Goal: Task Accomplishment & Management: Complete application form

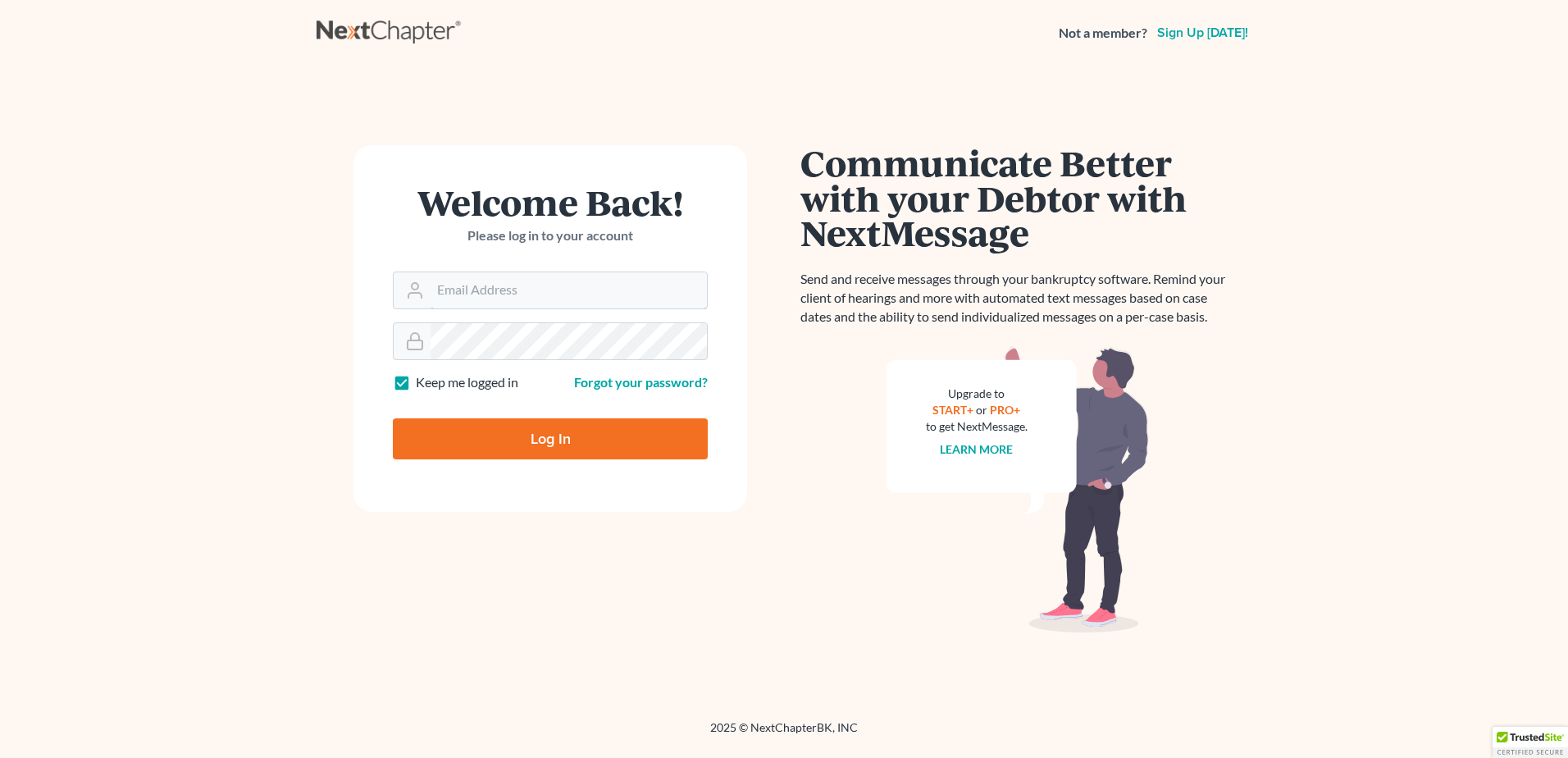
type input "[EMAIL_ADDRESS][DOMAIN_NAME]"
click at [496, 443] on input "Log In" at bounding box center [550, 439] width 315 height 41
type input "Thinking..."
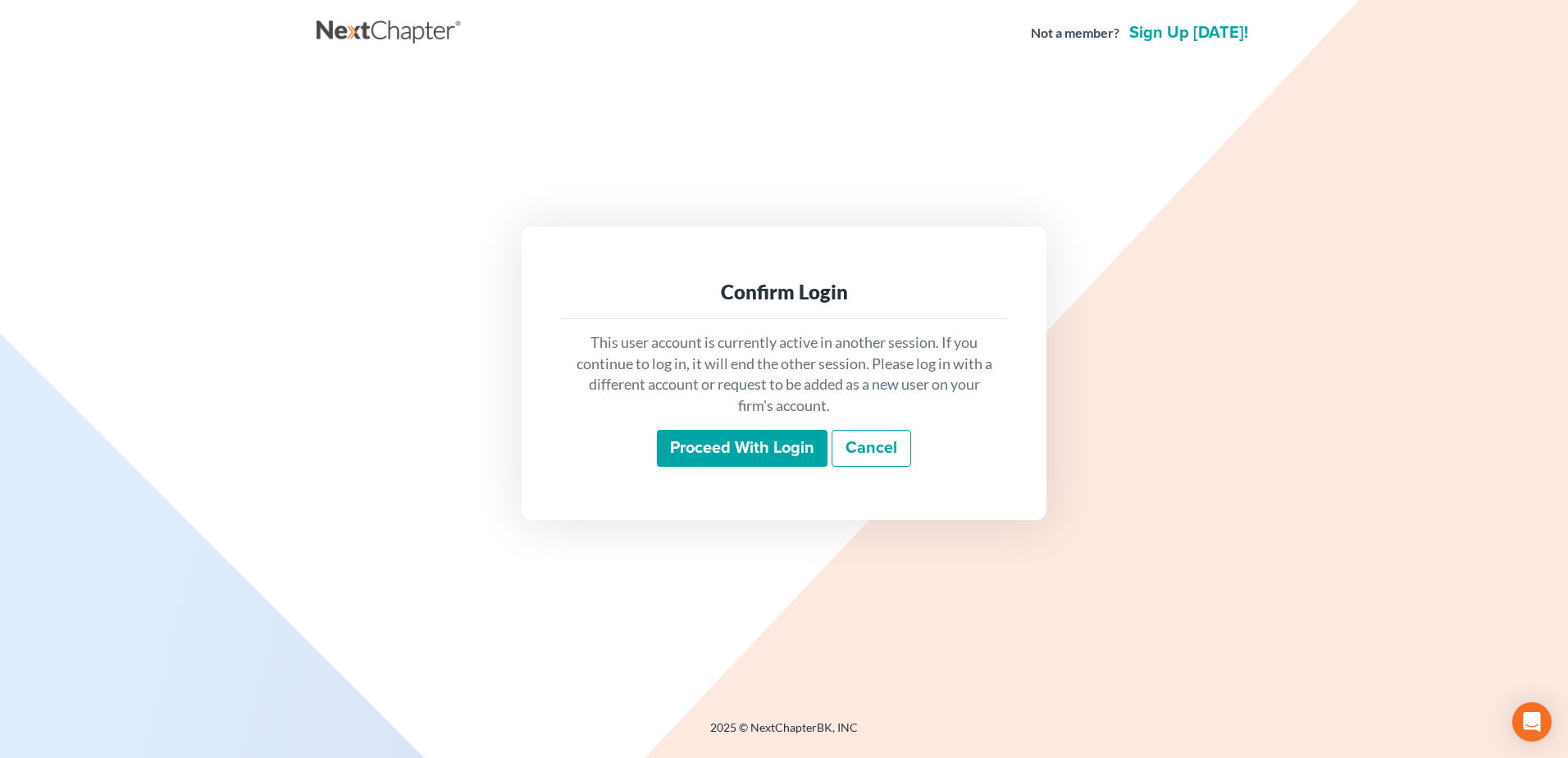
click at [761, 448] on input "Proceed with login" at bounding box center [742, 448] width 171 height 37
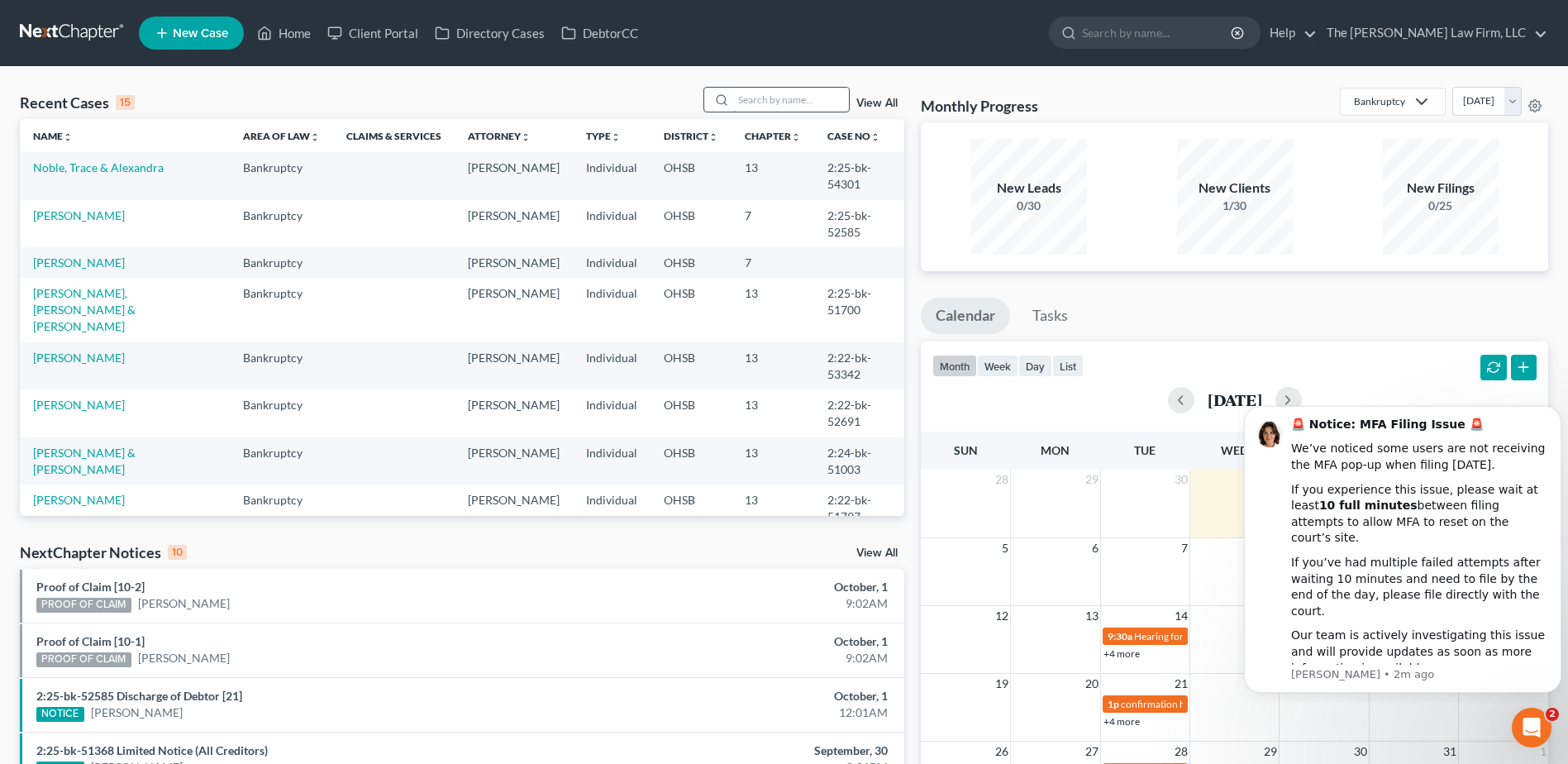
click at [749, 93] on input "search" at bounding box center [790, 99] width 115 height 24
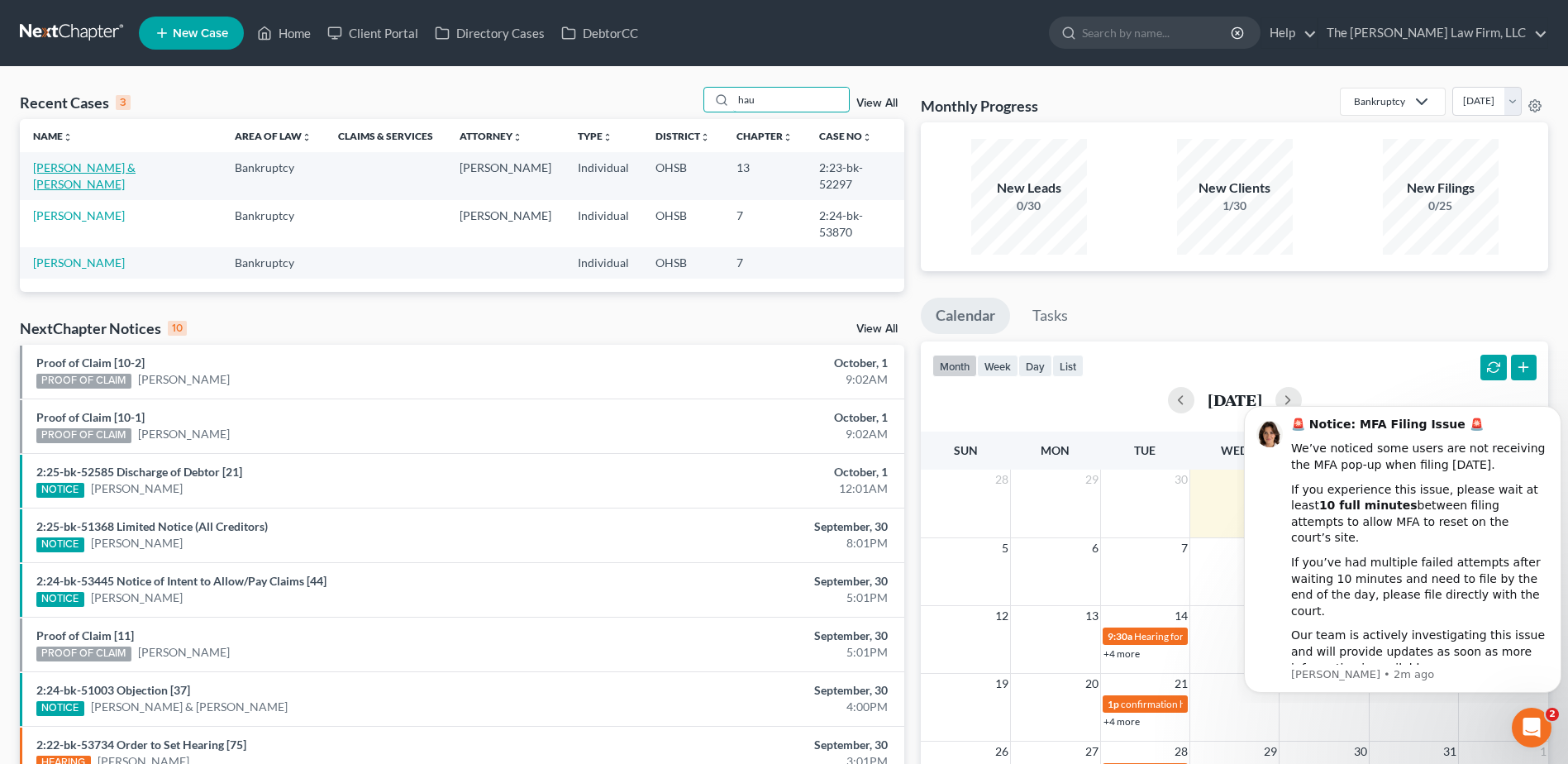
type input "hau"
click at [72, 174] on link "[PERSON_NAME] & [PERSON_NAME]" at bounding box center [85, 176] width 103 height 31
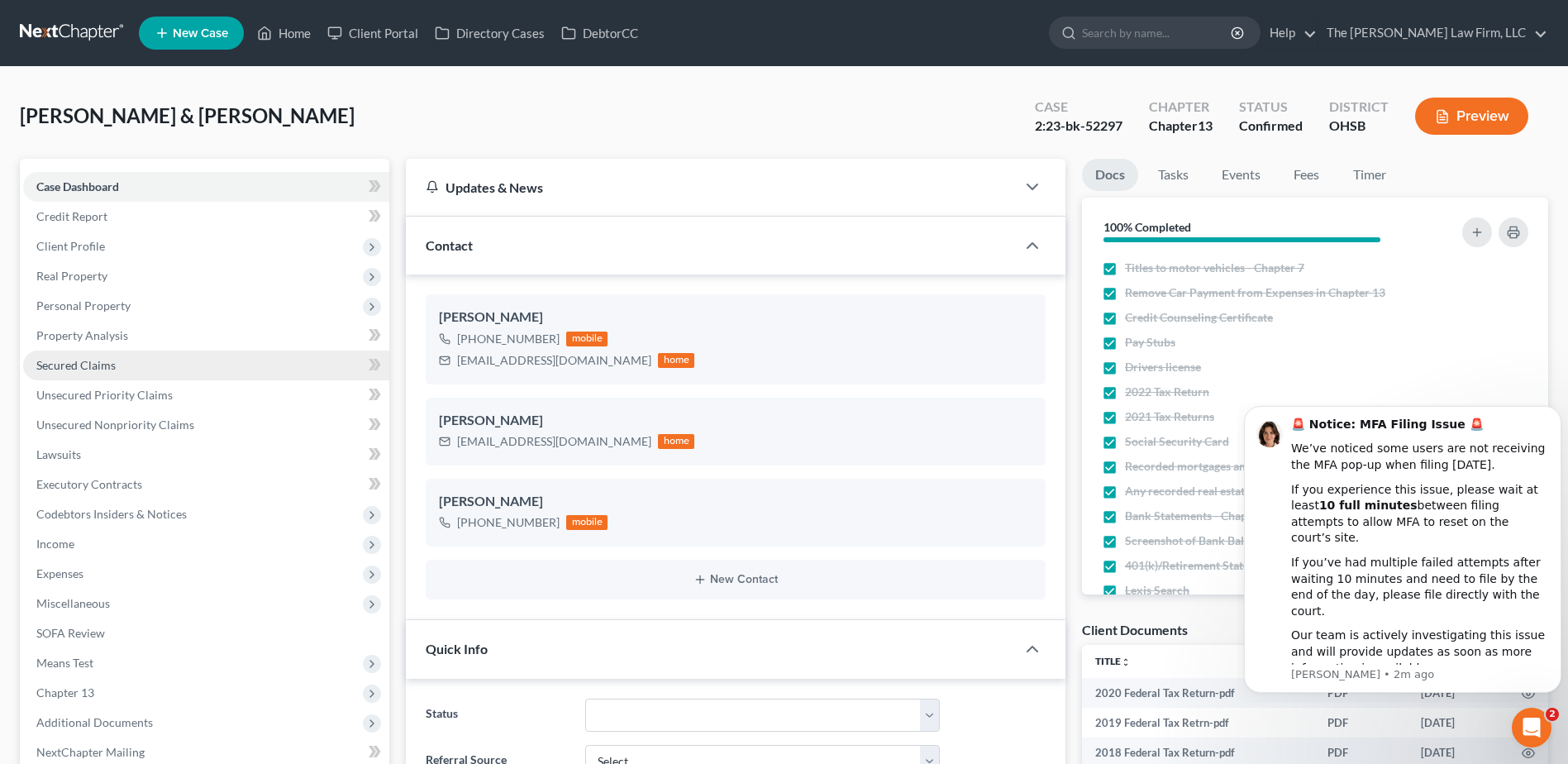
drag, startPoint x: 75, startPoint y: 370, endPoint x: 367, endPoint y: 351, distance: 292.6
click at [75, 370] on span "Secured Claims" at bounding box center [76, 364] width 80 height 14
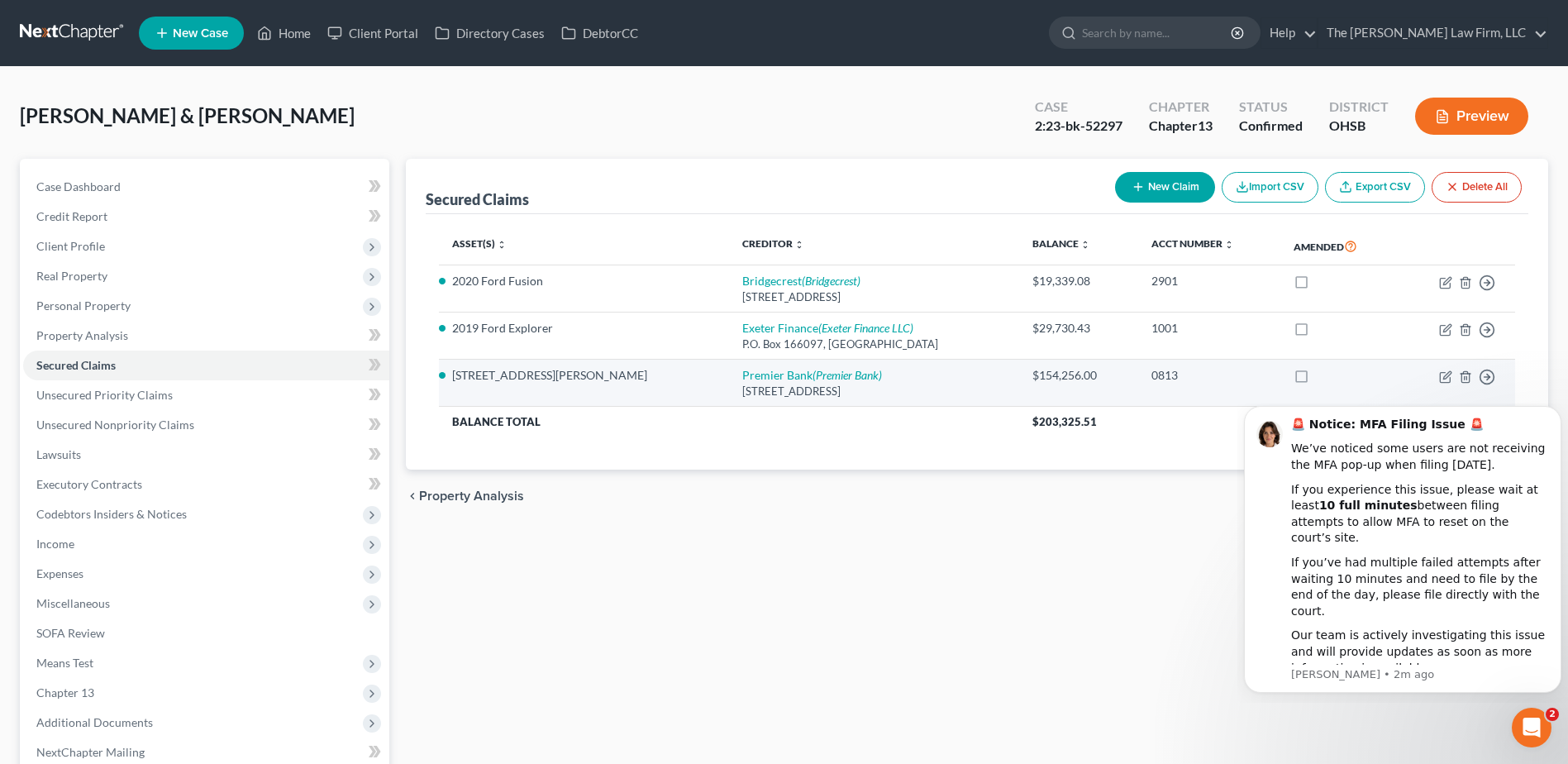
click at [729, 367] on td "Premier Bank (Premier Bank) 601 Clinton St, Defiance, OH 43512" at bounding box center [874, 382] width 291 height 47
click at [743, 377] on link "Premier Bank (Premier Bank)" at bounding box center [812, 375] width 139 height 14
select select "36"
select select "2"
select select "0"
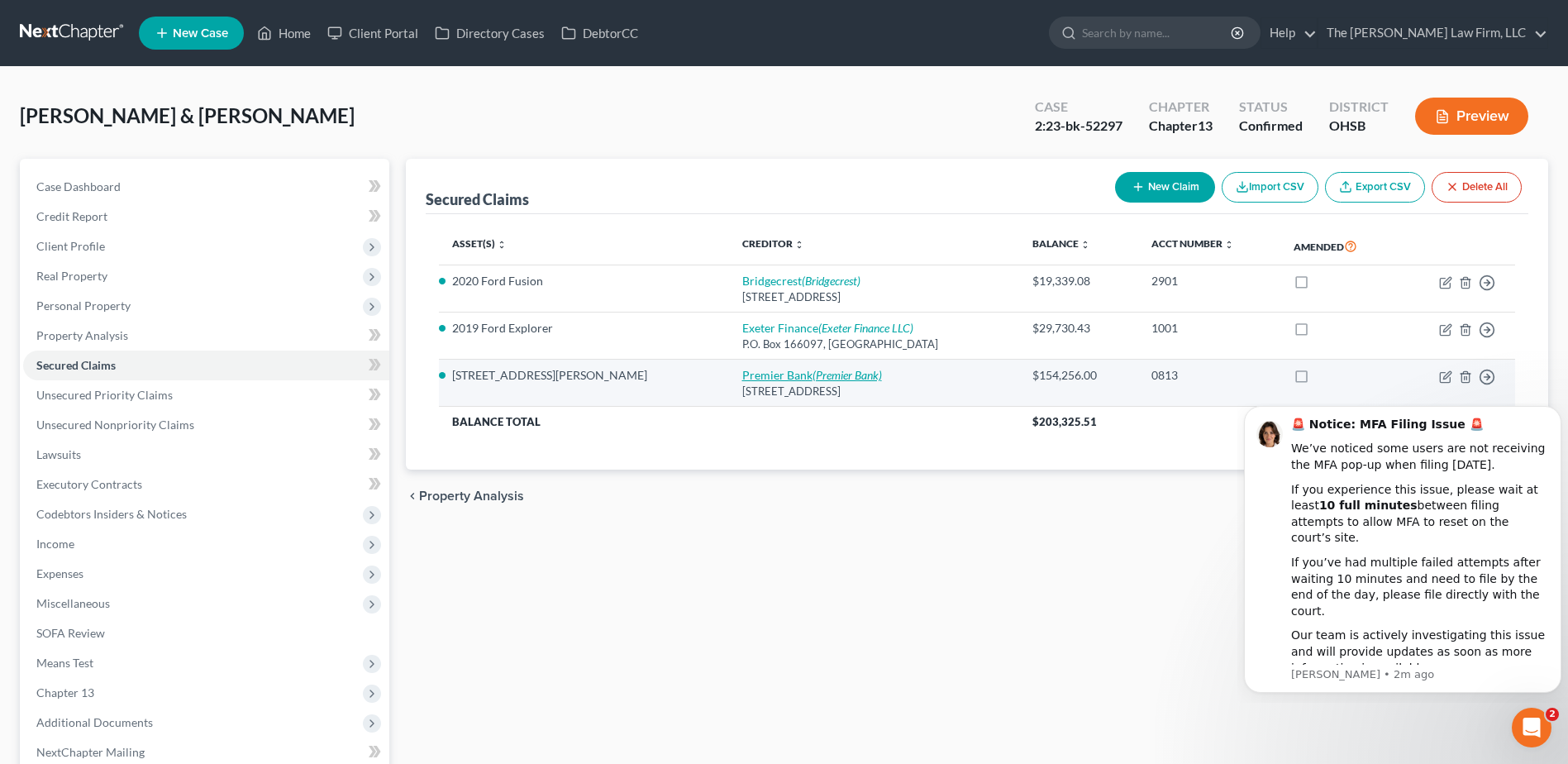
select select "0"
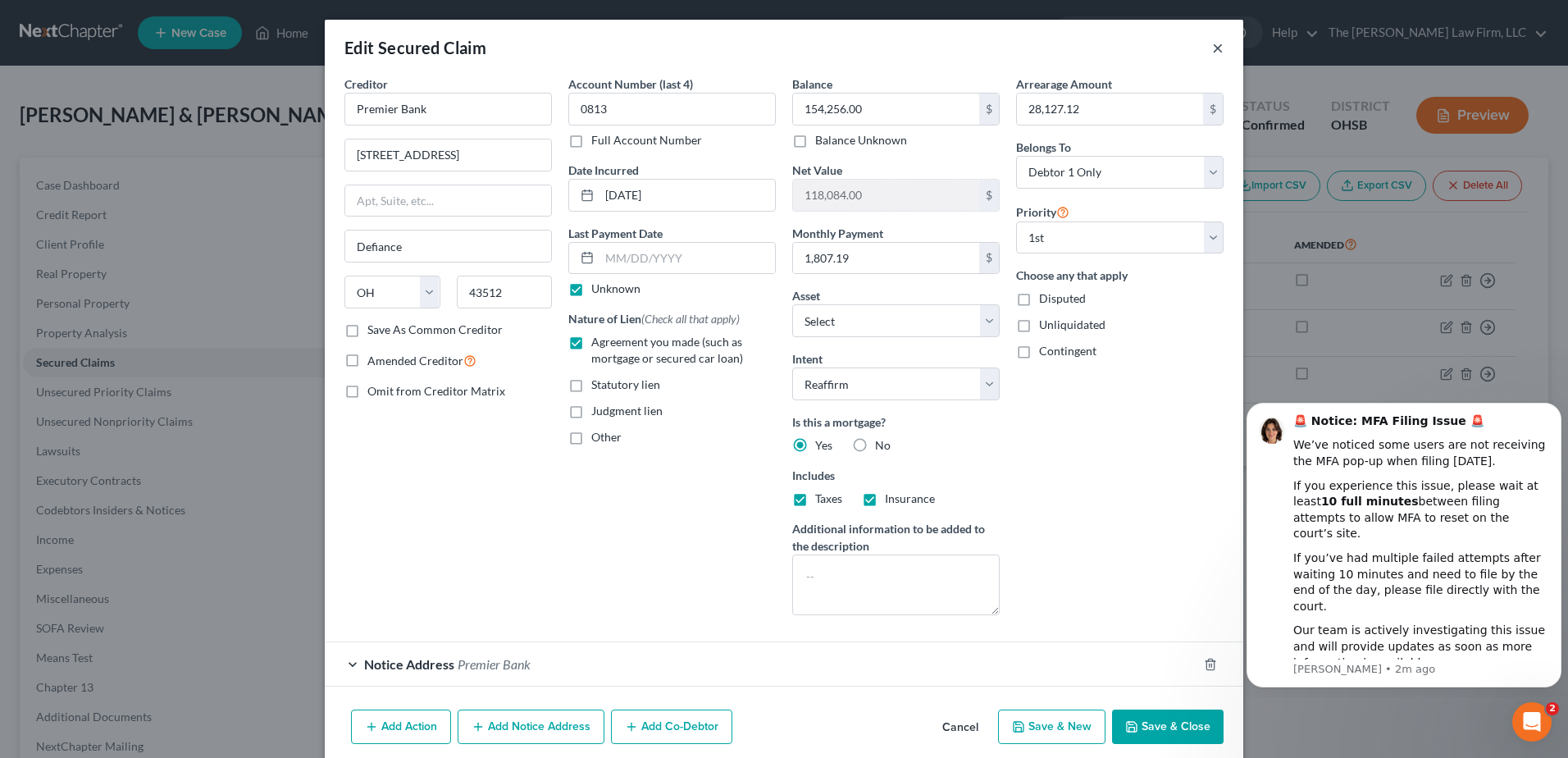
click at [1214, 53] on button "×" at bounding box center [1218, 47] width 12 height 20
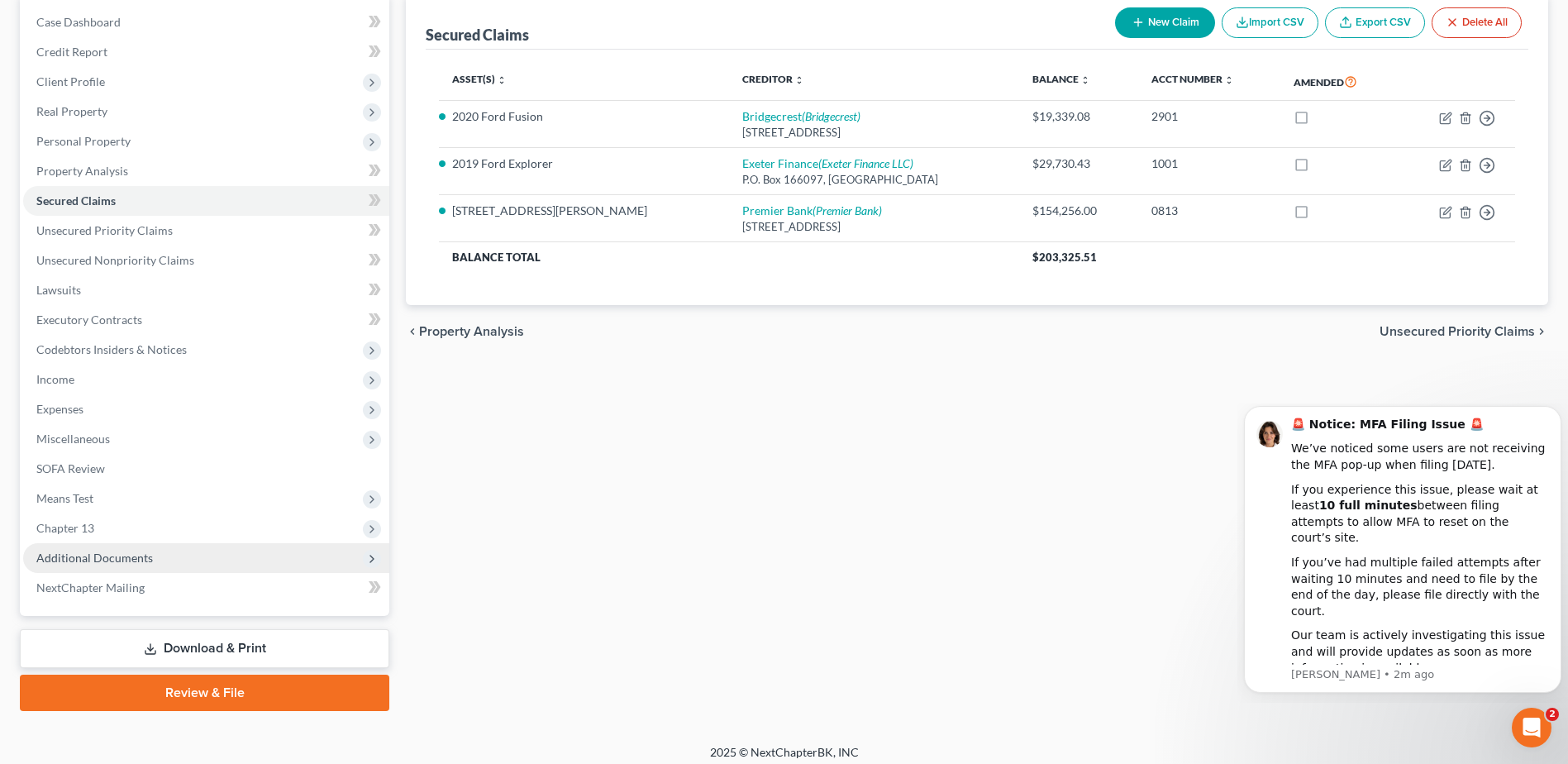
scroll to position [175, 0]
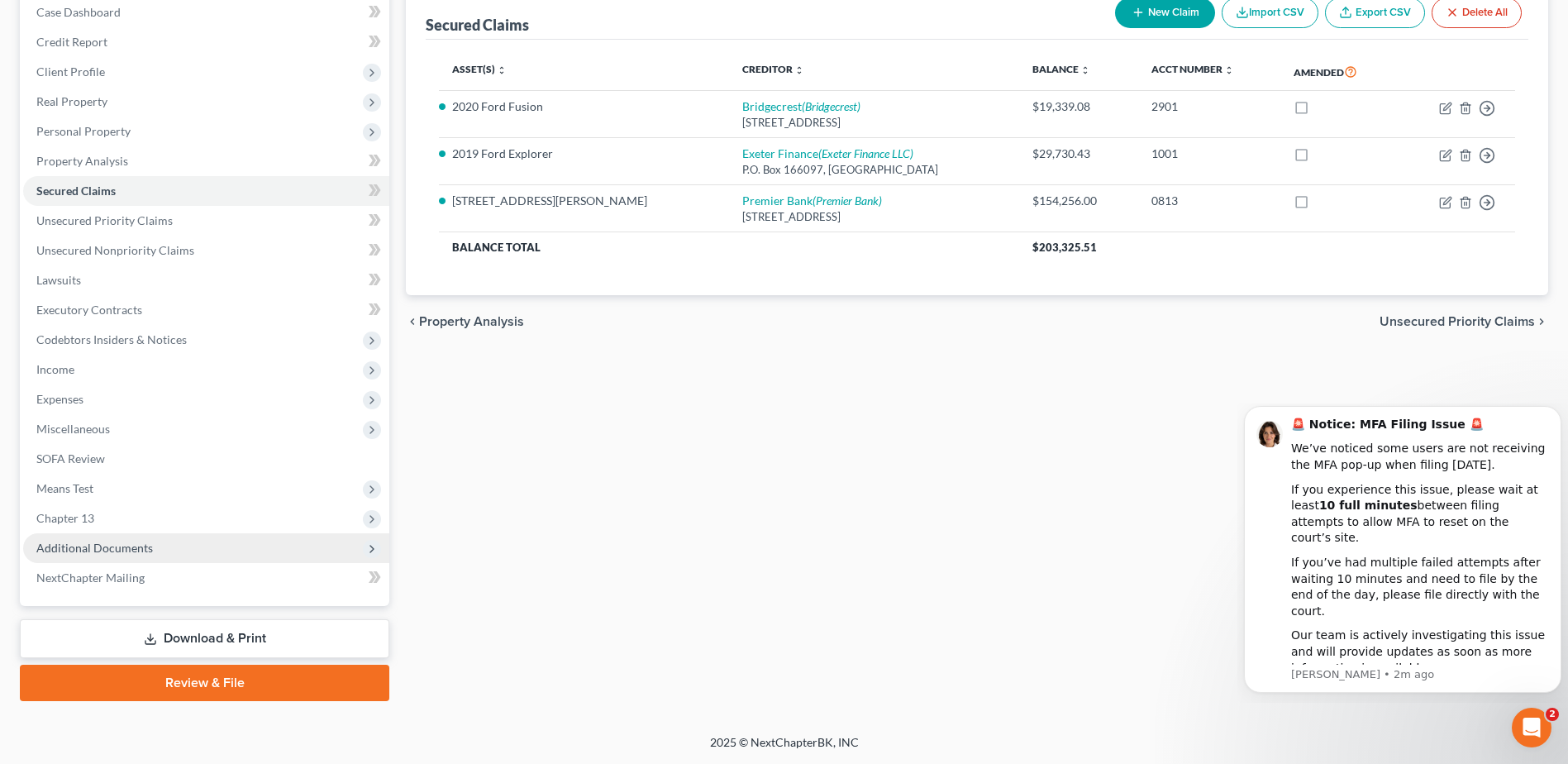
click at [133, 555] on span "Additional Documents" at bounding box center [206, 548] width 366 height 30
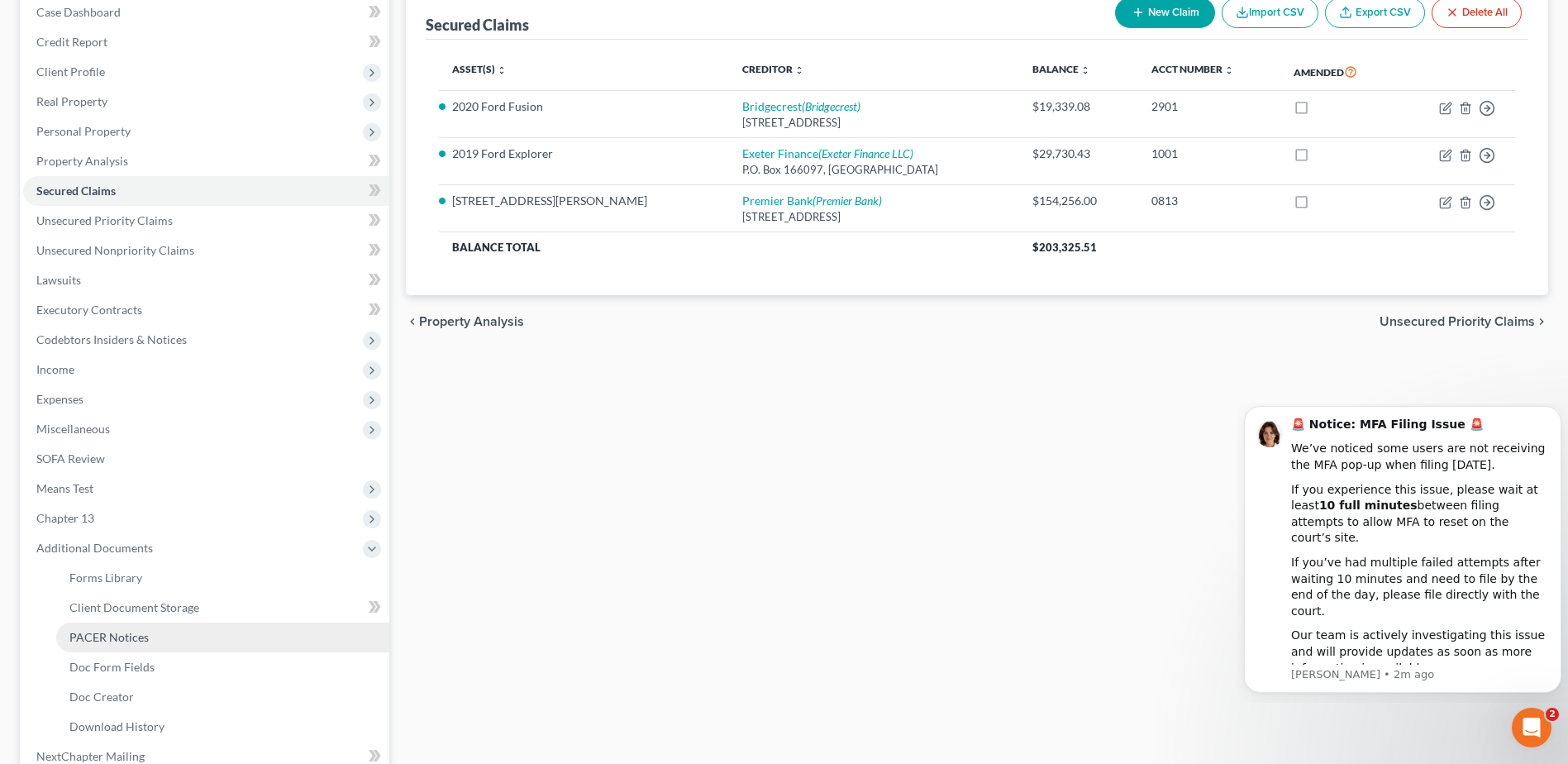
click at [134, 637] on span "PACER Notices" at bounding box center [109, 637] width 80 height 14
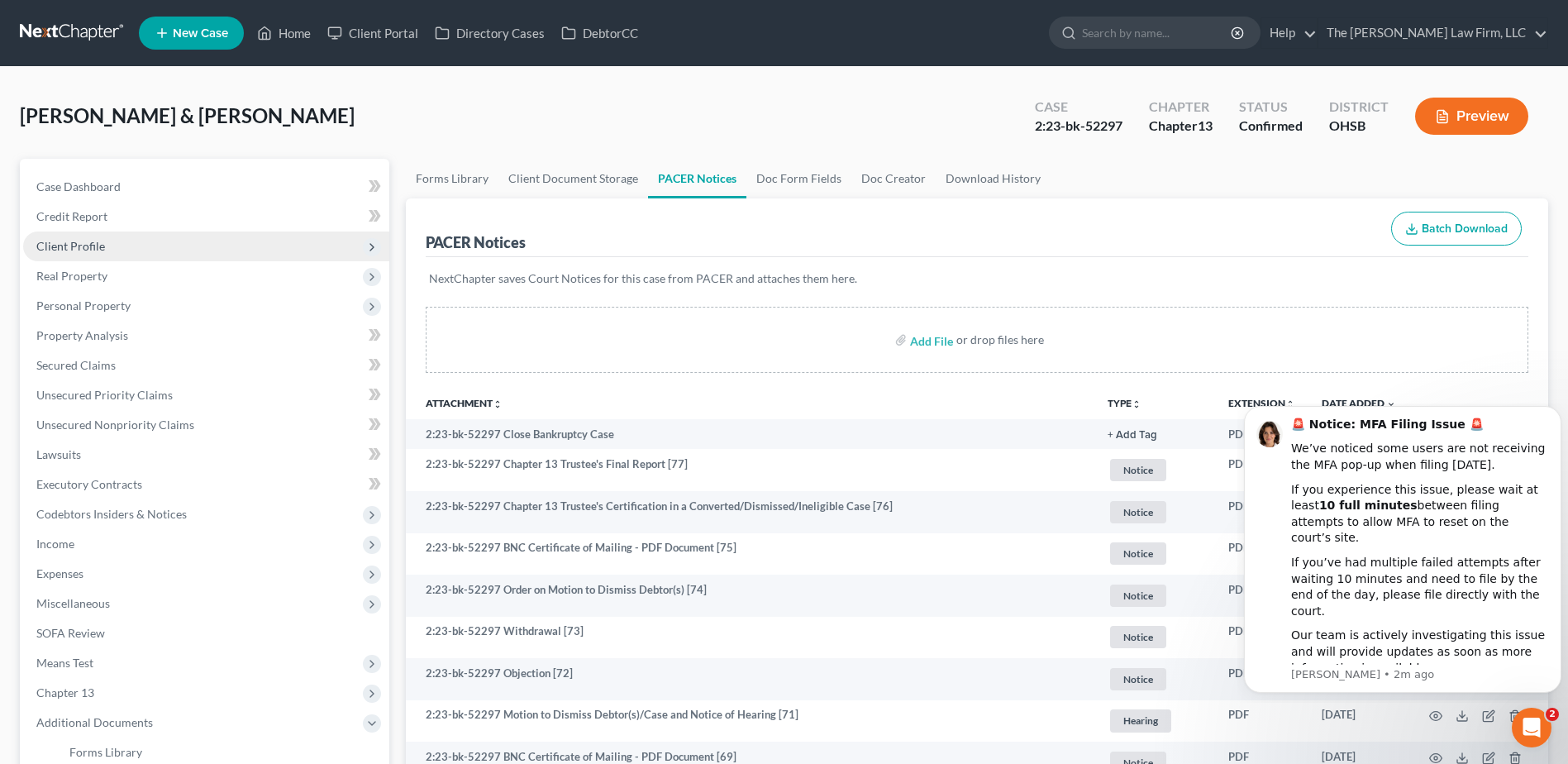
click at [69, 244] on span "Client Profile" at bounding box center [71, 246] width 68 height 14
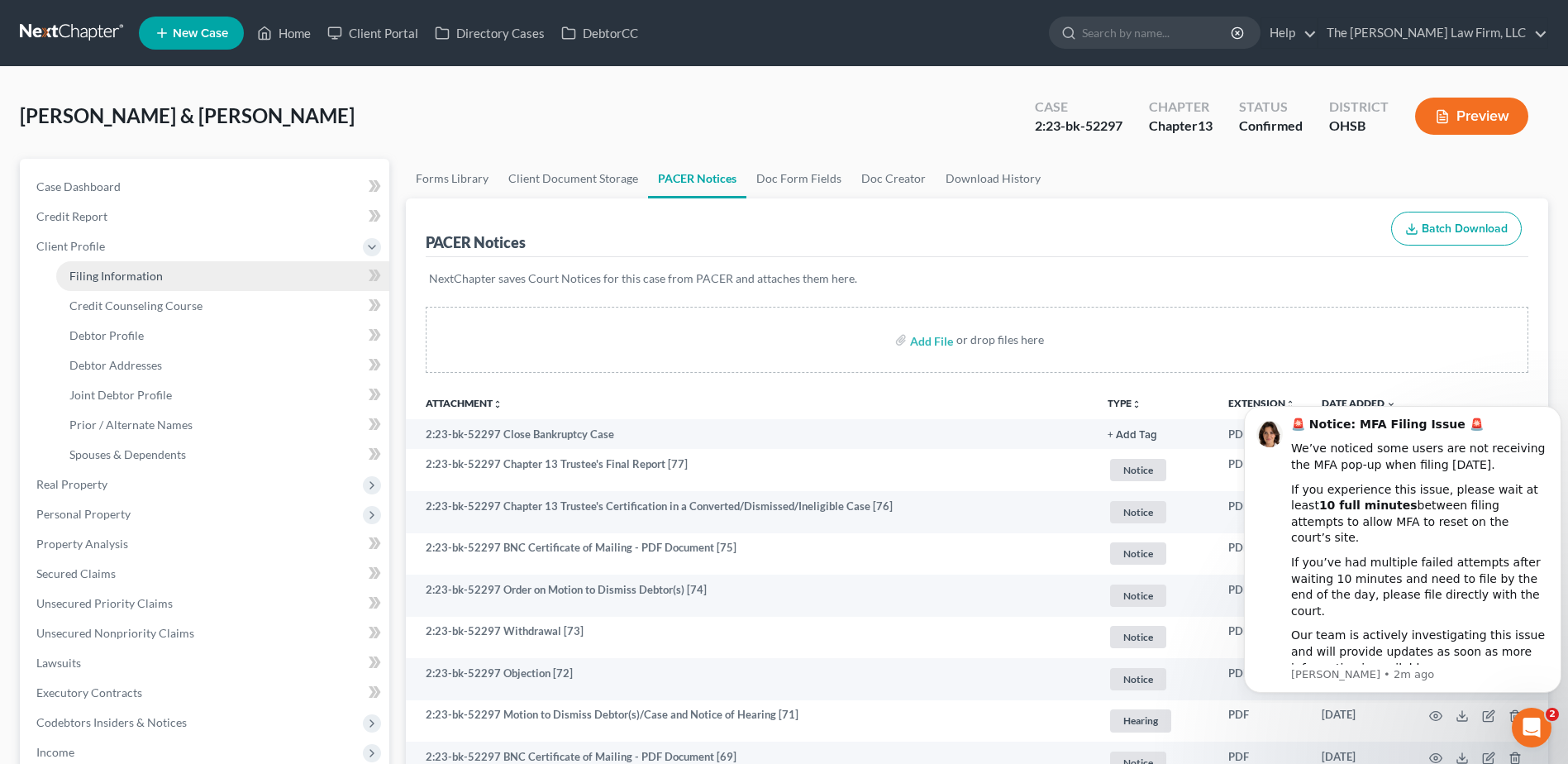
click at [141, 275] on span "Filing Information" at bounding box center [115, 275] width 93 height 14
select select "1"
select select "3"
select select "36"
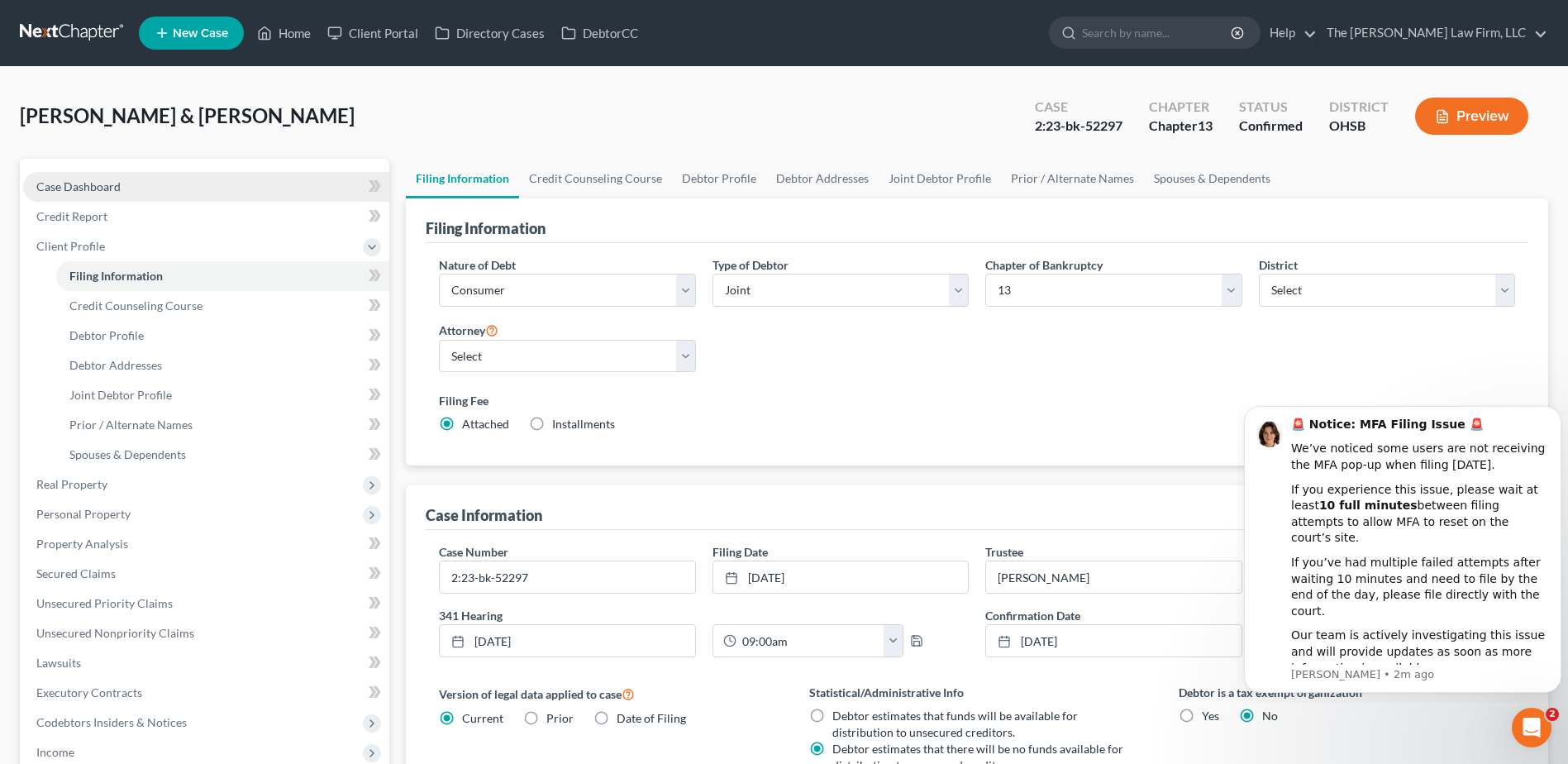
click at [100, 196] on link "Case Dashboard" at bounding box center [206, 187] width 366 height 30
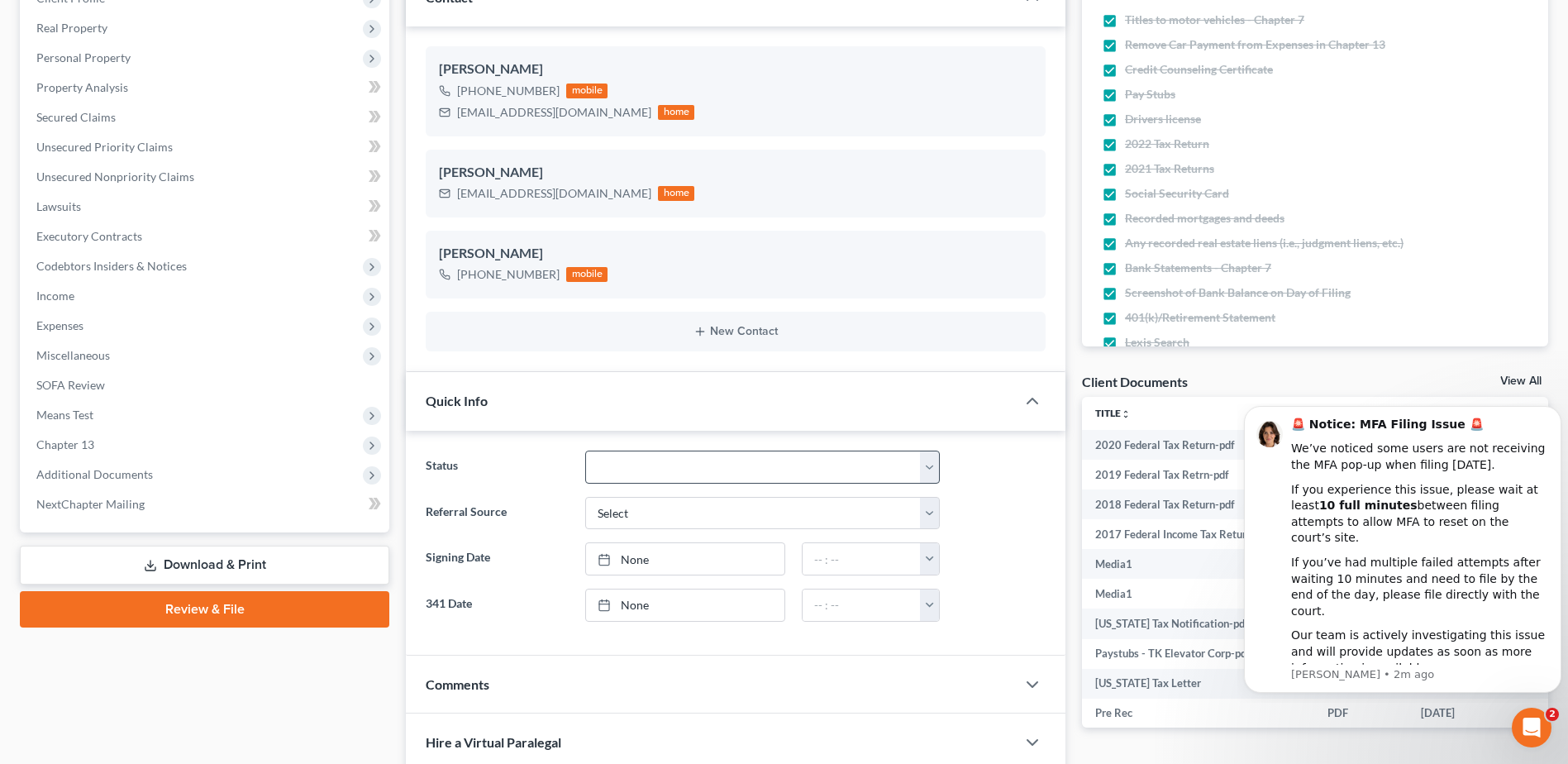
scroll to position [3348, 0]
drag, startPoint x: 628, startPoint y: 462, endPoint x: 663, endPoint y: 485, distance: 41.9
click at [628, 462] on select "341 Complete / Confirmation Pending 341 Pending Confirmed Discharged Dismissed …" at bounding box center [762, 467] width 355 height 33
select select "4"
click at [585, 451] on select "341 Complete / Confirmation Pending 341 Pending Confirmed Discharged Dismissed …" at bounding box center [762, 467] width 355 height 33
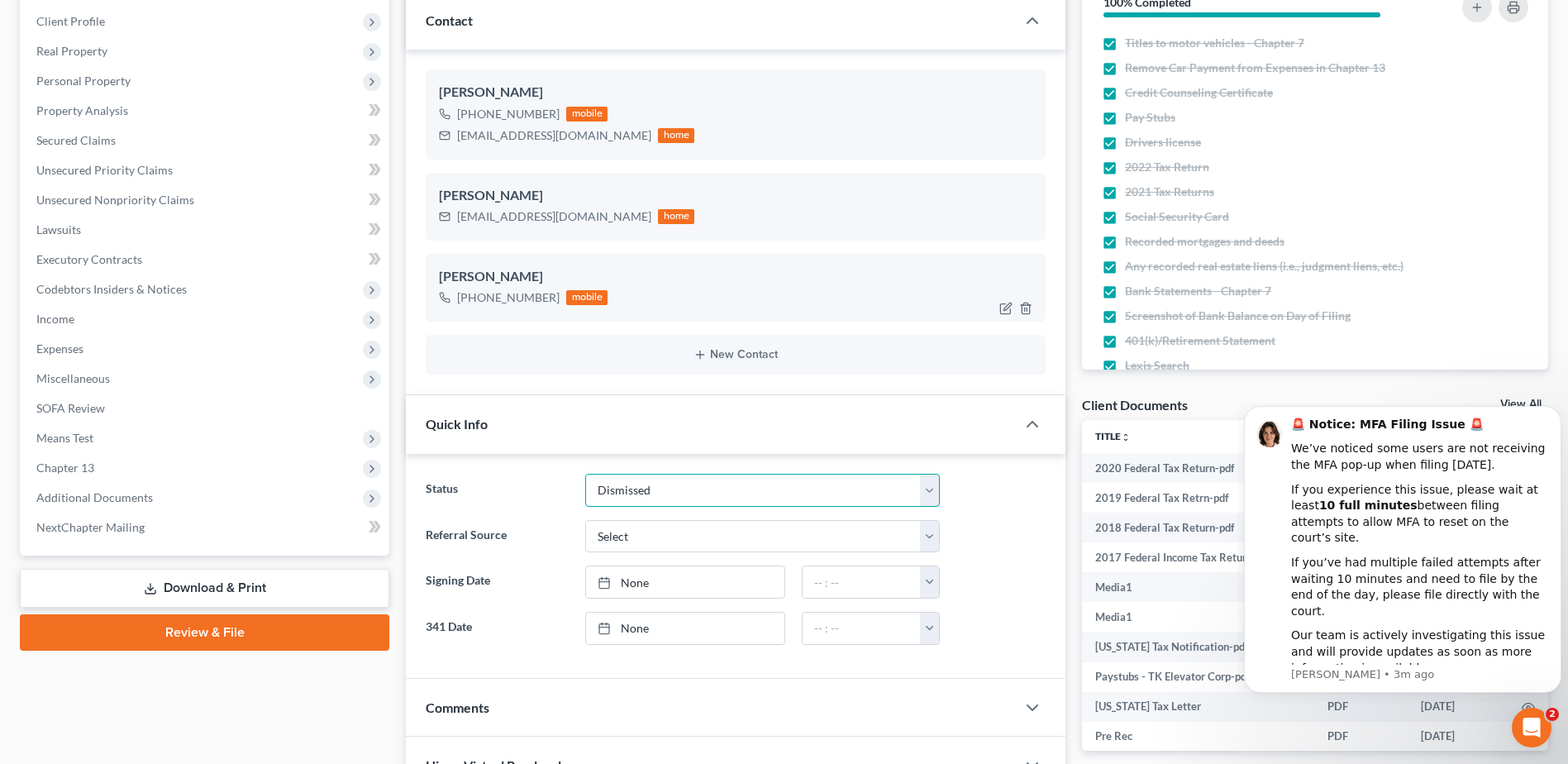
scroll to position [0, 0]
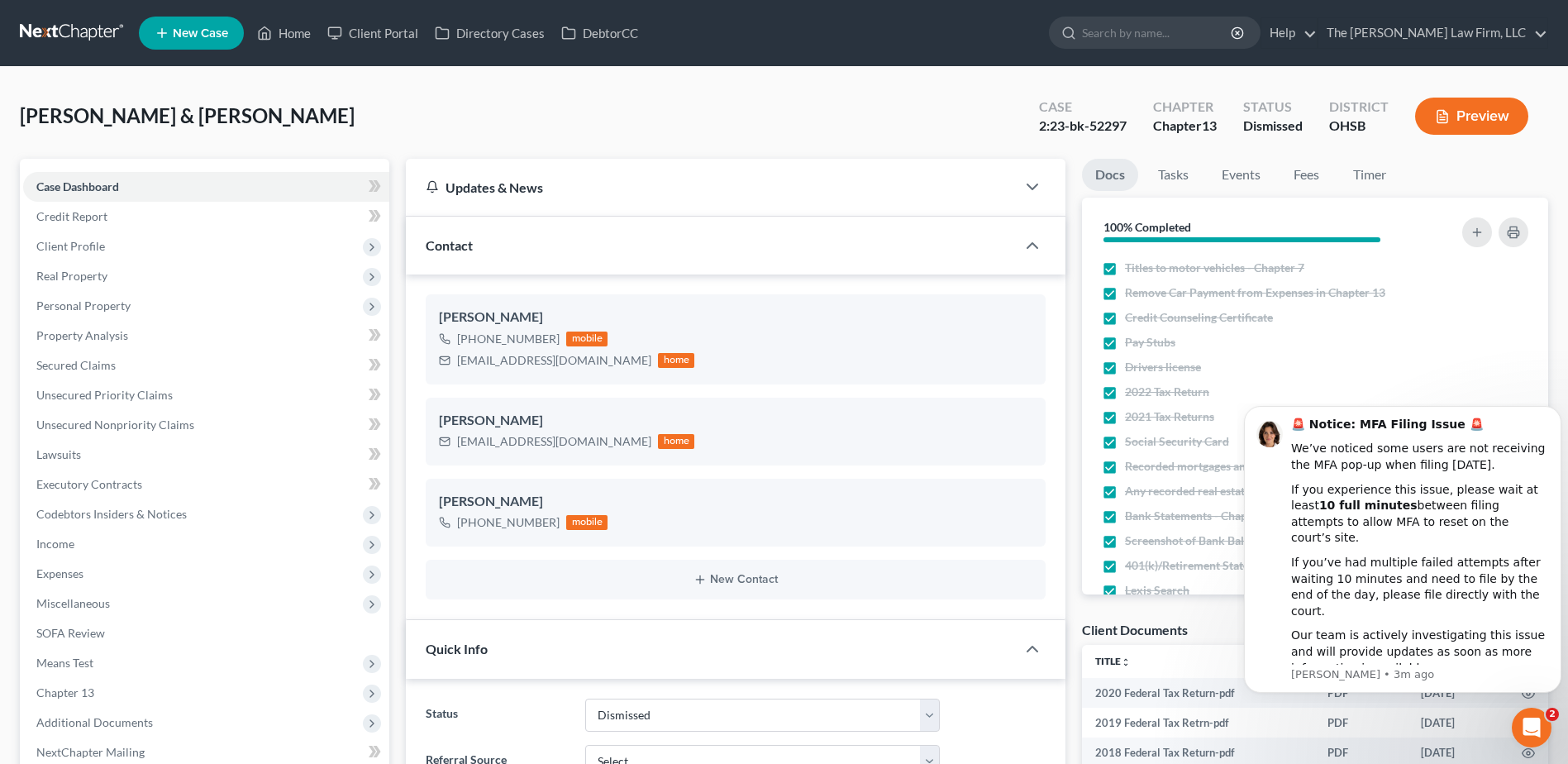
click at [60, 28] on link at bounding box center [73, 33] width 106 height 30
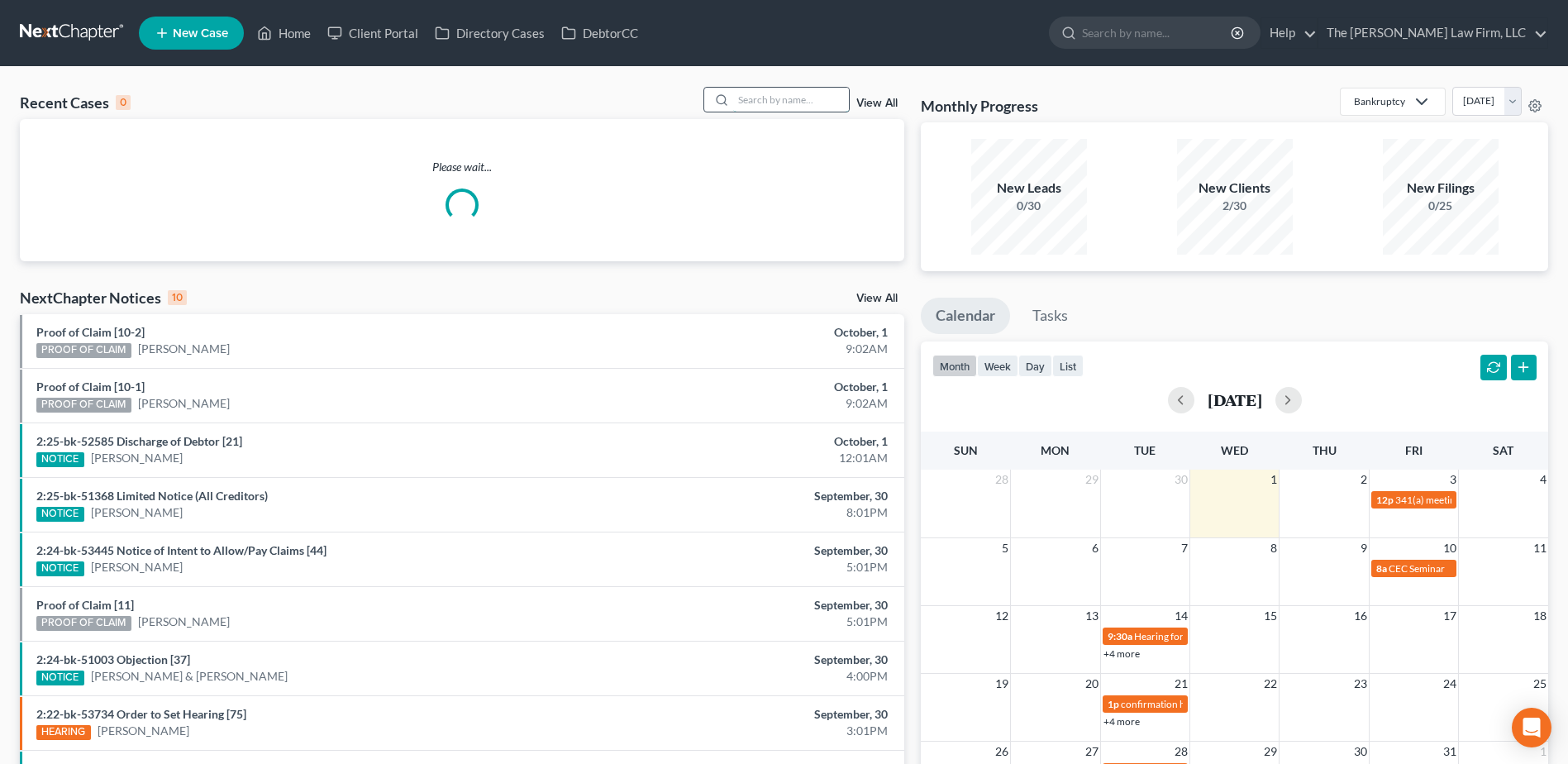
click at [793, 97] on input "search" at bounding box center [790, 99] width 115 height 24
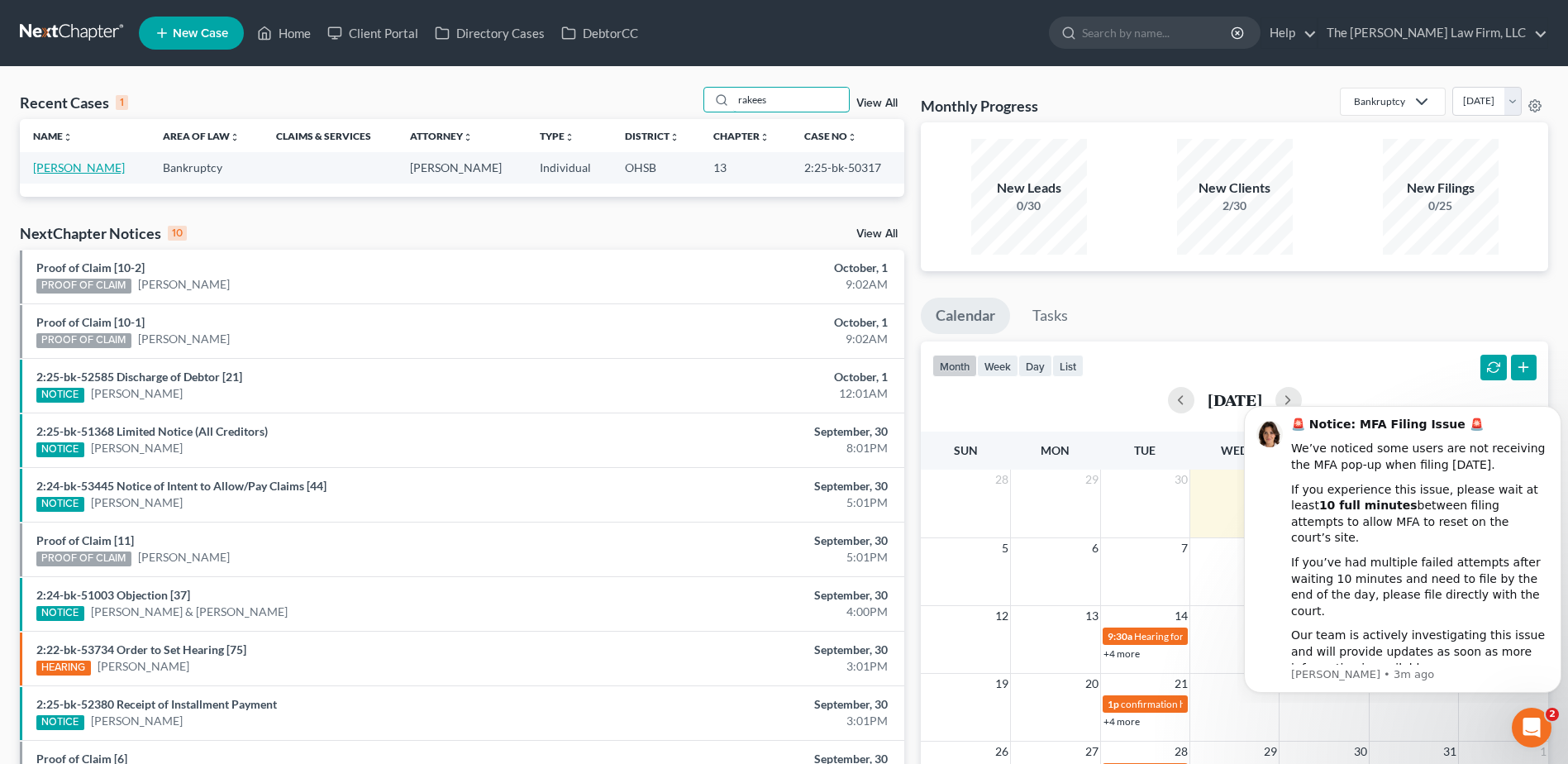
type input "rakees"
click at [74, 168] on link "Johnson, Rakeesha" at bounding box center [79, 168] width 92 height 14
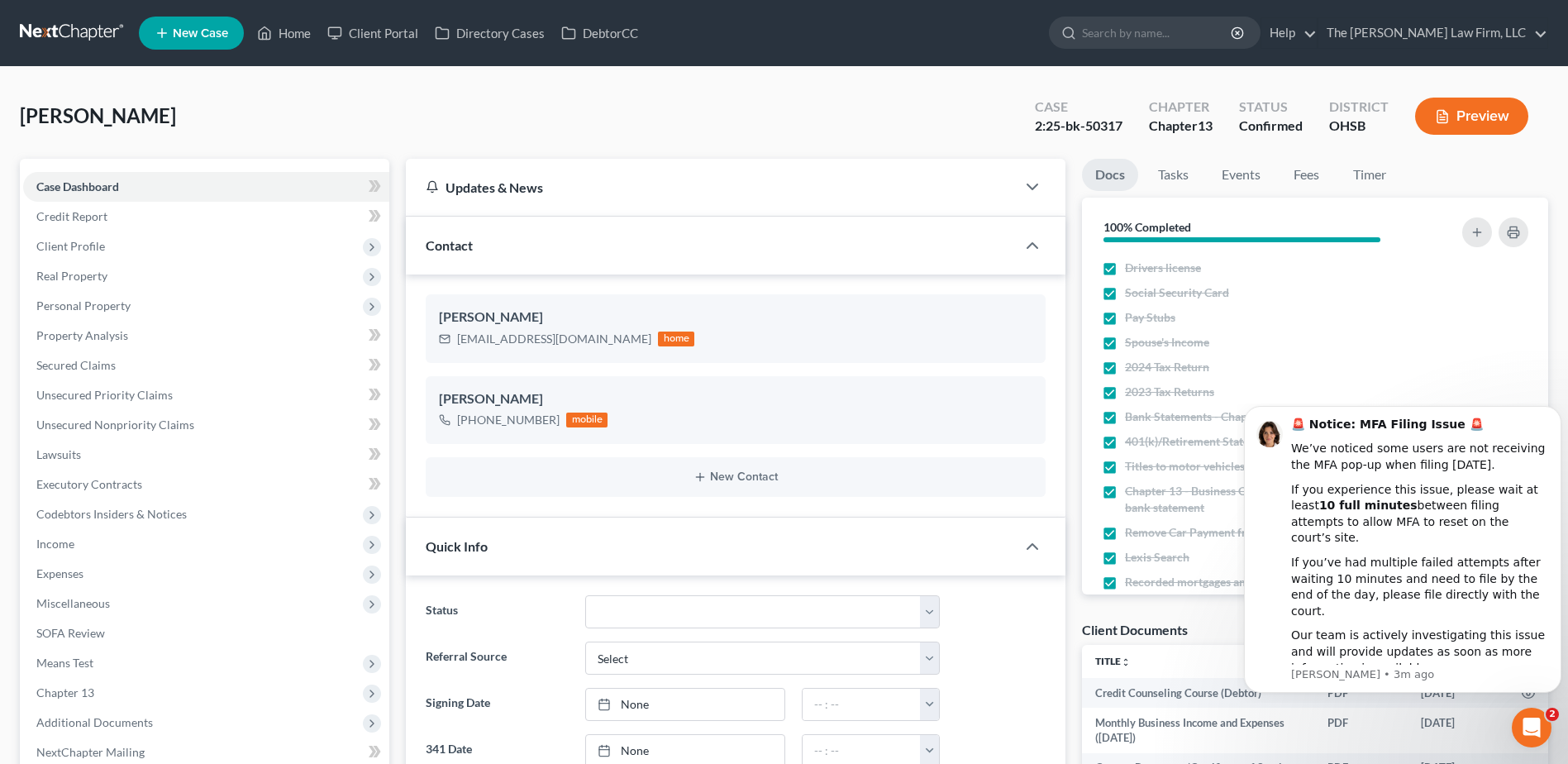
scroll to position [413, 0]
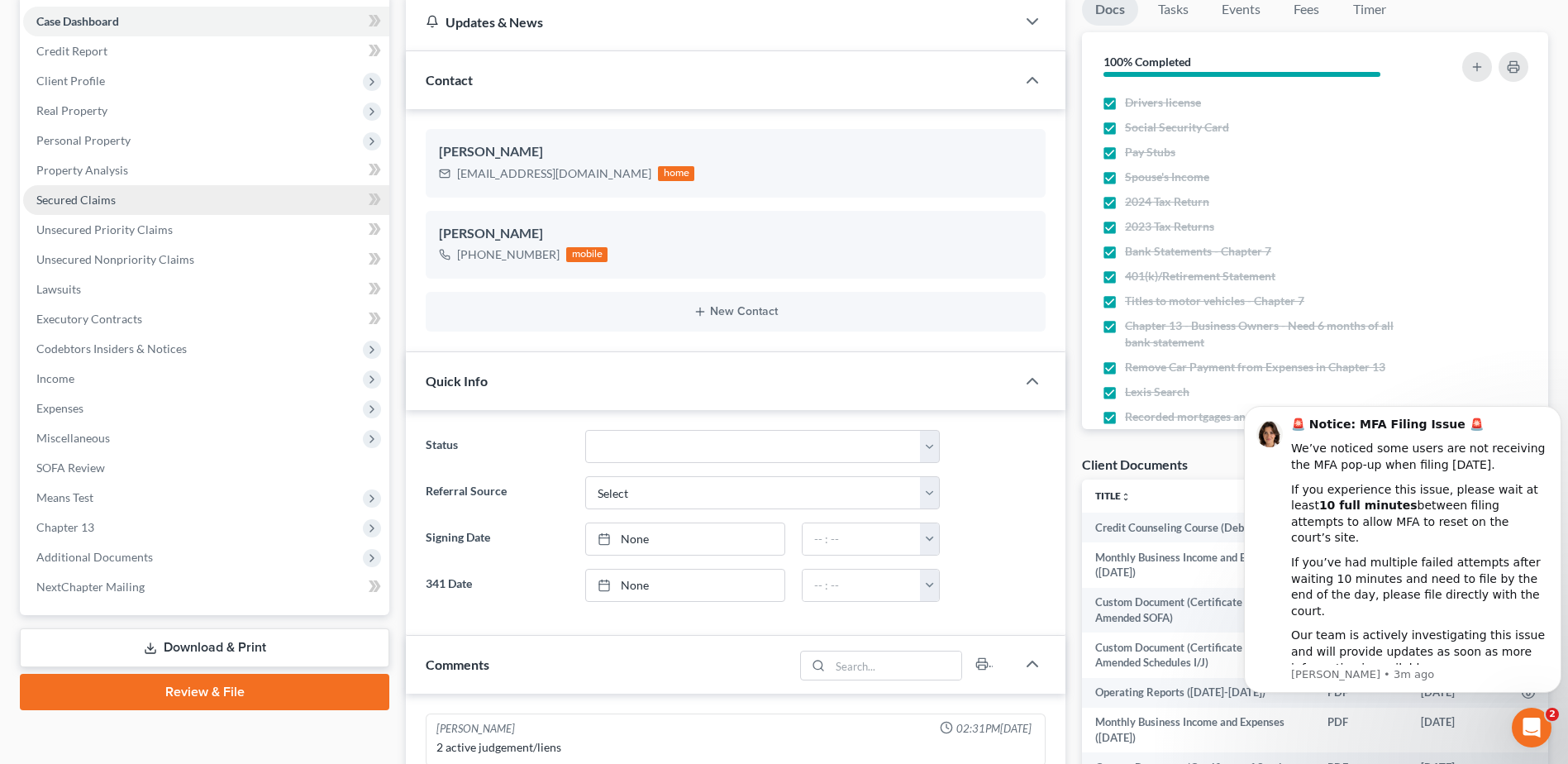
click at [65, 193] on span "Secured Claims" at bounding box center [76, 199] width 80 height 14
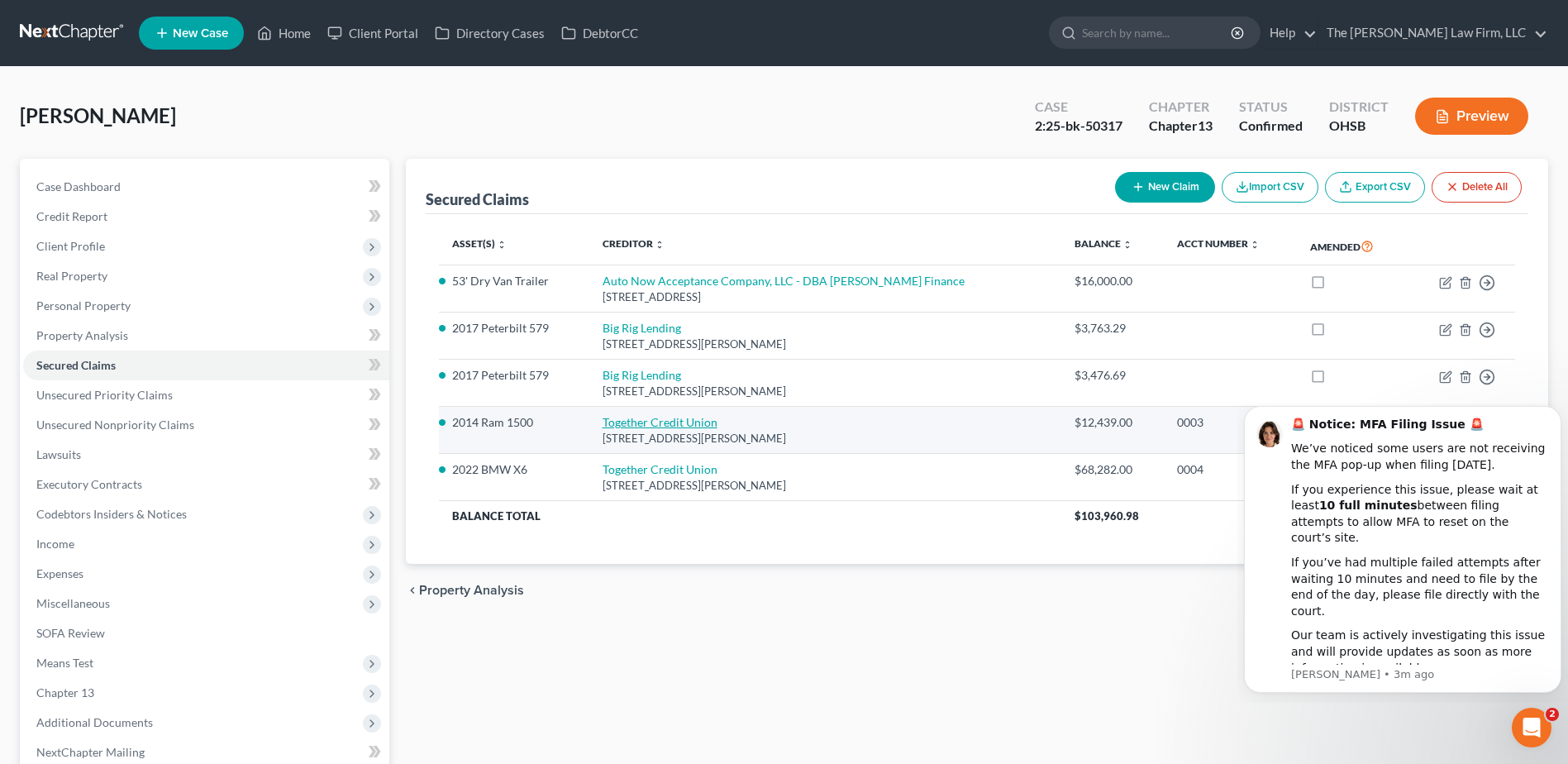
click at [654, 419] on link "Together Credit Union" at bounding box center [660, 422] width 115 height 14
select select "26"
select select "0"
select select "2"
select select "0"
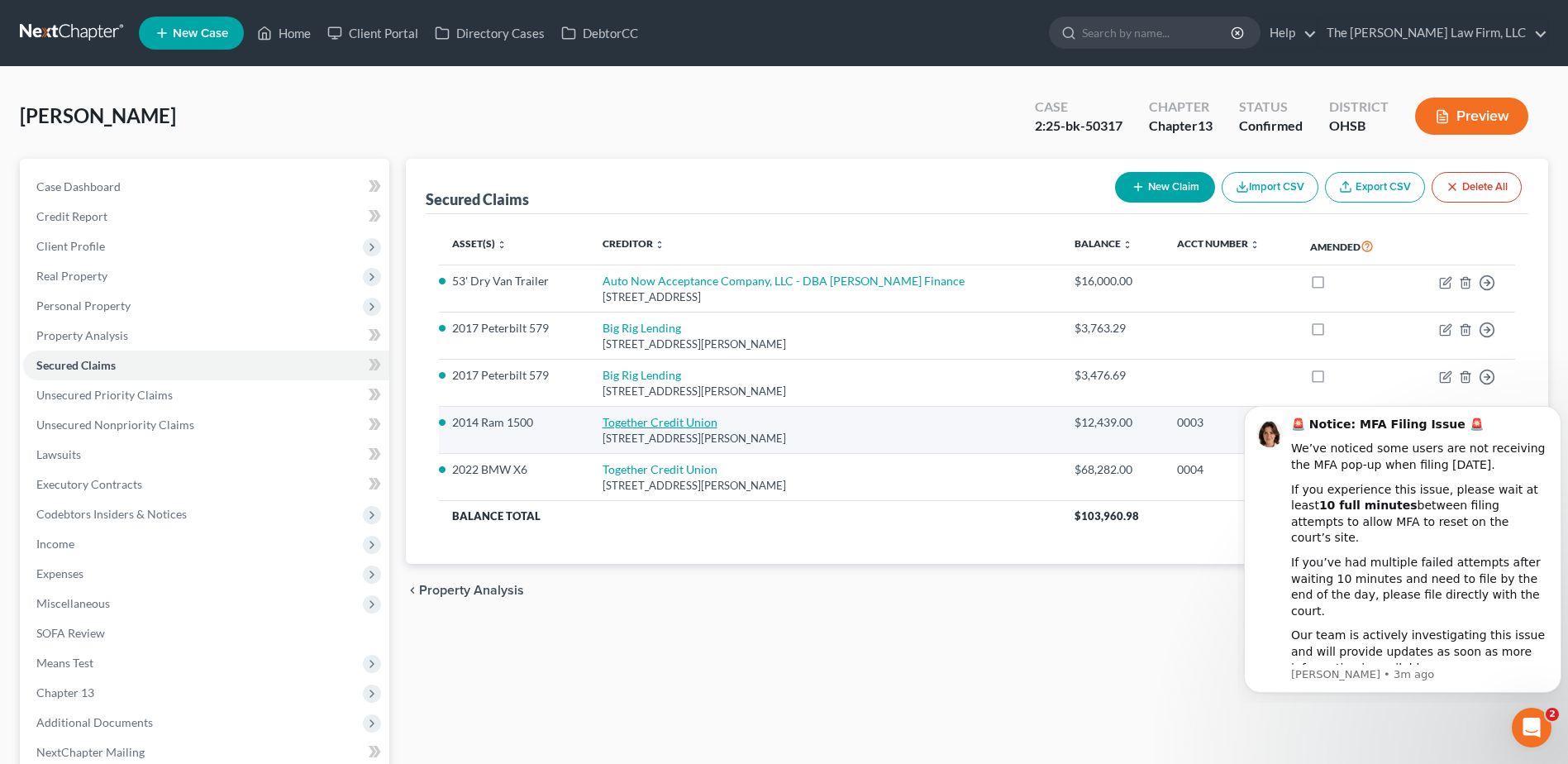
select select "0"
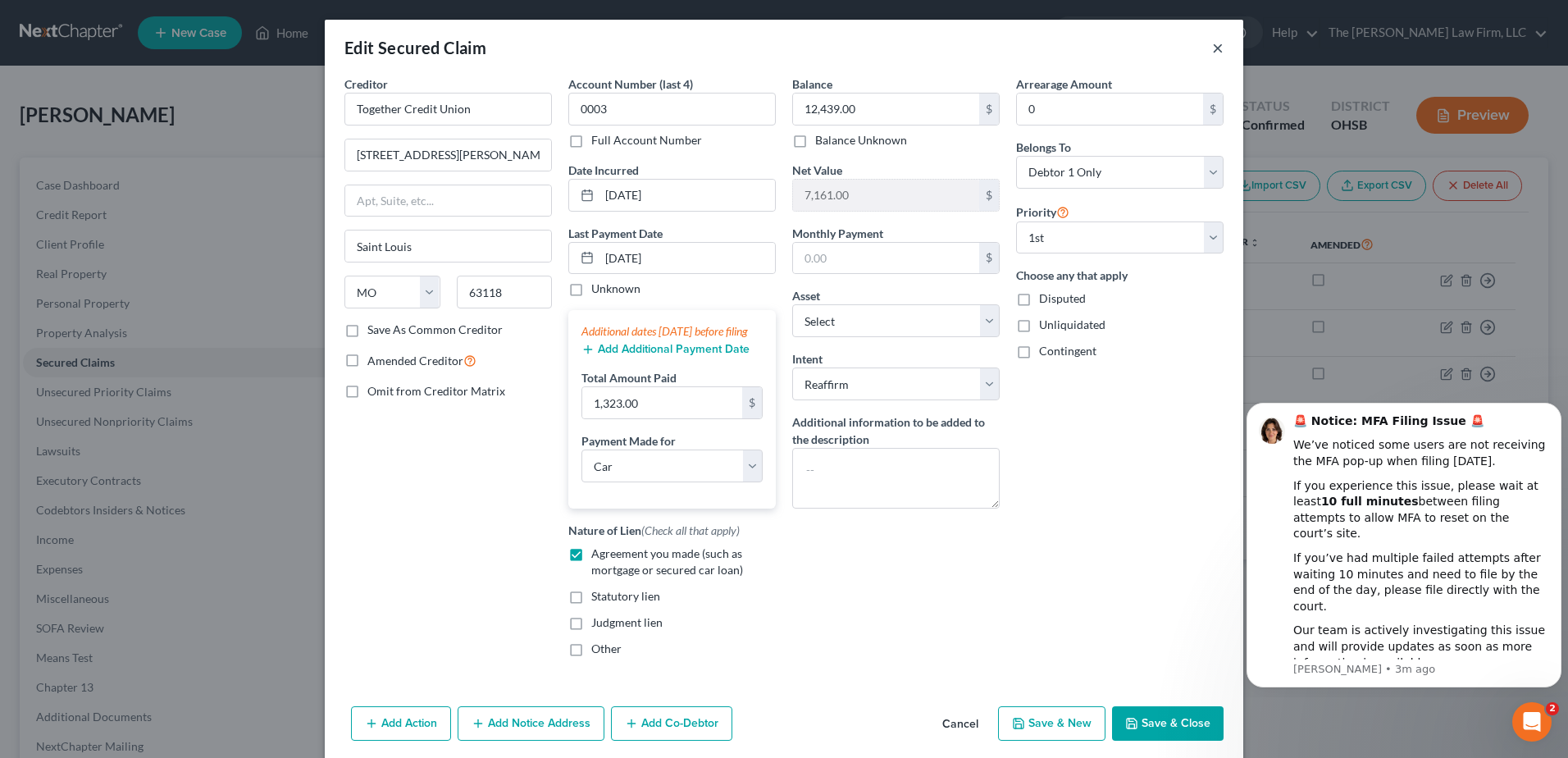
click at [1212, 49] on button "×" at bounding box center [1218, 47] width 12 height 20
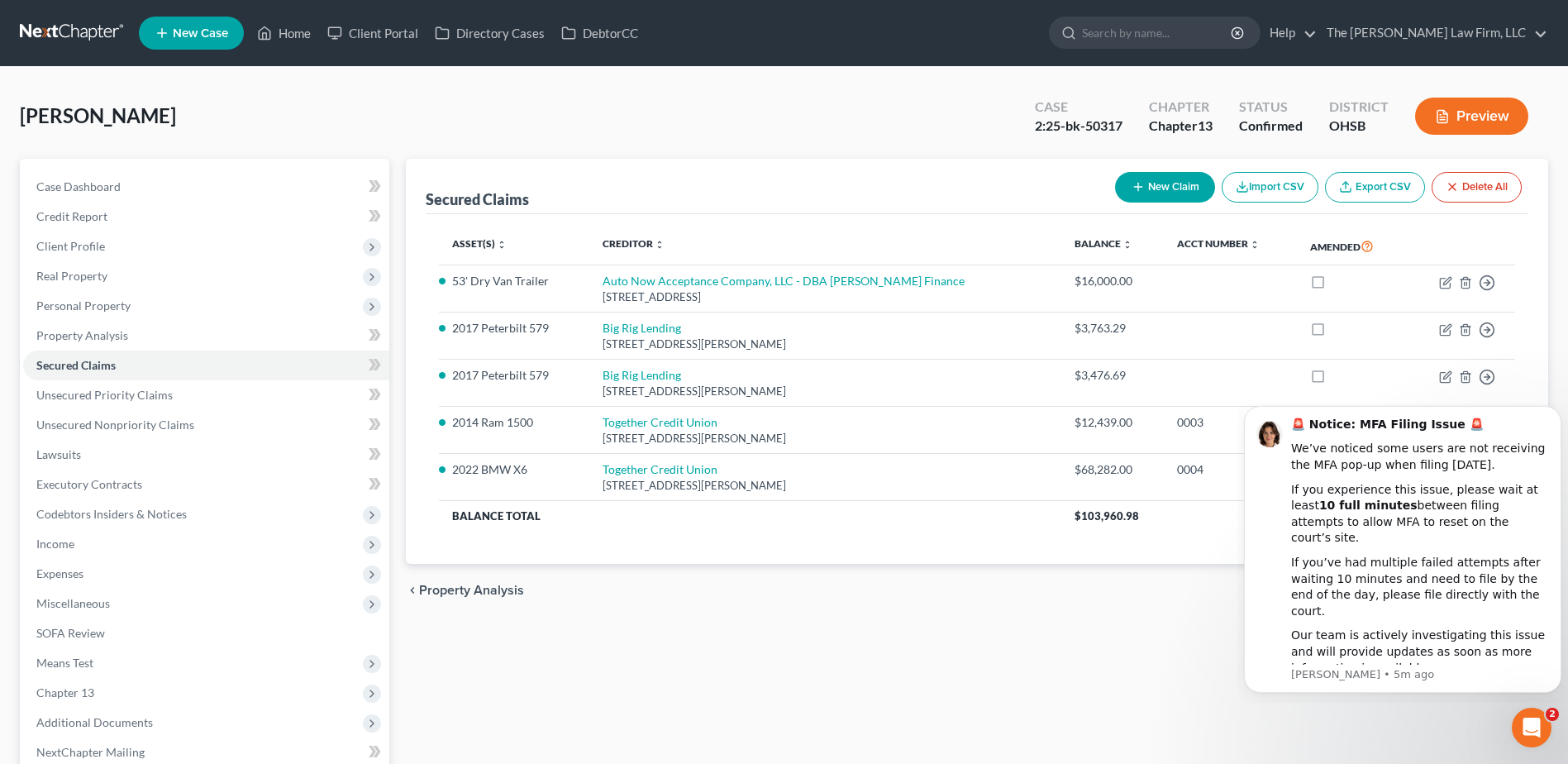
click at [83, 28] on link at bounding box center [73, 33] width 106 height 30
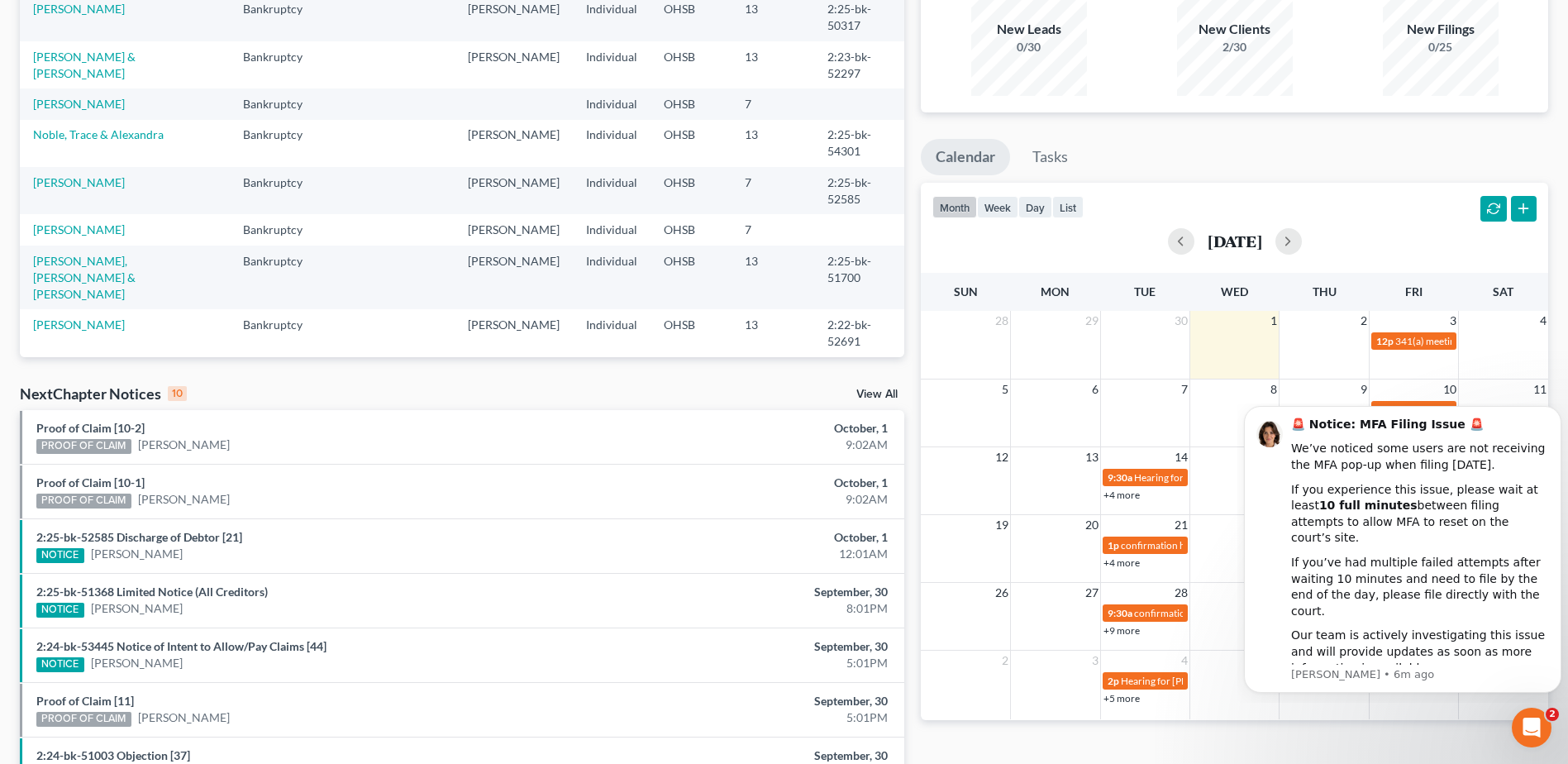
scroll to position [413, 0]
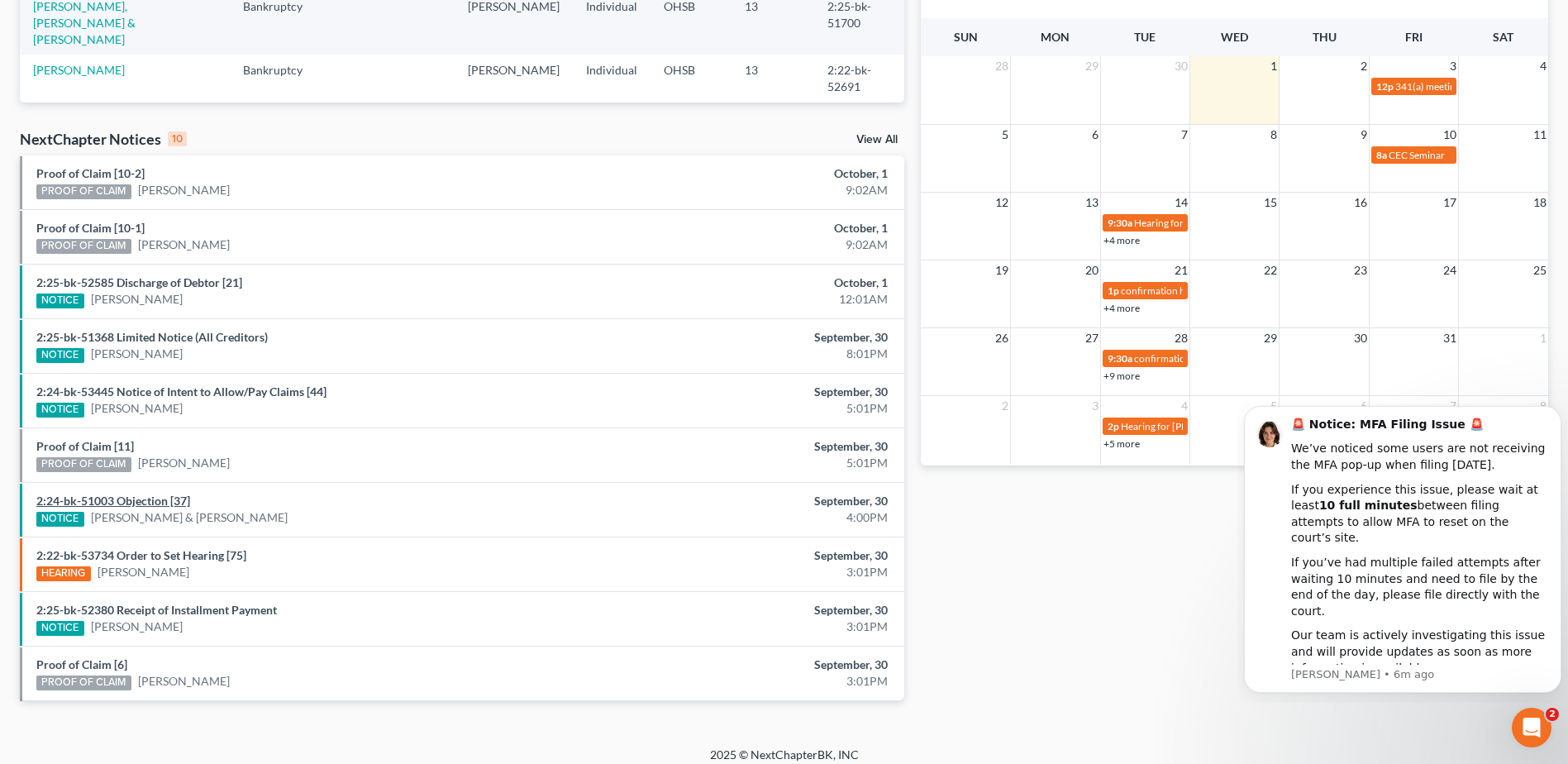
click at [112, 506] on link "2:24-bk-51003 Objection [37]" at bounding box center [114, 500] width 154 height 14
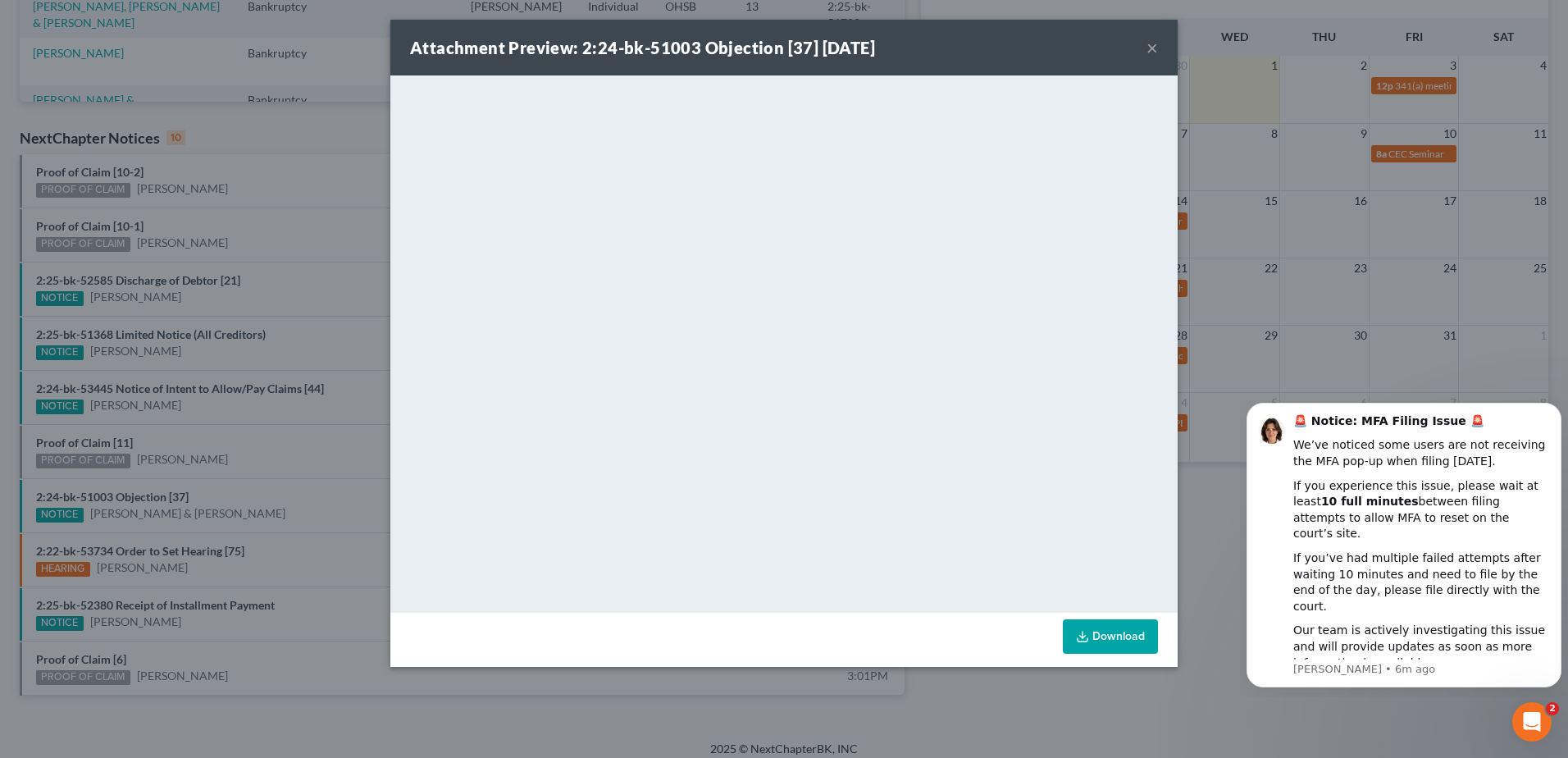
click at [1147, 46] on button "×" at bounding box center [1152, 47] width 12 height 20
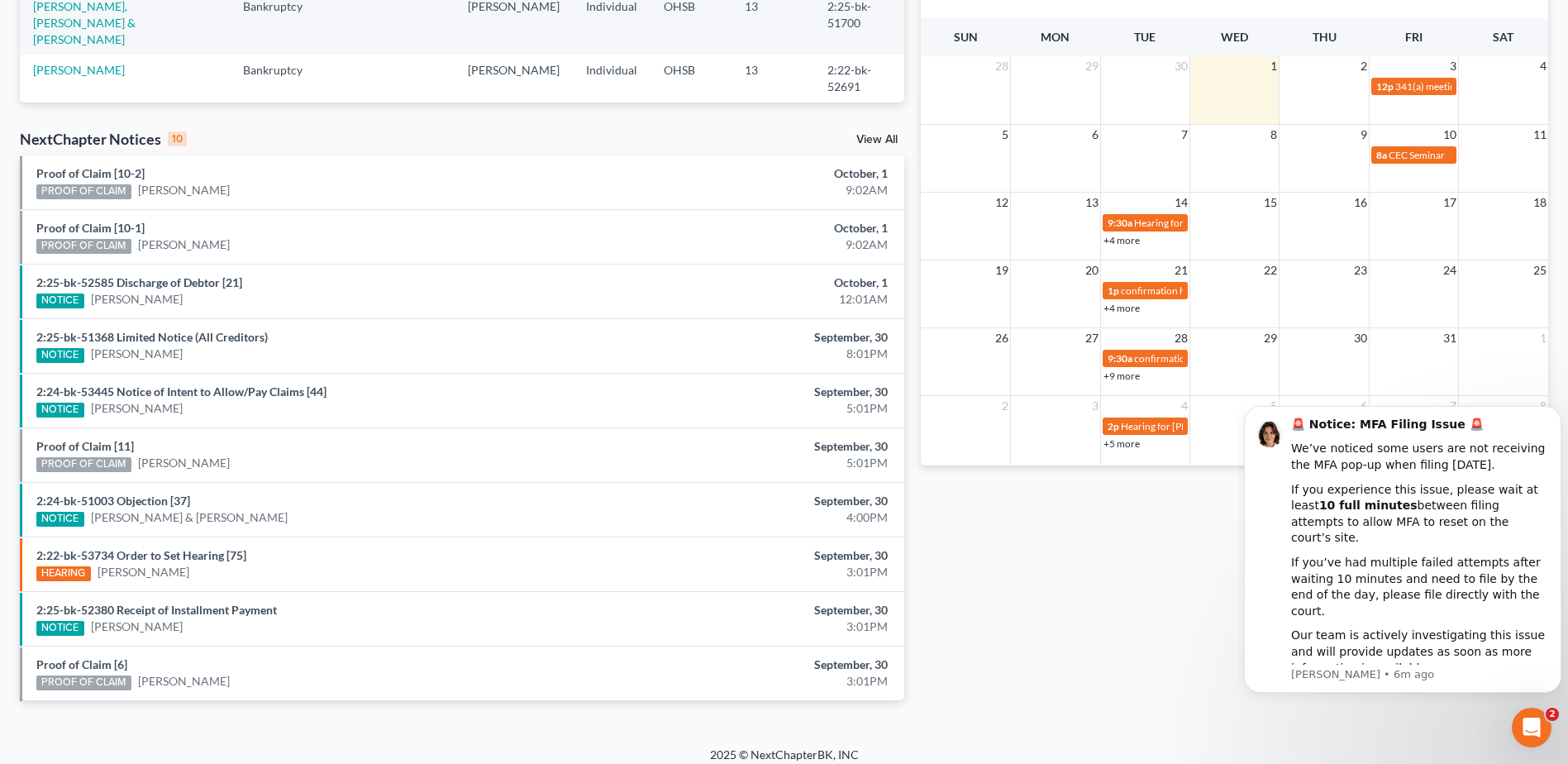
click at [873, 141] on link "View All" at bounding box center [877, 140] width 41 height 12
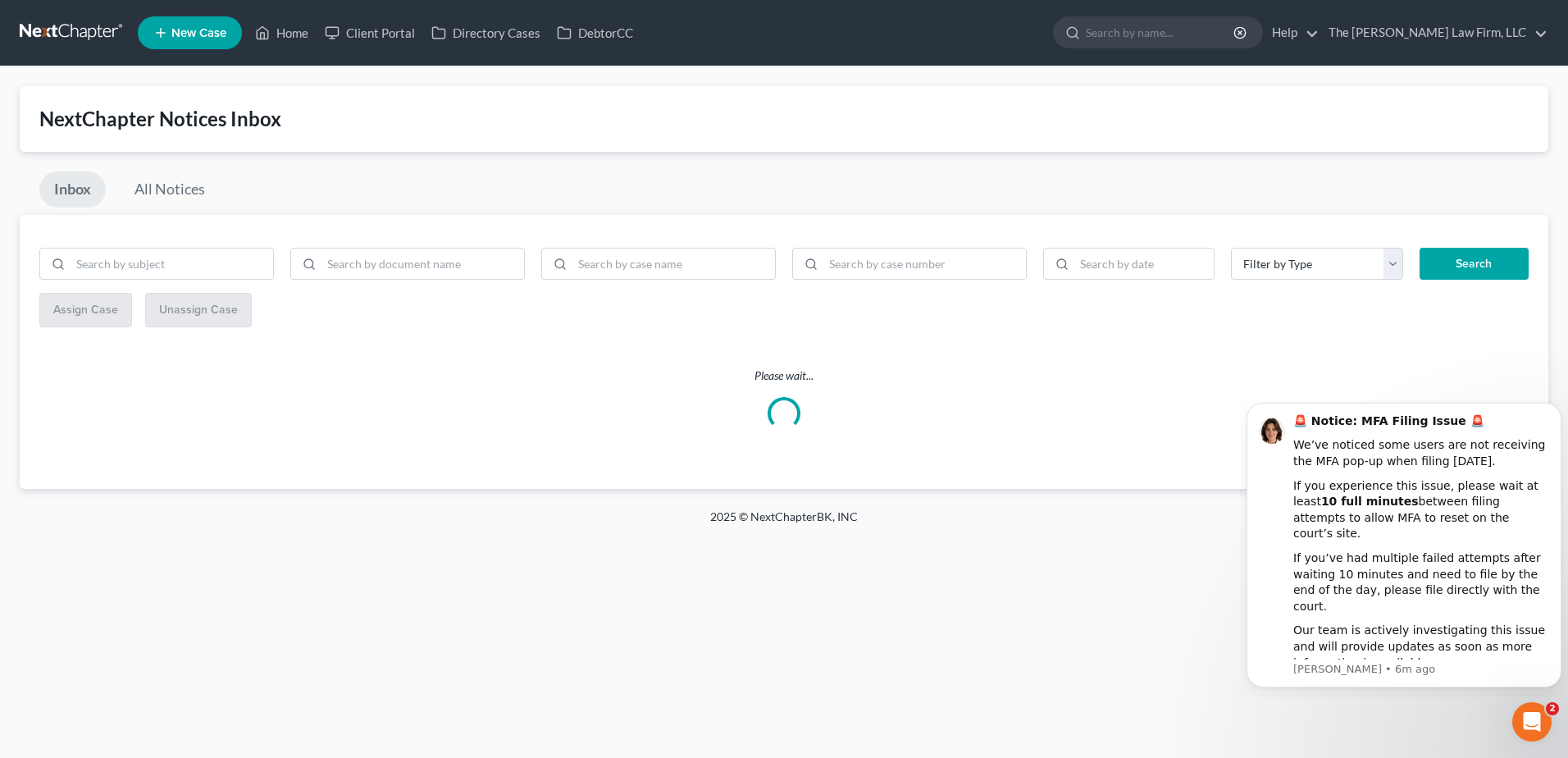
click at [1104, 576] on div "Home New Case Client Portal Directory Cases DebtorCC The Jones Law Firm, LLC mj…" at bounding box center [784, 379] width 1568 height 758
click at [1538, 726] on div "Open Intercom Messenger" at bounding box center [1530, 720] width 54 height 54
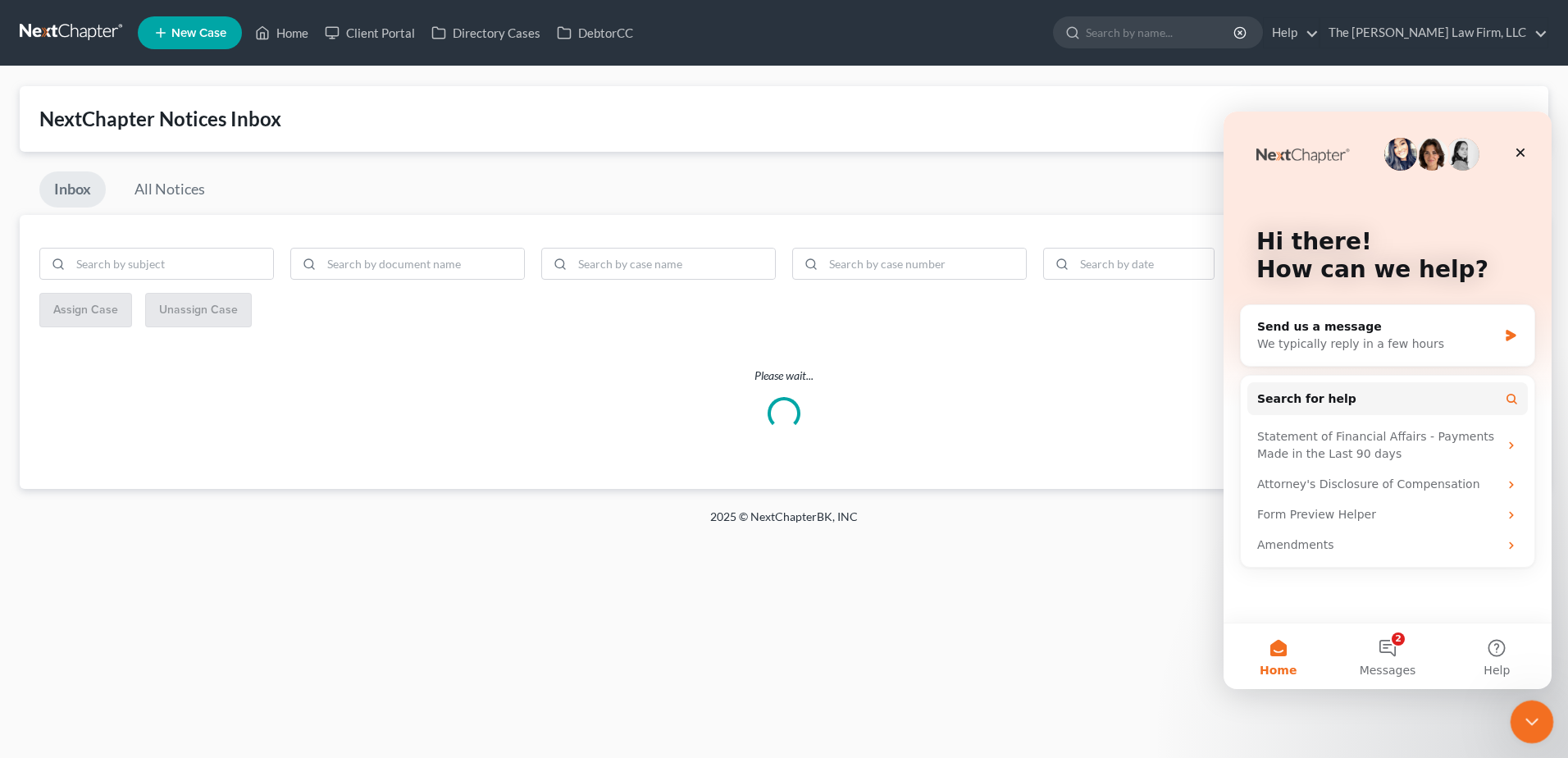
click at [1538, 726] on icon "Close Intercom Messenger" at bounding box center [1529, 719] width 20 height 20
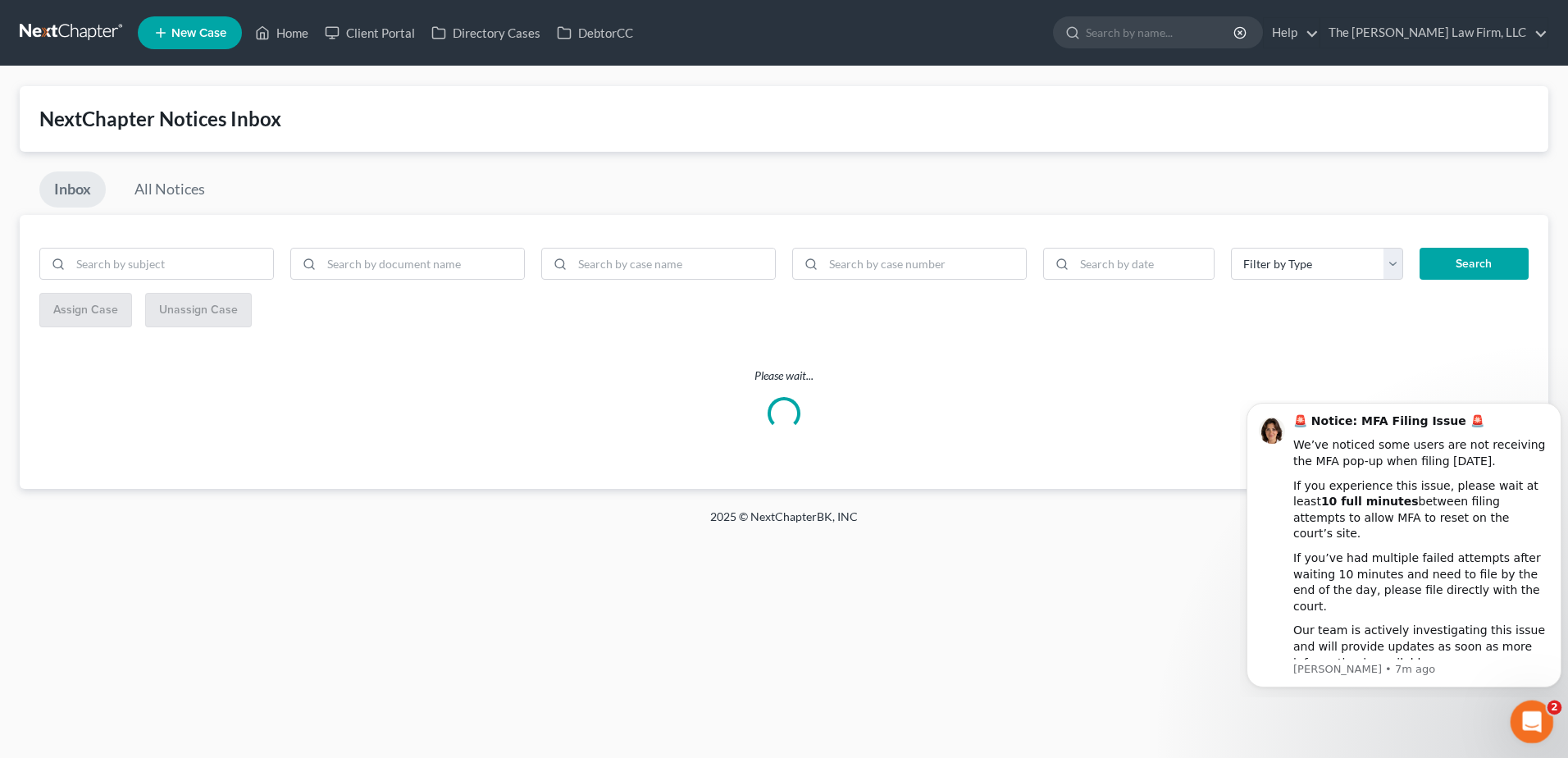
click at [1548, 727] on div "Open Intercom Messenger" at bounding box center [1530, 720] width 54 height 54
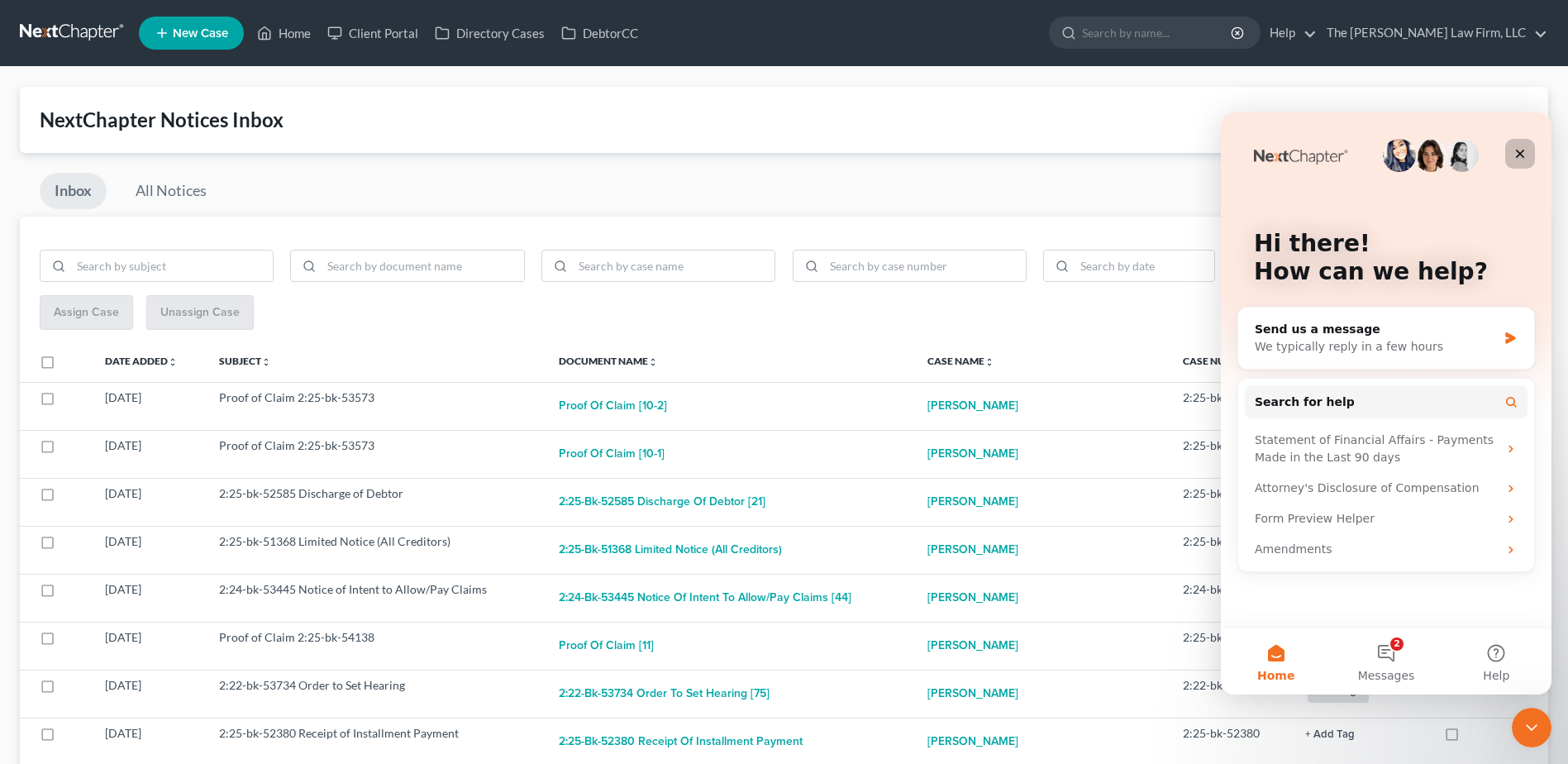
click at [1525, 144] on div "Close" at bounding box center [1520, 153] width 30 height 30
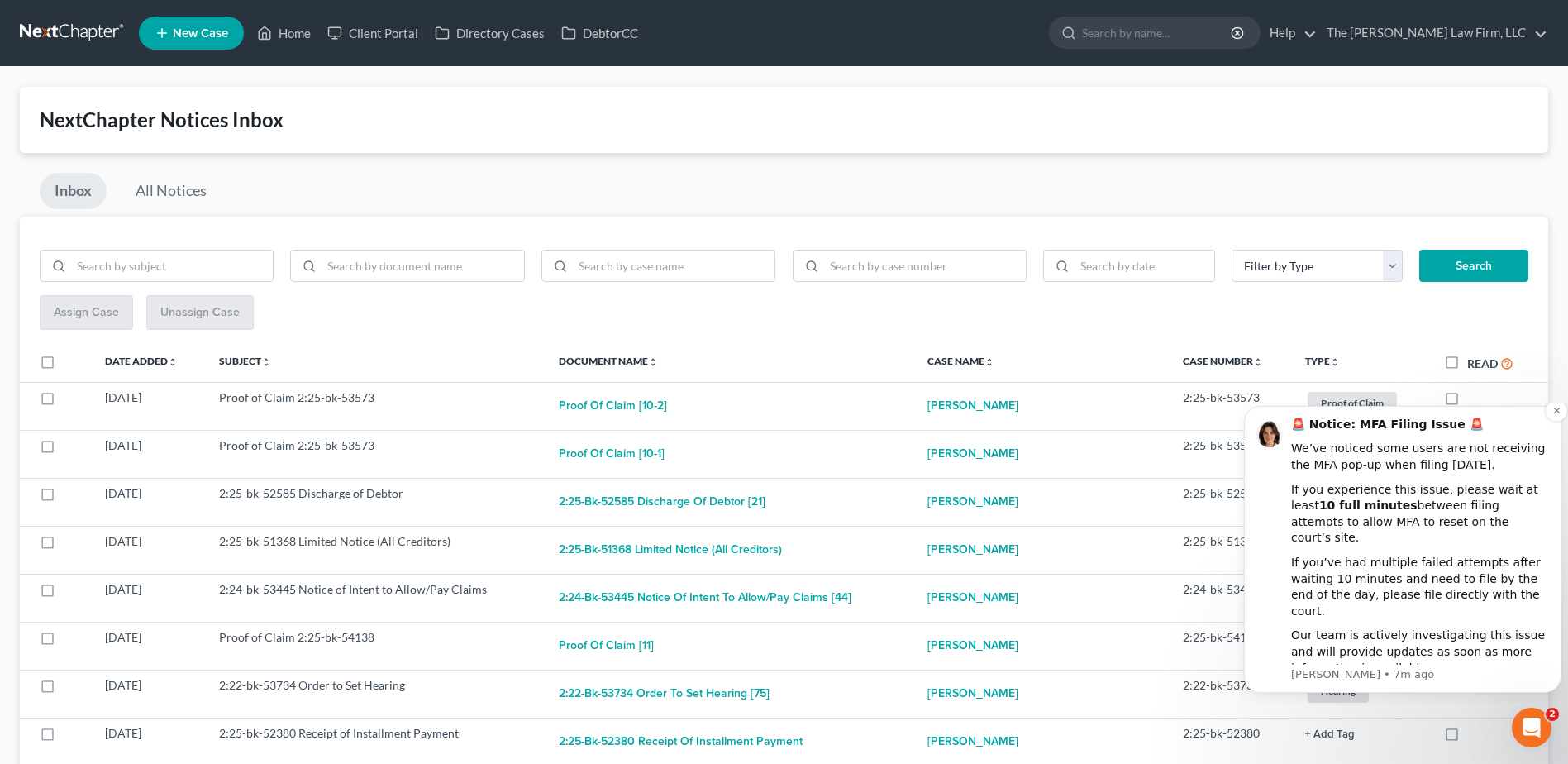
click at [1328, 559] on div "If you’ve had multiple failed attempts after waiting 10 minutes and need to fil…" at bounding box center [1421, 587] width 258 height 64
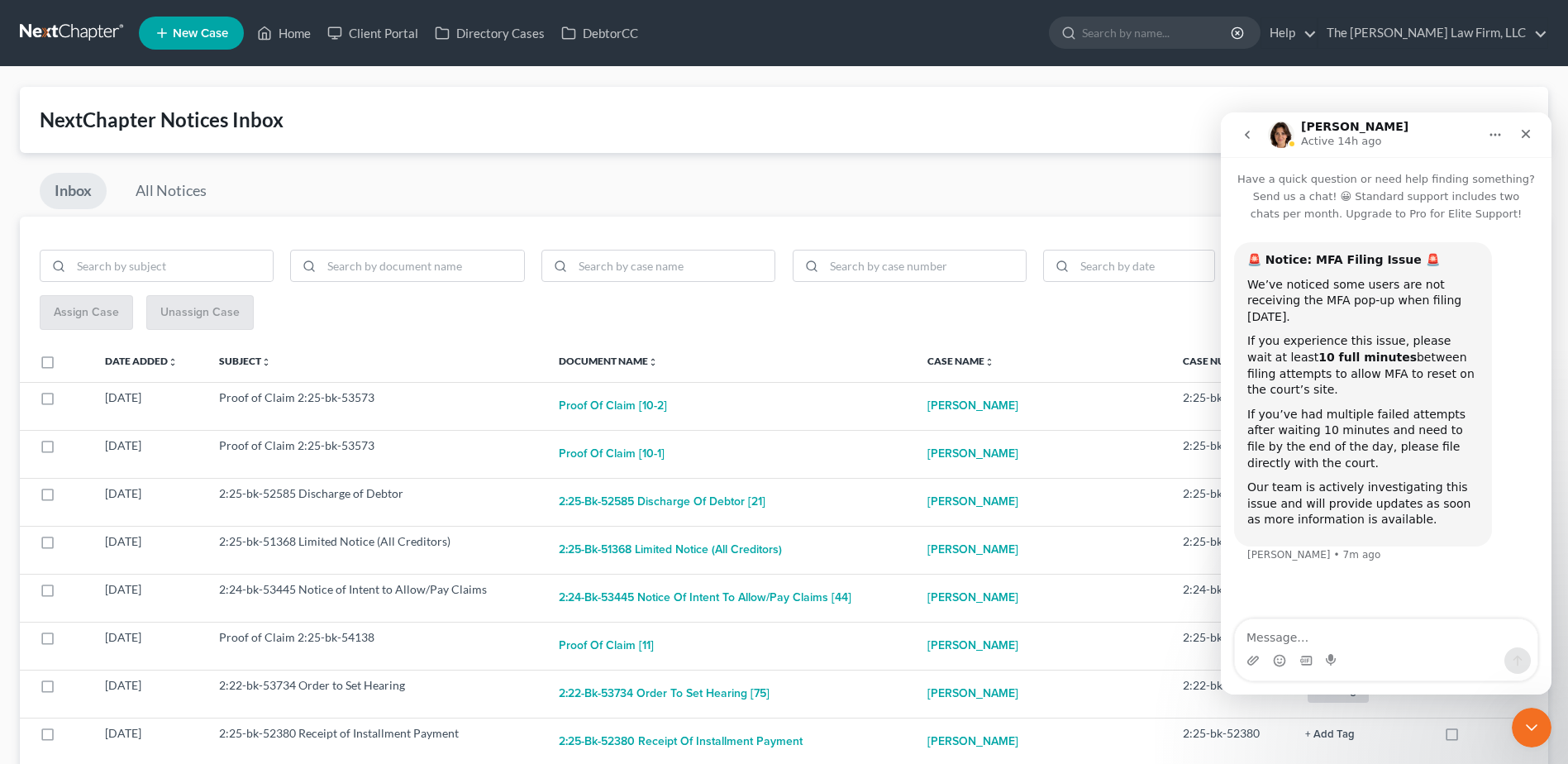
click at [1000, 147] on div "NextChapter Notices Inbox" at bounding box center [784, 119] width 1529 height 66
click at [1518, 136] on div "Close" at bounding box center [1526, 133] width 30 height 30
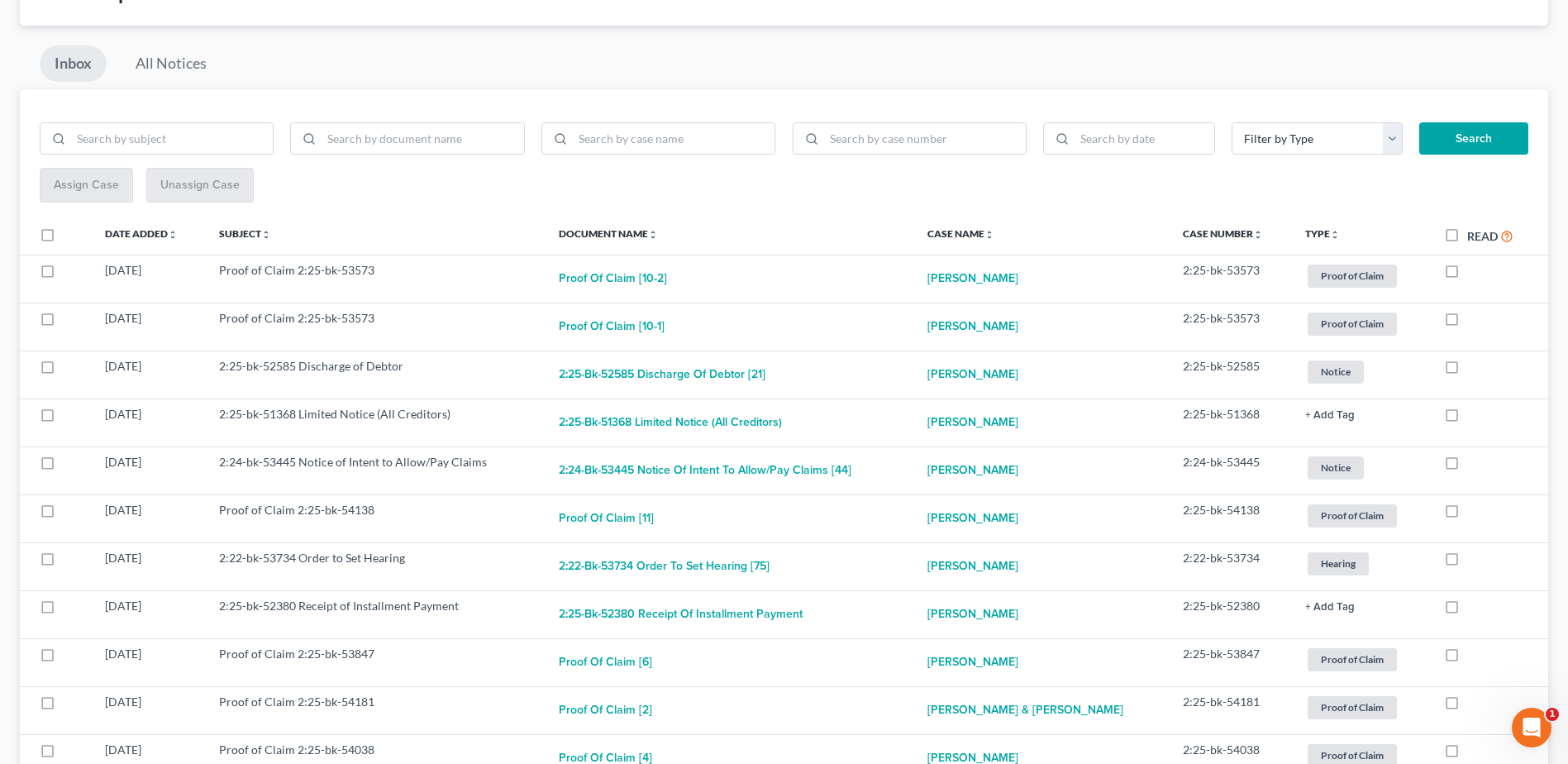
scroll to position [111, 0]
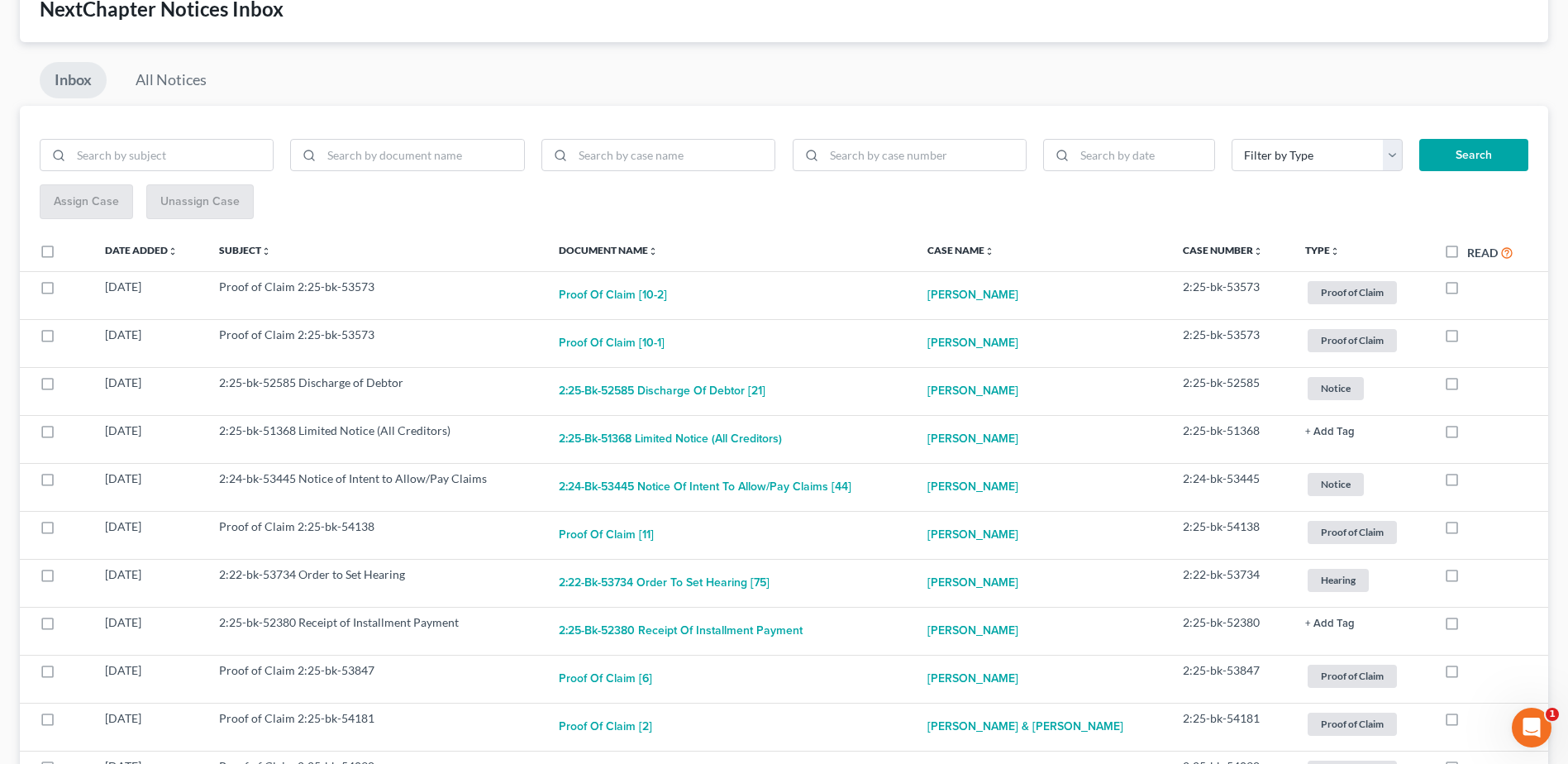
click at [1468, 251] on label "Read" at bounding box center [1491, 252] width 46 height 19
click at [1474, 251] on input "Read" at bounding box center [1479, 248] width 11 height 11
checkbox input "true"
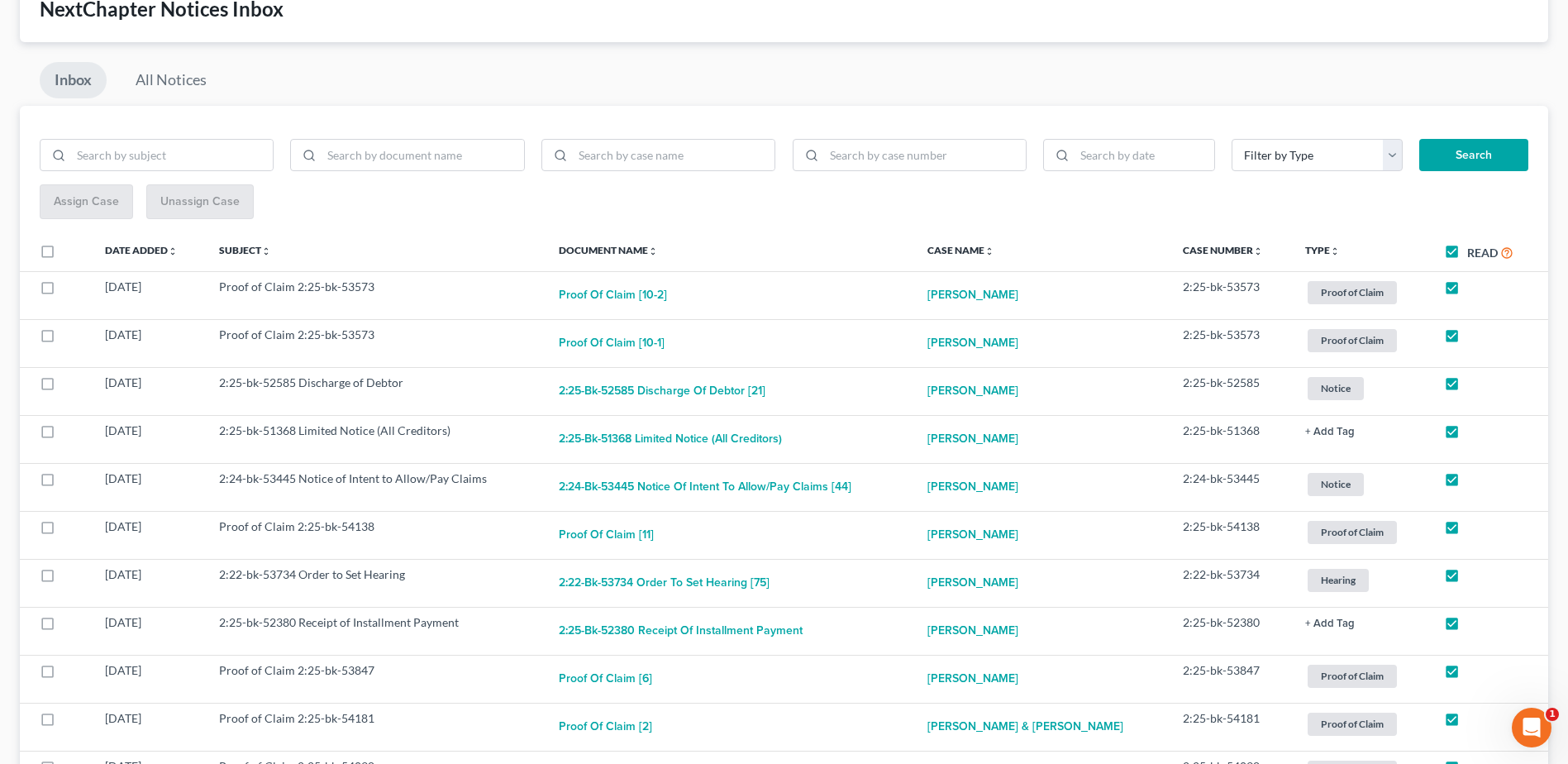
checkbox input "true"
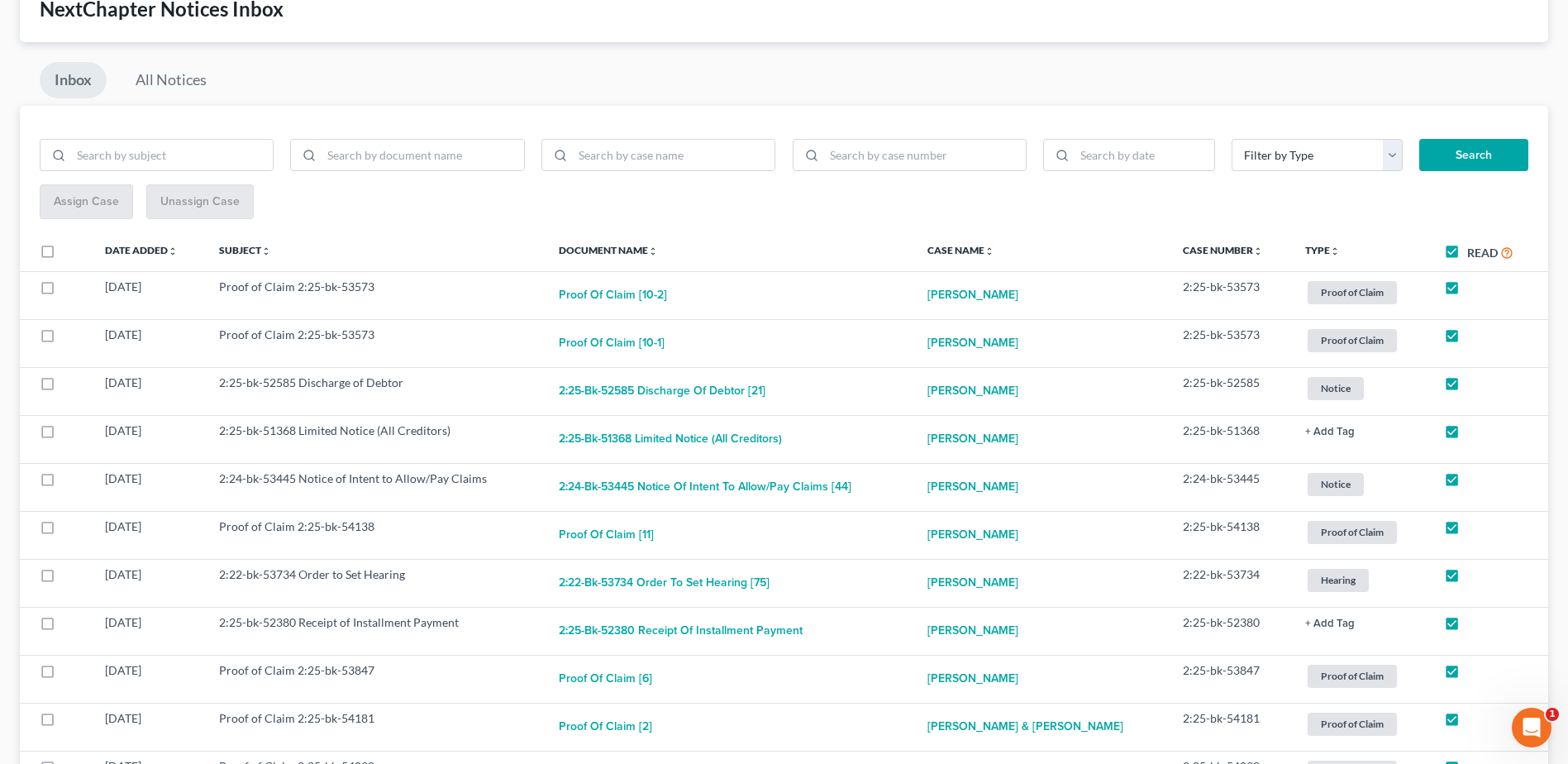
checkbox input "true"
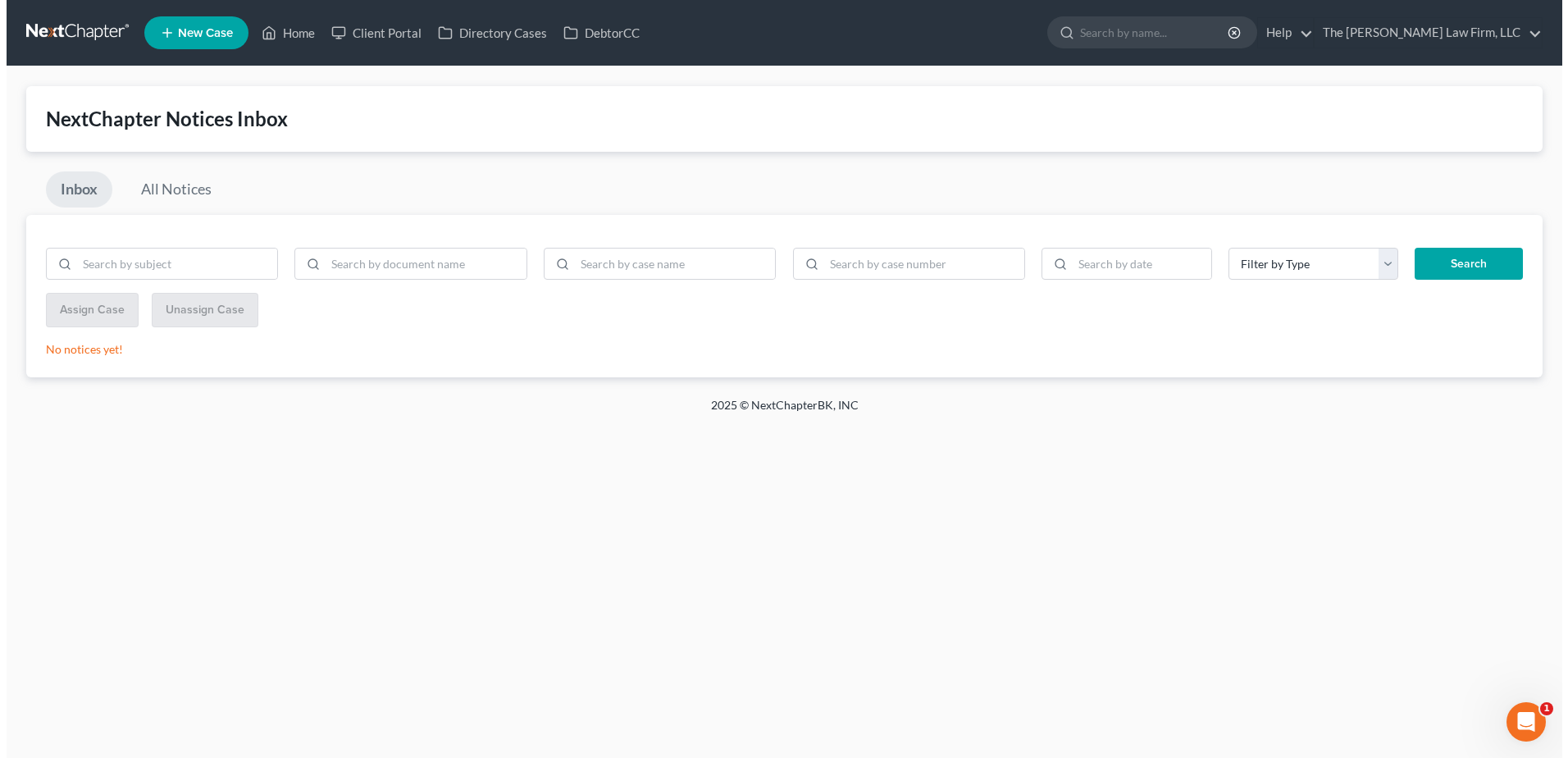
scroll to position [0, 0]
click at [64, 30] on link at bounding box center [72, 32] width 105 height 30
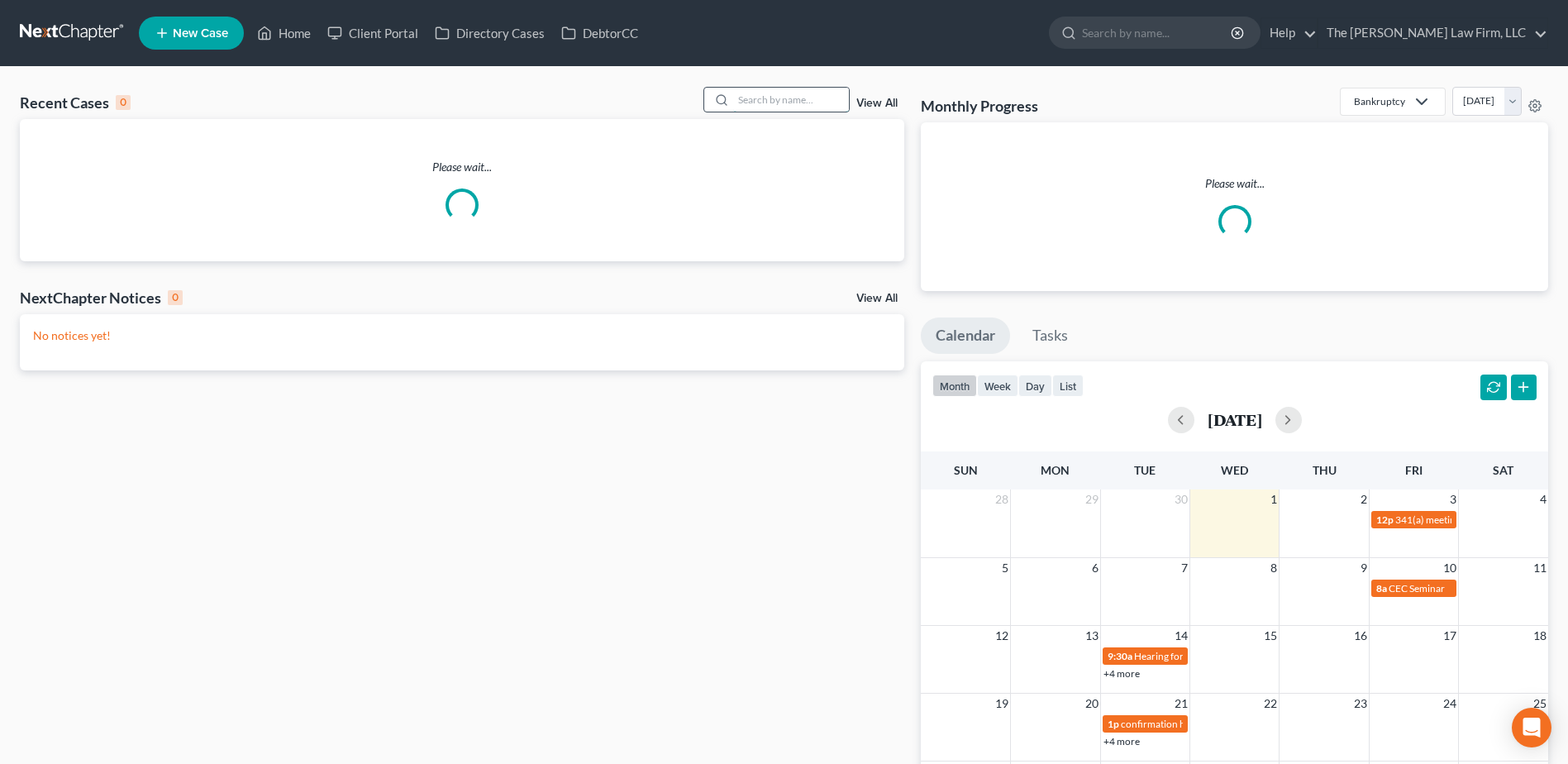
click at [753, 98] on input "search" at bounding box center [790, 99] width 115 height 24
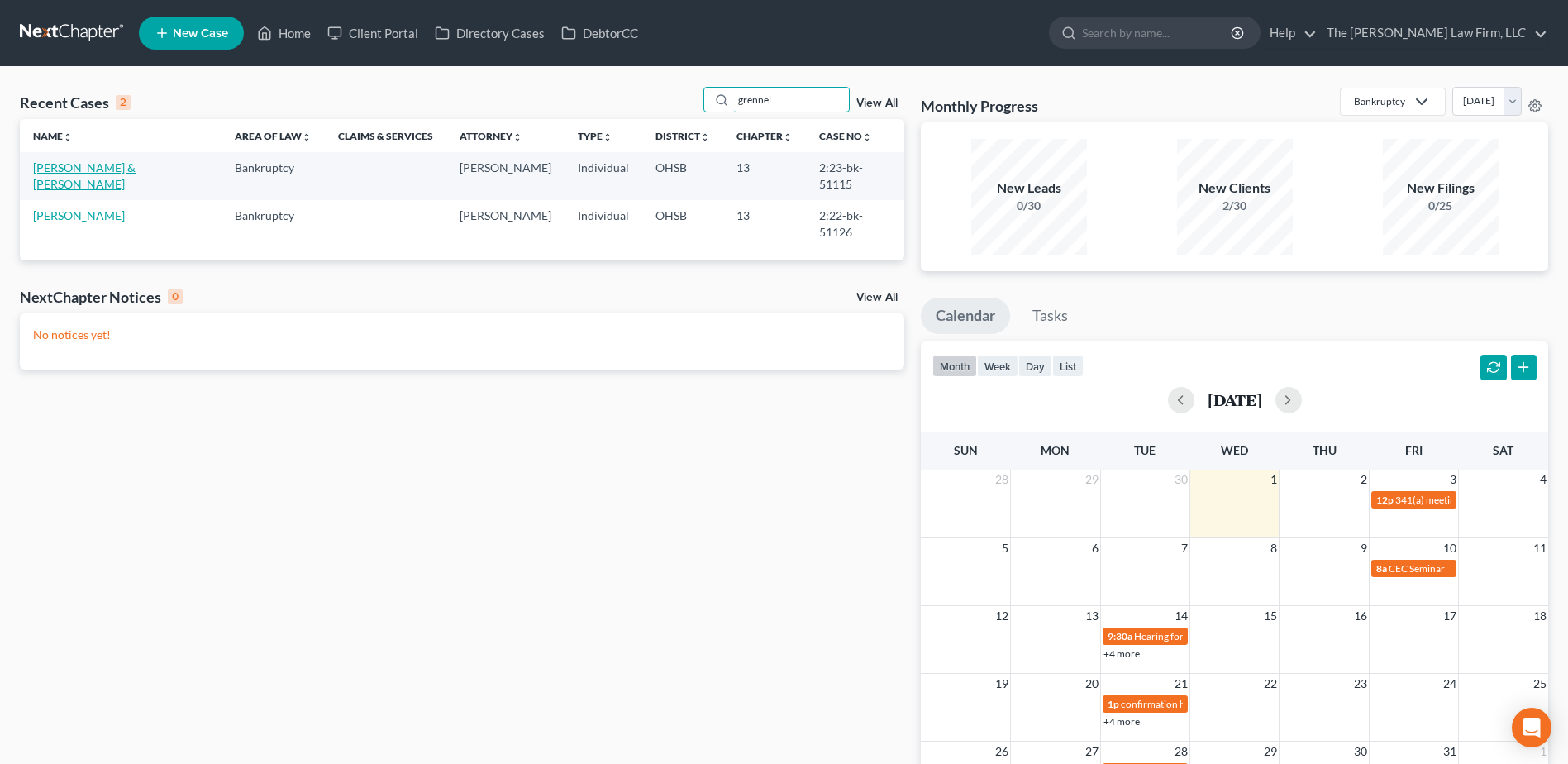
type input "grennel"
click at [125, 169] on link "[PERSON_NAME] & [PERSON_NAME]" at bounding box center [85, 176] width 103 height 31
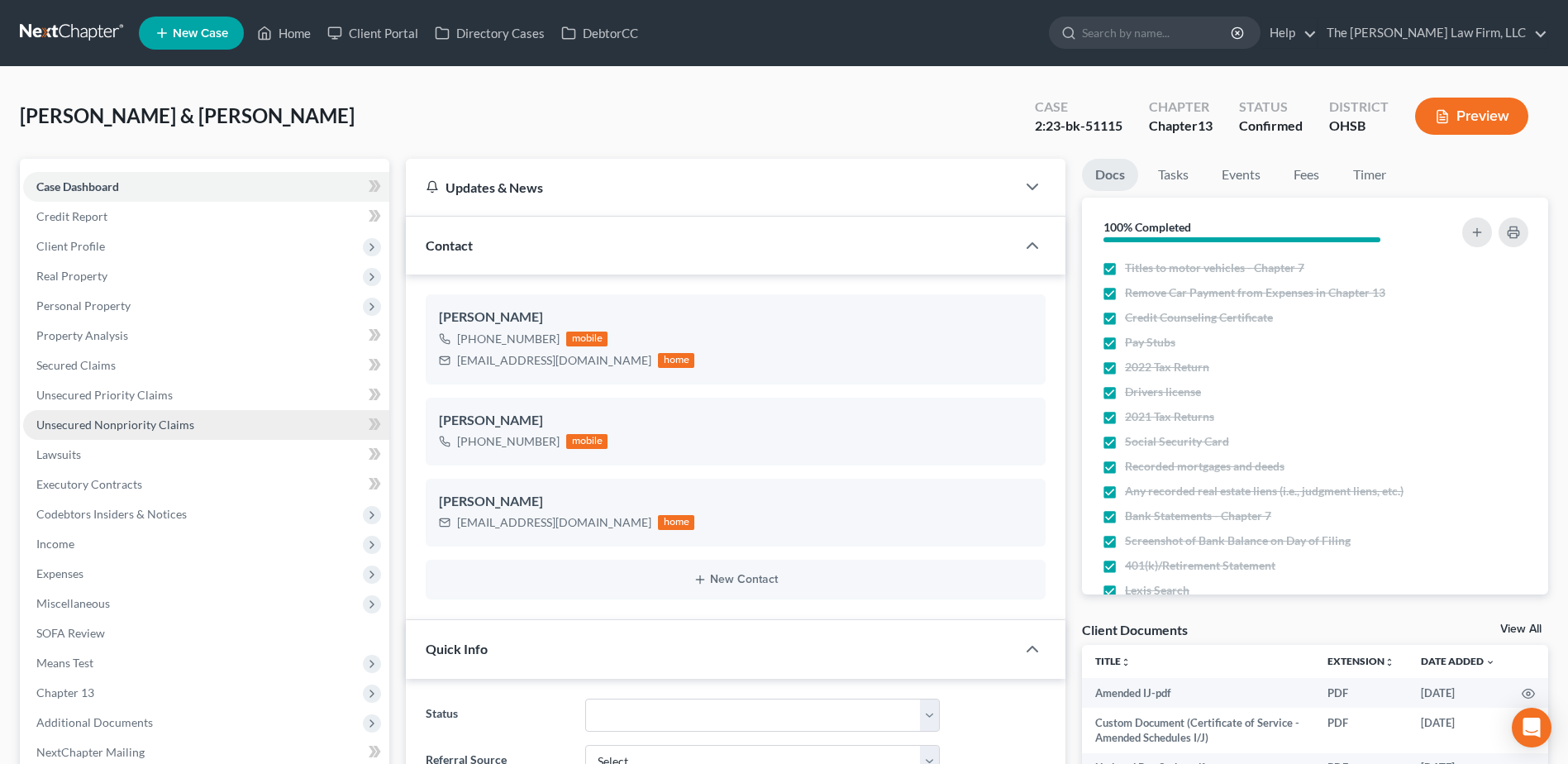
scroll to position [2876, 0]
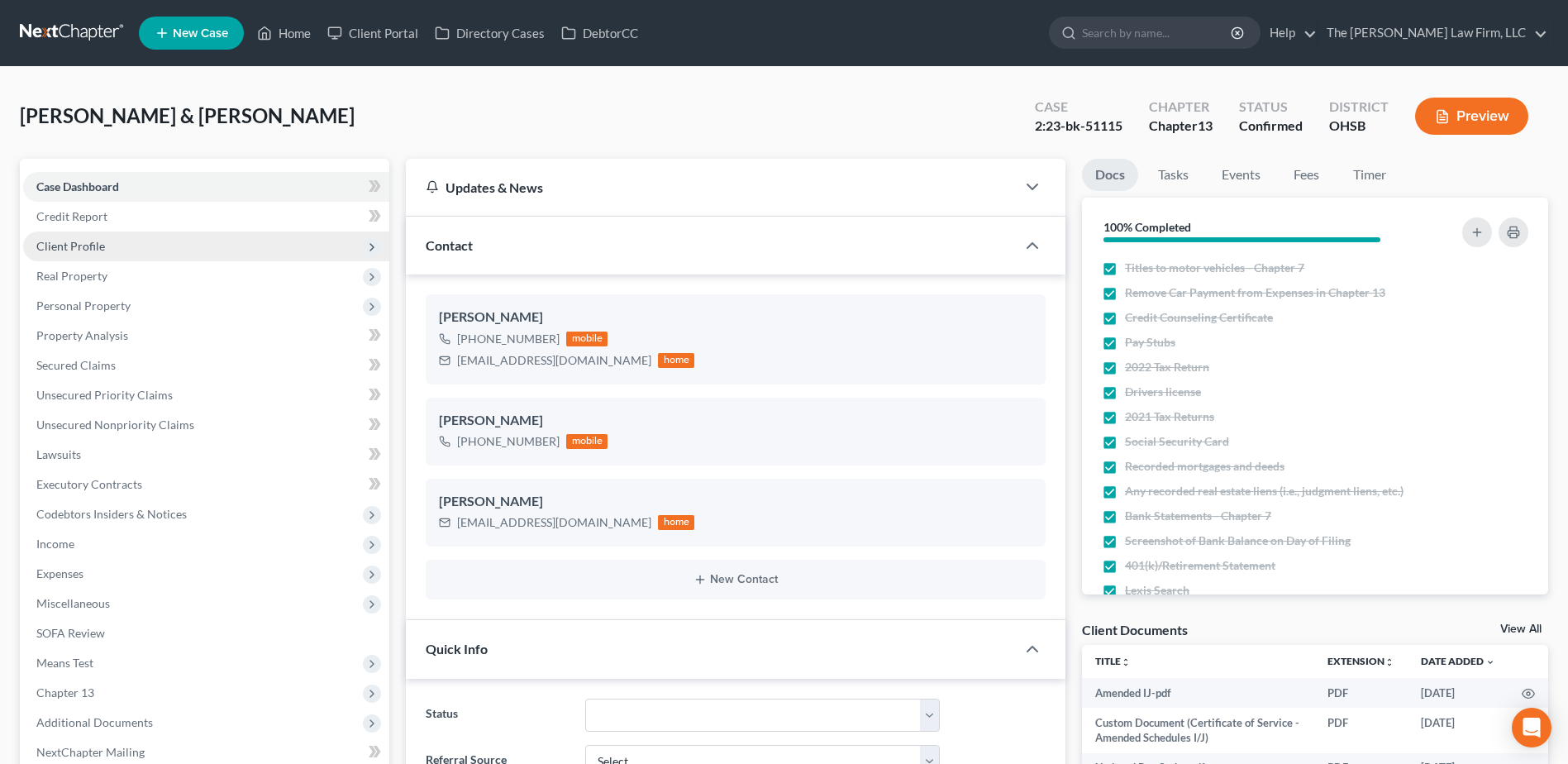
click at [143, 259] on span "Client Profile" at bounding box center [206, 246] width 366 height 30
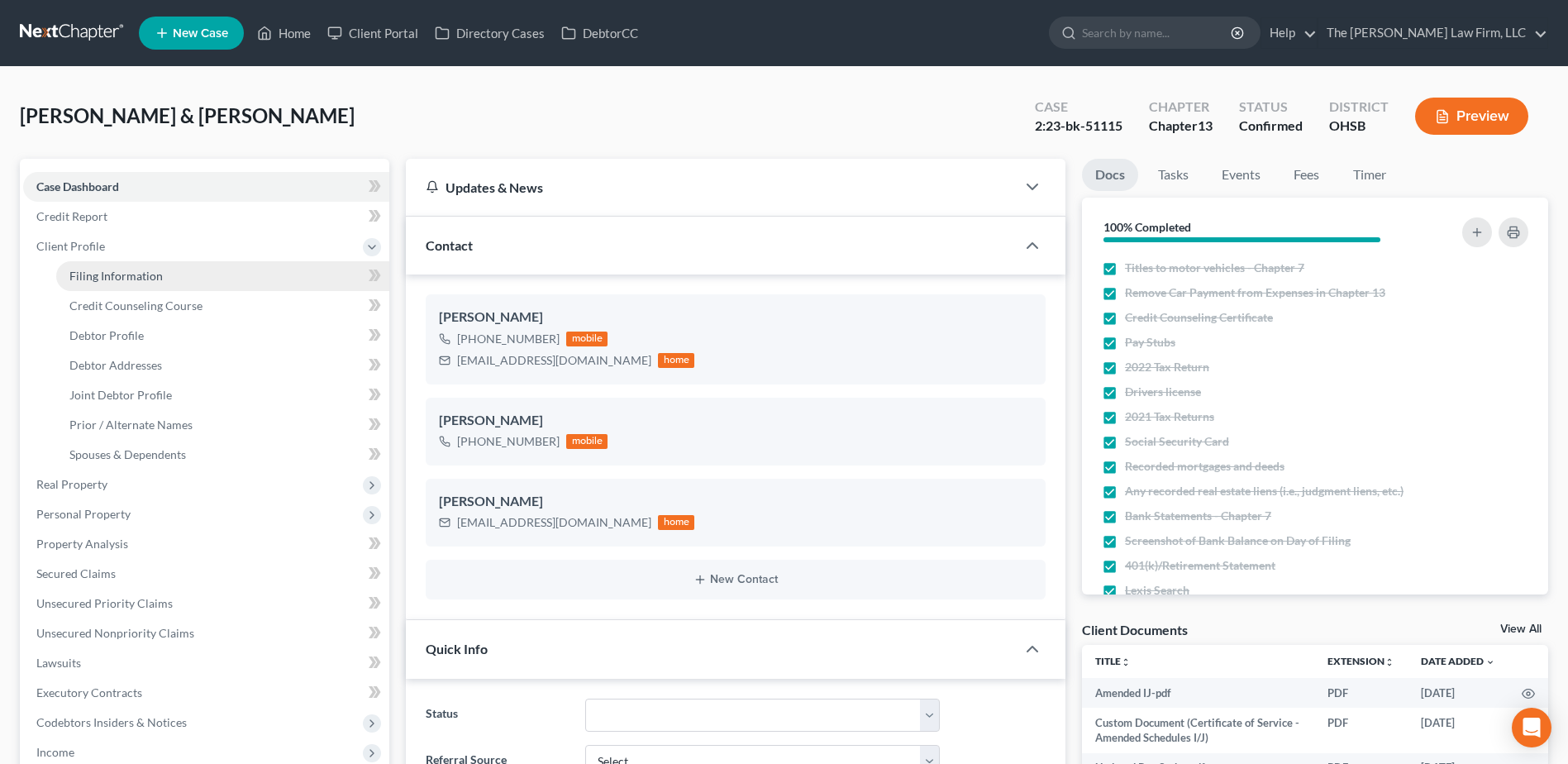
click at [148, 274] on span "Filing Information" at bounding box center [115, 275] width 93 height 14
select select "1"
select select "3"
select select "36"
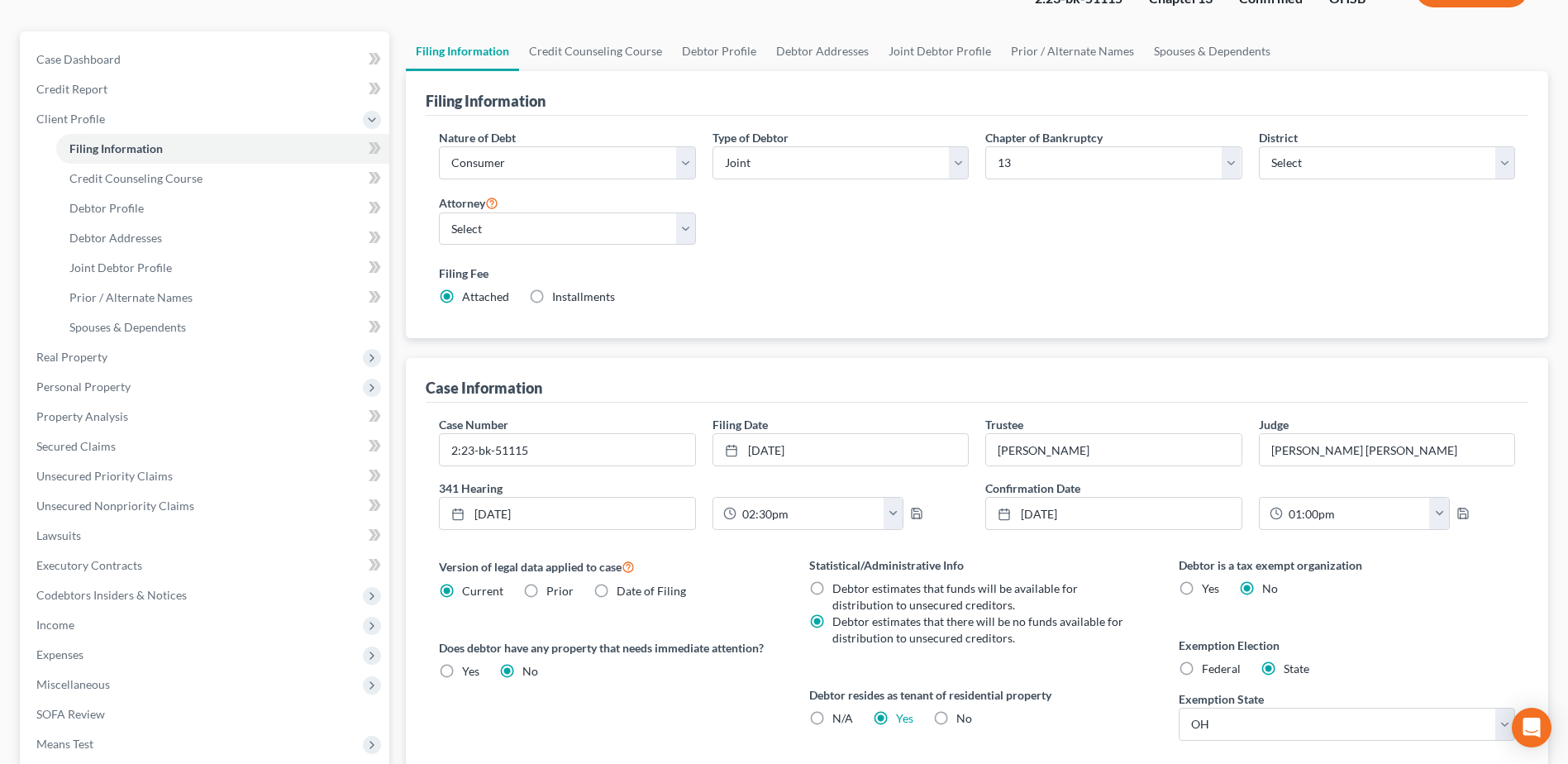
scroll to position [382, 0]
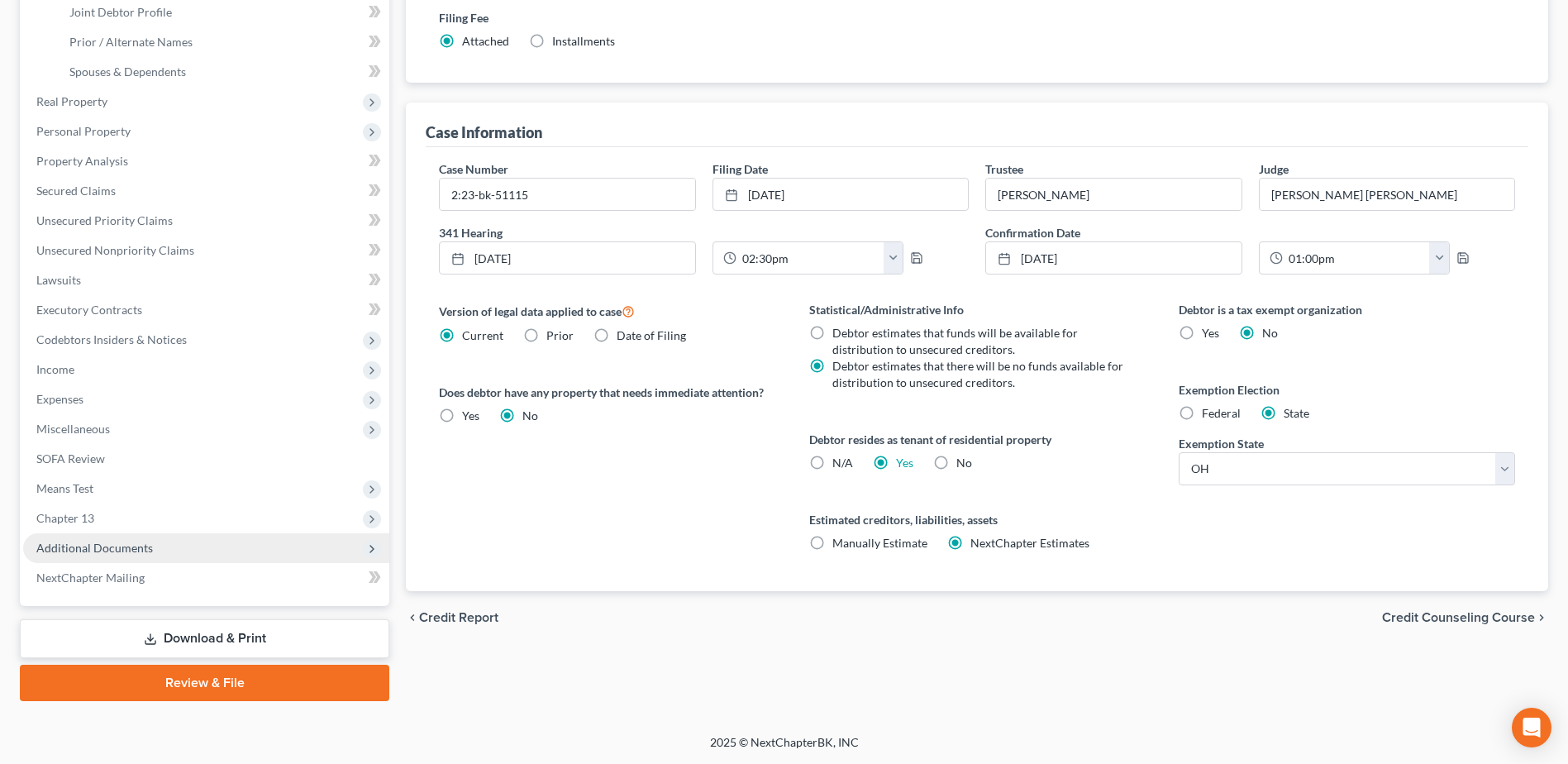
click at [152, 545] on span "Additional Documents" at bounding box center [206, 548] width 366 height 30
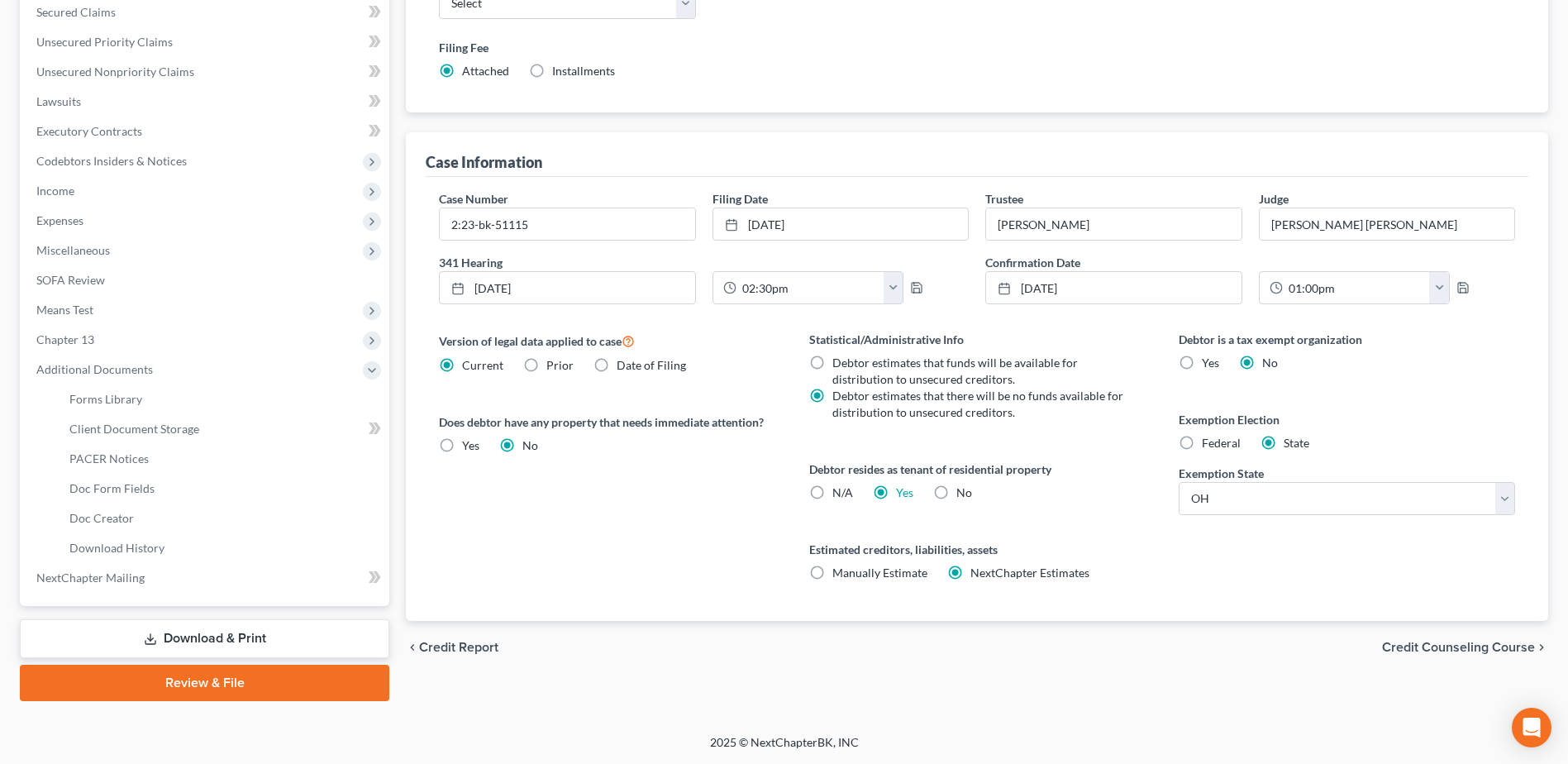
scroll to position [353, 0]
click at [106, 462] on span "PACER Notices" at bounding box center [109, 459] width 80 height 14
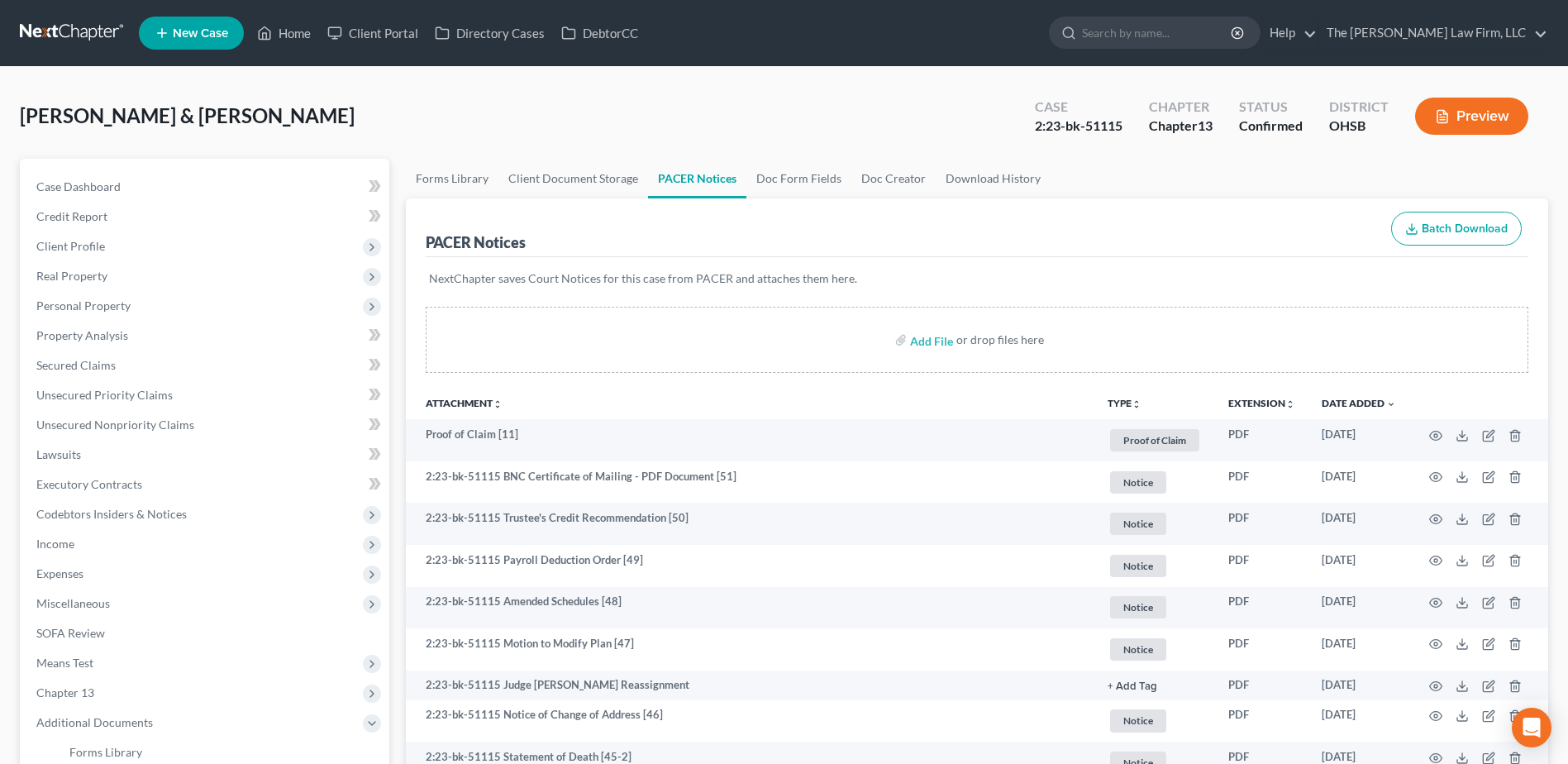
click at [78, 23] on link at bounding box center [73, 33] width 106 height 30
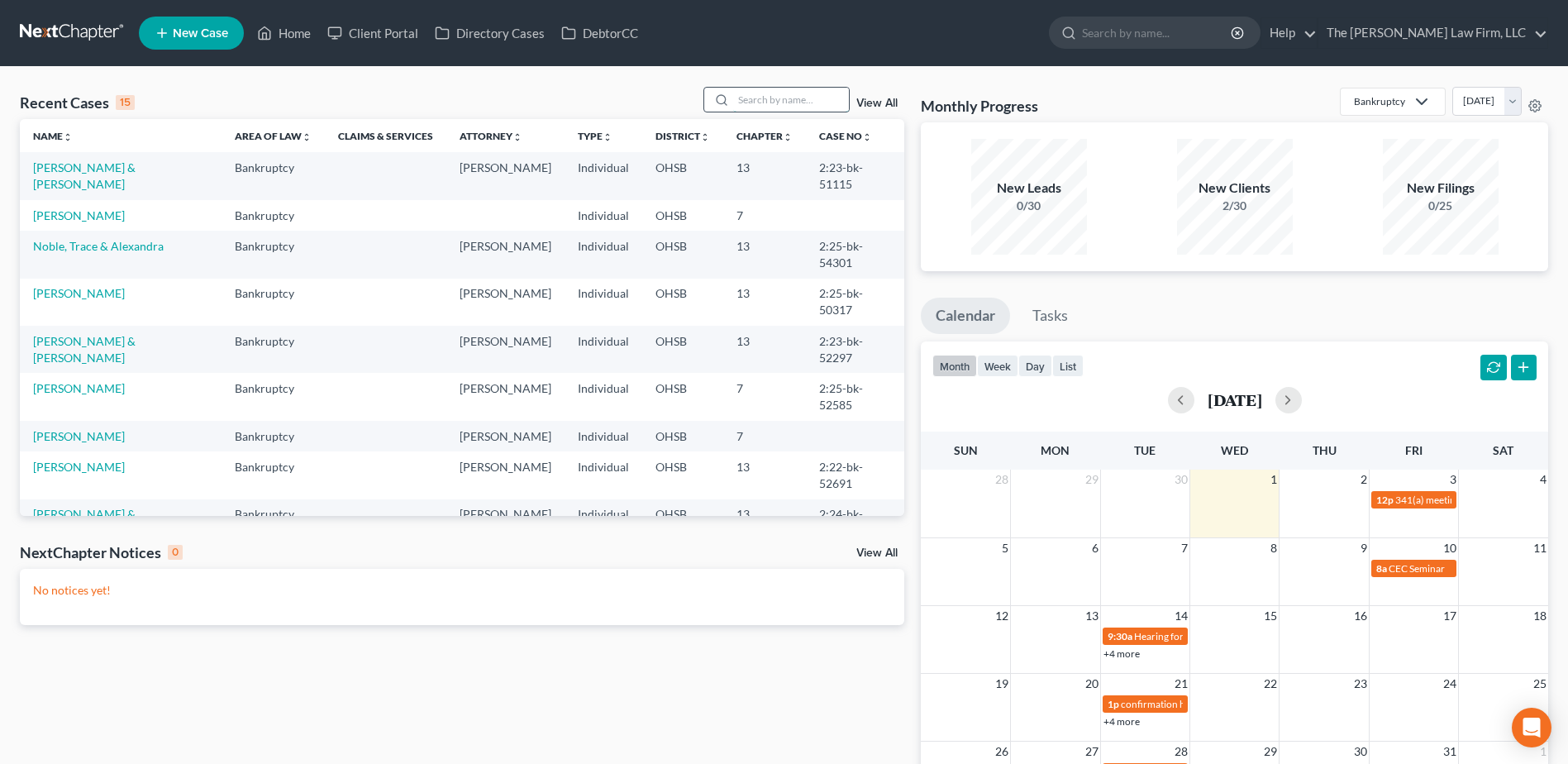
click at [785, 109] on input "search" at bounding box center [790, 99] width 115 height 24
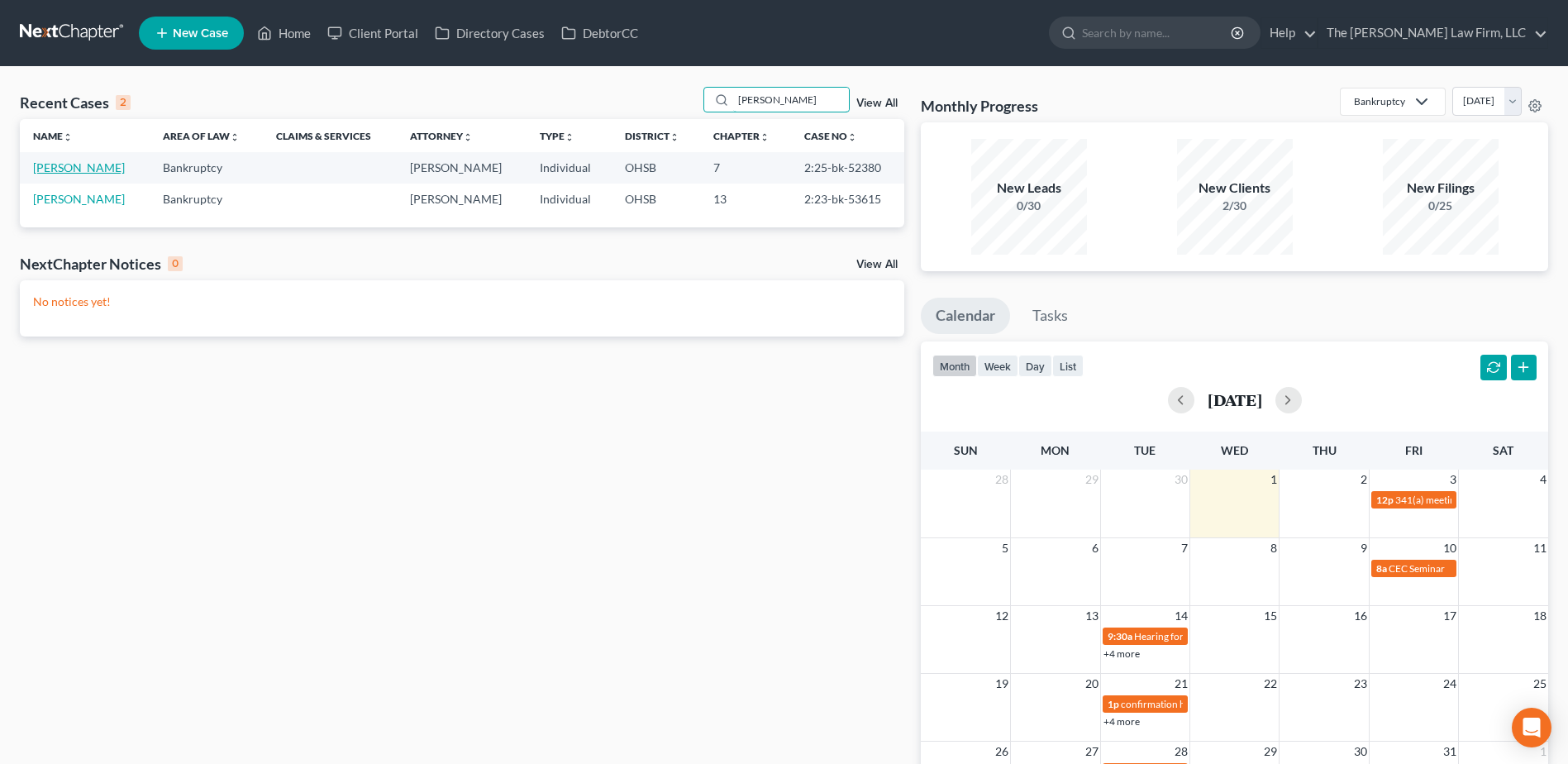
type input "[PERSON_NAME]"
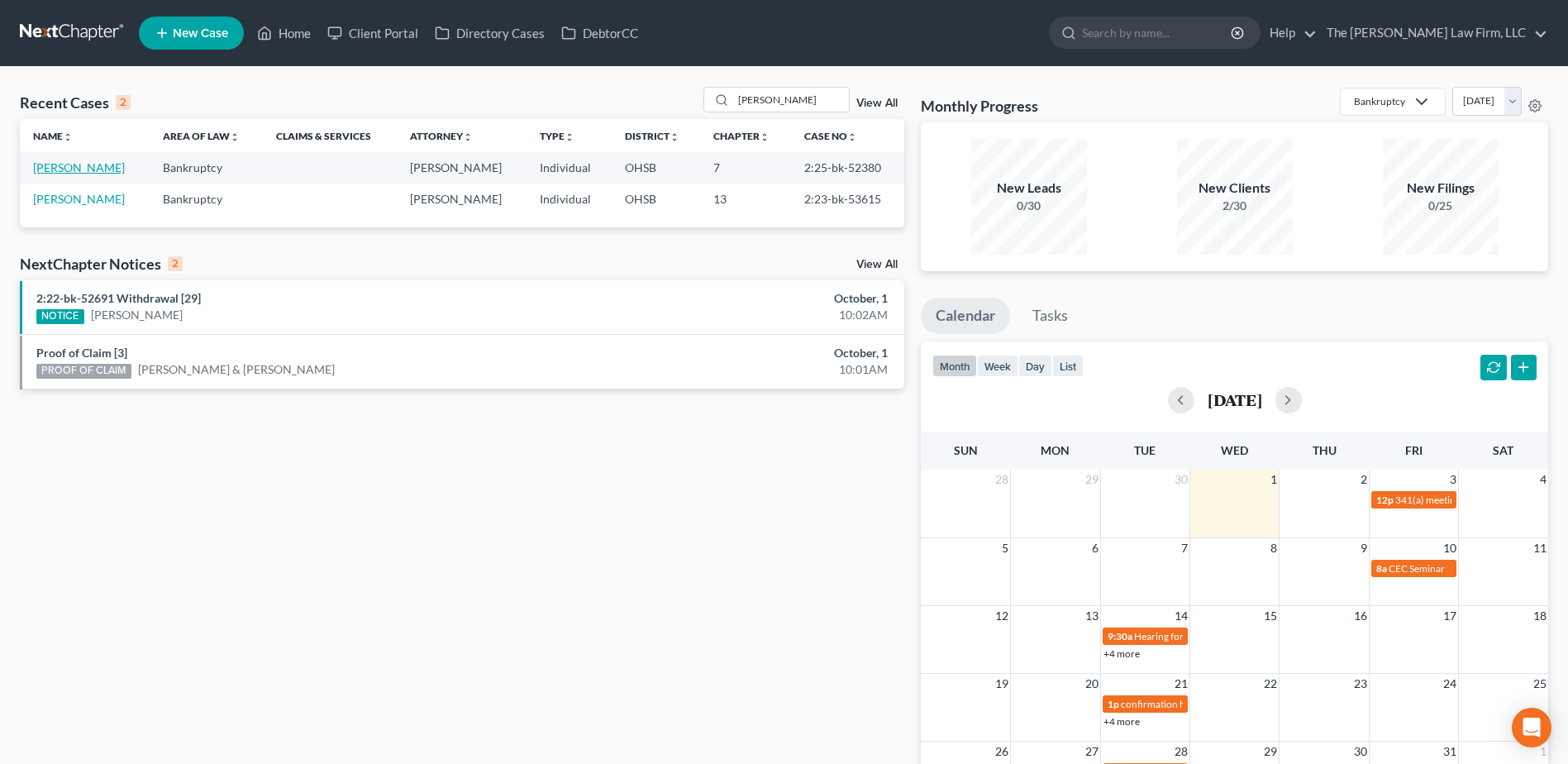
click at [50, 166] on link "[PERSON_NAME]" at bounding box center [79, 168] width 92 height 14
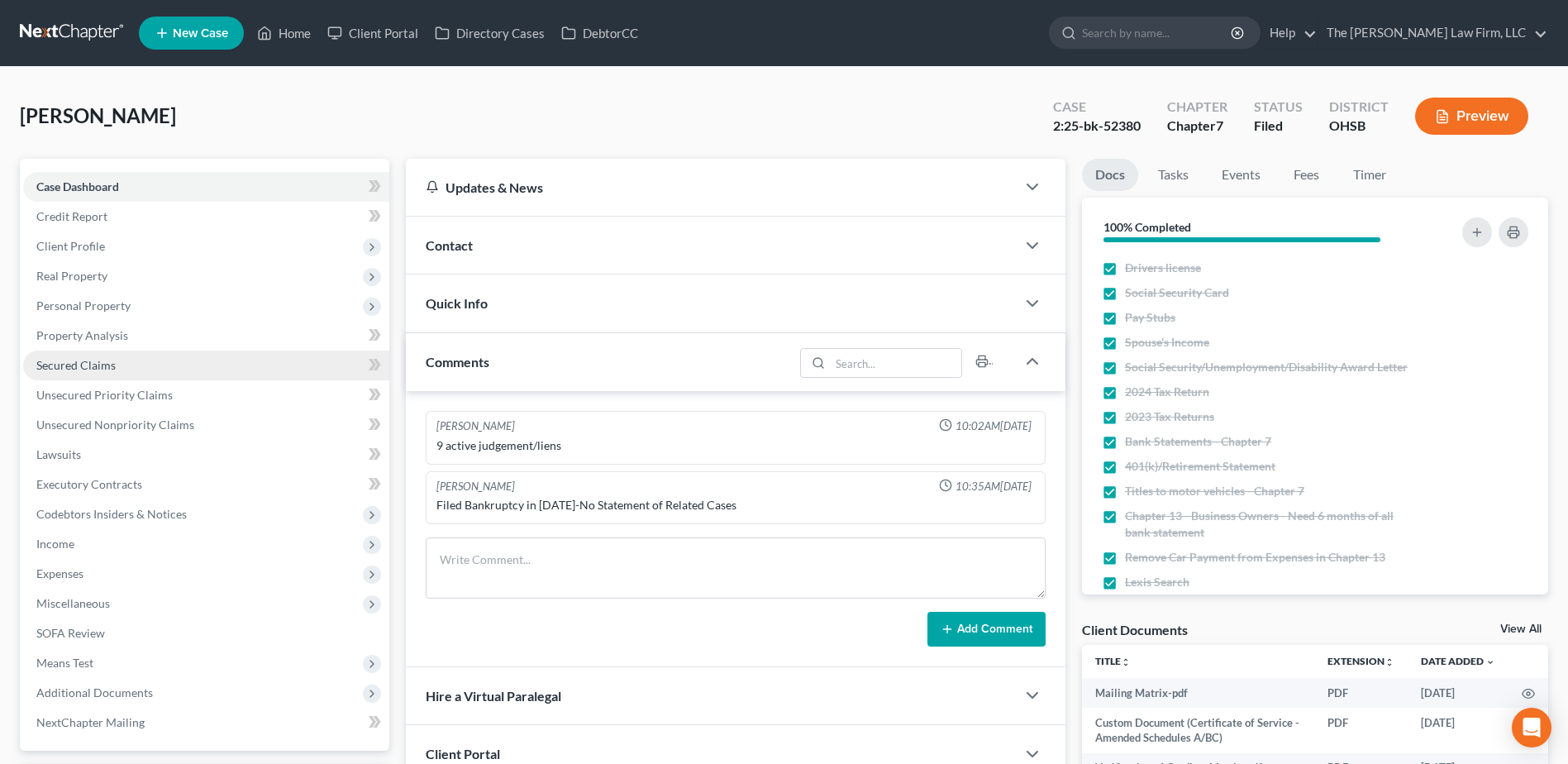
click at [105, 362] on span "Secured Claims" at bounding box center [76, 364] width 80 height 14
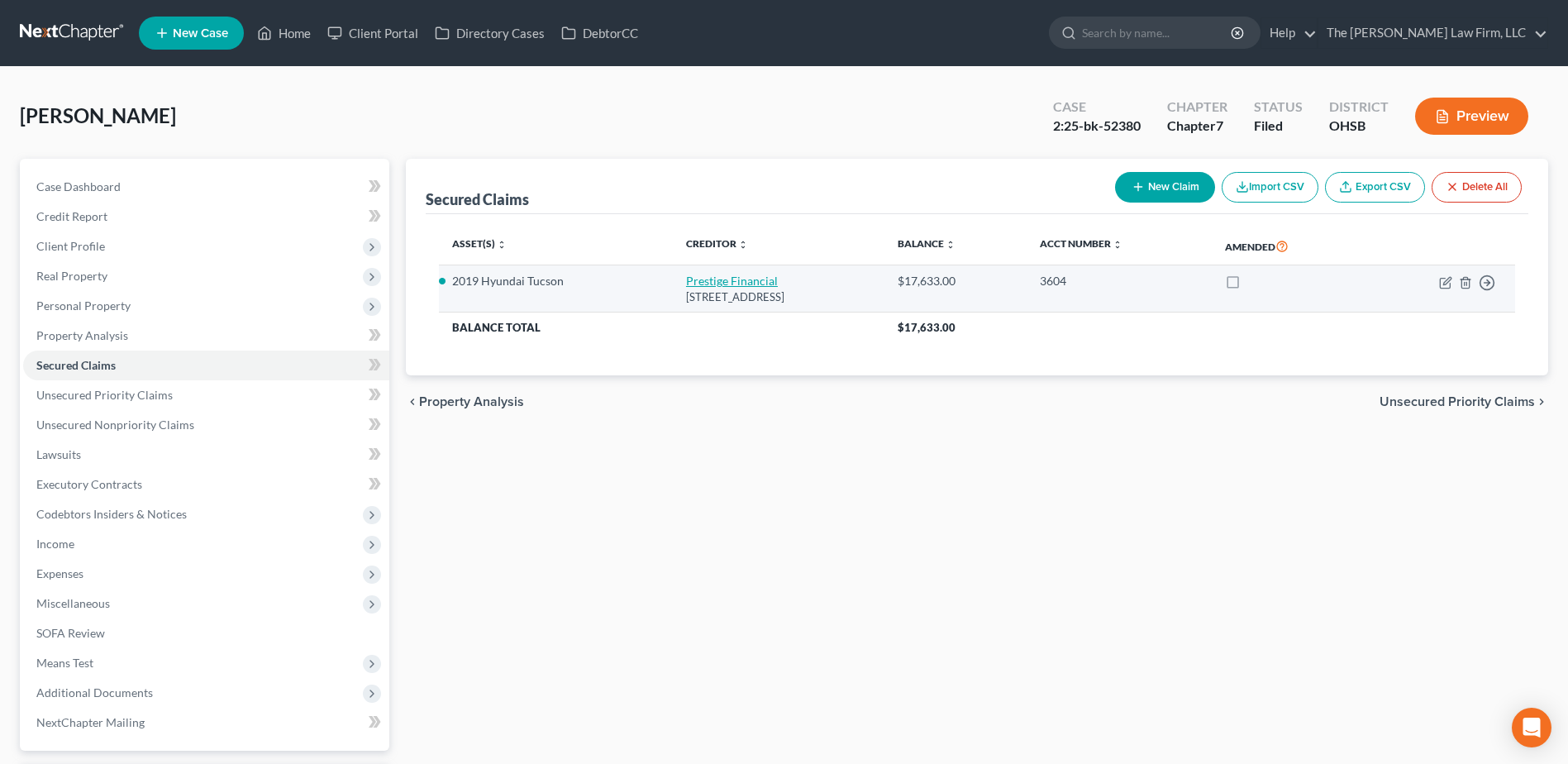
click at [714, 281] on link "Prestige Financial" at bounding box center [731, 281] width 92 height 14
select select "46"
select select "0"
select select "6"
select select "2"
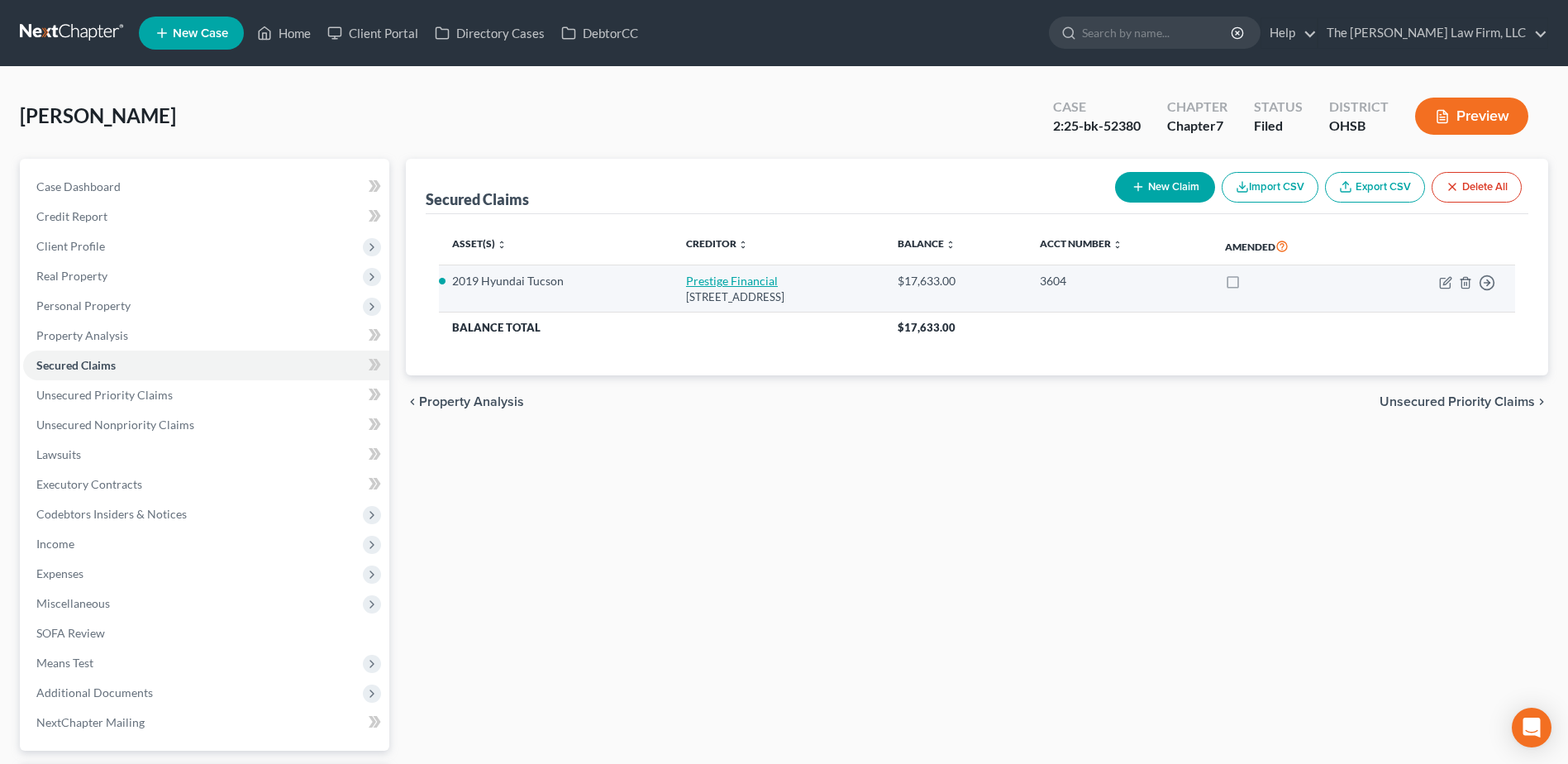
select select "0"
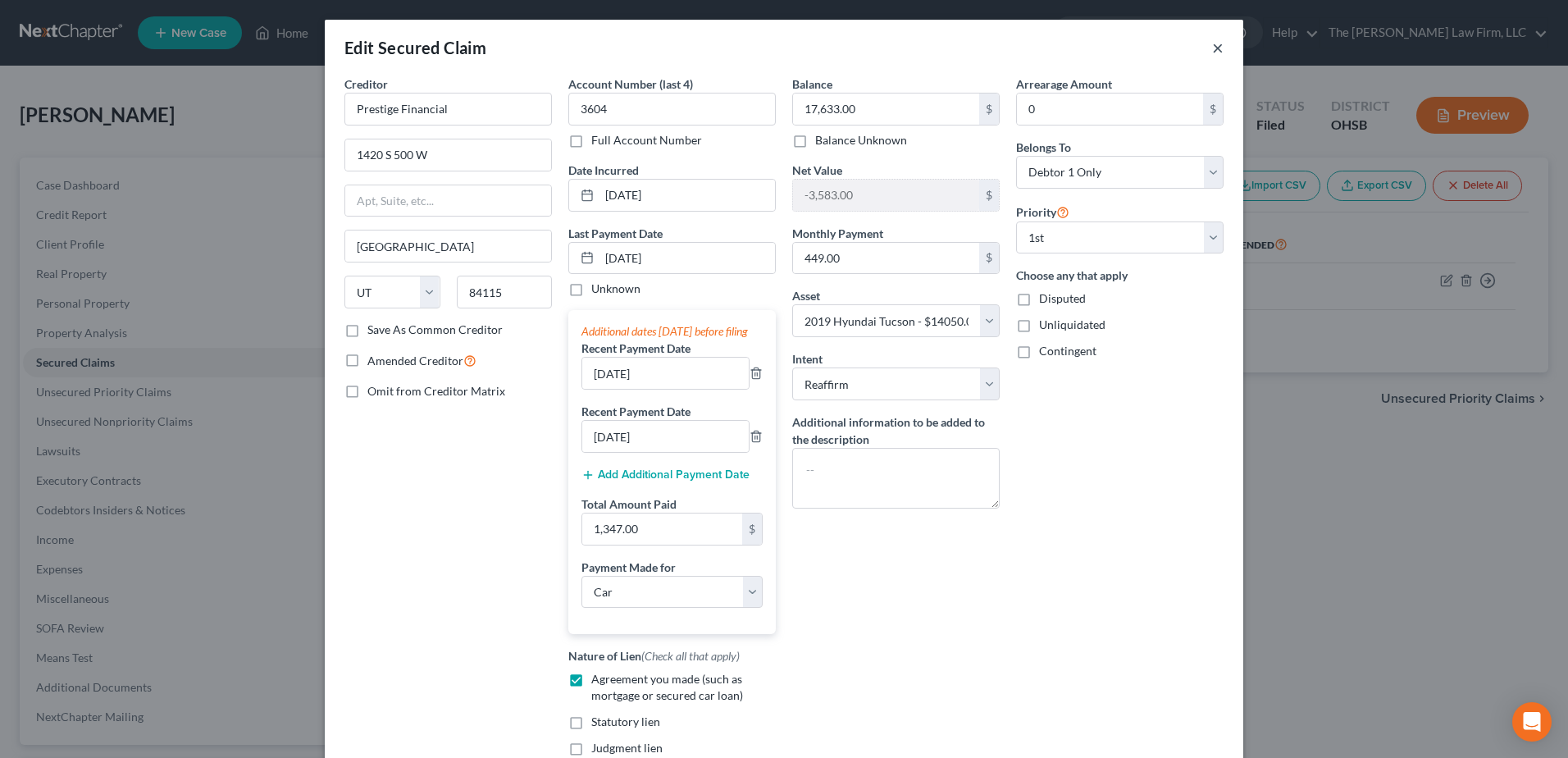
click at [1217, 42] on button "×" at bounding box center [1218, 47] width 12 height 20
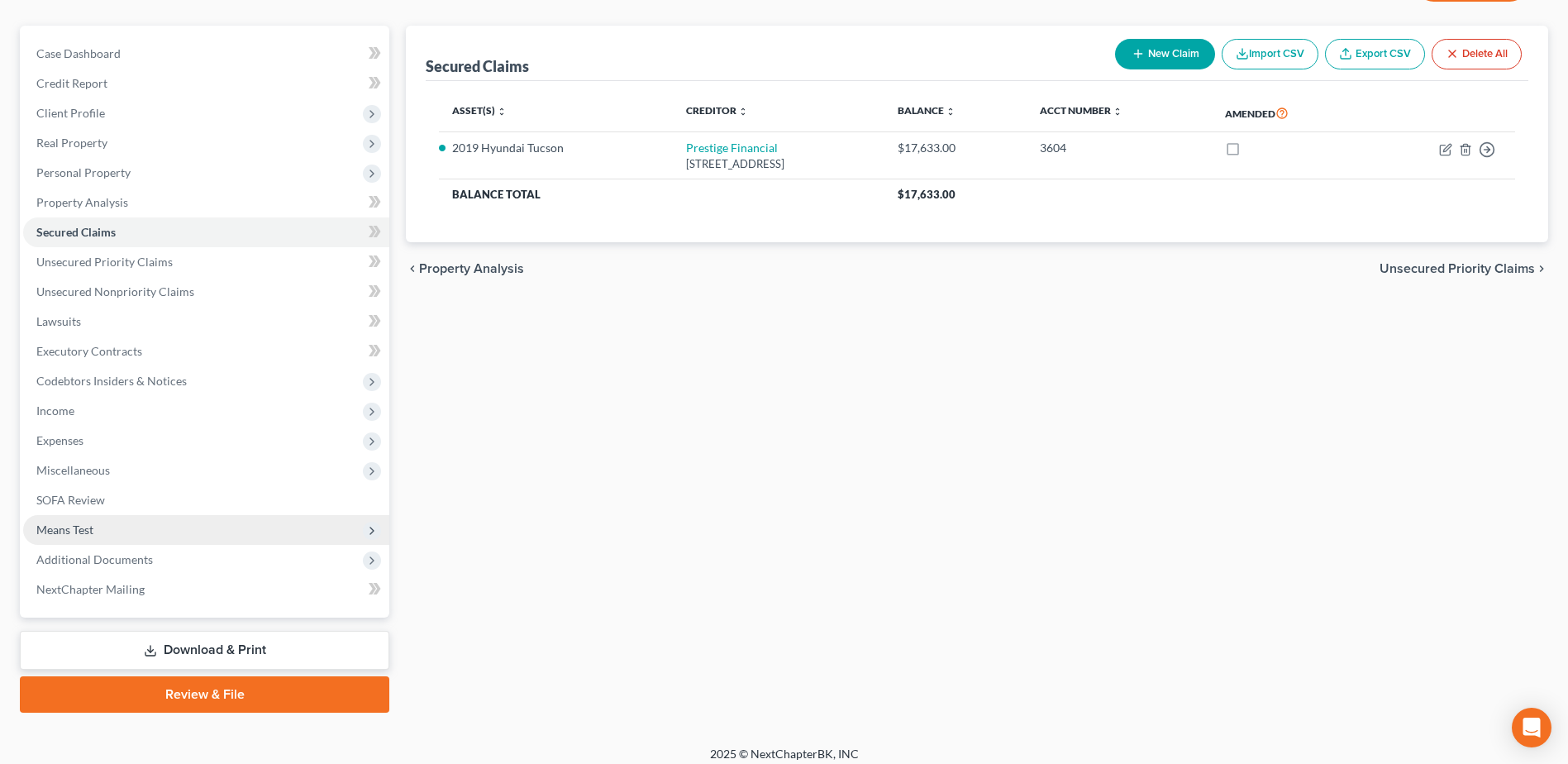
scroll to position [145, 0]
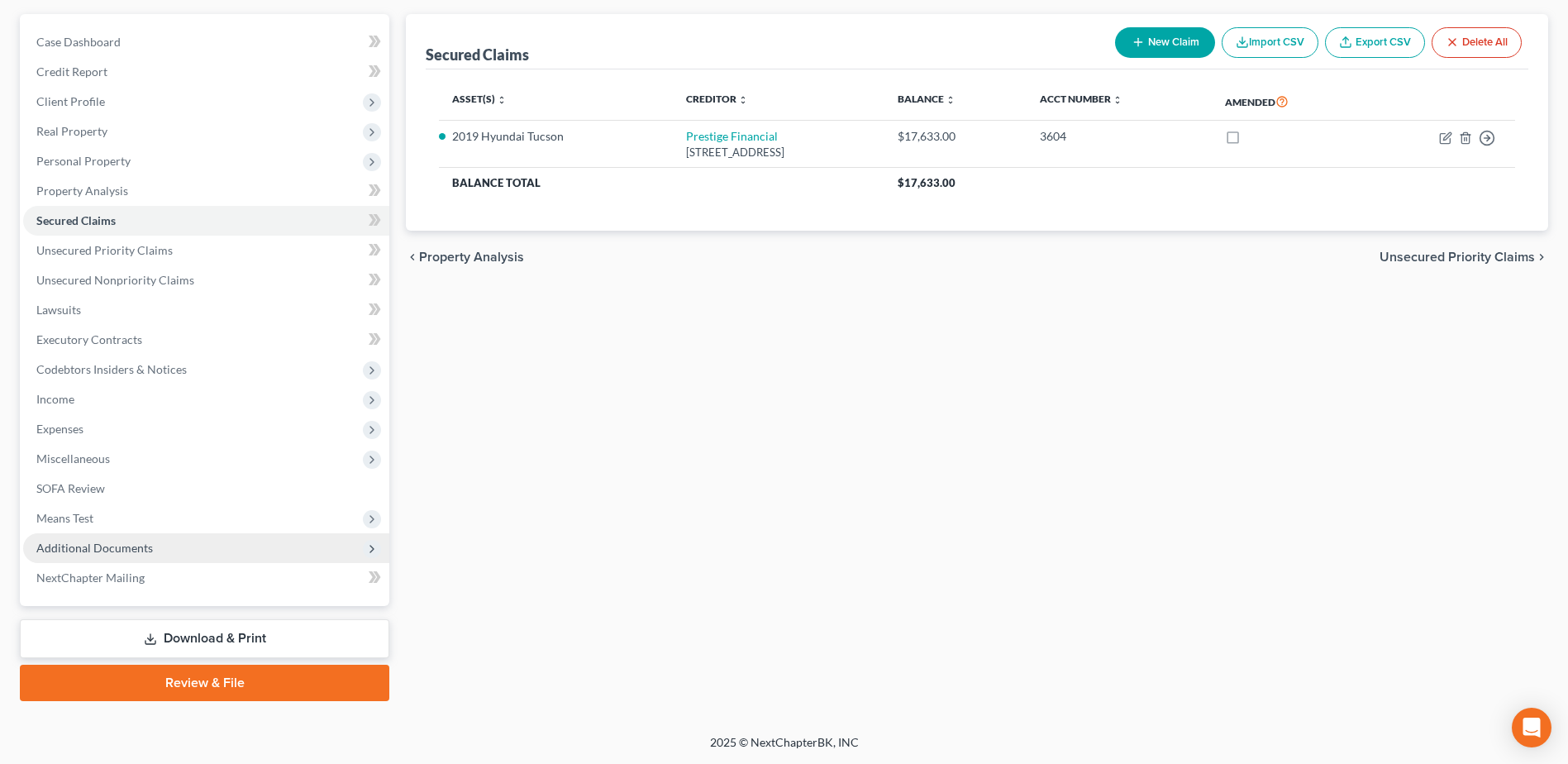
click at [72, 548] on span "Additional Documents" at bounding box center [95, 548] width 116 height 14
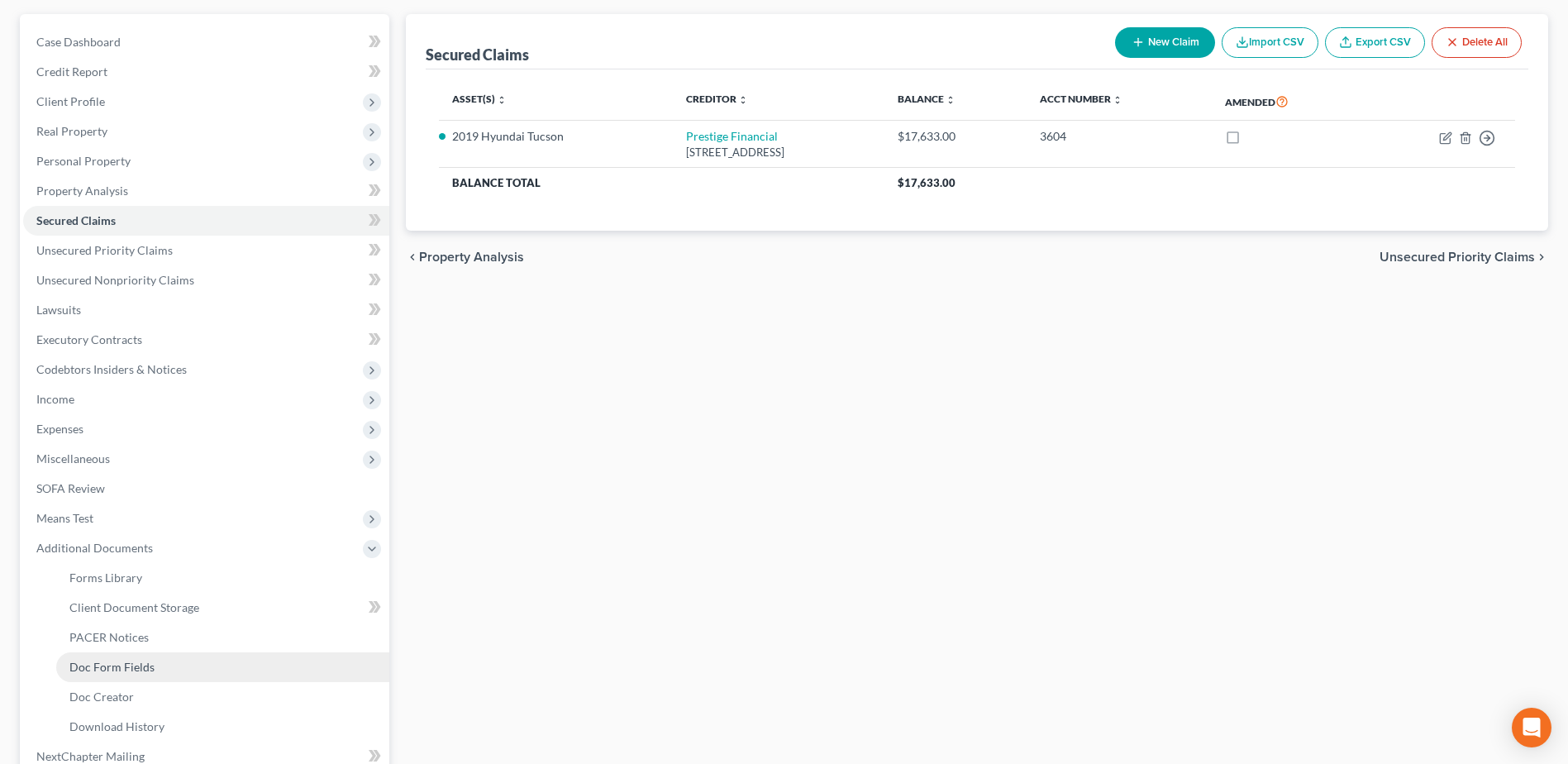
click at [104, 654] on link "Doc Form Fields" at bounding box center [223, 667] width 334 height 30
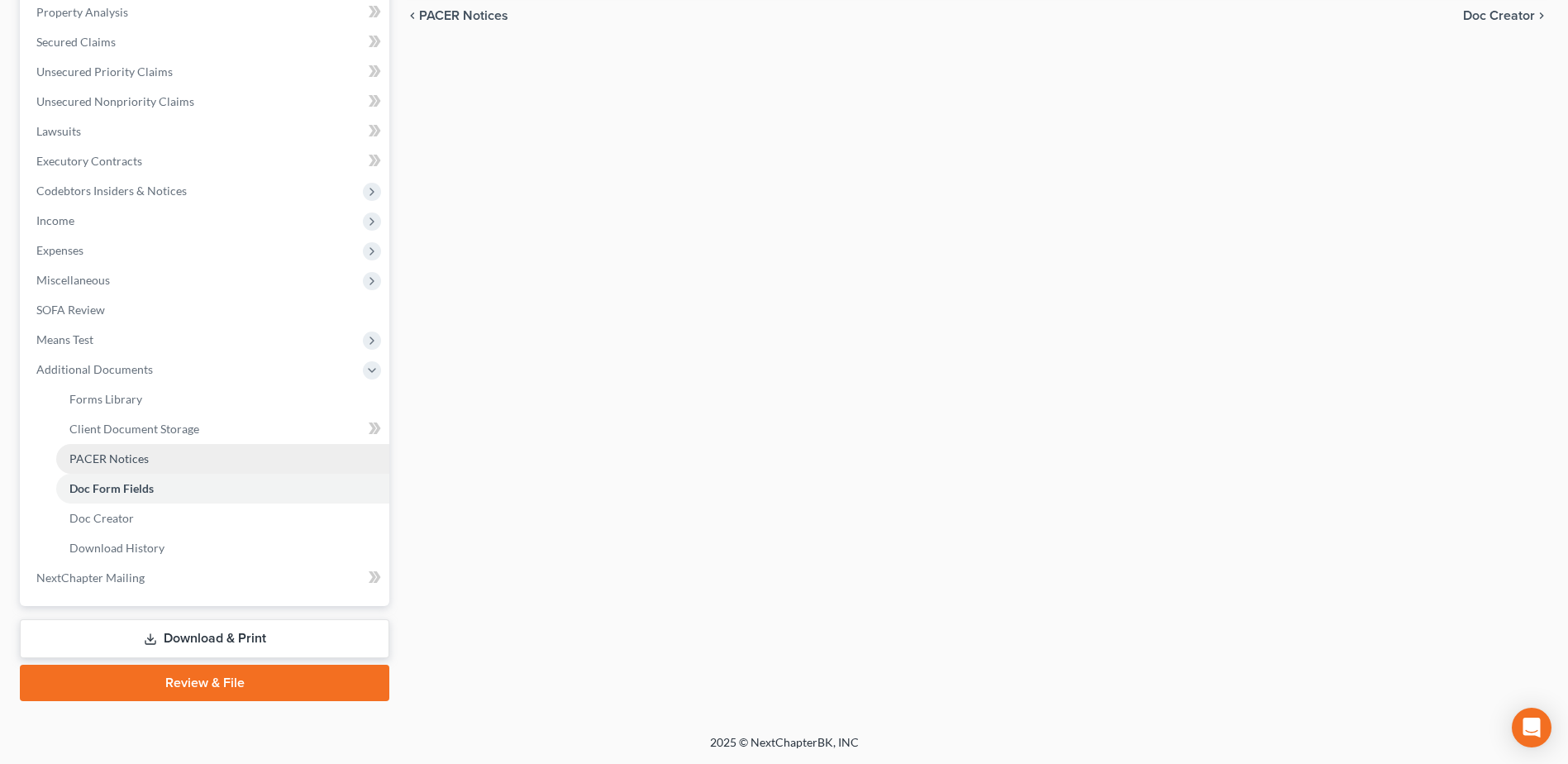
click at [115, 458] on span "PACER Notices" at bounding box center [109, 459] width 80 height 14
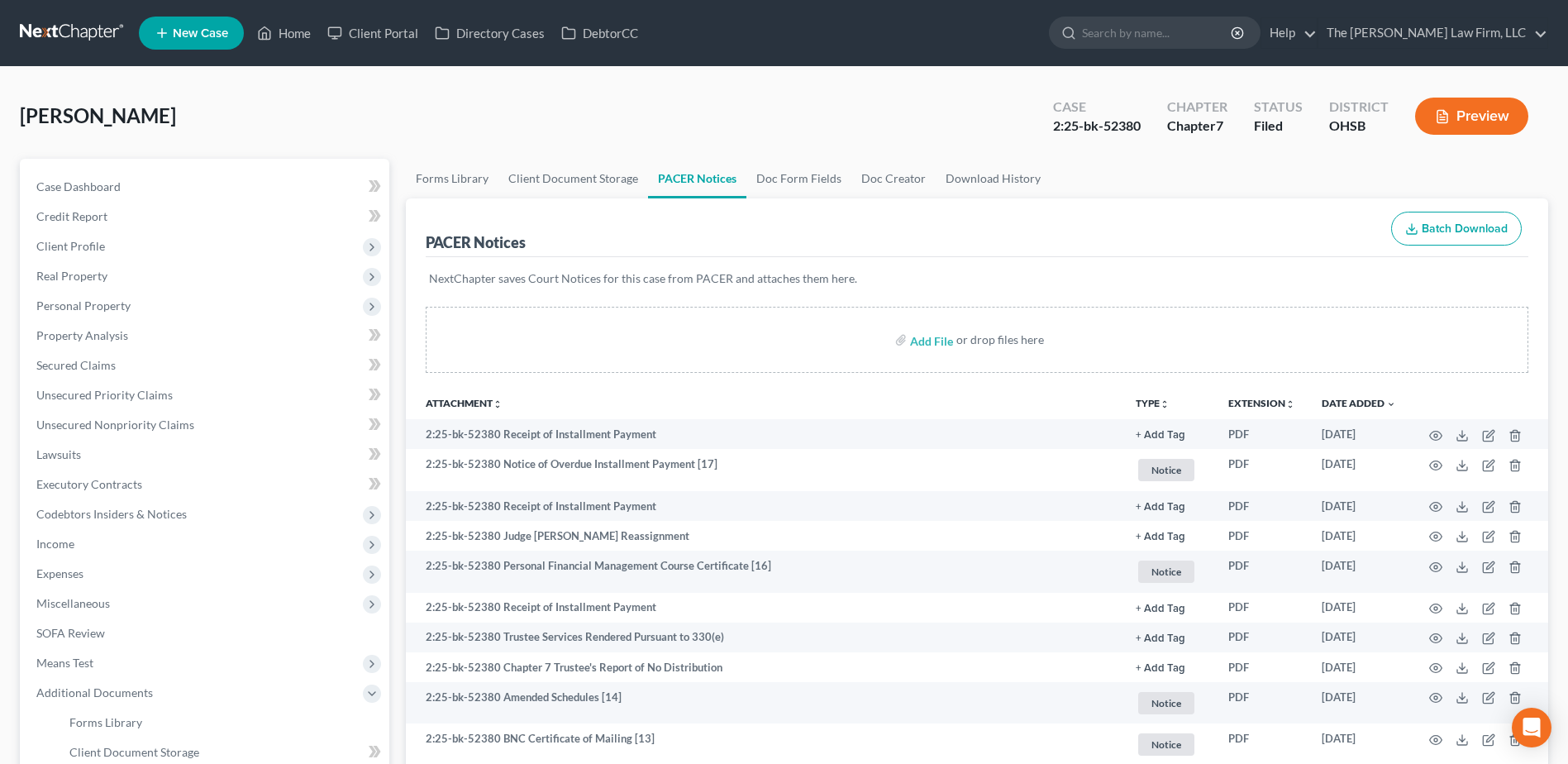
drag, startPoint x: 74, startPoint y: 35, endPoint x: 66, endPoint y: 39, distance: 8.9
click at [74, 35] on link at bounding box center [73, 33] width 106 height 30
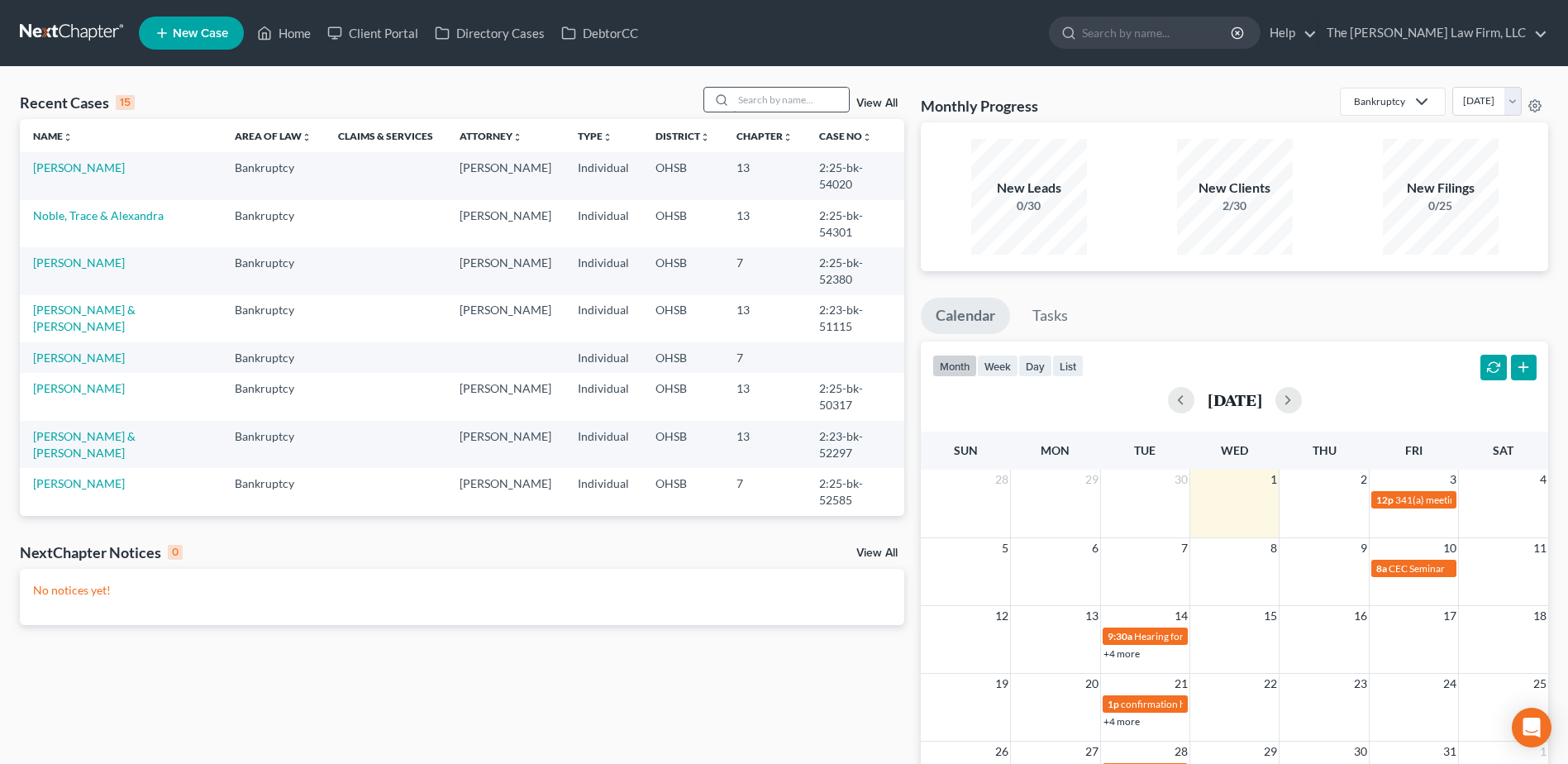
click at [749, 106] on input "search" at bounding box center [790, 99] width 115 height 24
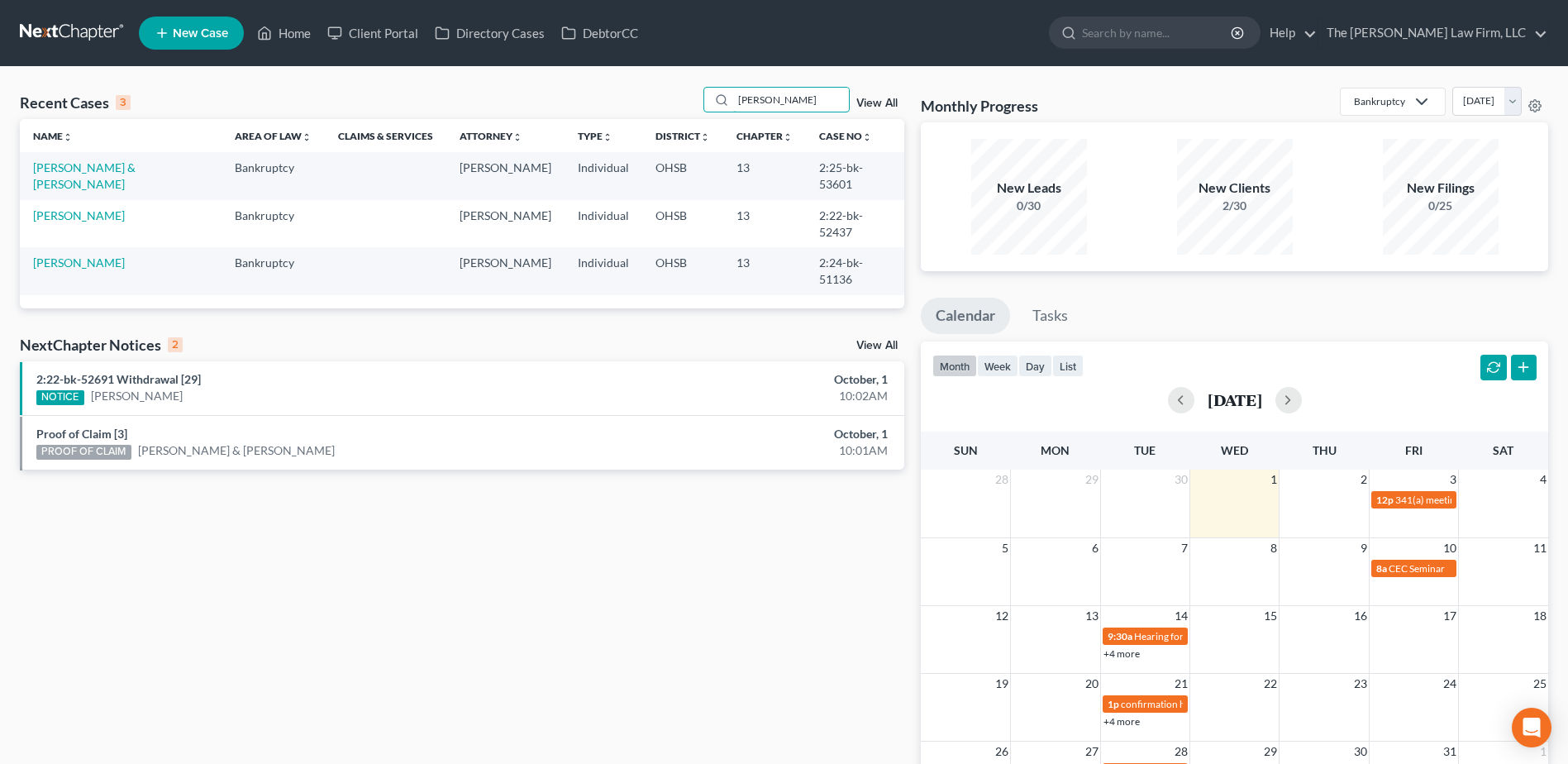
type input "[PERSON_NAME]"
click at [74, 207] on td "[PERSON_NAME]" at bounding box center [121, 223] width 202 height 47
click at [74, 209] on link "[PERSON_NAME]" at bounding box center [79, 216] width 92 height 14
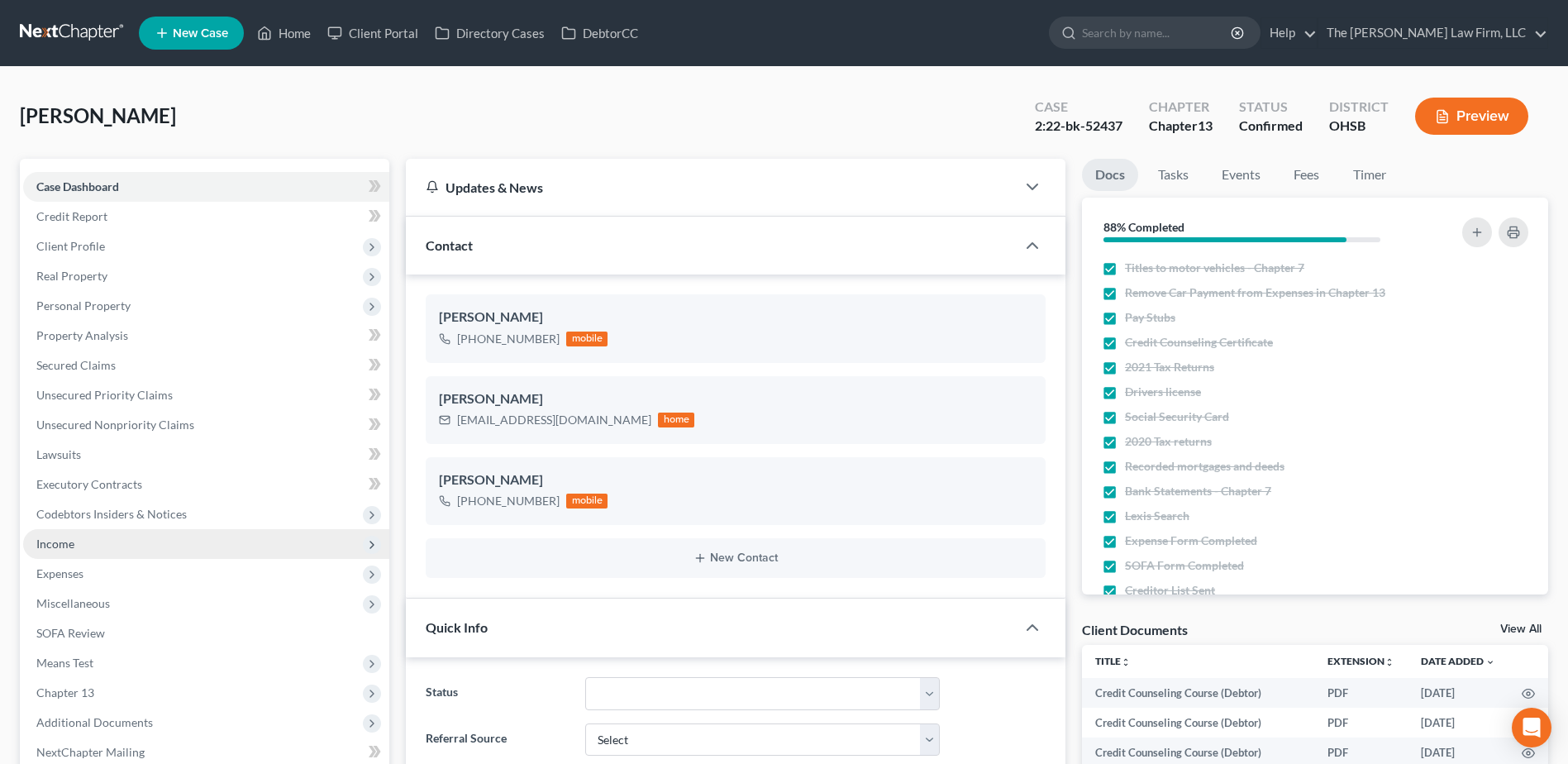
scroll to position [248, 0]
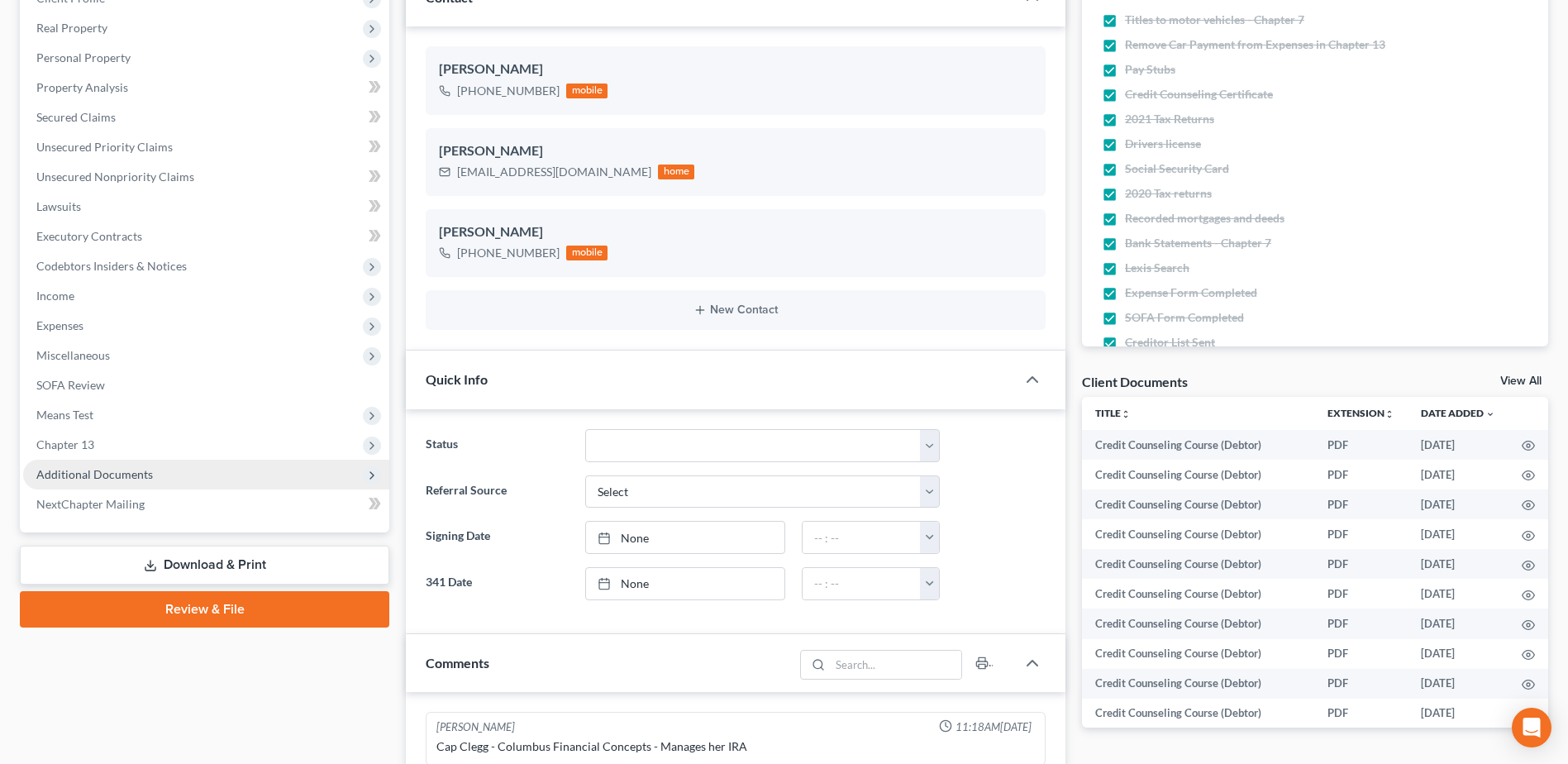
click at [111, 472] on span "Additional Documents" at bounding box center [95, 474] width 116 height 14
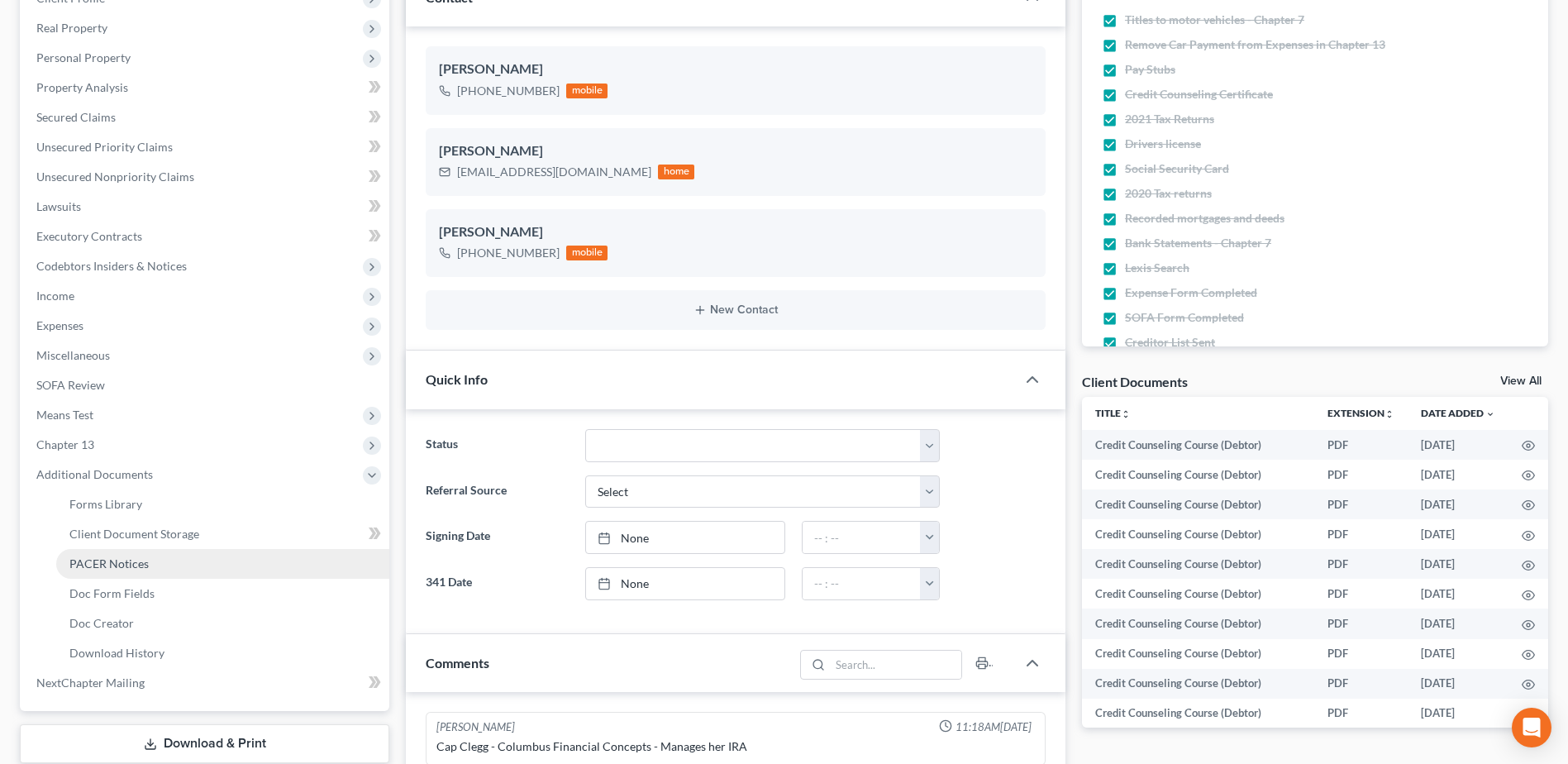
click at [124, 567] on span "PACER Notices" at bounding box center [109, 563] width 80 height 14
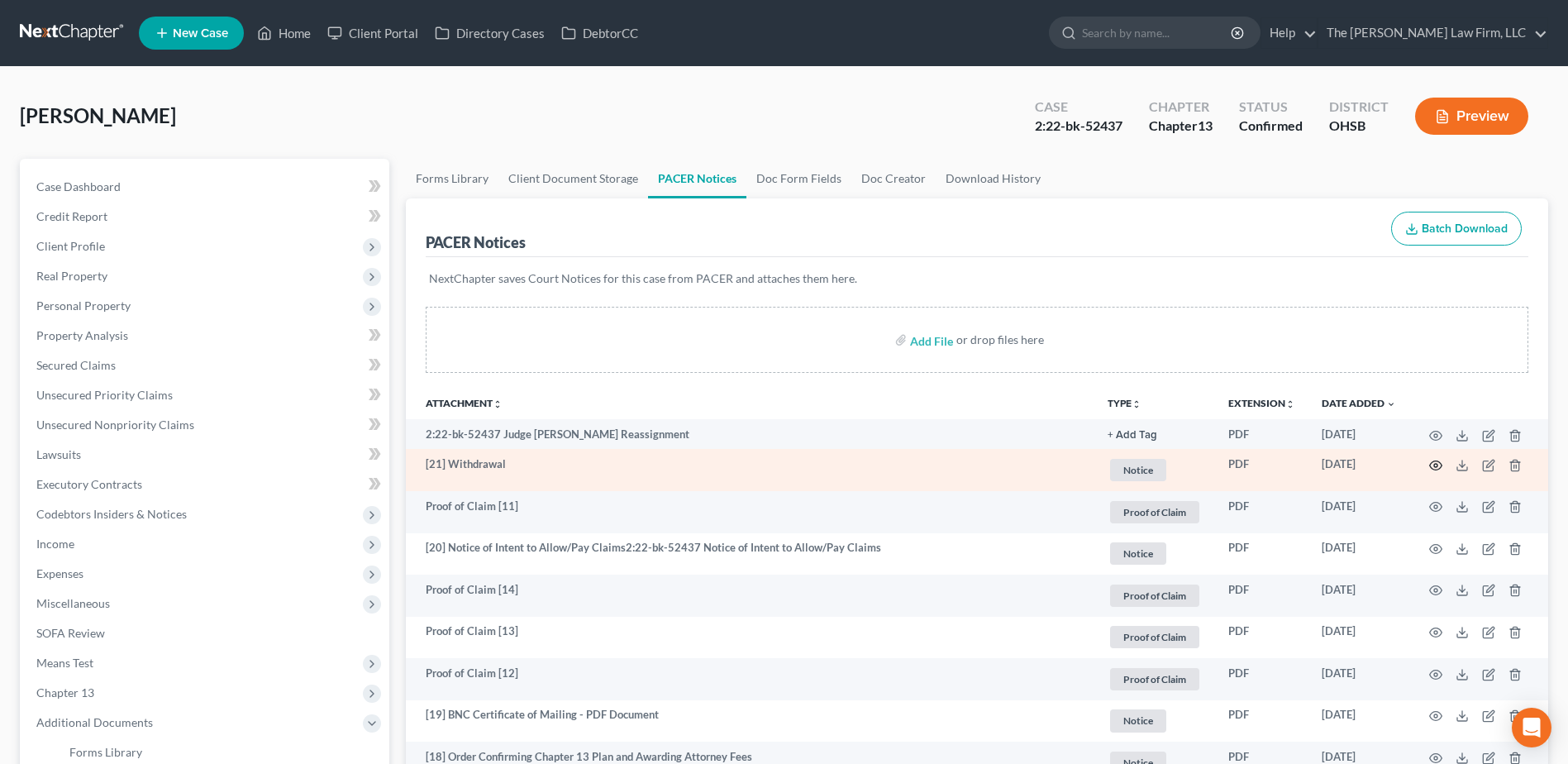
click at [1437, 463] on icon "button" at bounding box center [1435, 465] width 13 height 13
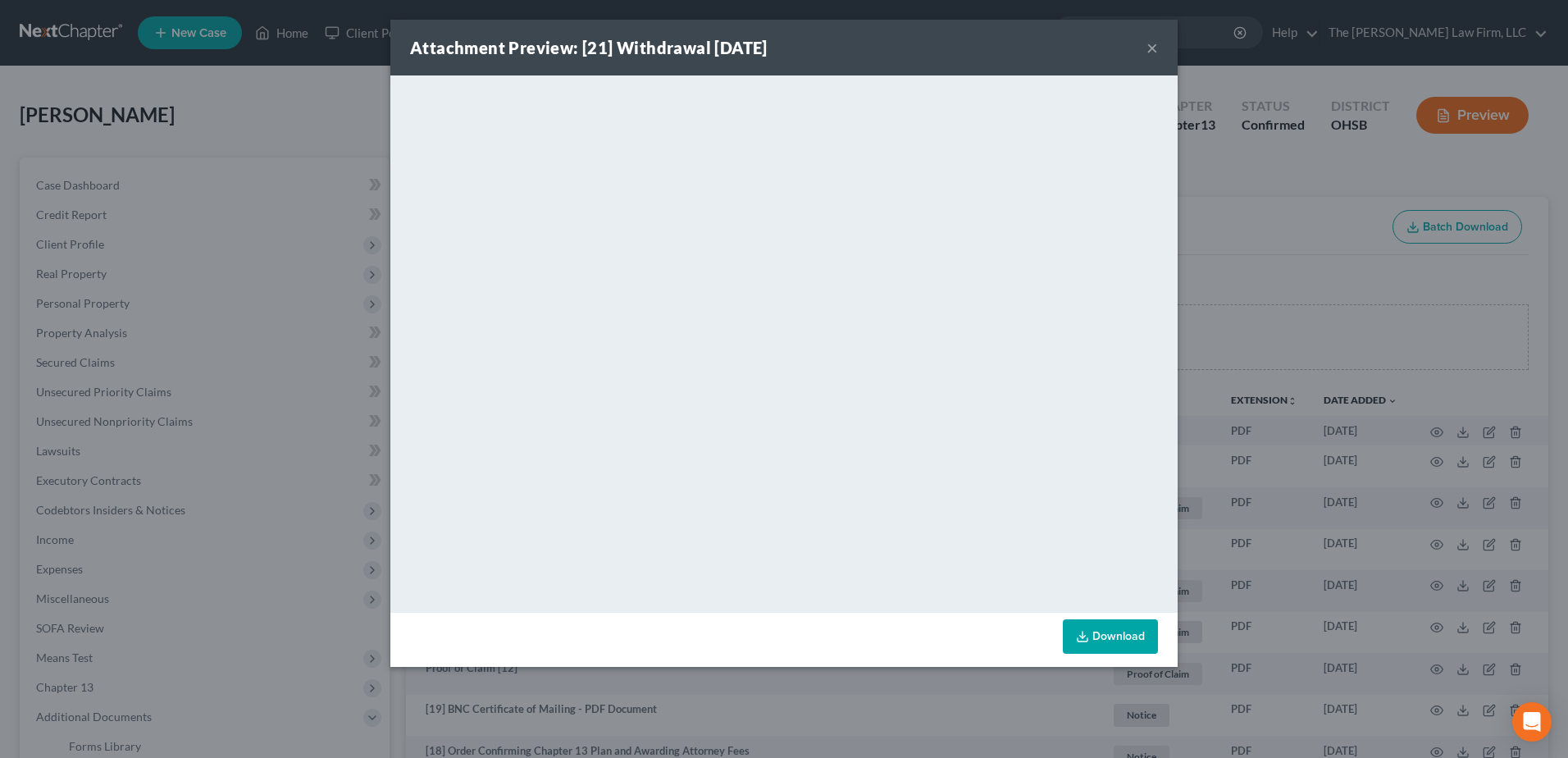
click at [1151, 46] on button "×" at bounding box center [1152, 47] width 12 height 20
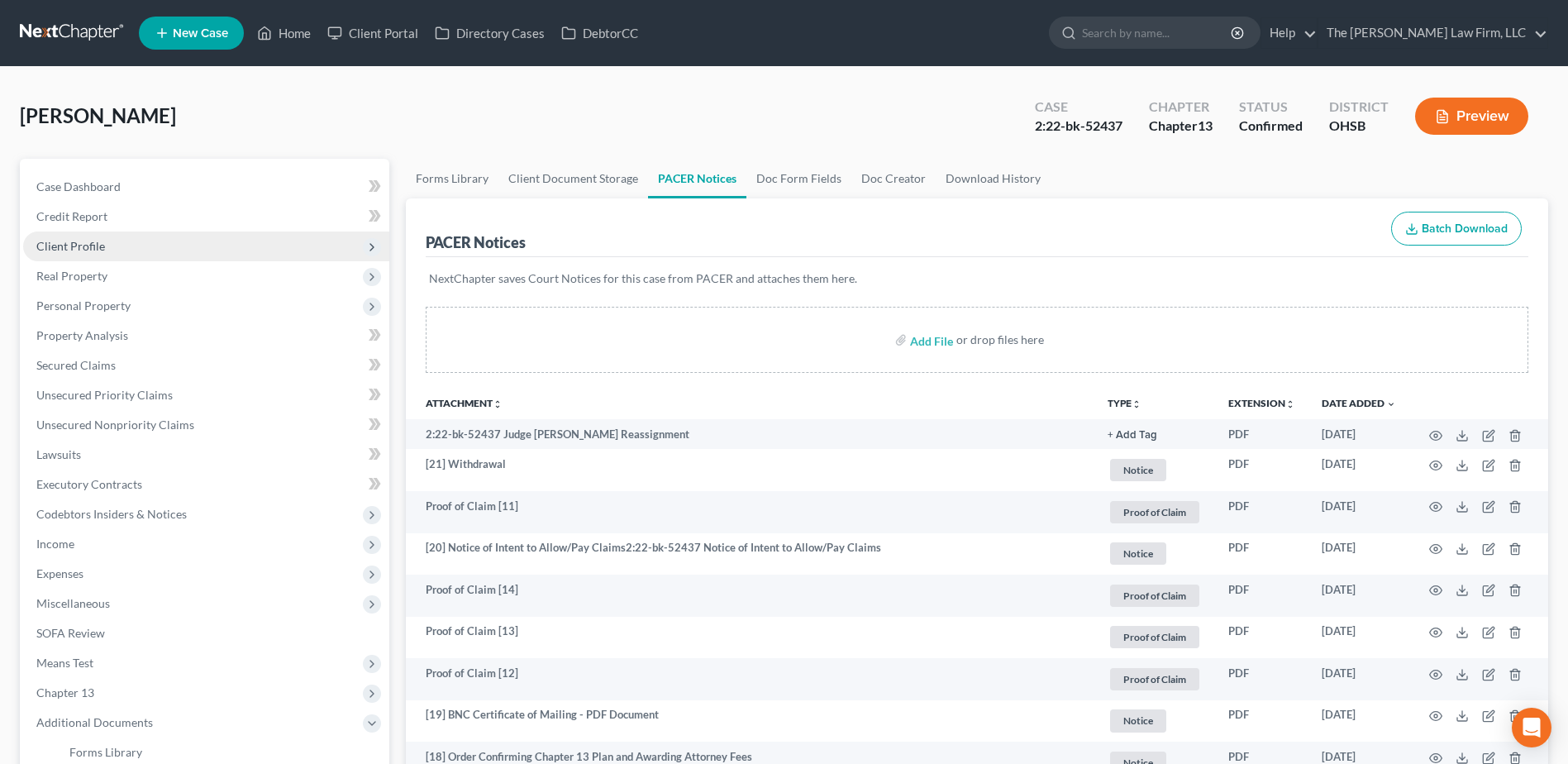
click at [101, 242] on span "Client Profile" at bounding box center [71, 246] width 68 height 14
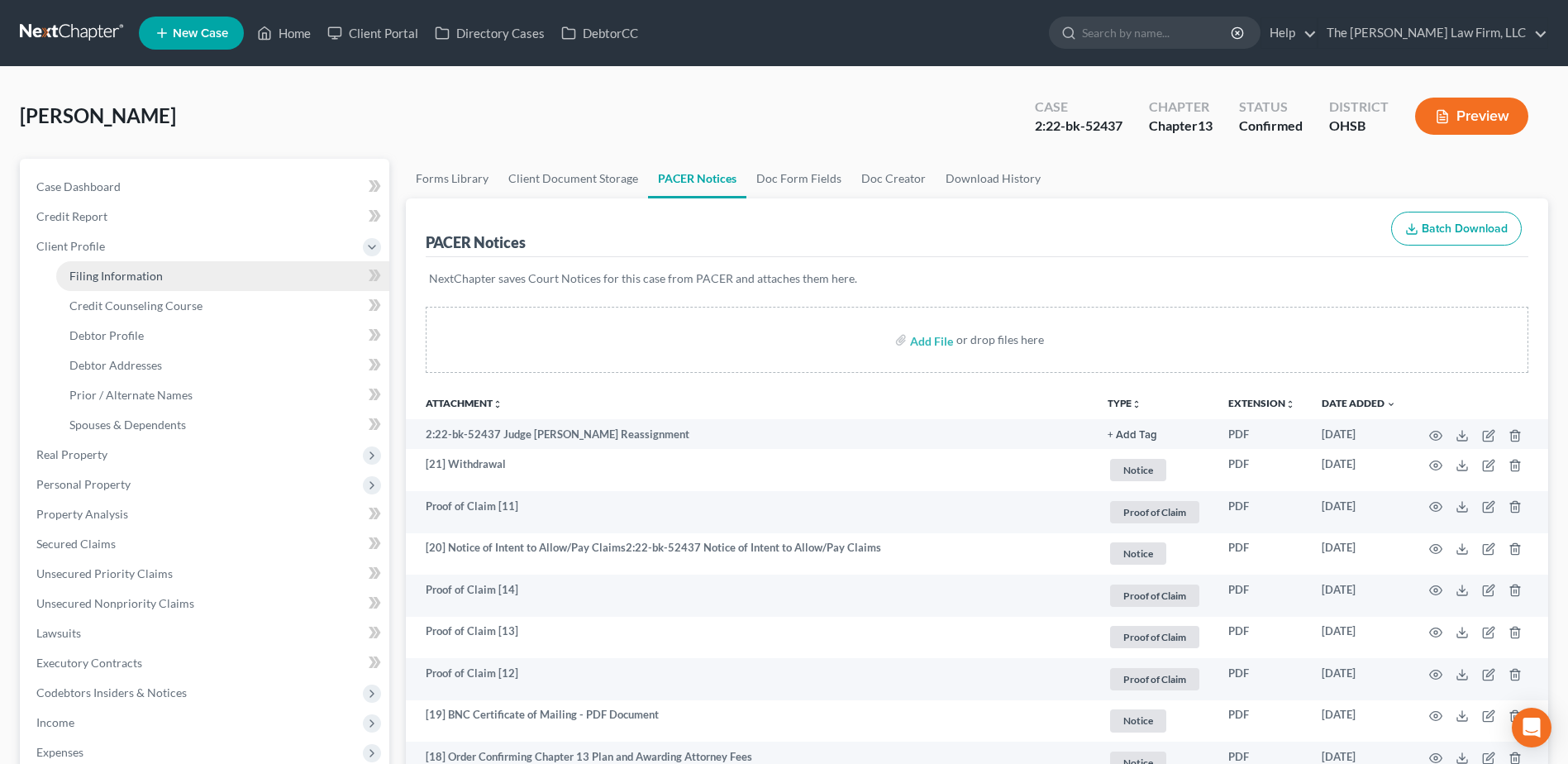
click at [107, 276] on span "Filing Information" at bounding box center [115, 275] width 93 height 14
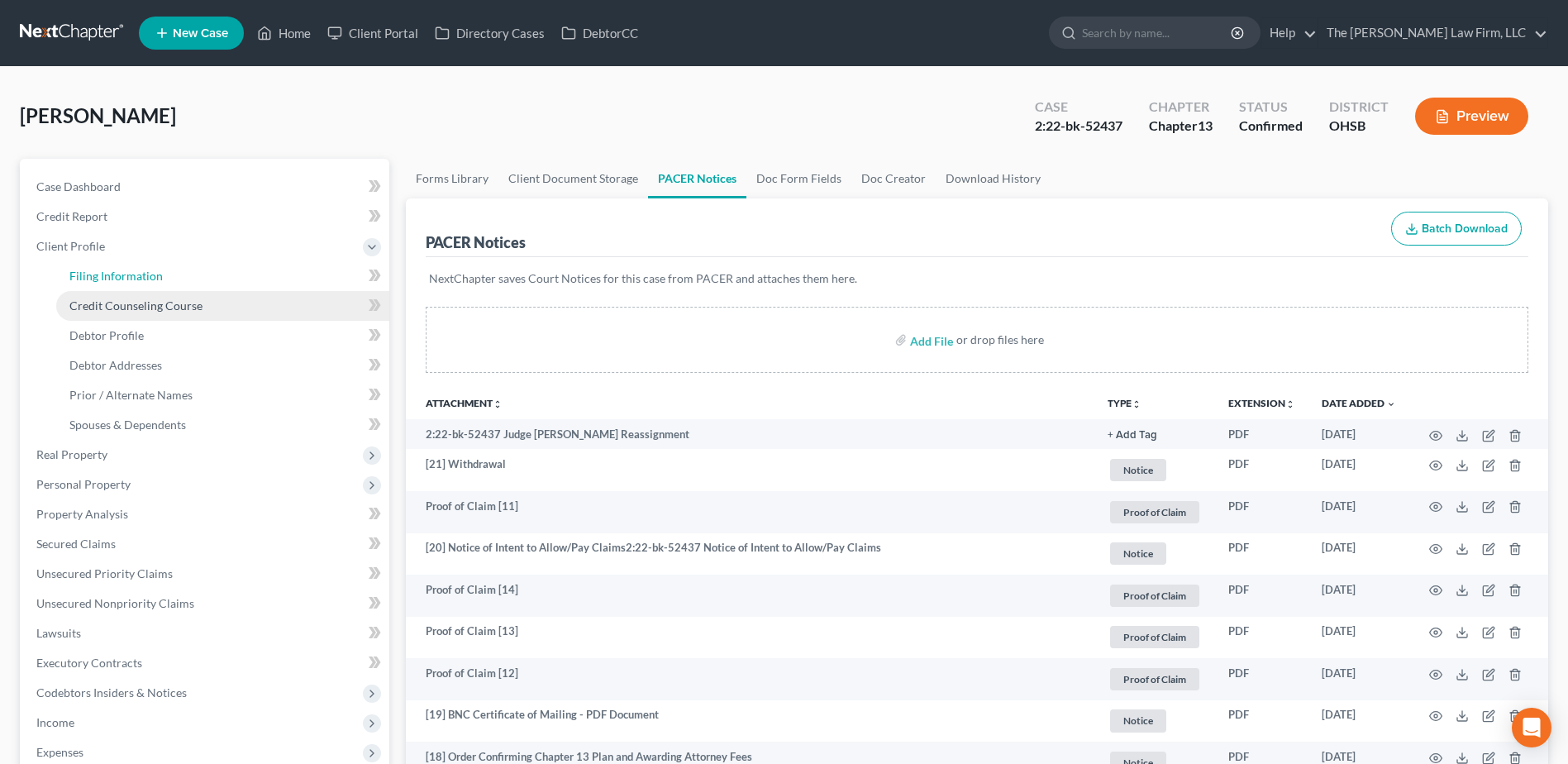
select select "1"
select select "0"
select select "3"
select select "36"
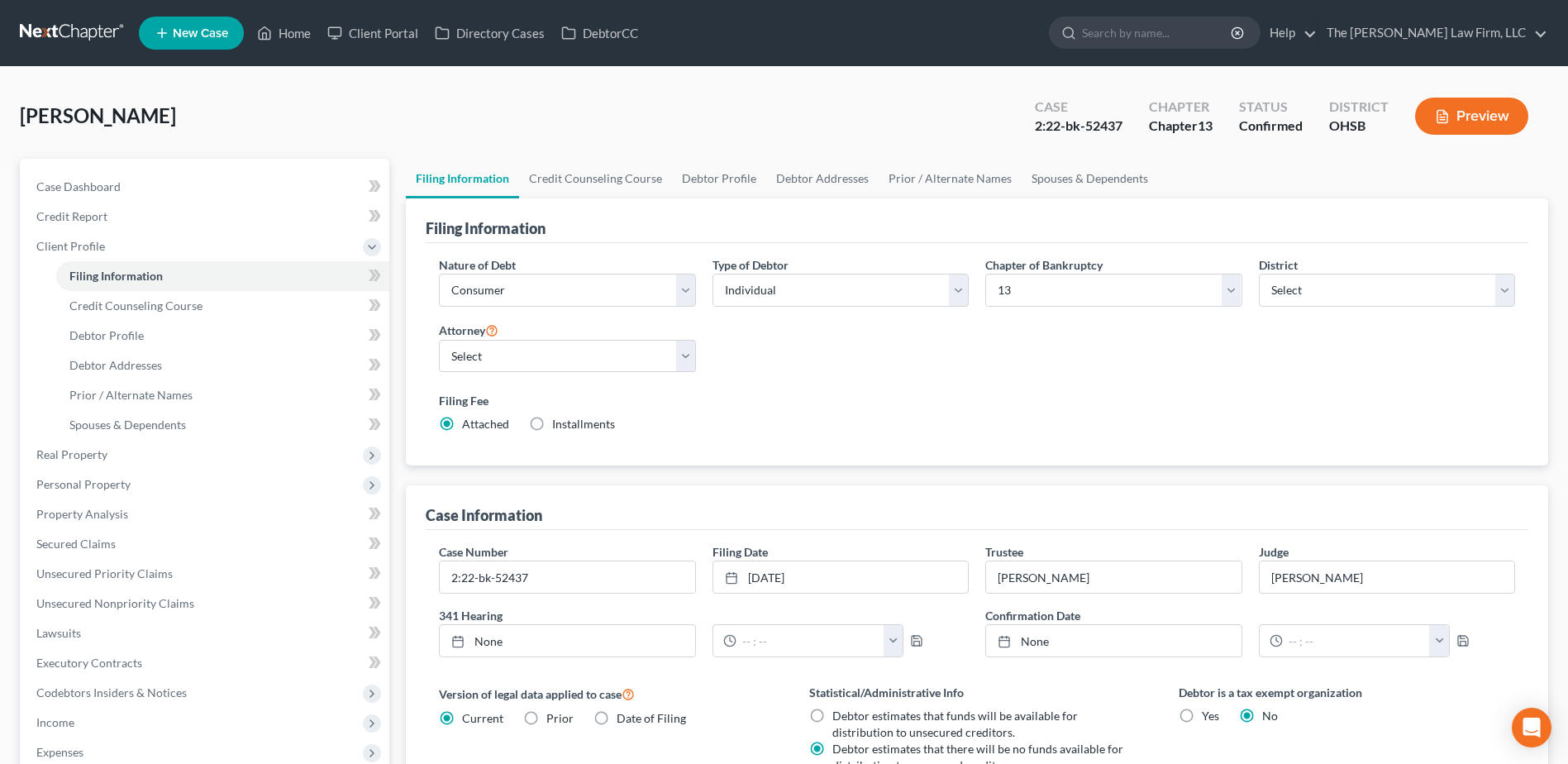
drag, startPoint x: 82, startPoint y: 9, endPoint x: 69, endPoint y: 20, distance: 17.0
click at [82, 9] on nav "Home New Case Client Portal Directory Cases DebtorCC The Jones Law Firm, LLC mj…" at bounding box center [784, 33] width 1568 height 66
click at [52, 34] on link at bounding box center [73, 33] width 106 height 30
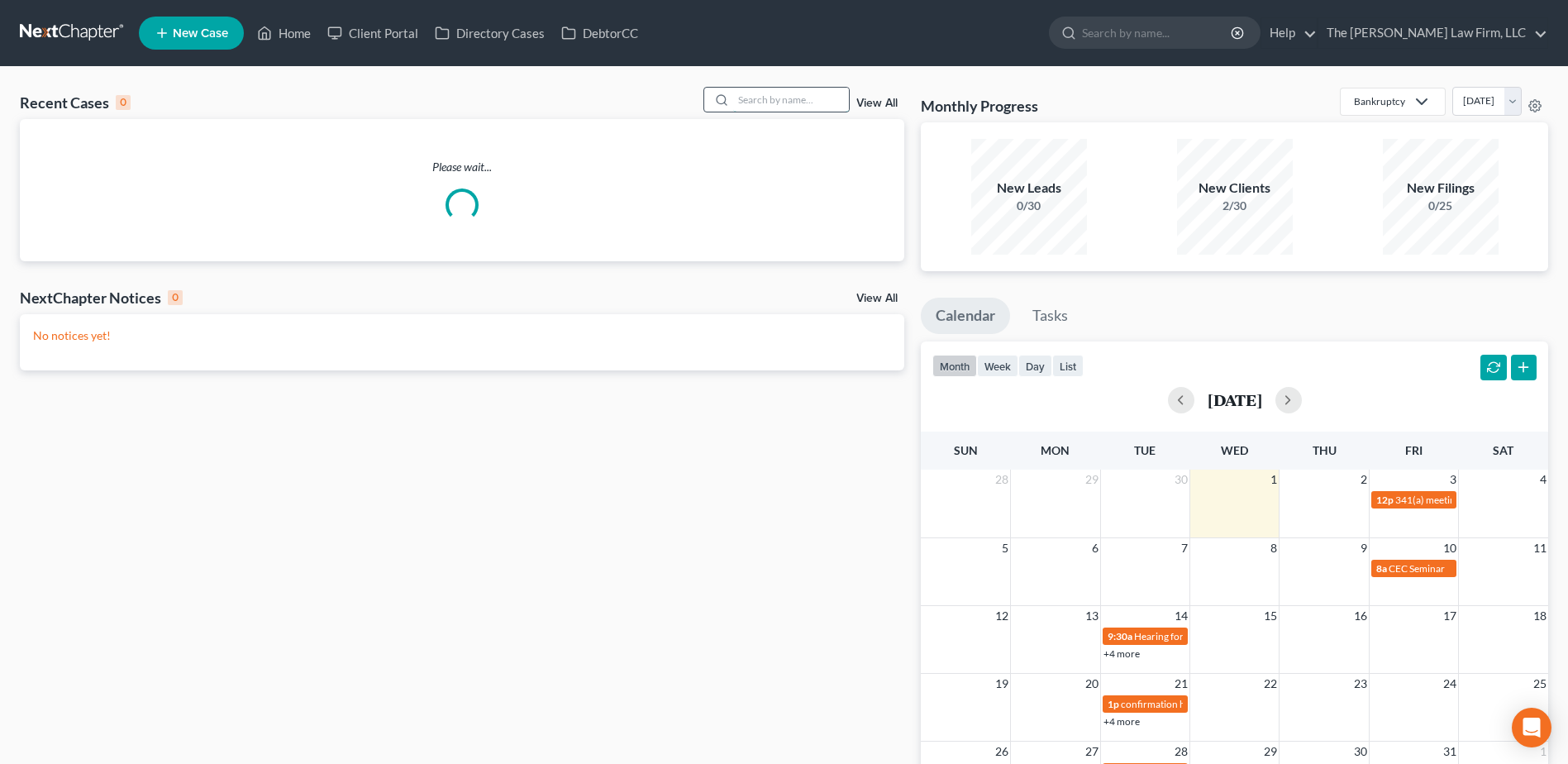
click at [781, 105] on input "search" at bounding box center [790, 99] width 115 height 24
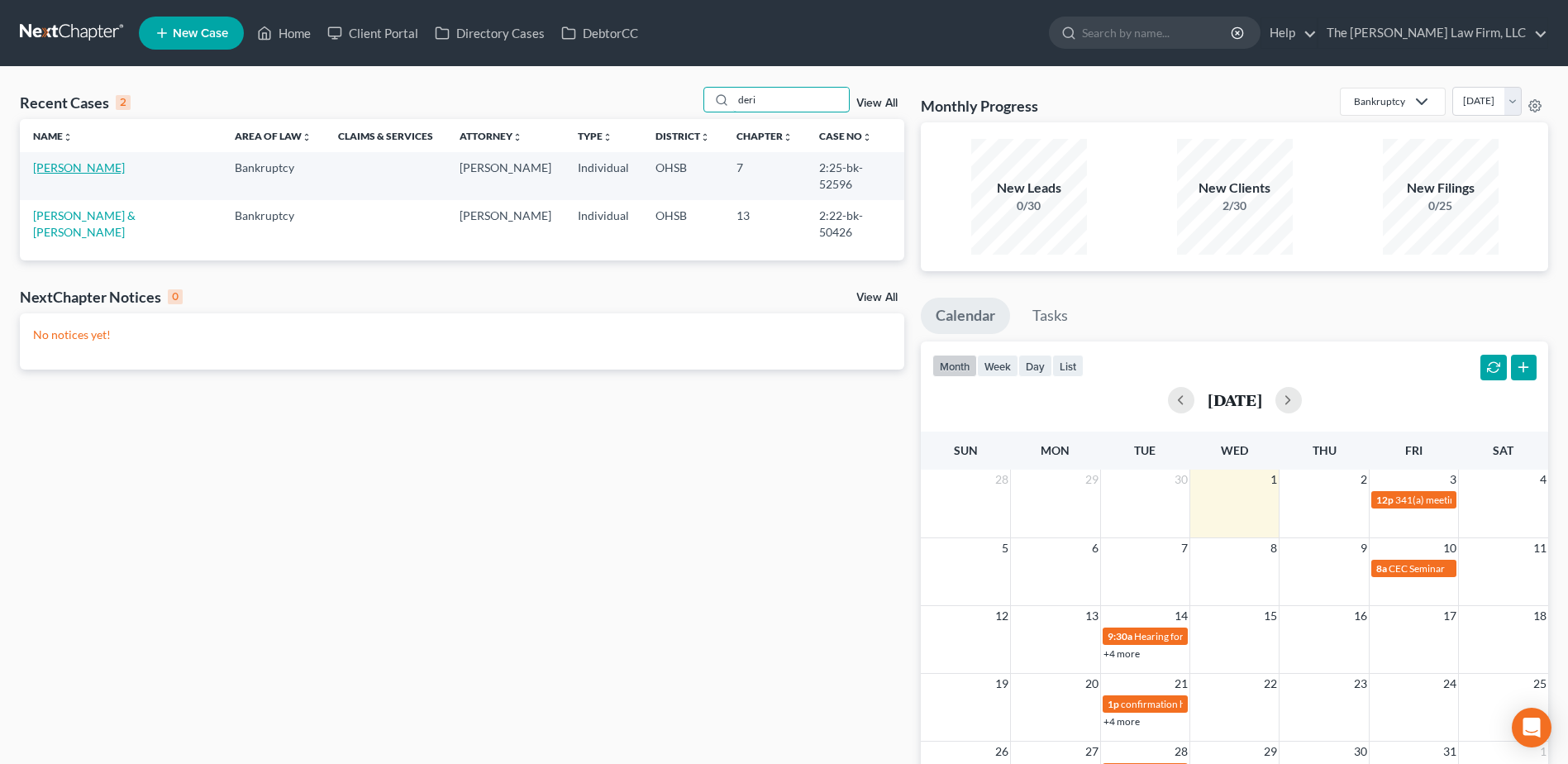
type input "deri"
click at [88, 174] on link "[PERSON_NAME]" at bounding box center [79, 168] width 92 height 14
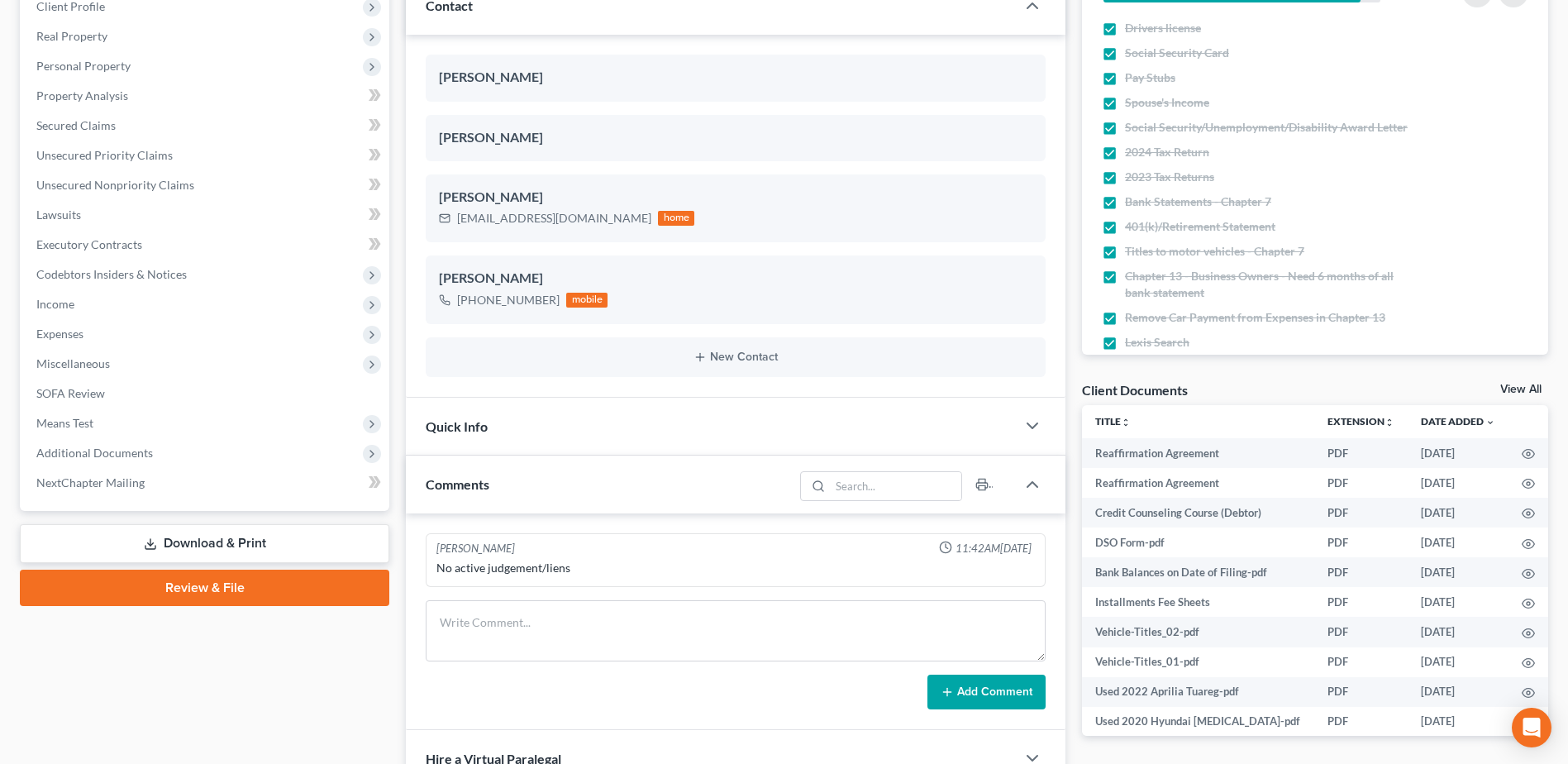
scroll to position [248, 0]
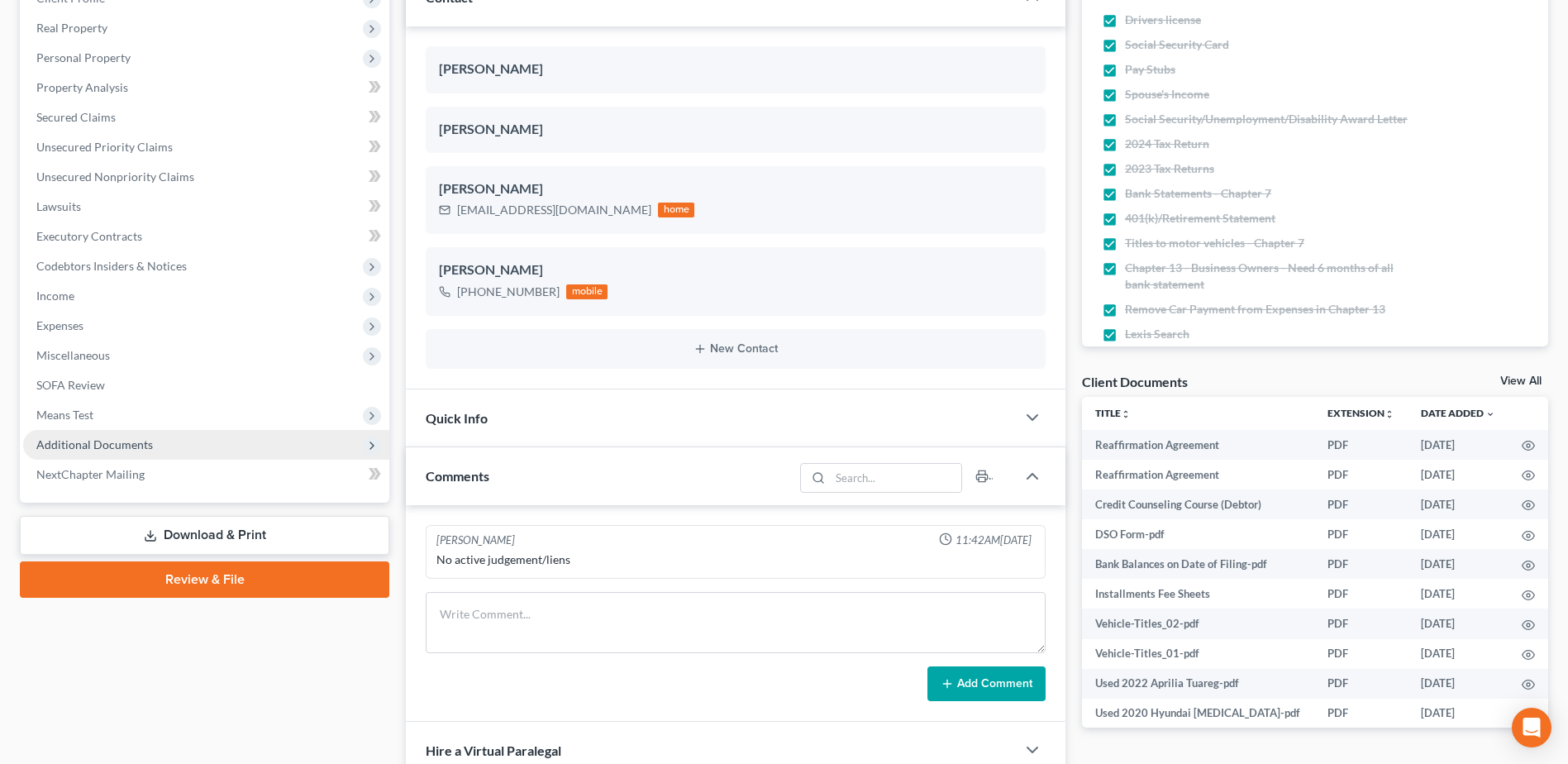
click at [133, 451] on span "Additional Documents" at bounding box center [95, 444] width 116 height 14
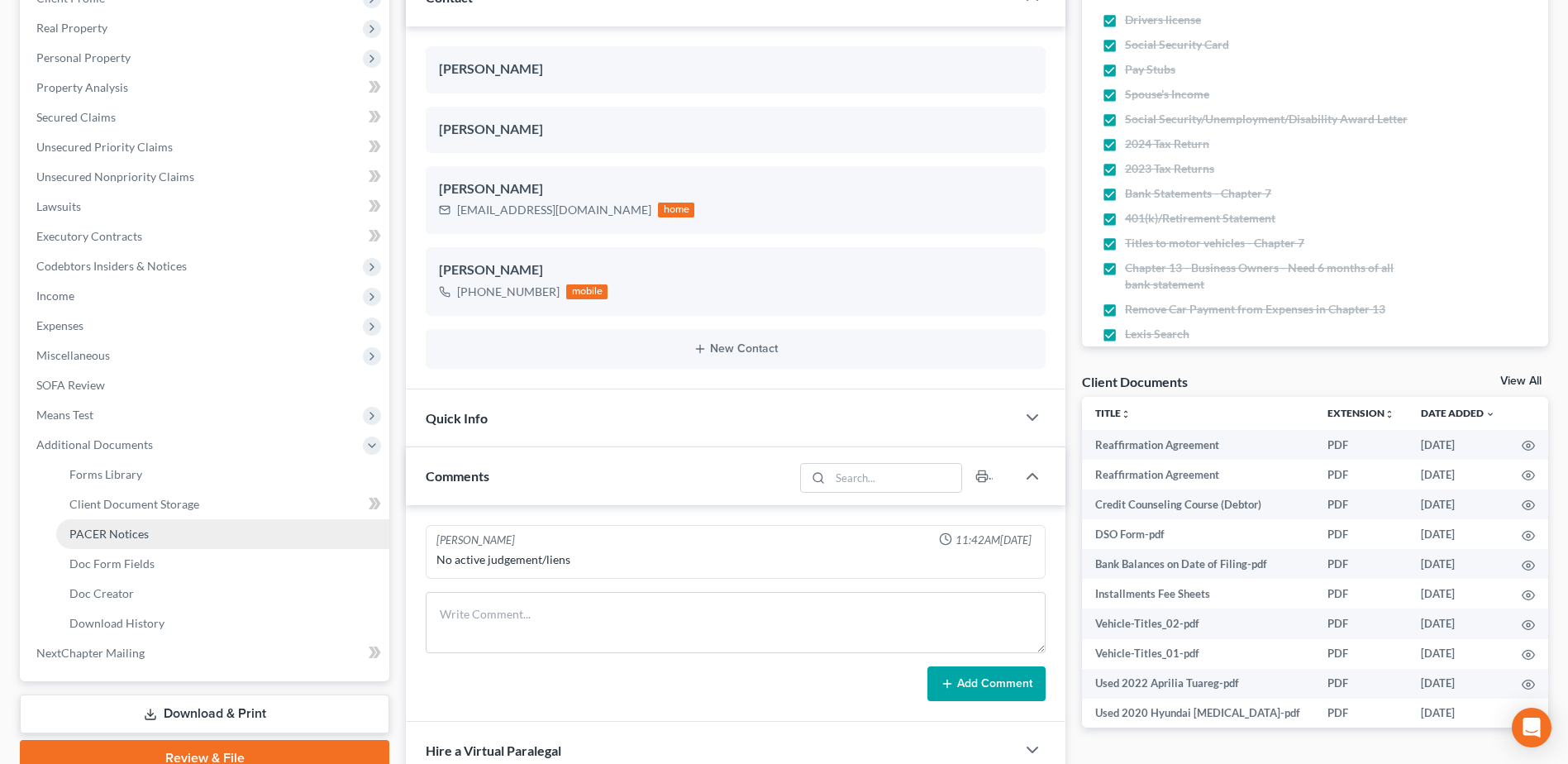
click at [109, 542] on link "PACER Notices" at bounding box center [223, 534] width 334 height 30
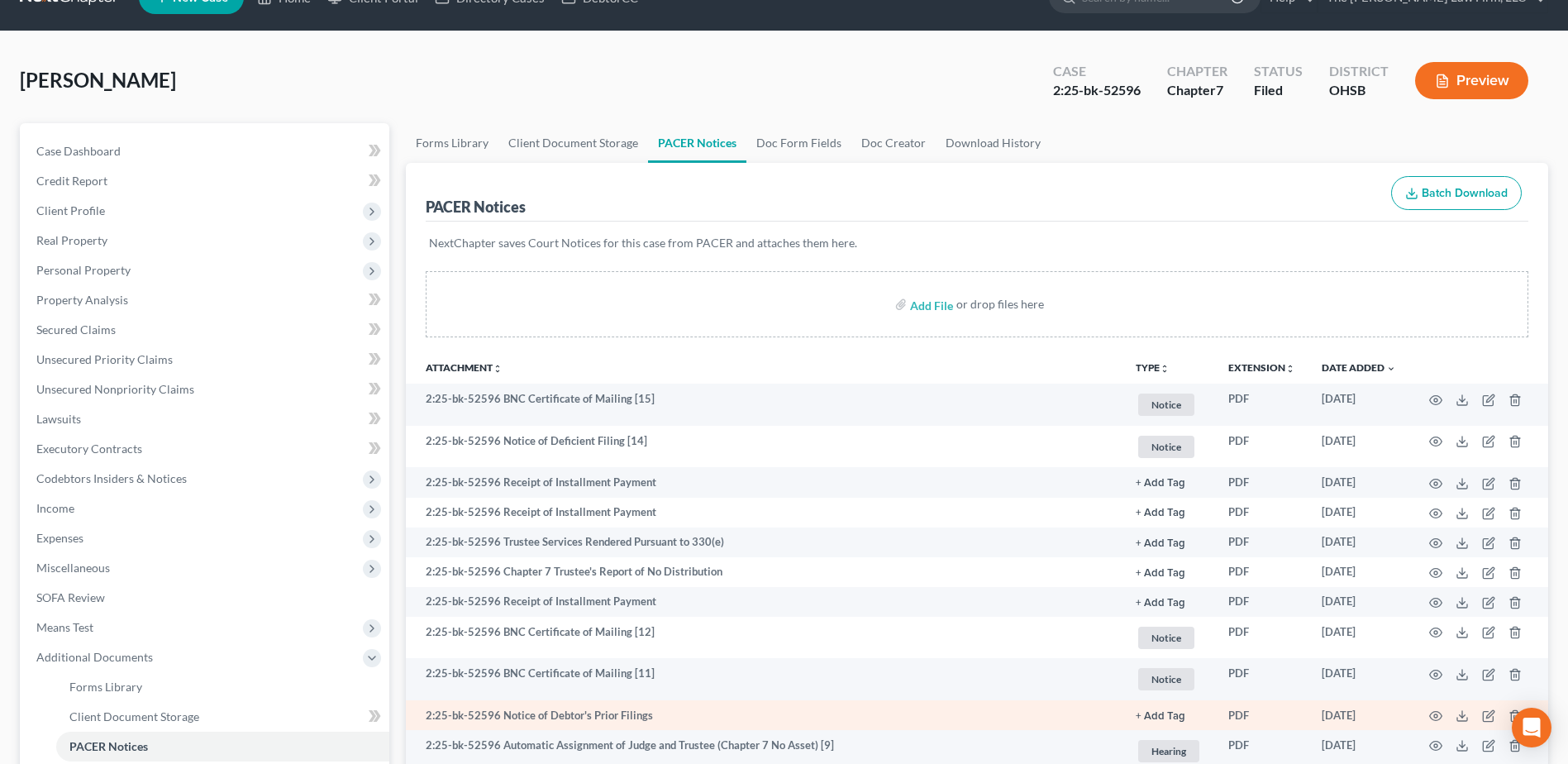
scroll to position [83, 0]
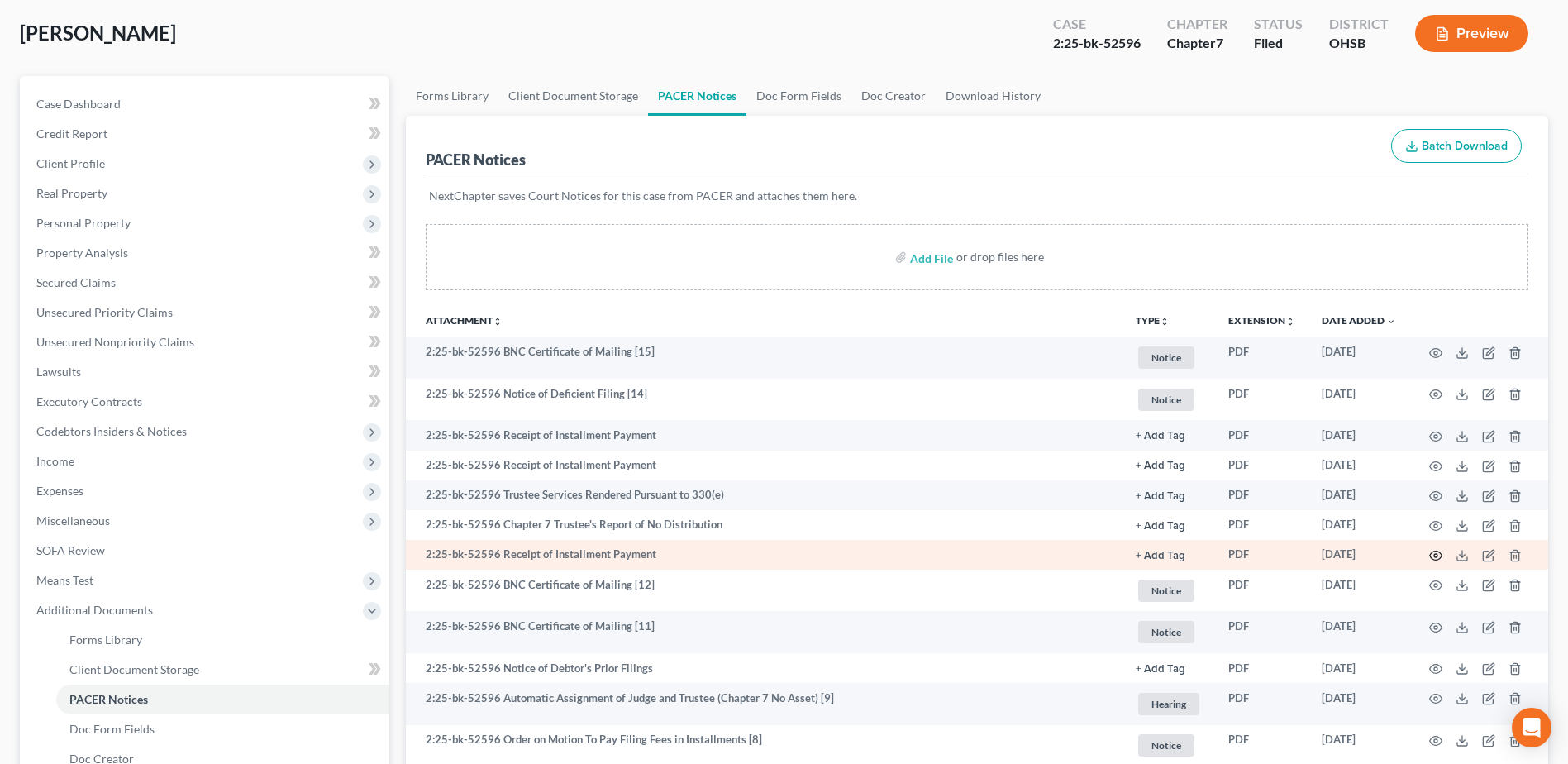
click at [1435, 558] on icon "button" at bounding box center [1435, 555] width 13 height 13
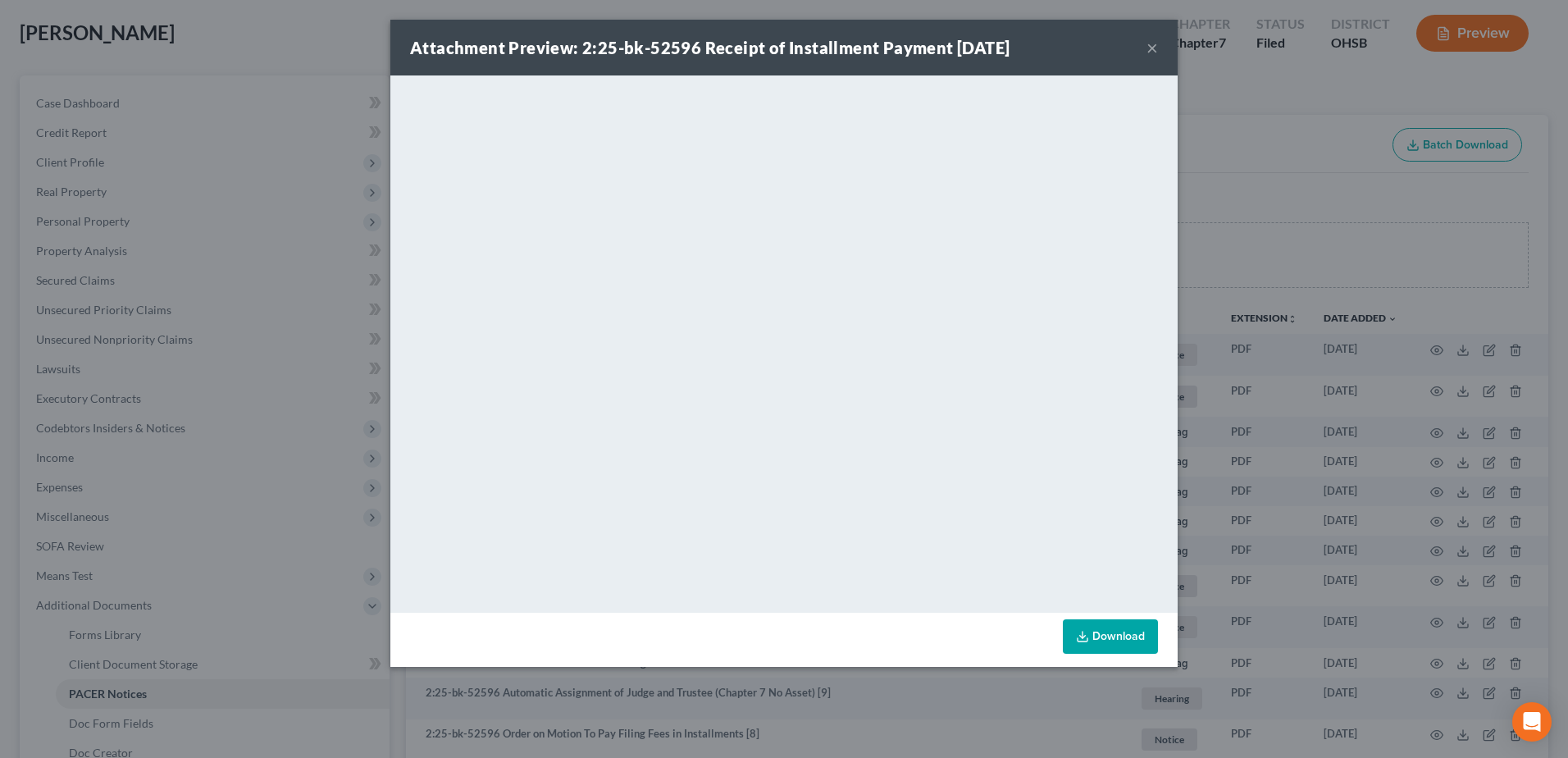
click at [1146, 42] on button "×" at bounding box center [1152, 47] width 12 height 20
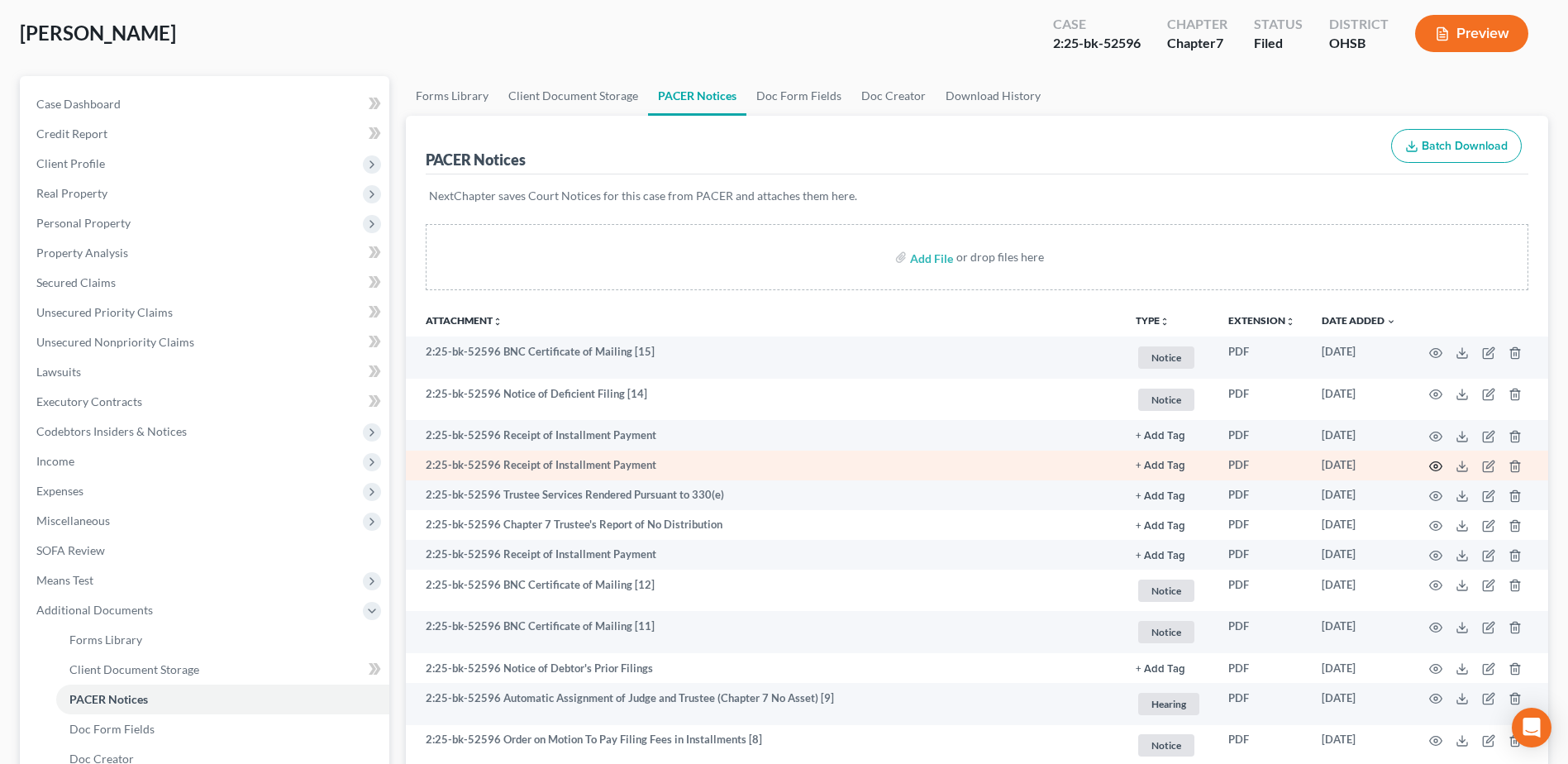
click at [1441, 466] on icon "button" at bounding box center [1435, 465] width 13 height 13
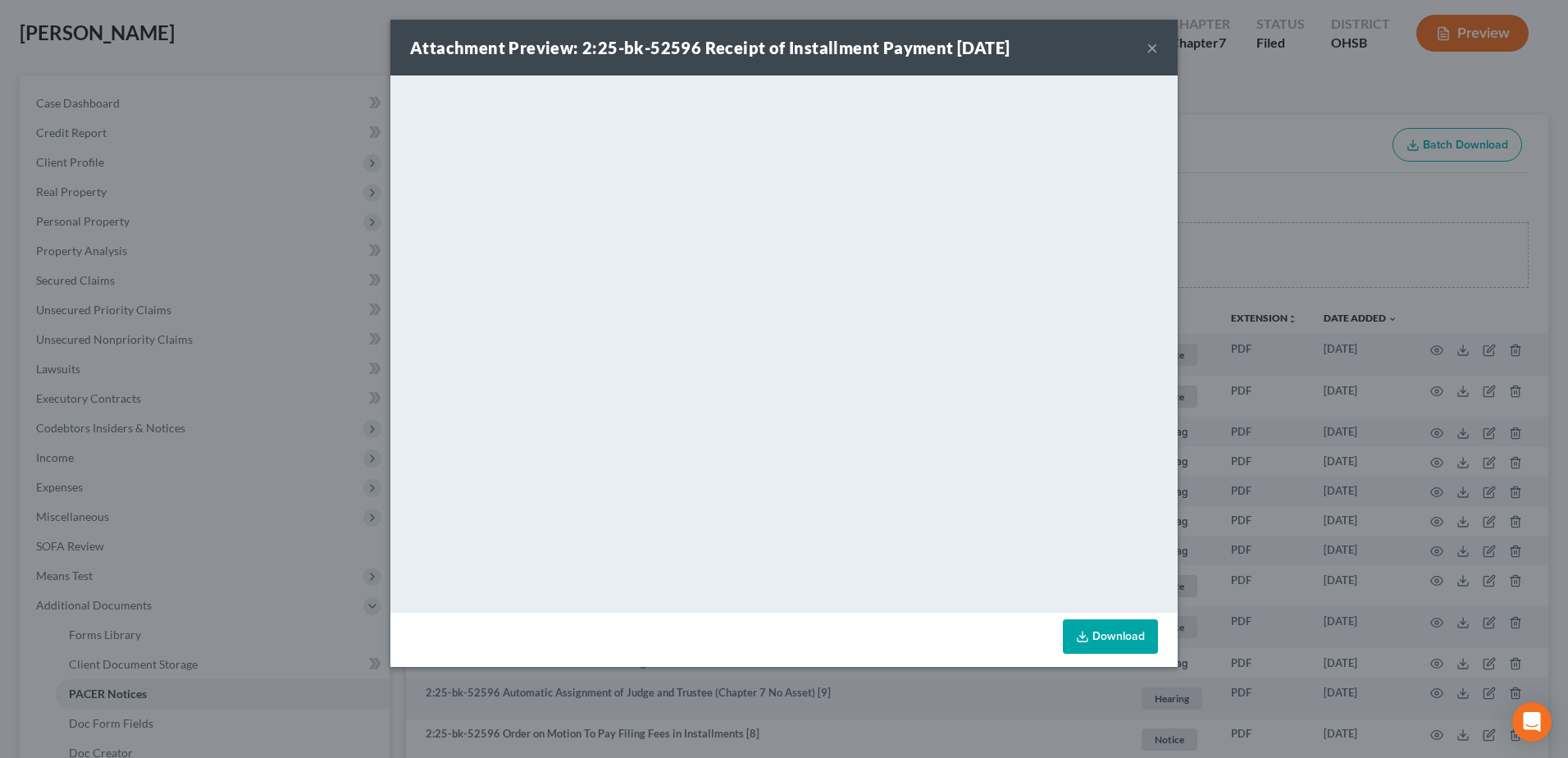
click at [1153, 47] on button "×" at bounding box center [1152, 47] width 12 height 20
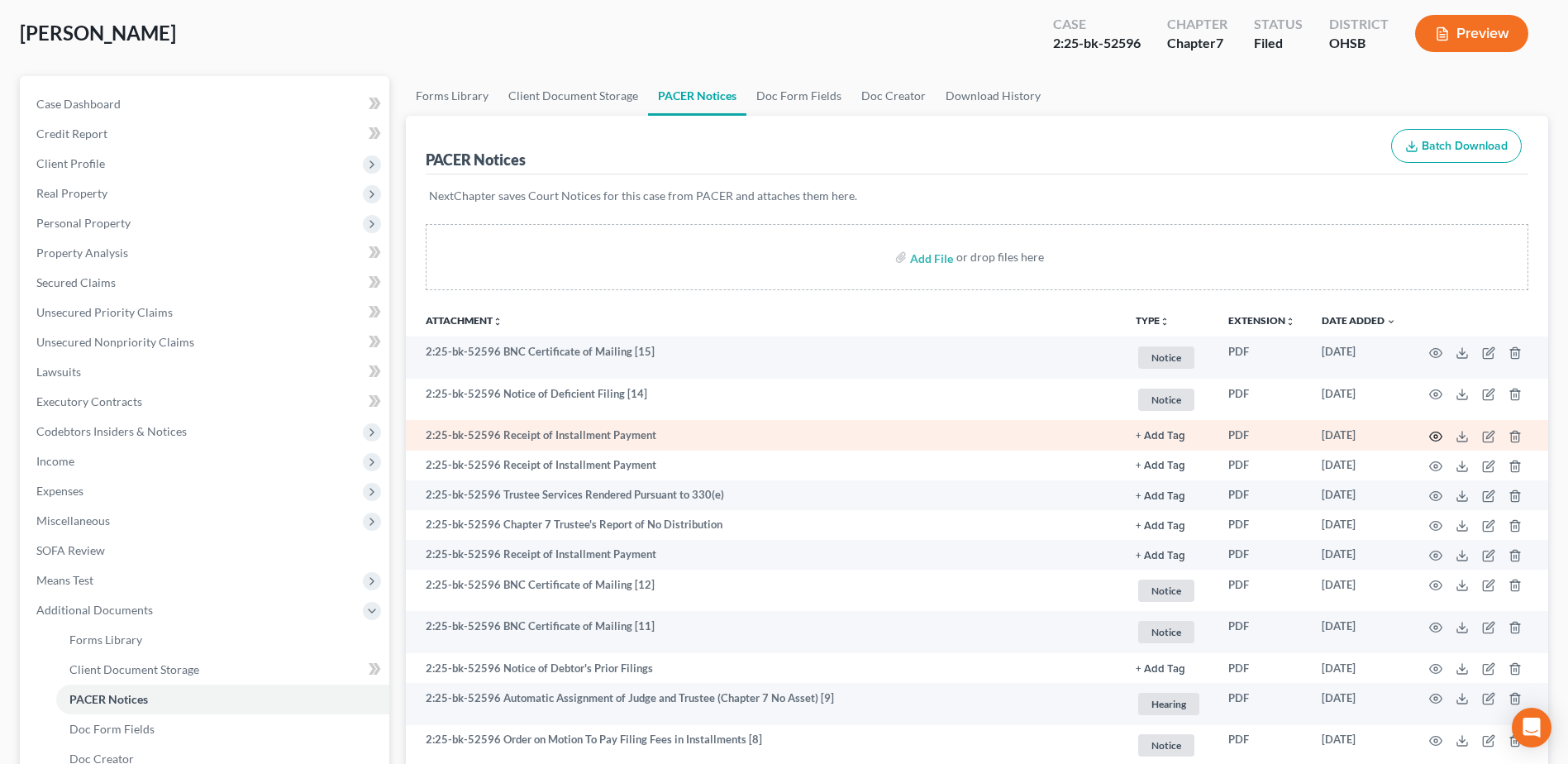
click at [1440, 437] on icon "button" at bounding box center [1435, 436] width 13 height 13
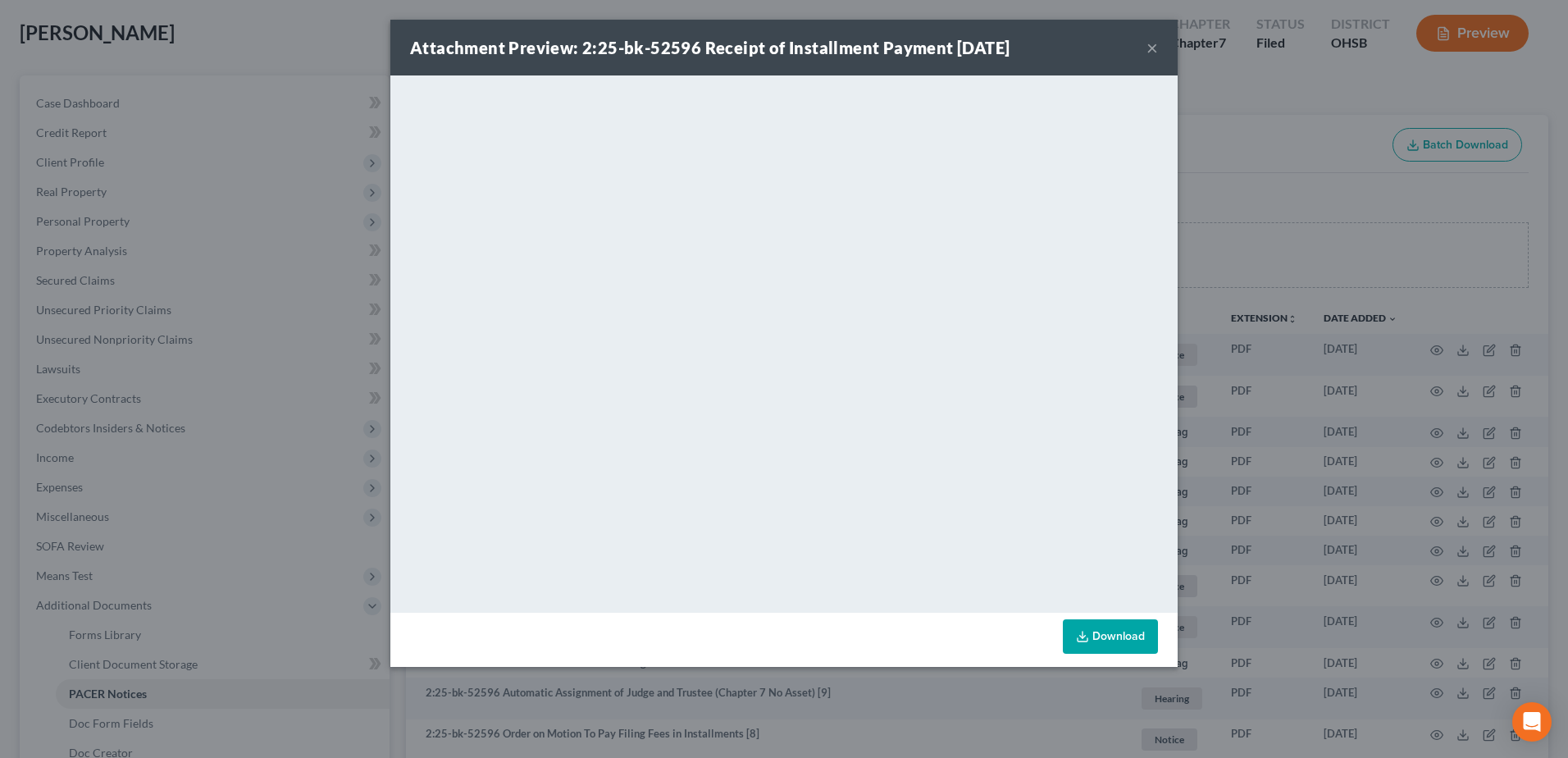
click at [1156, 47] on button "×" at bounding box center [1152, 47] width 12 height 20
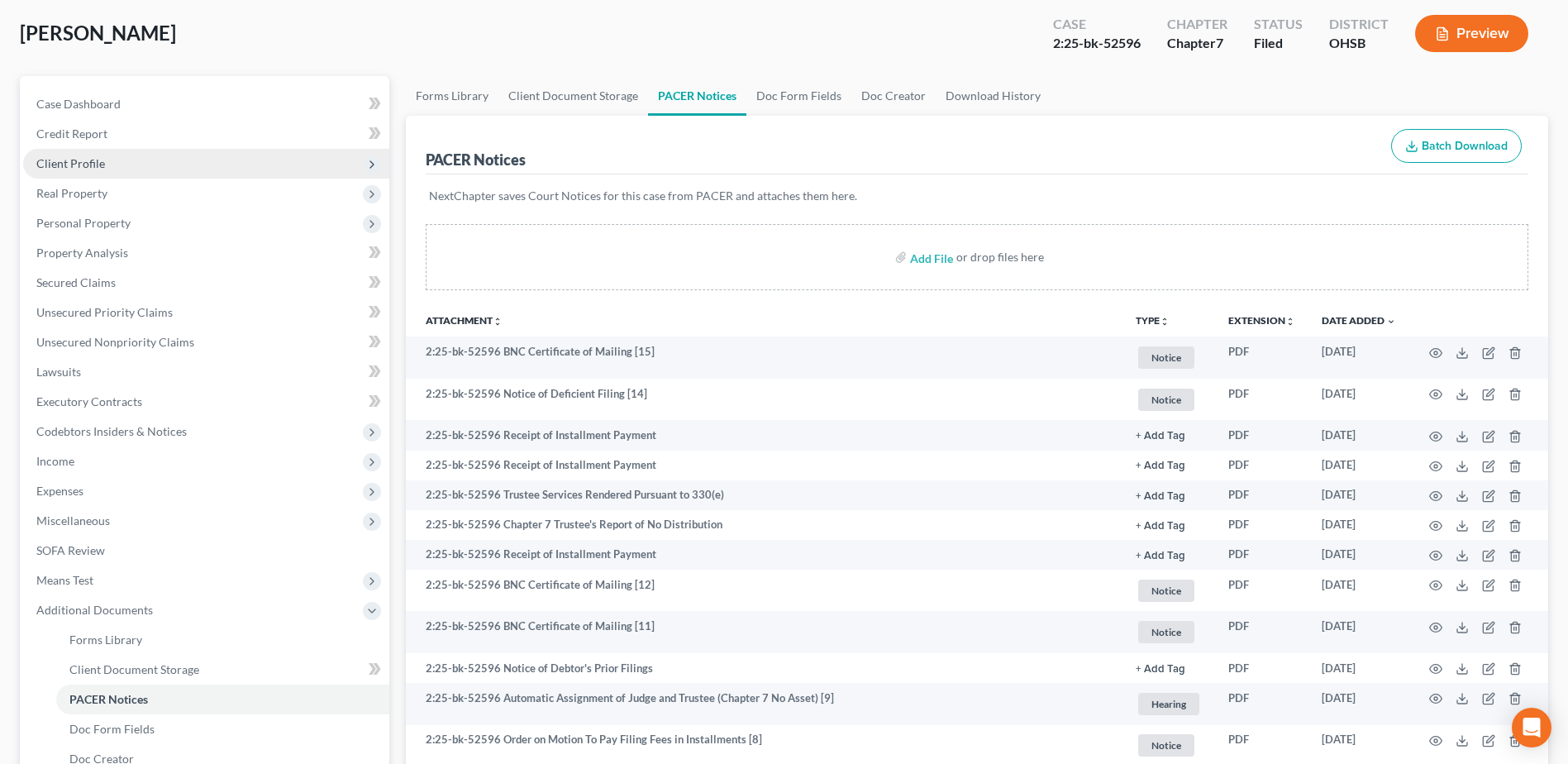
click at [78, 165] on span "Client Profile" at bounding box center [71, 163] width 68 height 14
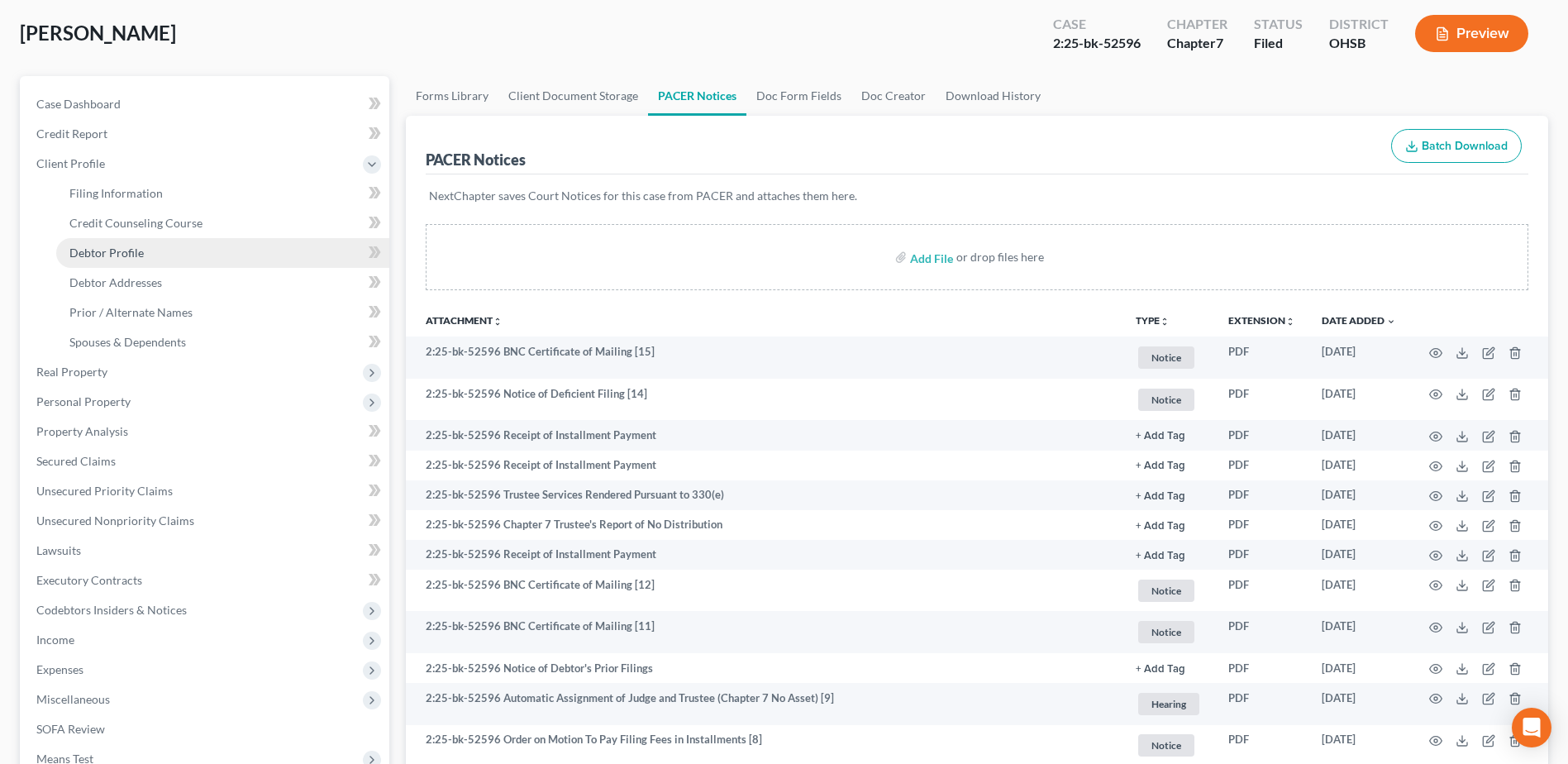
click at [104, 257] on span "Debtor Profile" at bounding box center [106, 252] width 74 height 14
select select "3"
select select "0"
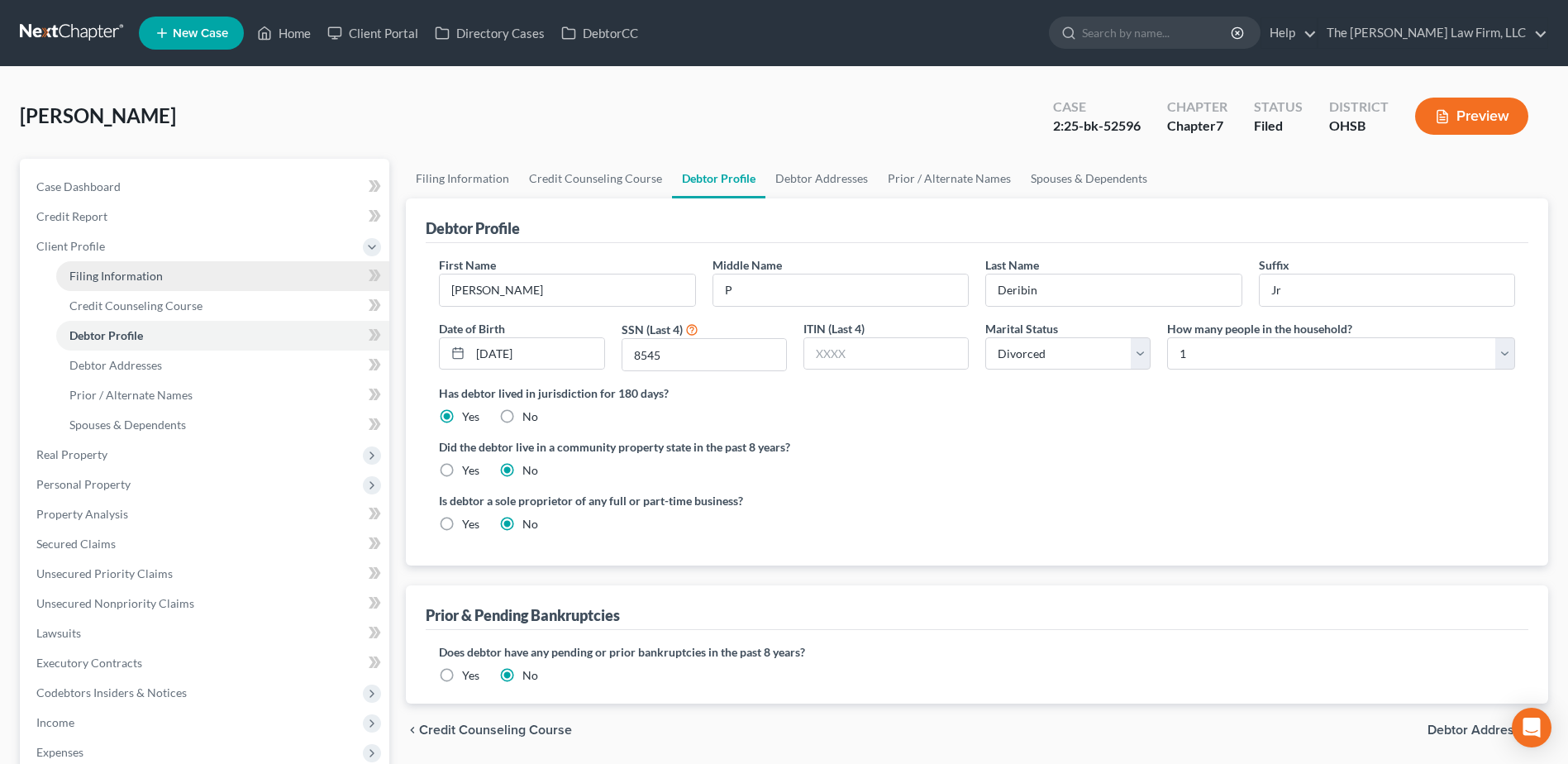
click at [108, 277] on span "Filing Information" at bounding box center [115, 275] width 93 height 14
select select "1"
select select "0"
select select "36"
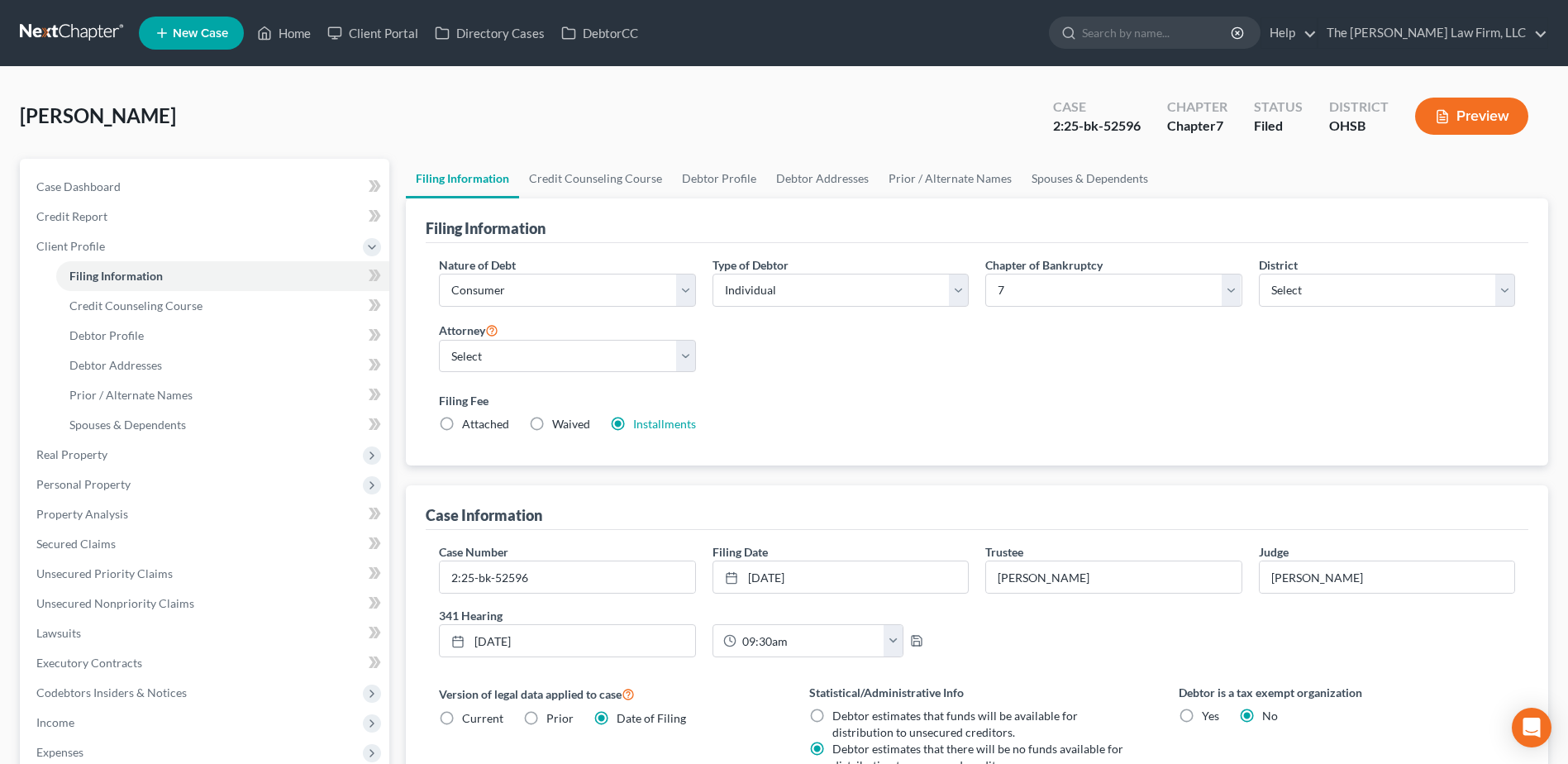
click at [60, 21] on link at bounding box center [73, 33] width 106 height 30
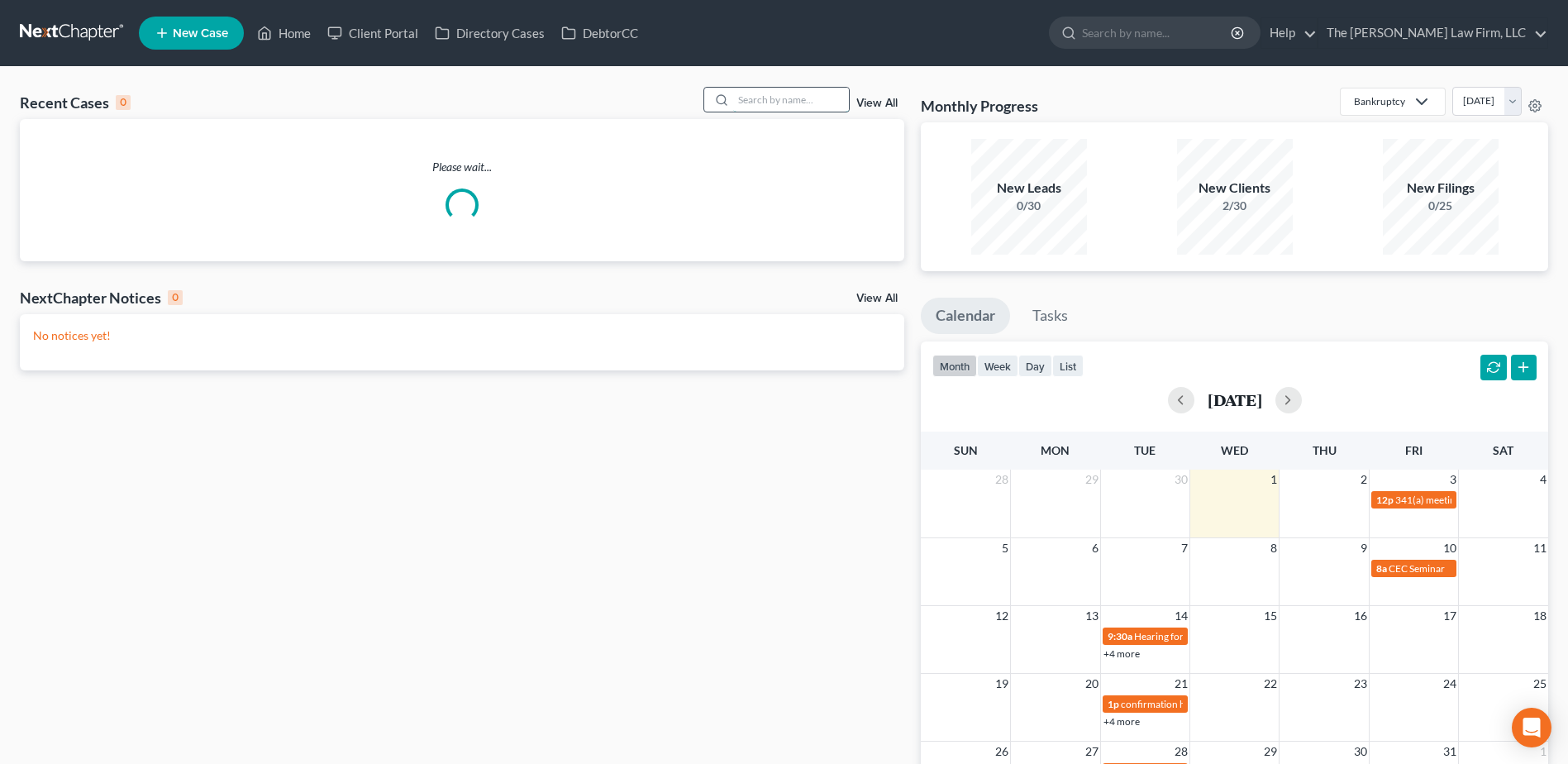
click at [783, 100] on input "search" at bounding box center [790, 99] width 115 height 24
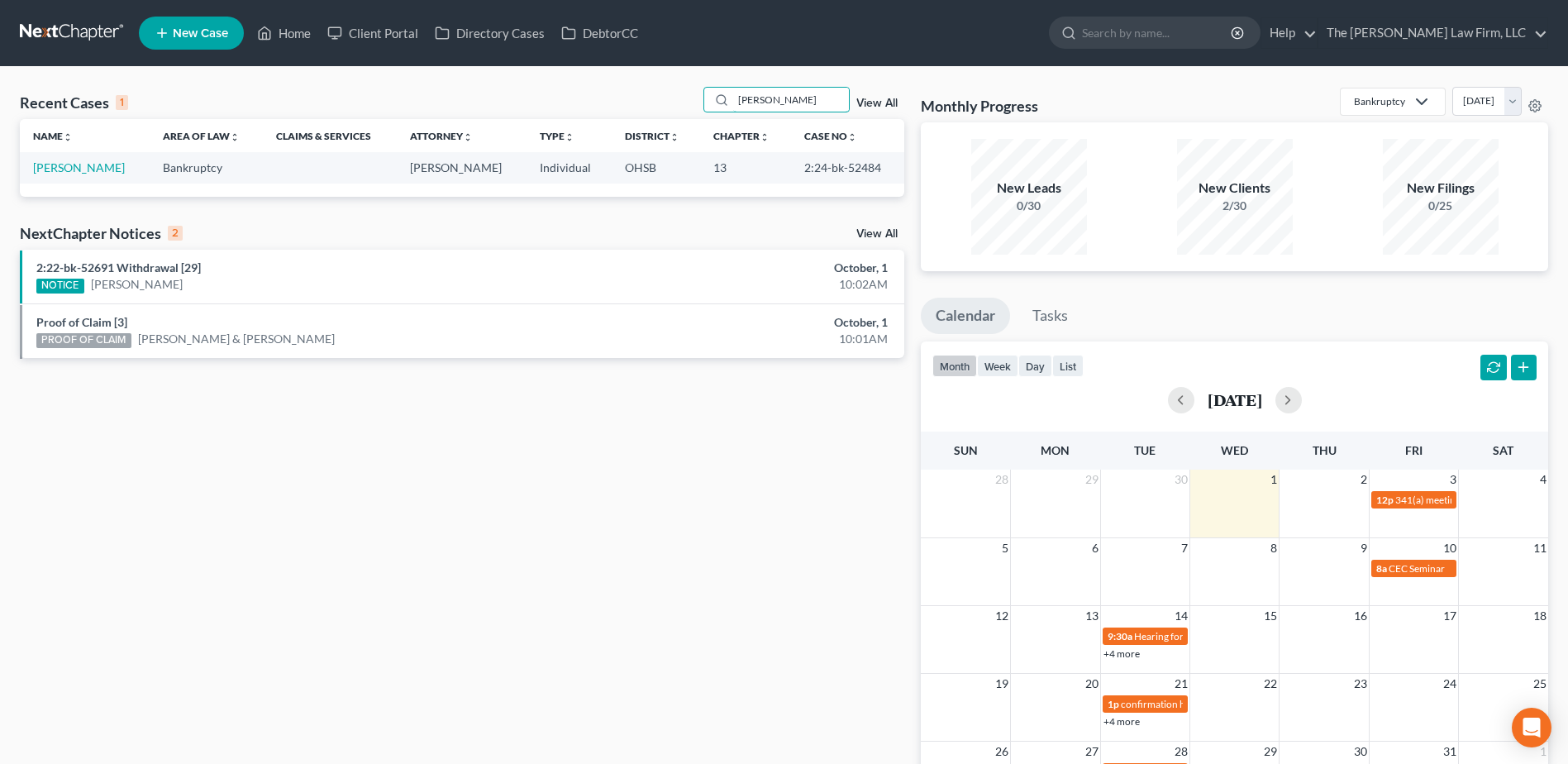
type input "[PERSON_NAME]"
click at [57, 175] on td "[PERSON_NAME]" at bounding box center [85, 168] width 130 height 31
click at [59, 162] on link "[PERSON_NAME]" at bounding box center [79, 168] width 92 height 14
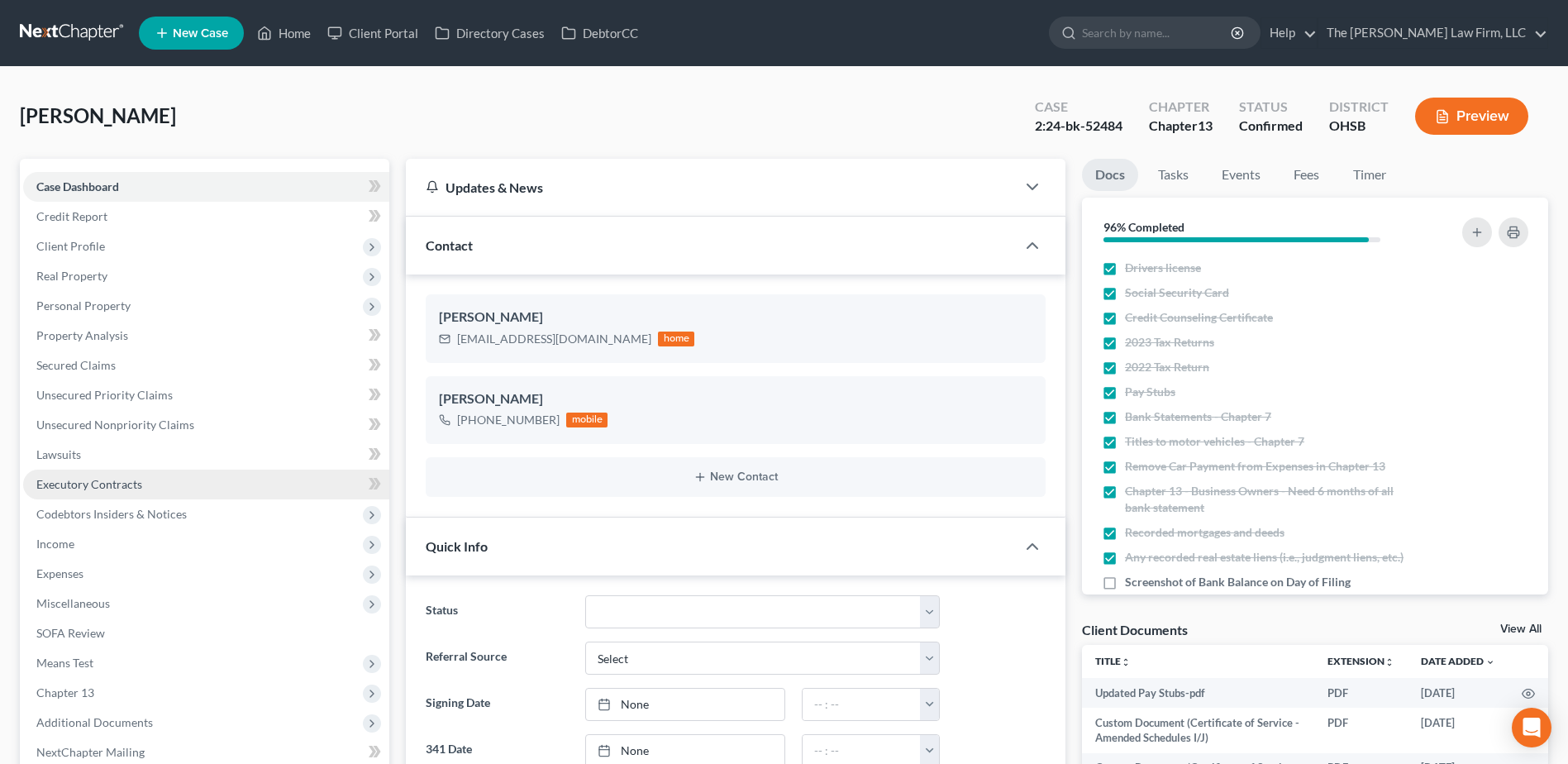
scroll to position [413, 0]
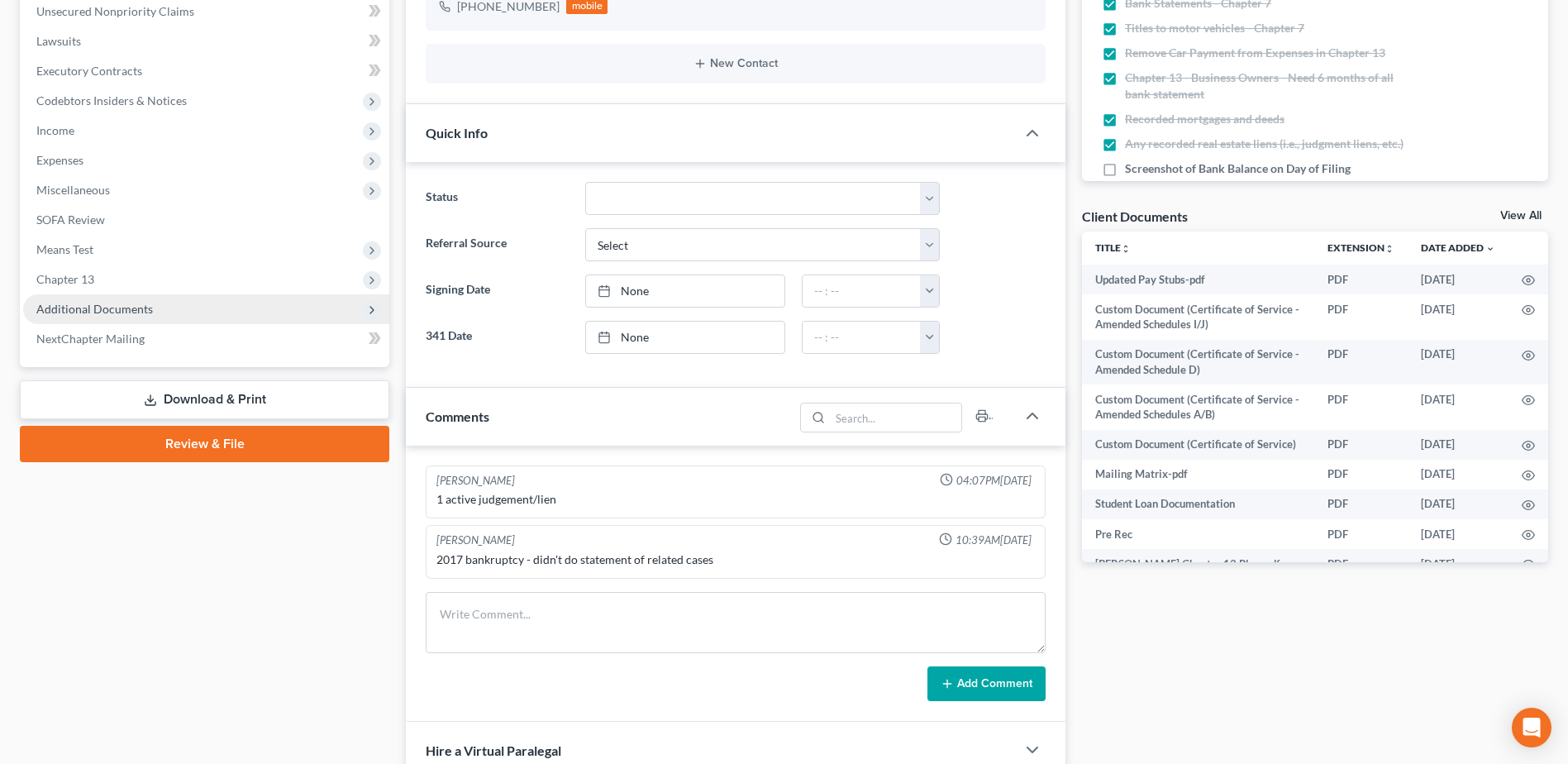
click at [135, 310] on span "Additional Documents" at bounding box center [95, 309] width 116 height 14
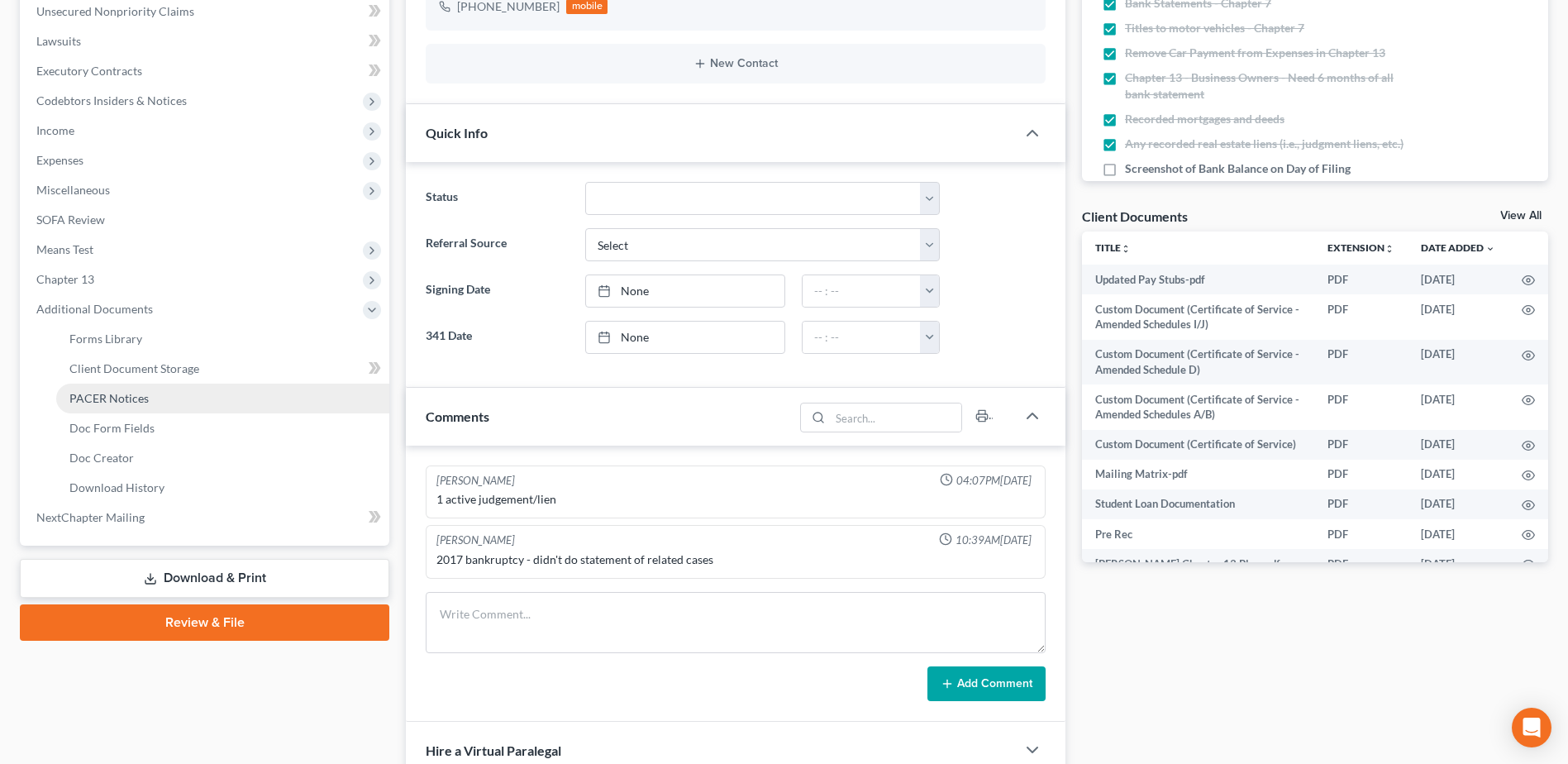
click at [127, 401] on span "PACER Notices" at bounding box center [109, 398] width 80 height 14
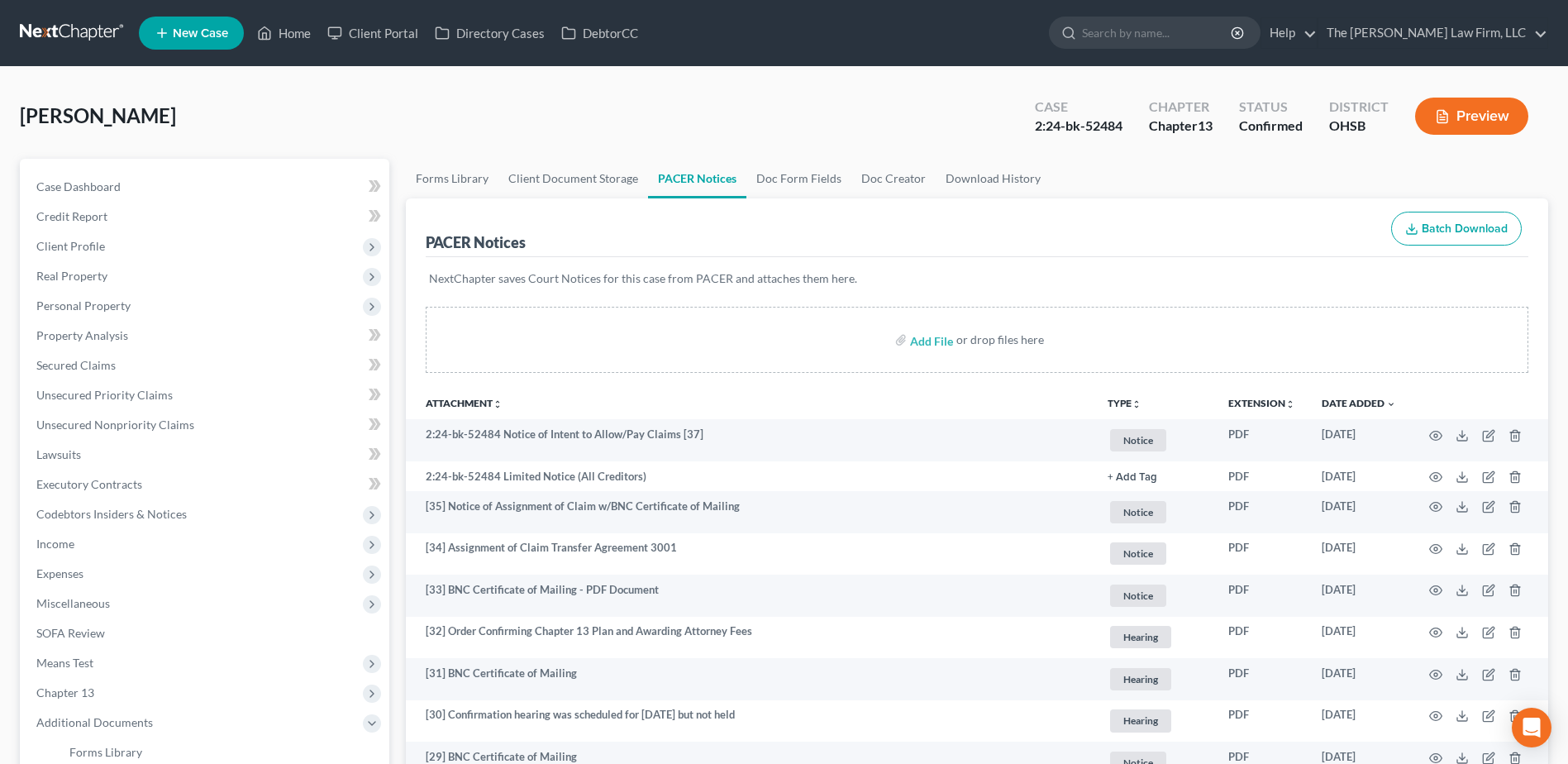
click at [102, 36] on link at bounding box center [73, 33] width 106 height 30
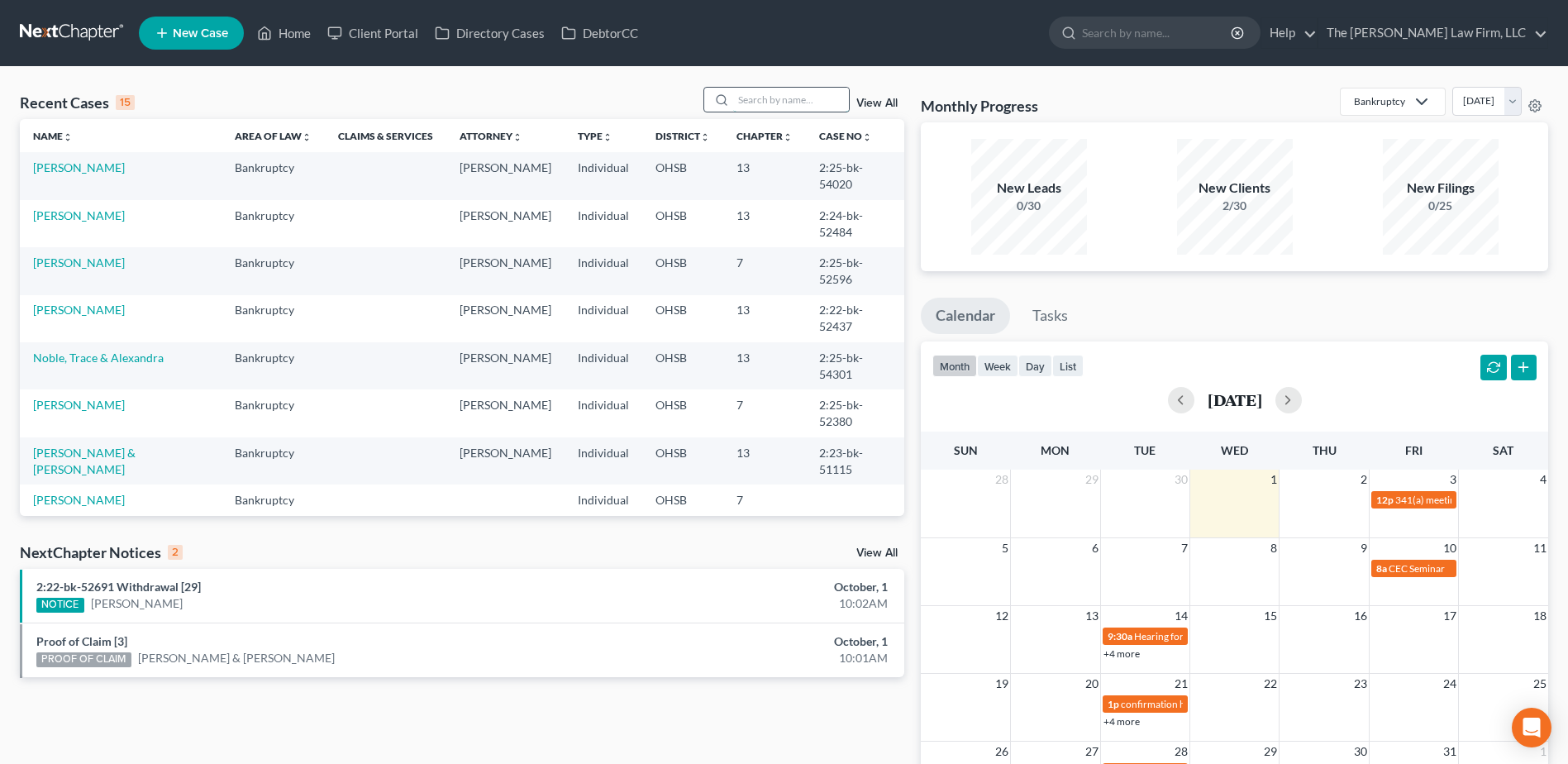
click at [808, 92] on input "search" at bounding box center [790, 99] width 115 height 24
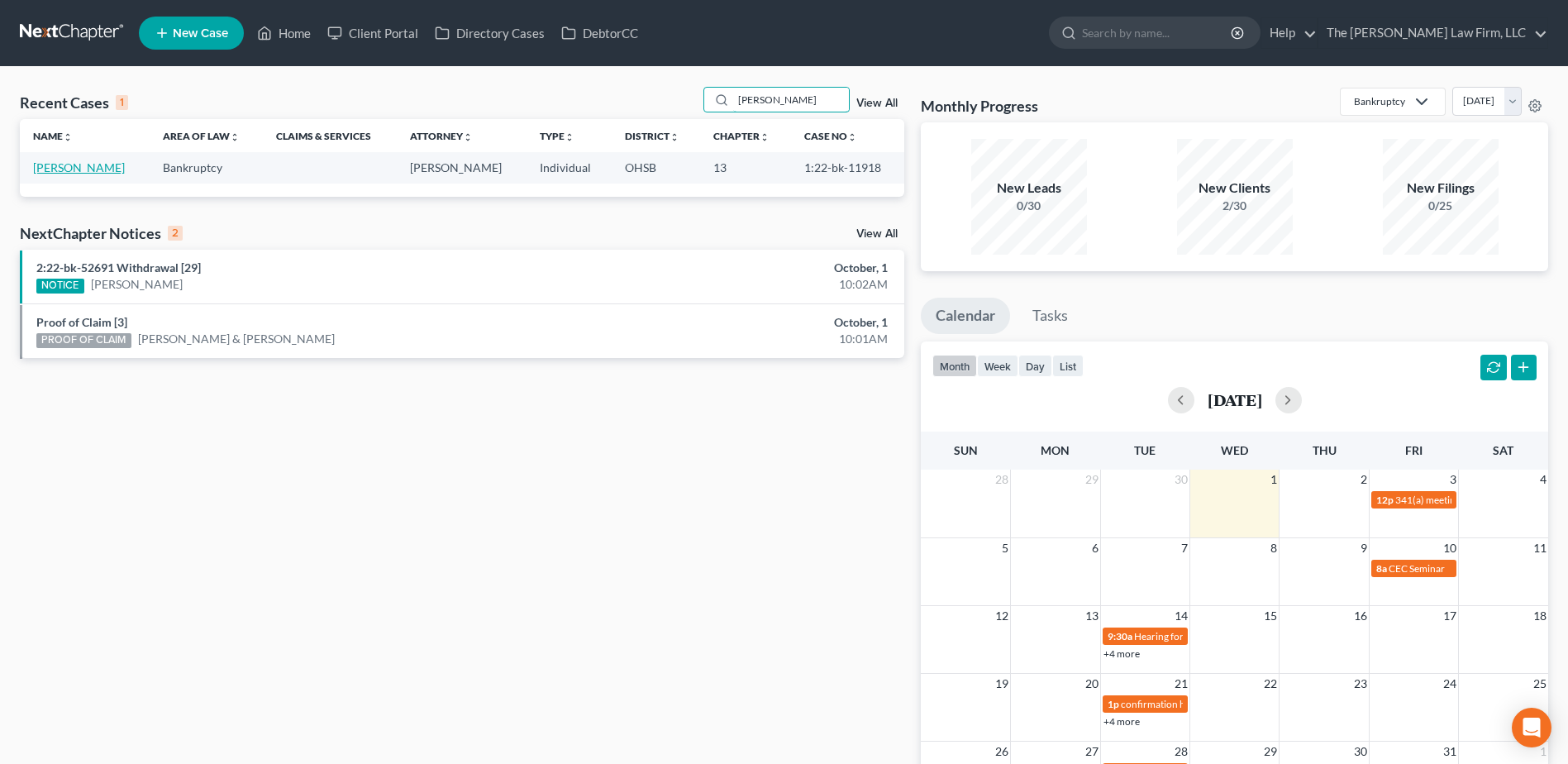
type input "[PERSON_NAME]"
click at [42, 175] on link "[PERSON_NAME]" at bounding box center [79, 168] width 92 height 14
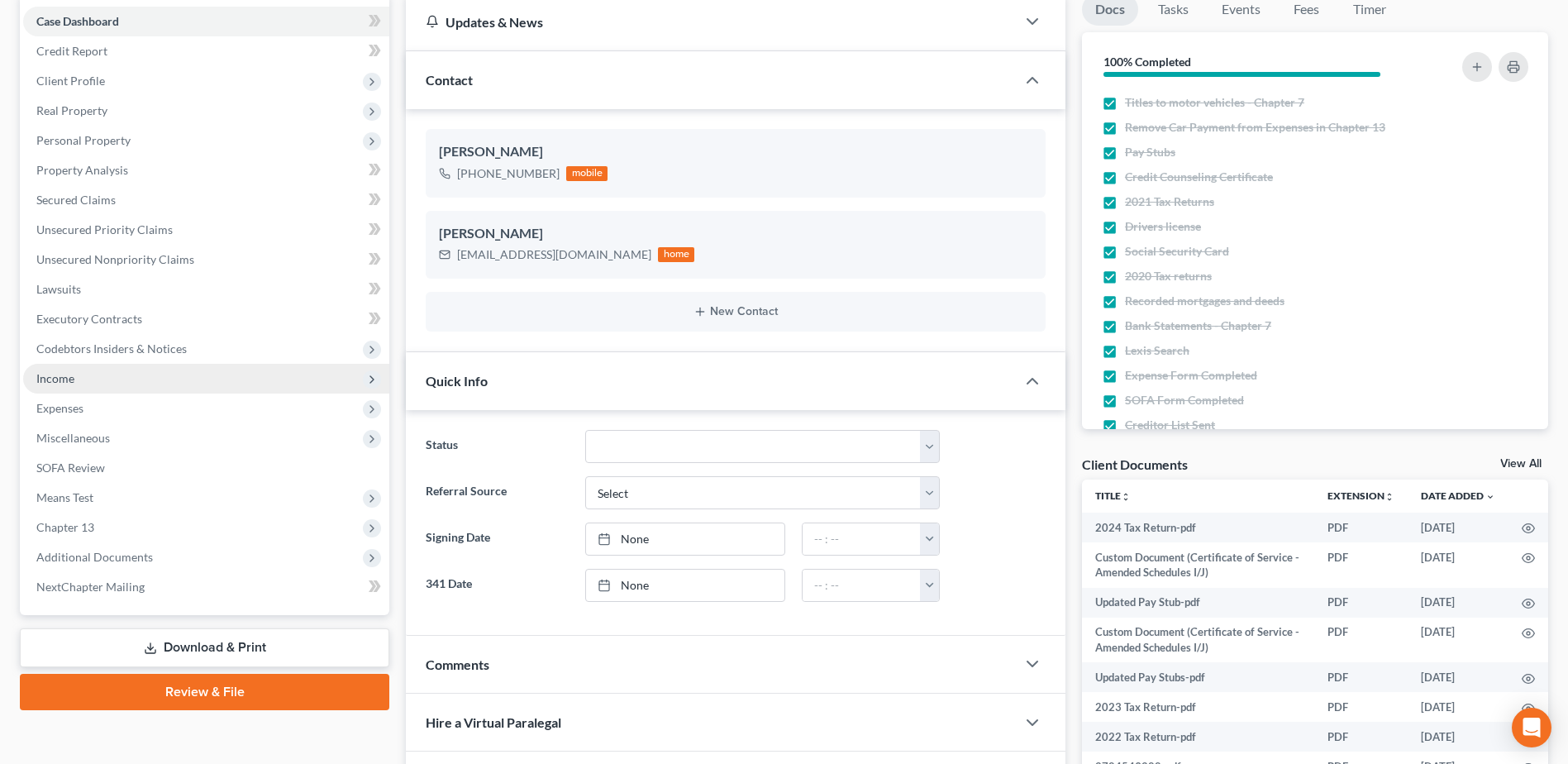
scroll to position [9366, 0]
click at [80, 370] on span "Income" at bounding box center [206, 378] width 366 height 30
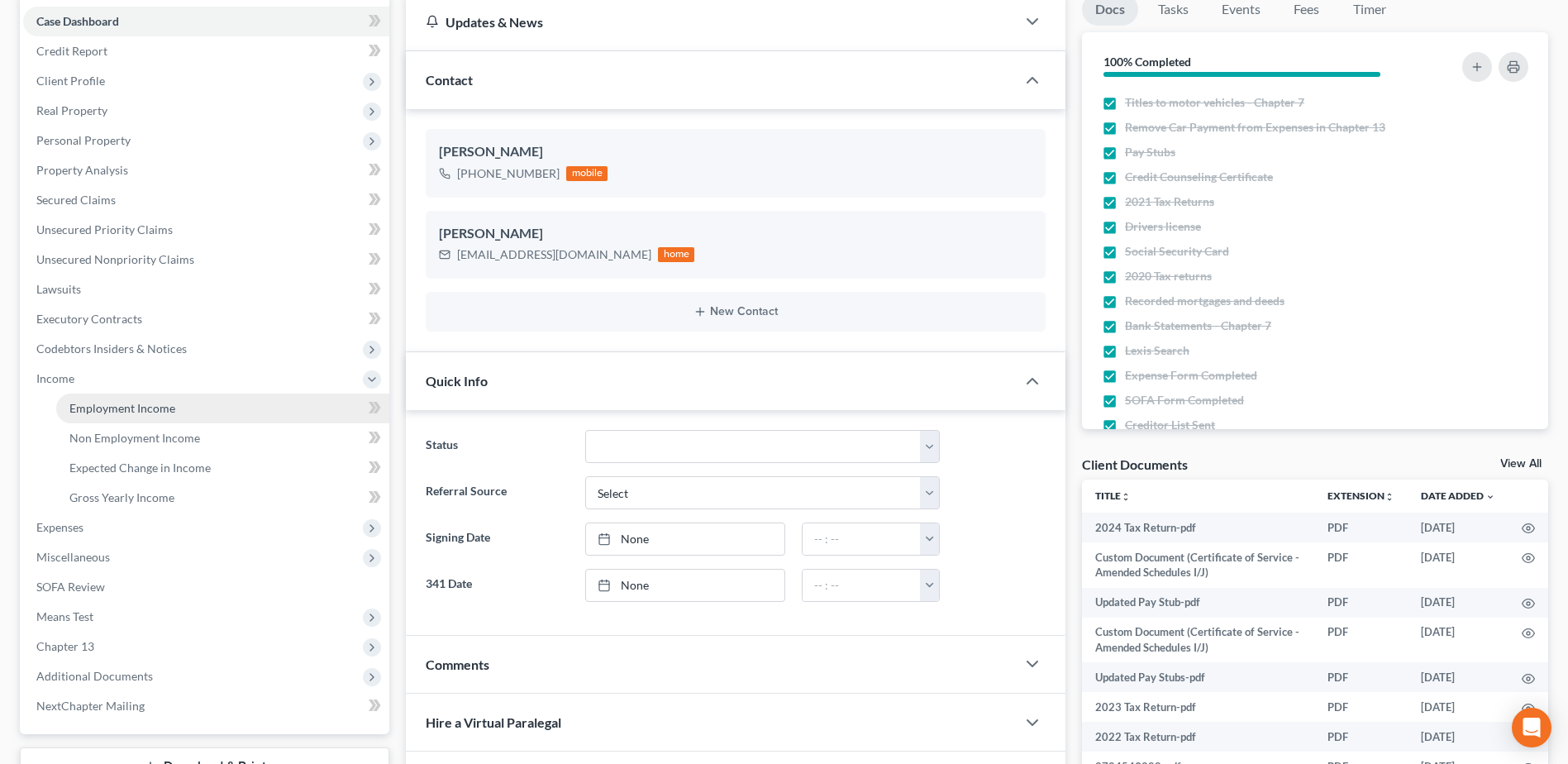
click at [109, 406] on span "Employment Income" at bounding box center [122, 408] width 106 height 14
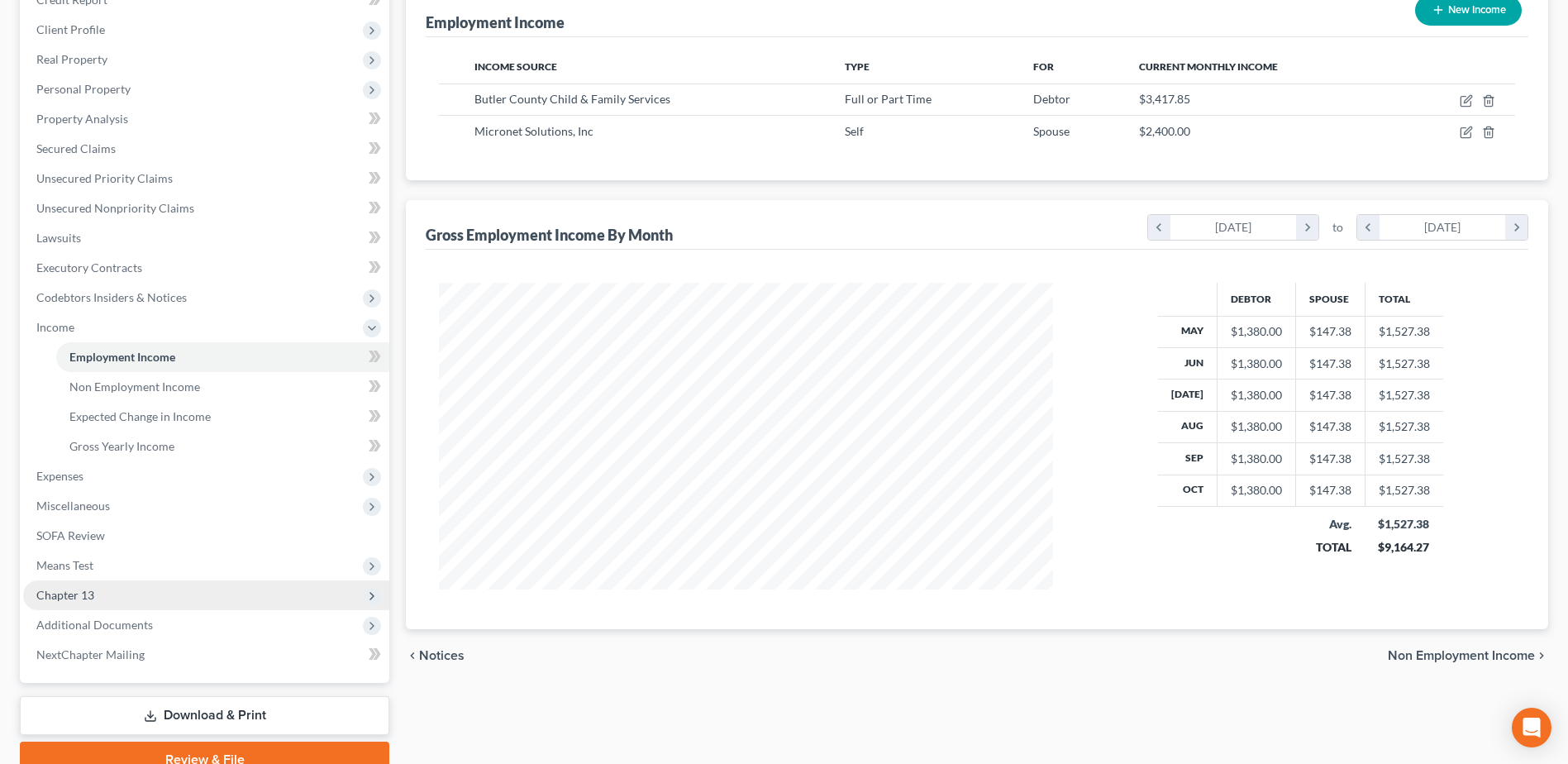
scroll to position [293, 0]
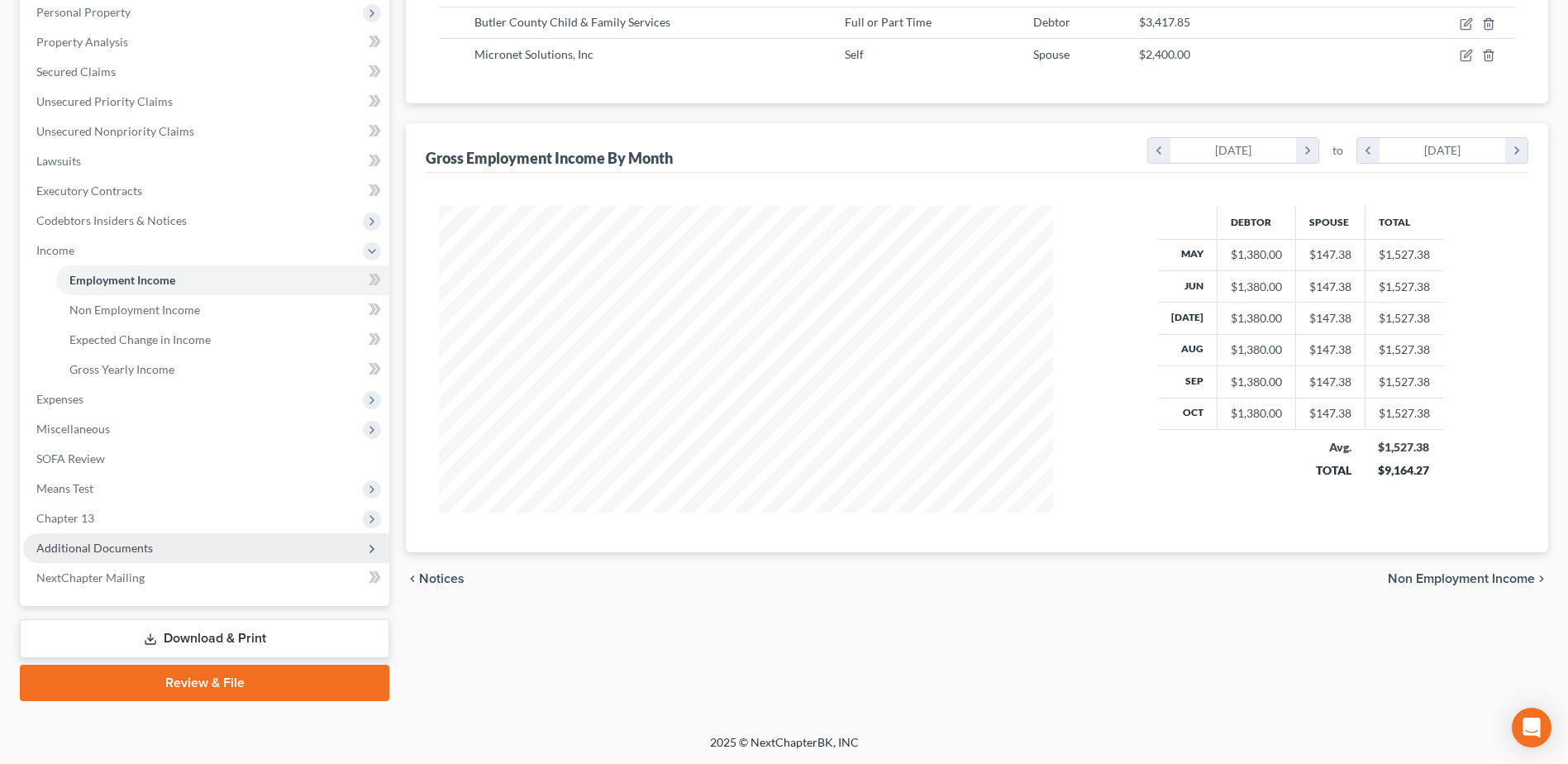
click at [139, 546] on span "Additional Documents" at bounding box center [95, 548] width 116 height 14
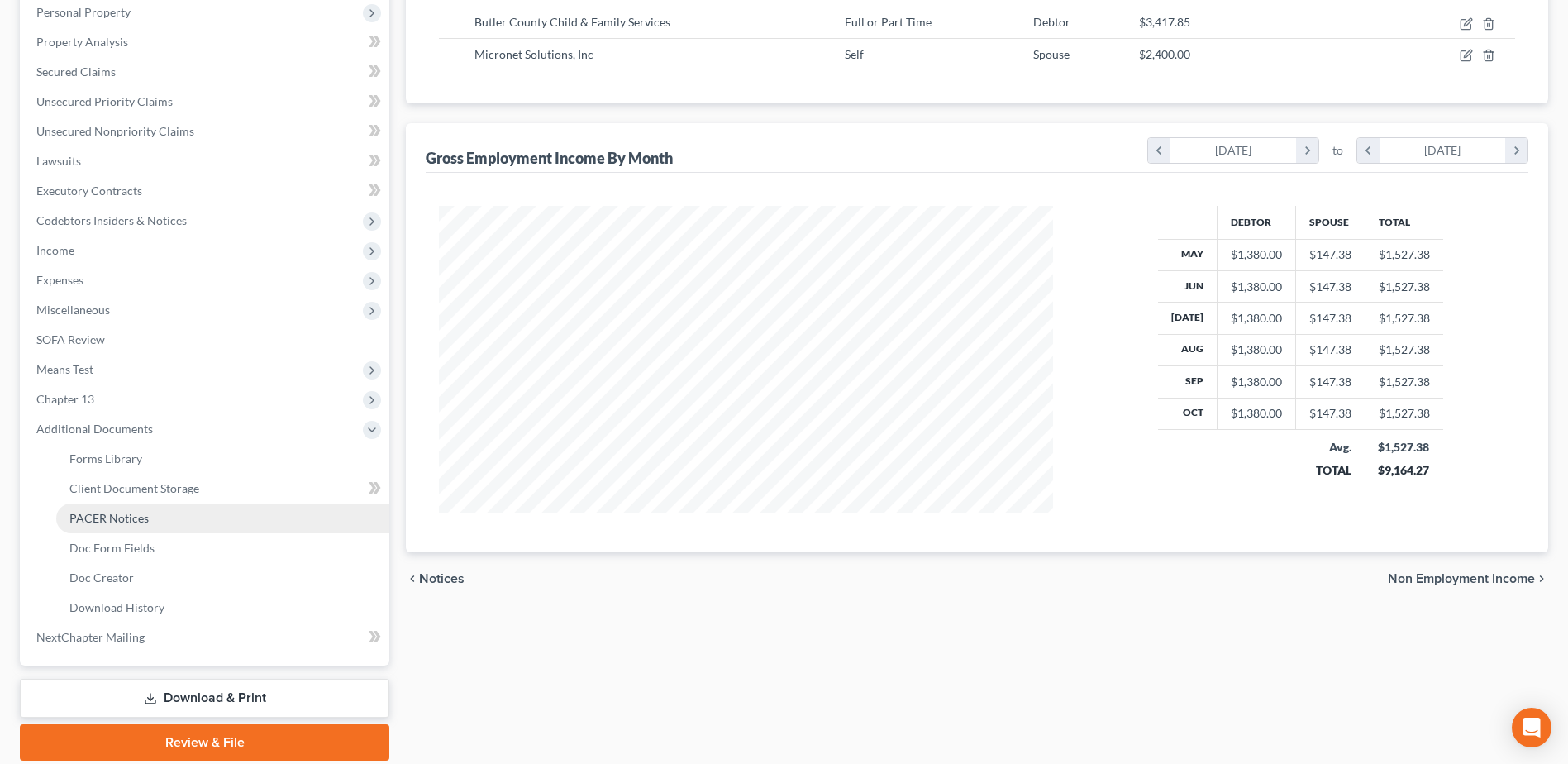
click at [136, 518] on span "PACER Notices" at bounding box center [109, 518] width 80 height 14
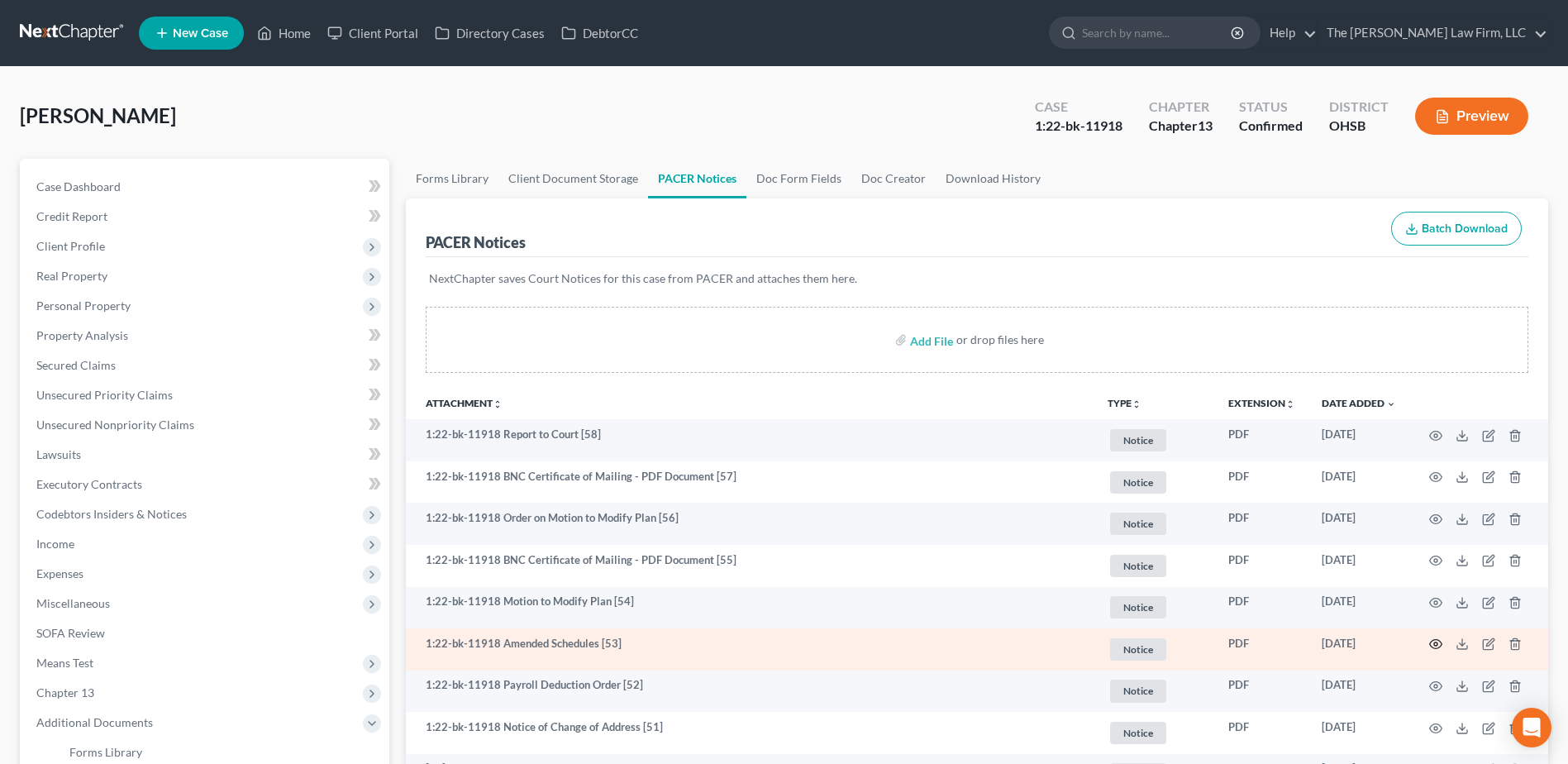
click at [1435, 637] on icon "button" at bounding box center [1435, 643] width 13 height 13
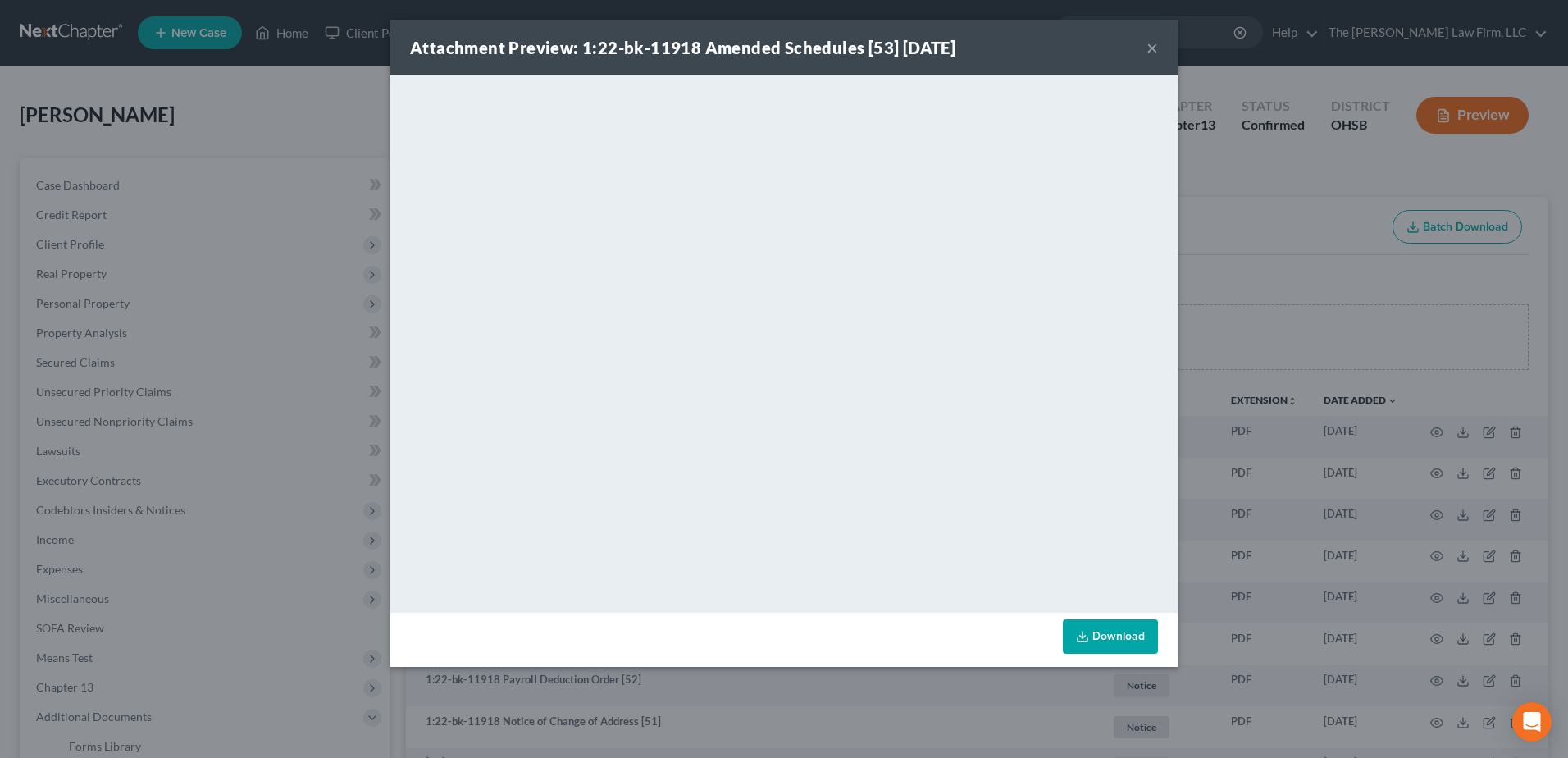
click at [1156, 47] on button "×" at bounding box center [1152, 47] width 12 height 20
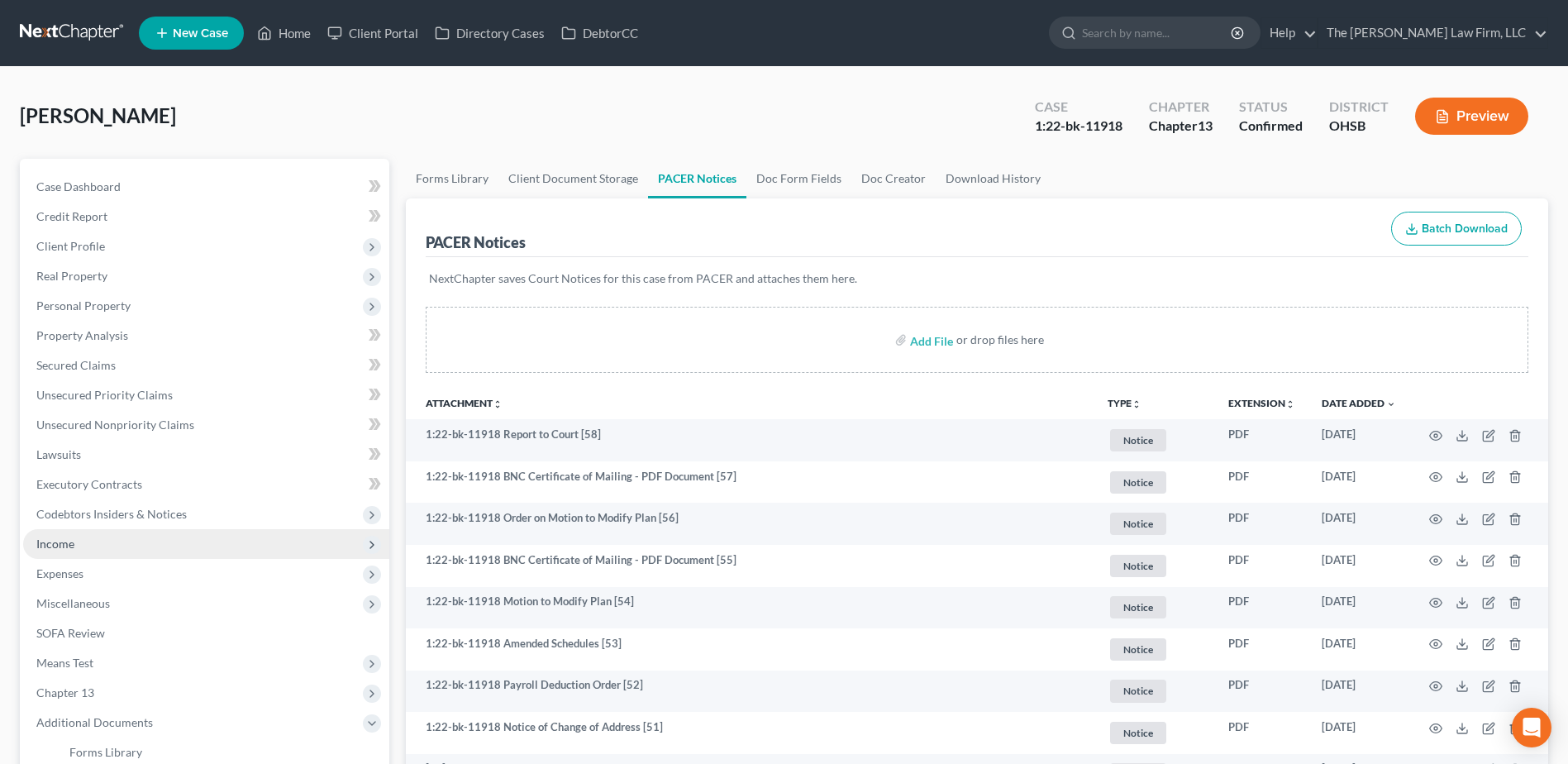
drag, startPoint x: 80, startPoint y: 534, endPoint x: 86, endPoint y: 542, distance: 10.0
click at [80, 534] on span "Income" at bounding box center [206, 544] width 366 height 30
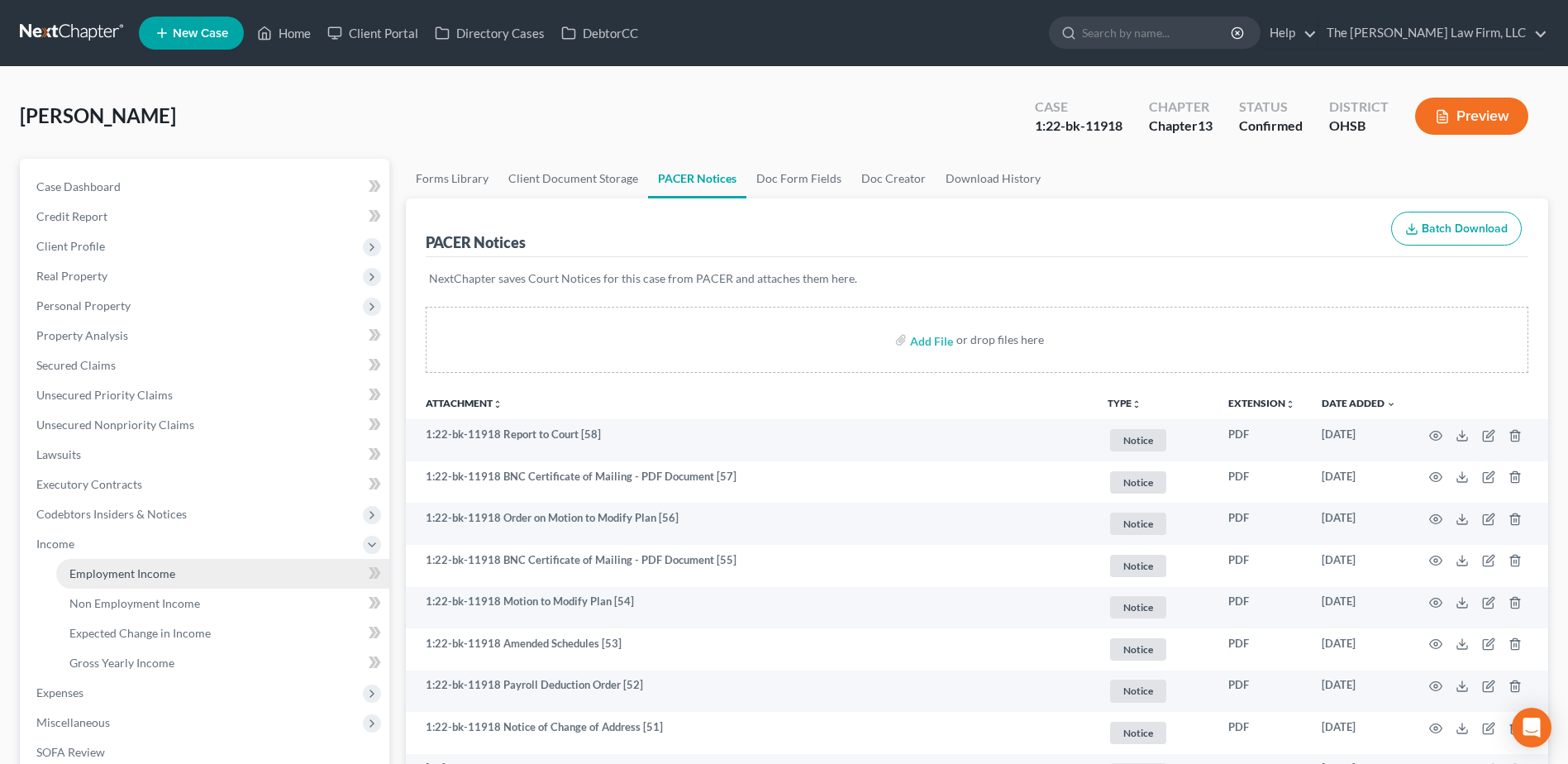
click at [105, 572] on span "Employment Income" at bounding box center [122, 573] width 106 height 14
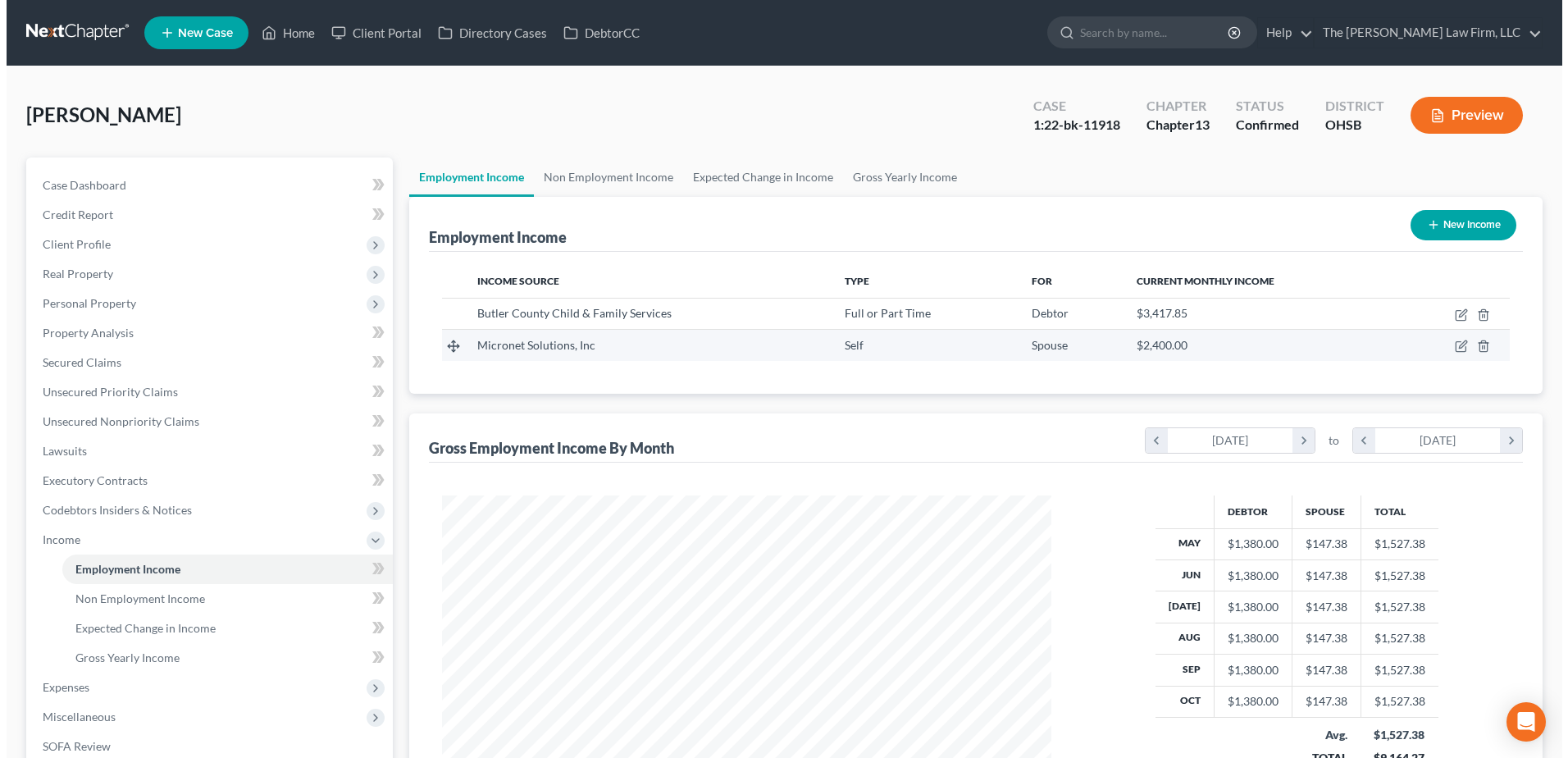
scroll to position [305, 641]
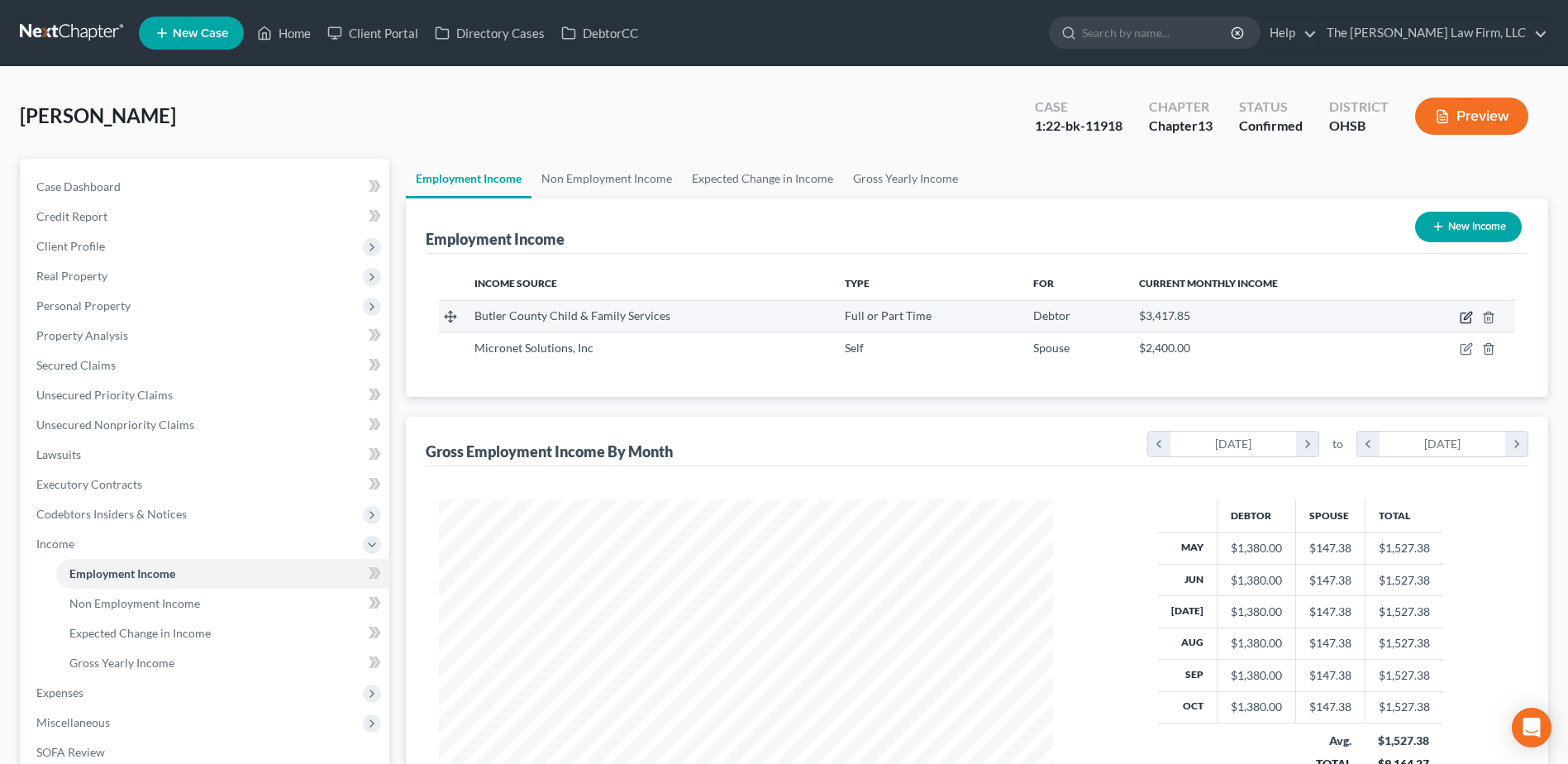
click at [1467, 316] on icon "button" at bounding box center [1468, 315] width 8 height 8
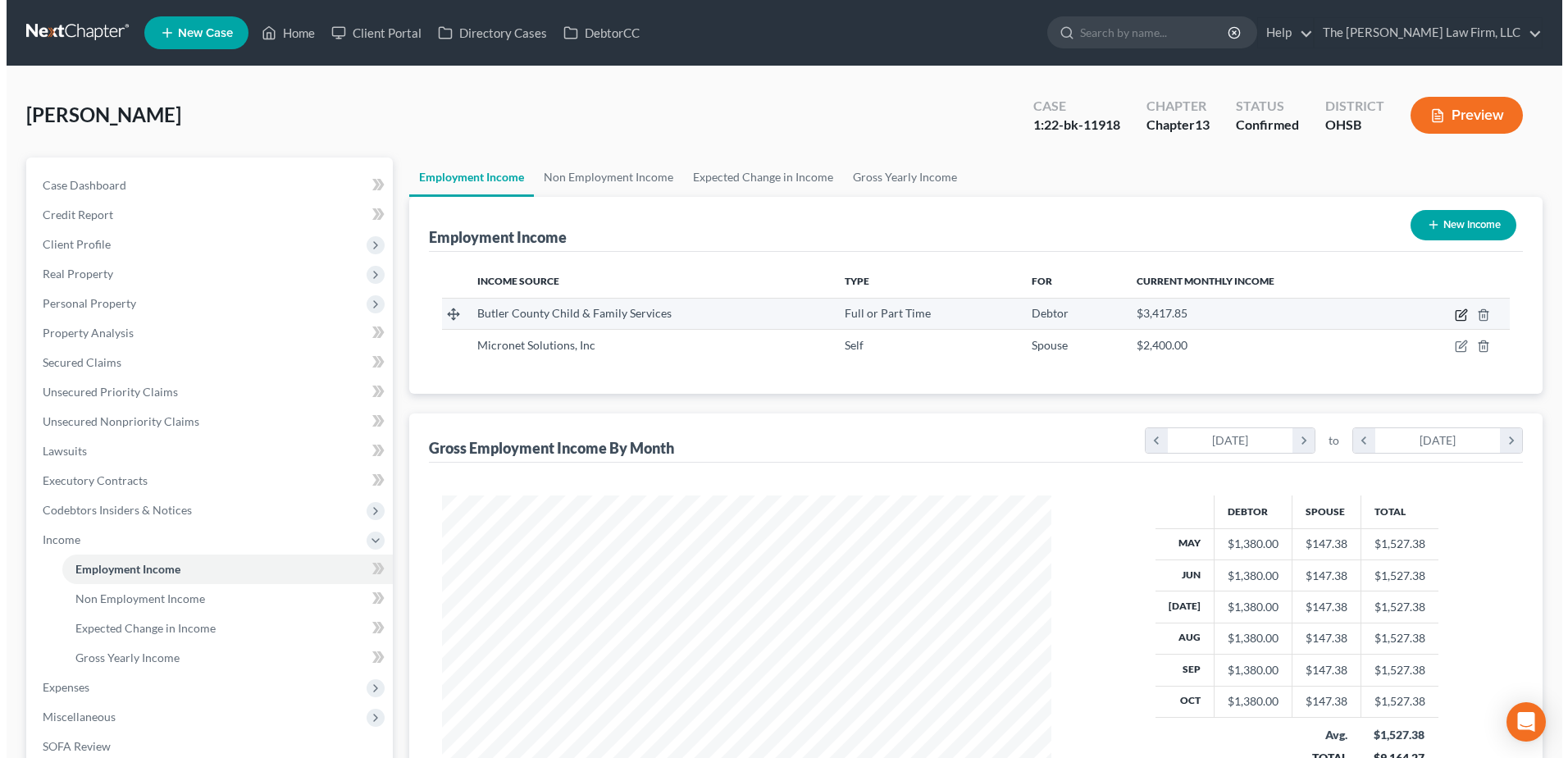
scroll to position [306, 648]
select select "0"
select select "36"
select select "2"
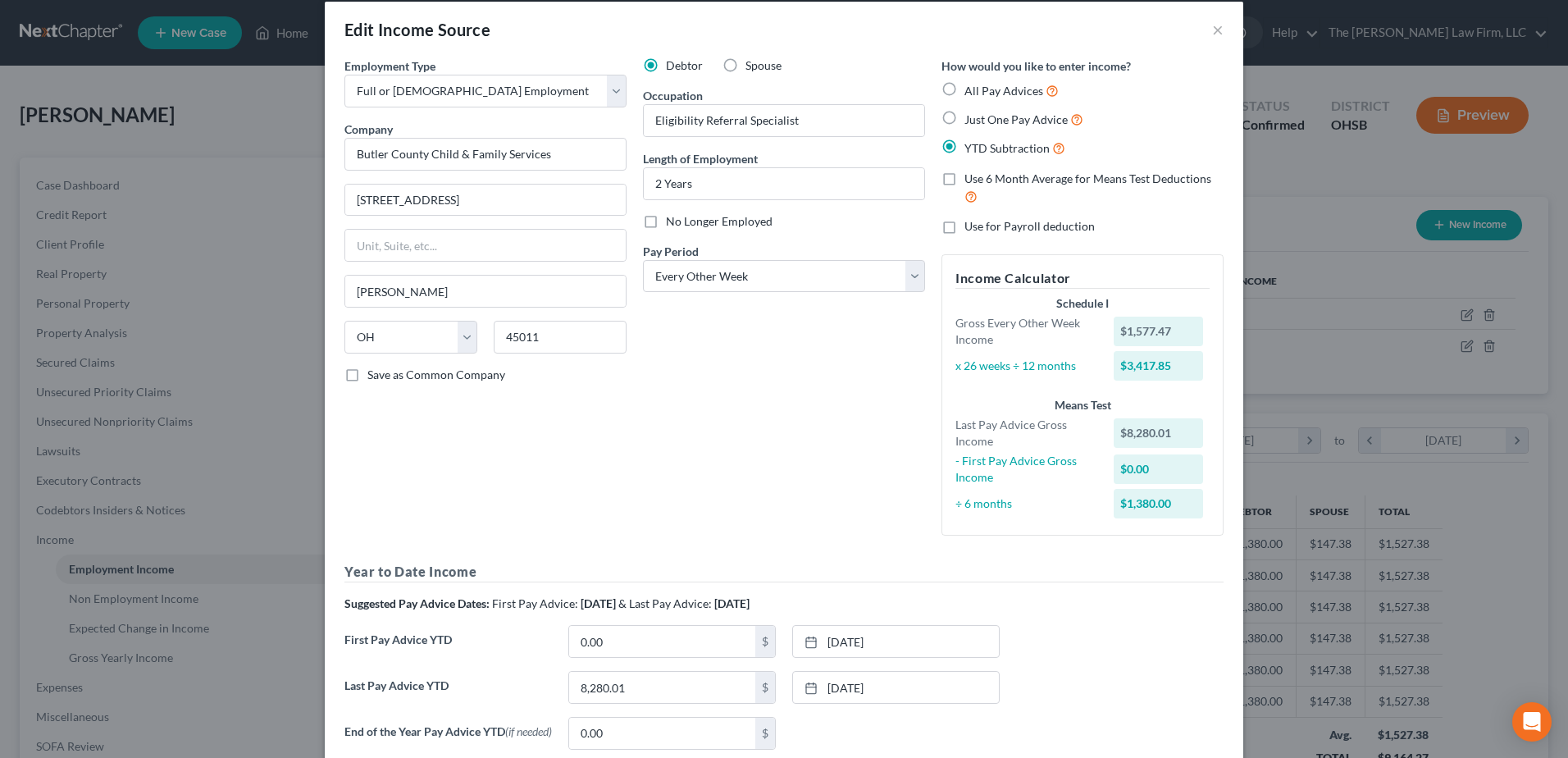
scroll to position [0, 0]
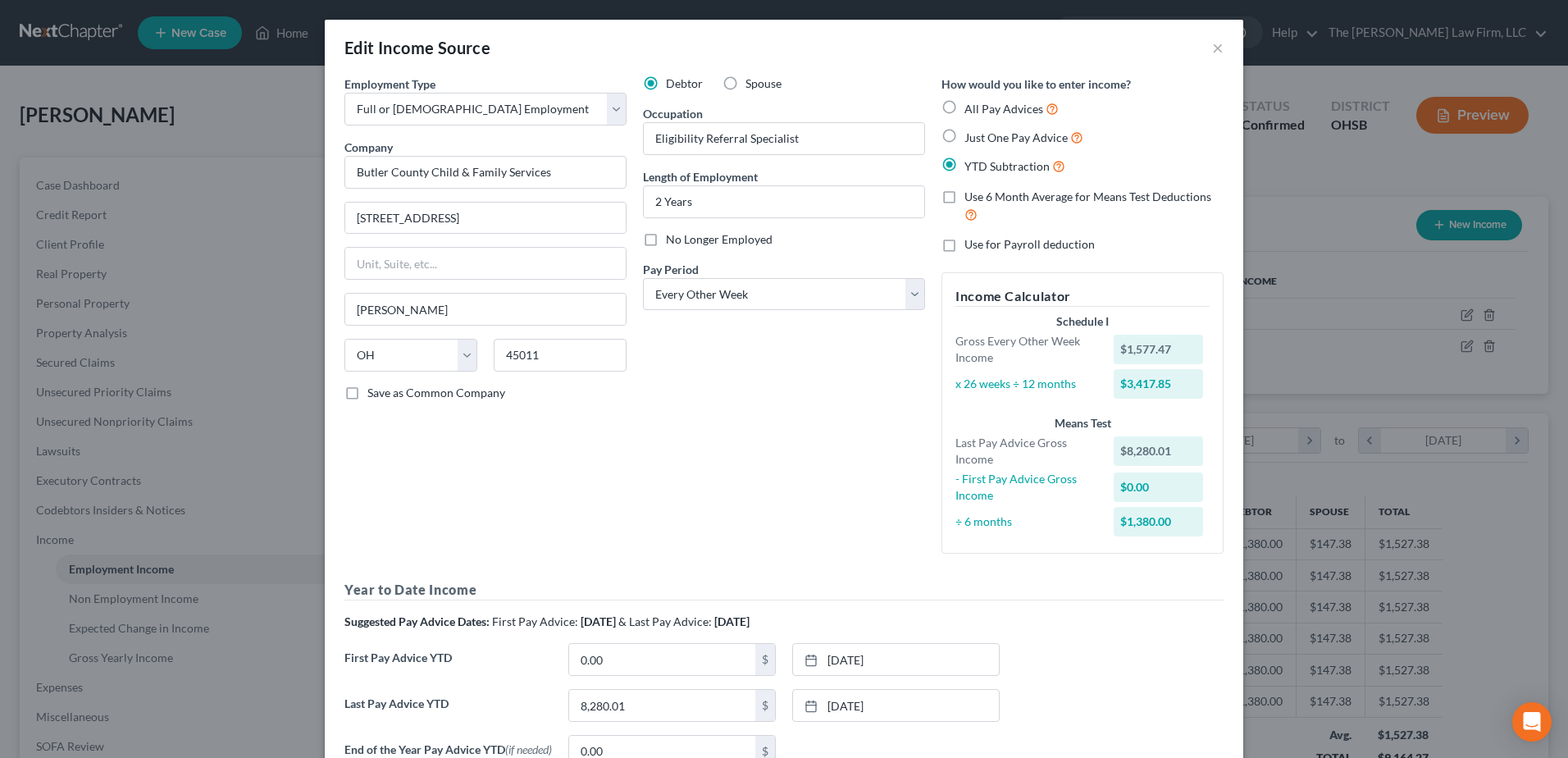
click at [666, 245] on label "No Longer Employed" at bounding box center [720, 239] width 107 height 16
click at [673, 242] on input "No Longer Employed" at bounding box center [678, 237] width 11 height 11
checkbox input "true"
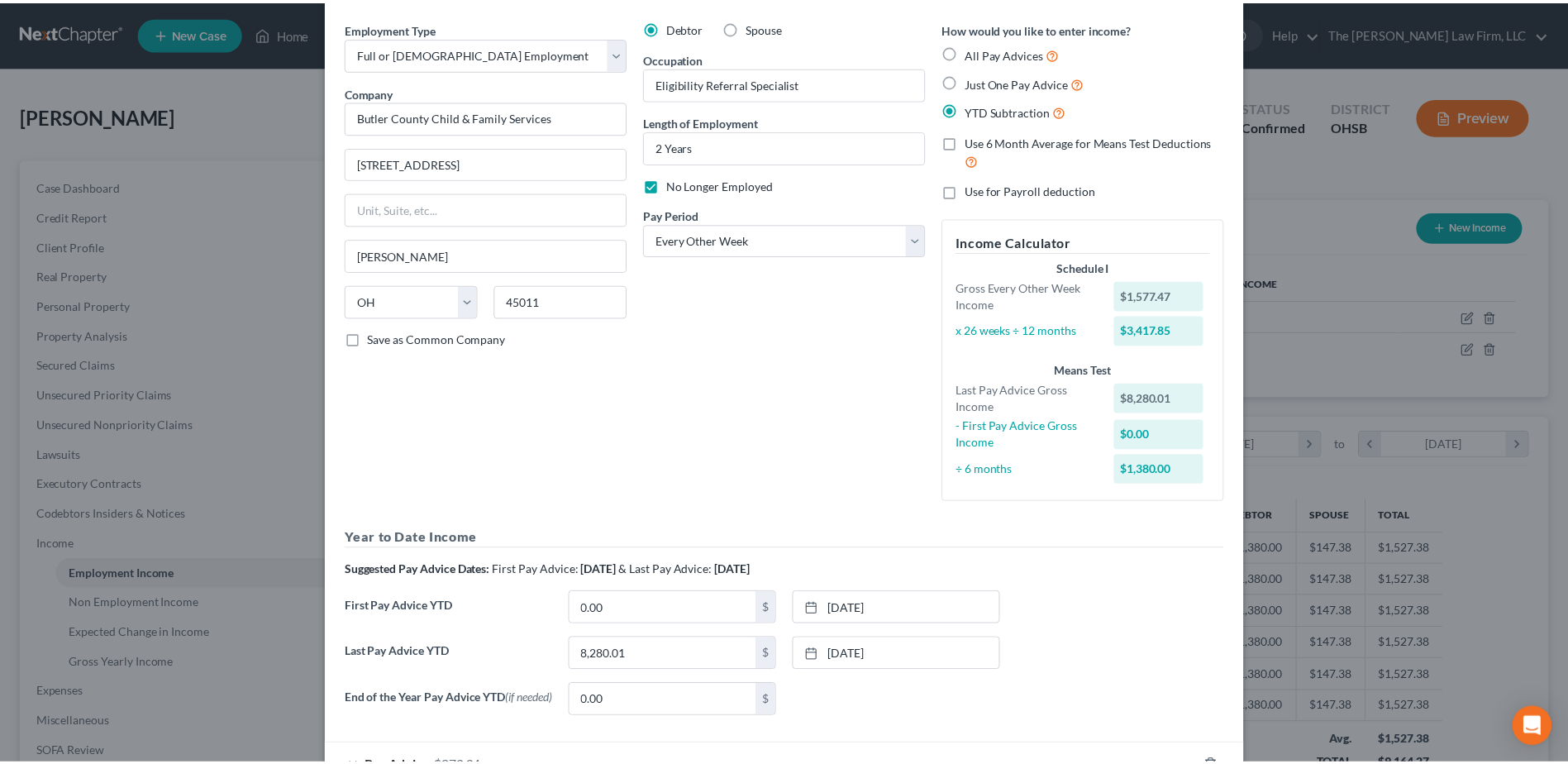
scroll to position [176, 0]
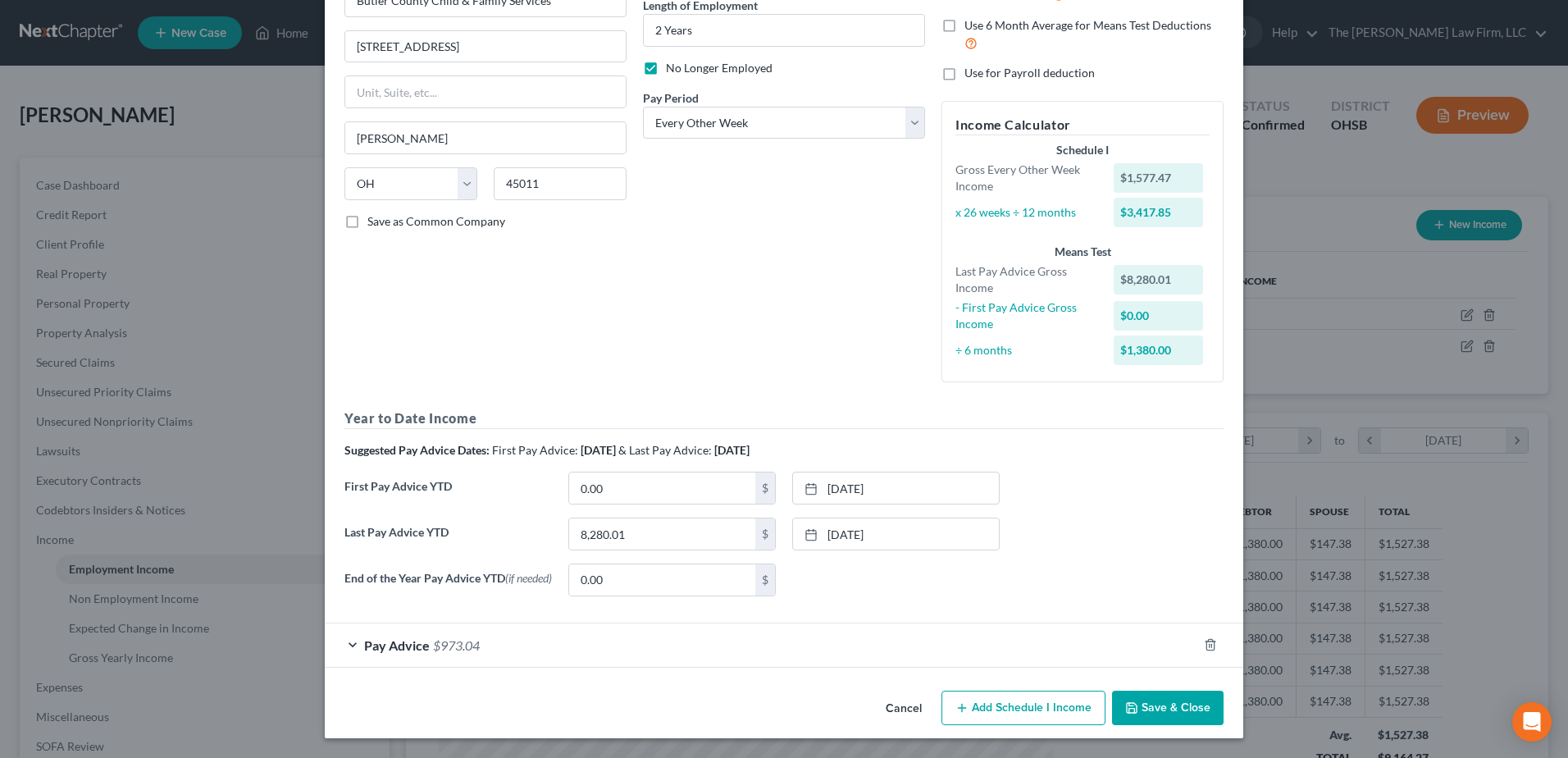
click at [1137, 705] on button "Save & Close" at bounding box center [1168, 708] width 111 height 35
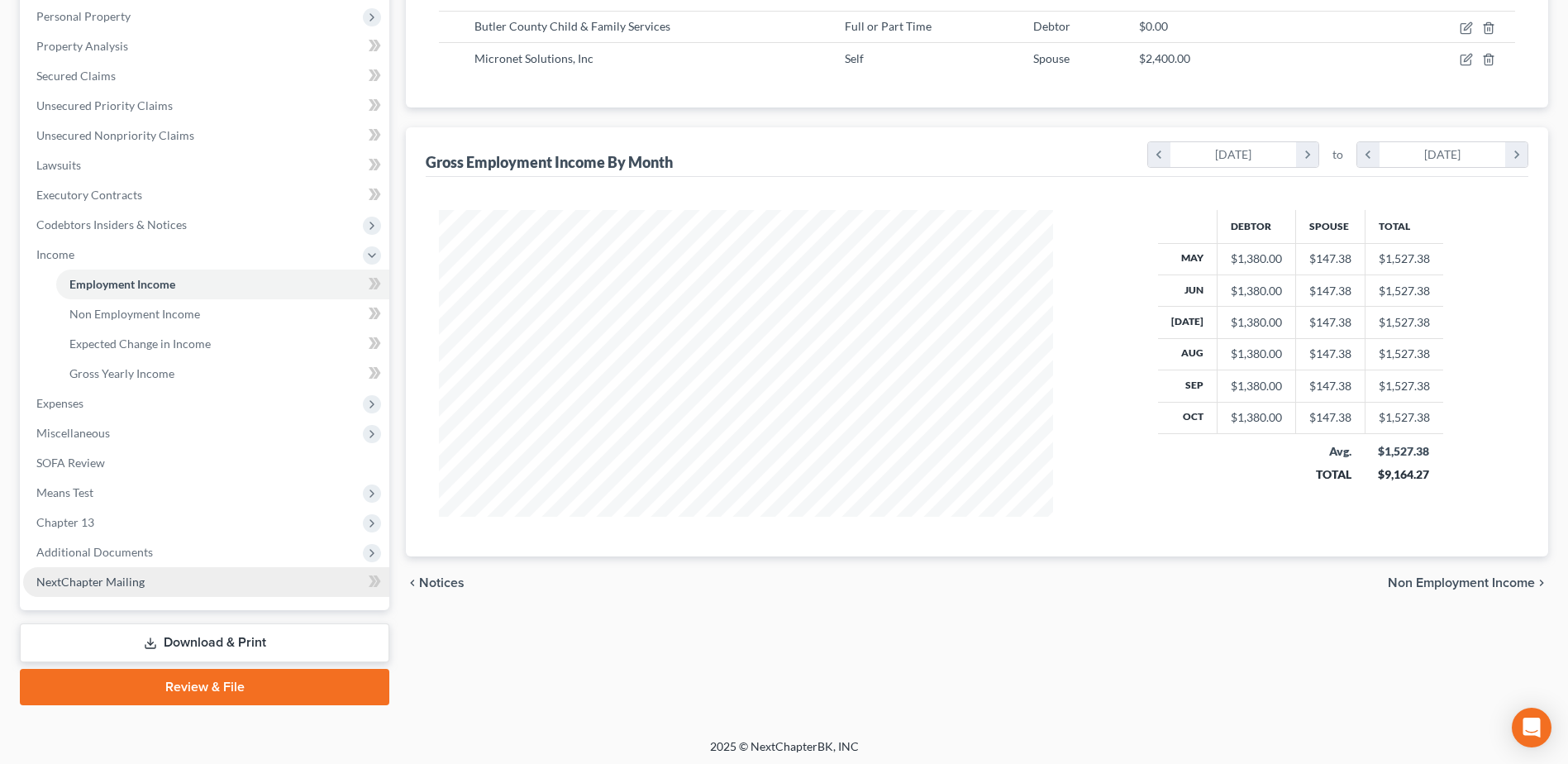
scroll to position [293, 0]
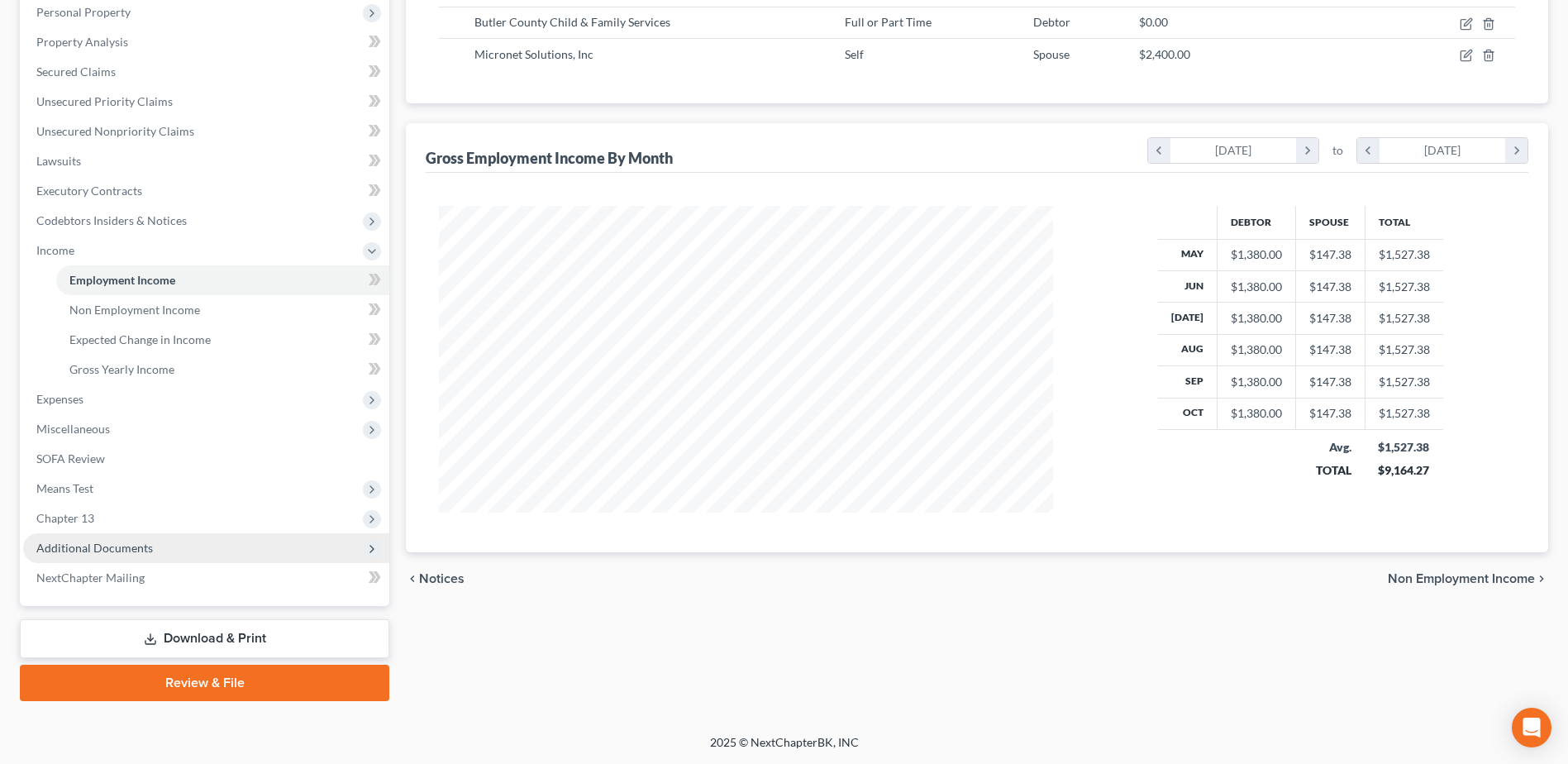
click at [146, 555] on span "Additional Documents" at bounding box center [206, 548] width 366 height 30
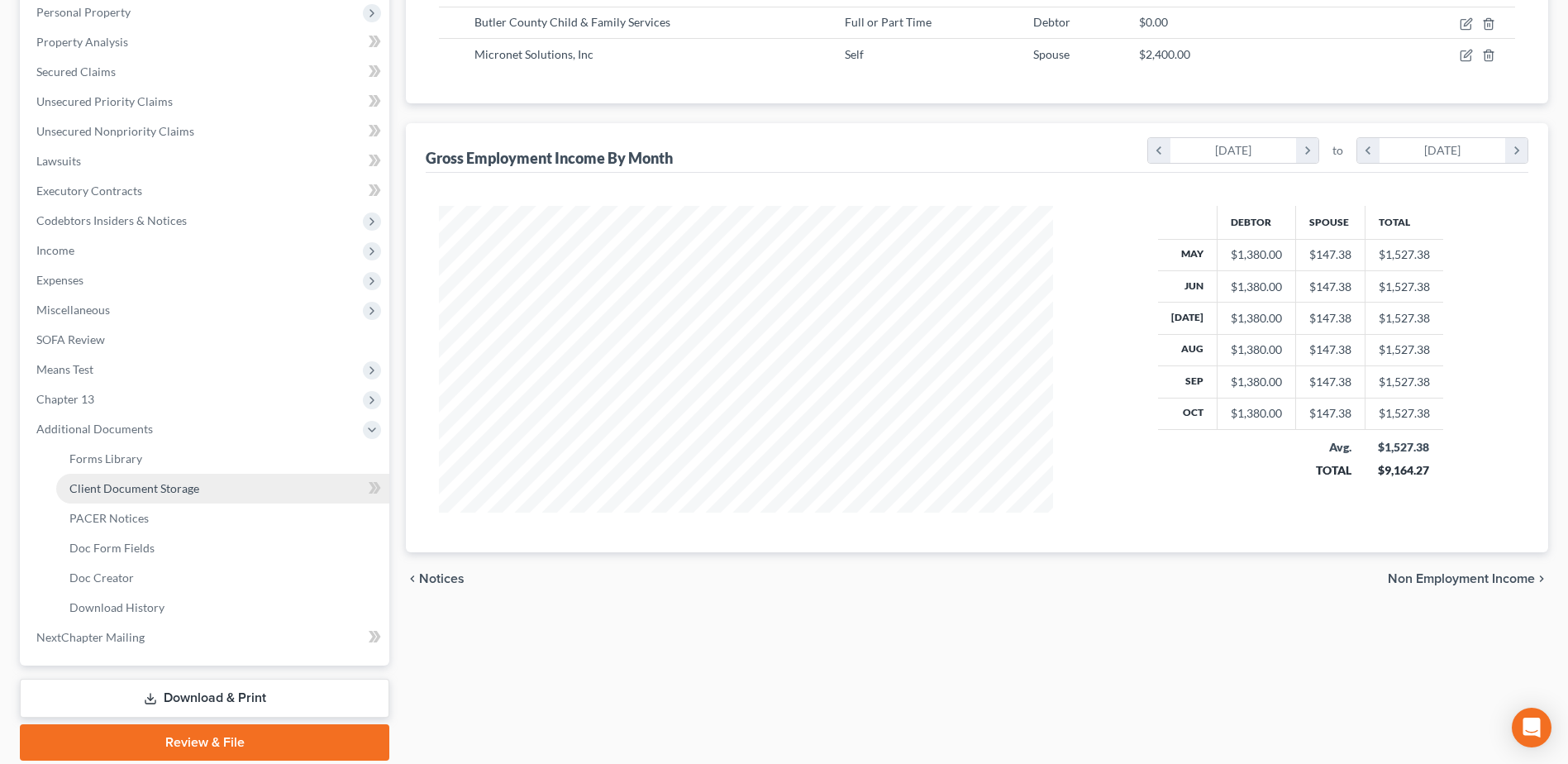
click at [168, 489] on span "Client Document Storage" at bounding box center [134, 489] width 130 height 14
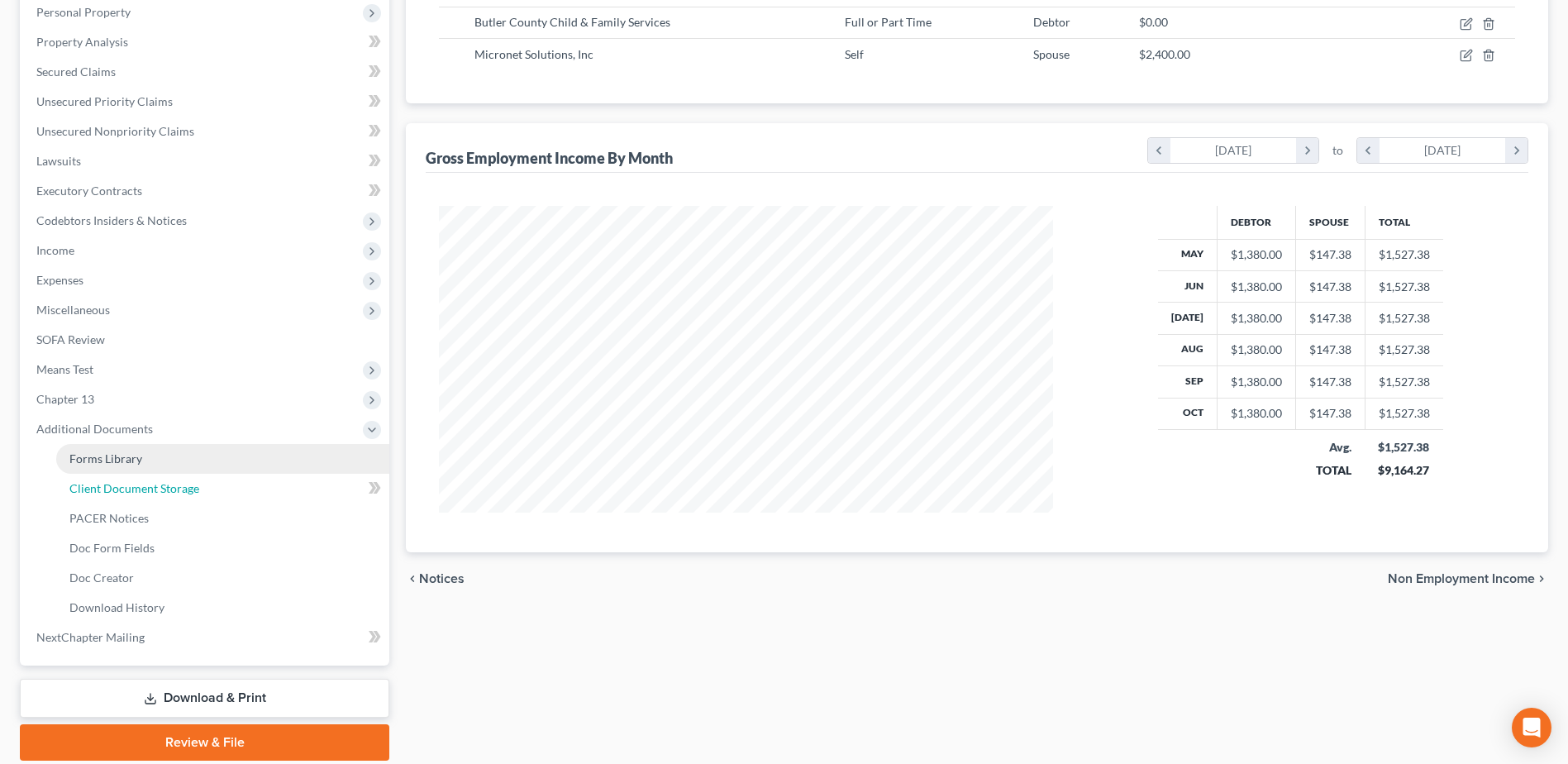
select select "7"
select select "52"
select select "61"
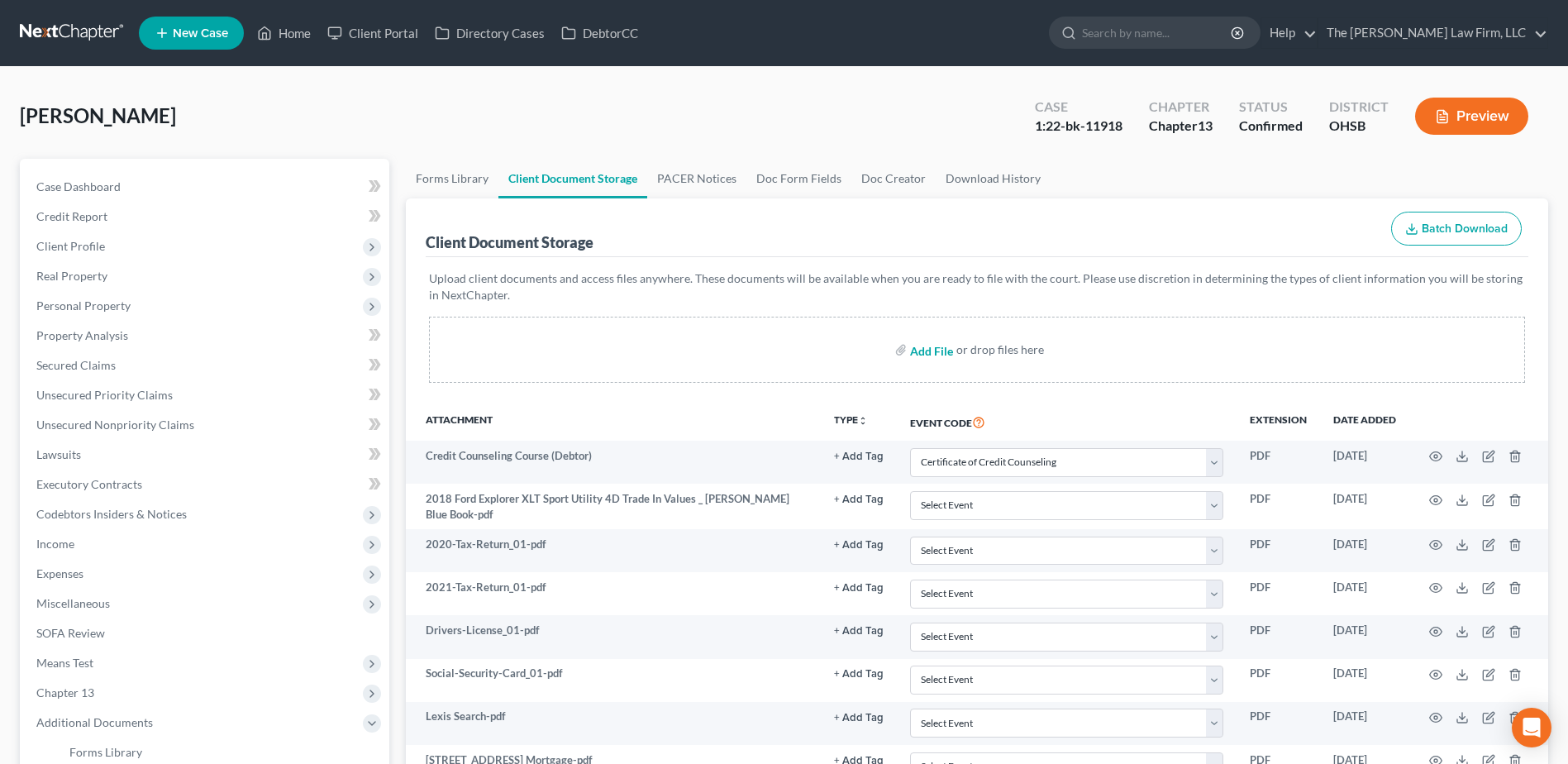
click at [931, 346] on input "file" at bounding box center [930, 349] width 39 height 30
type input "C:\fakepath\Updated Pay Stub.pdf"
select select "7"
select select "52"
select select "61"
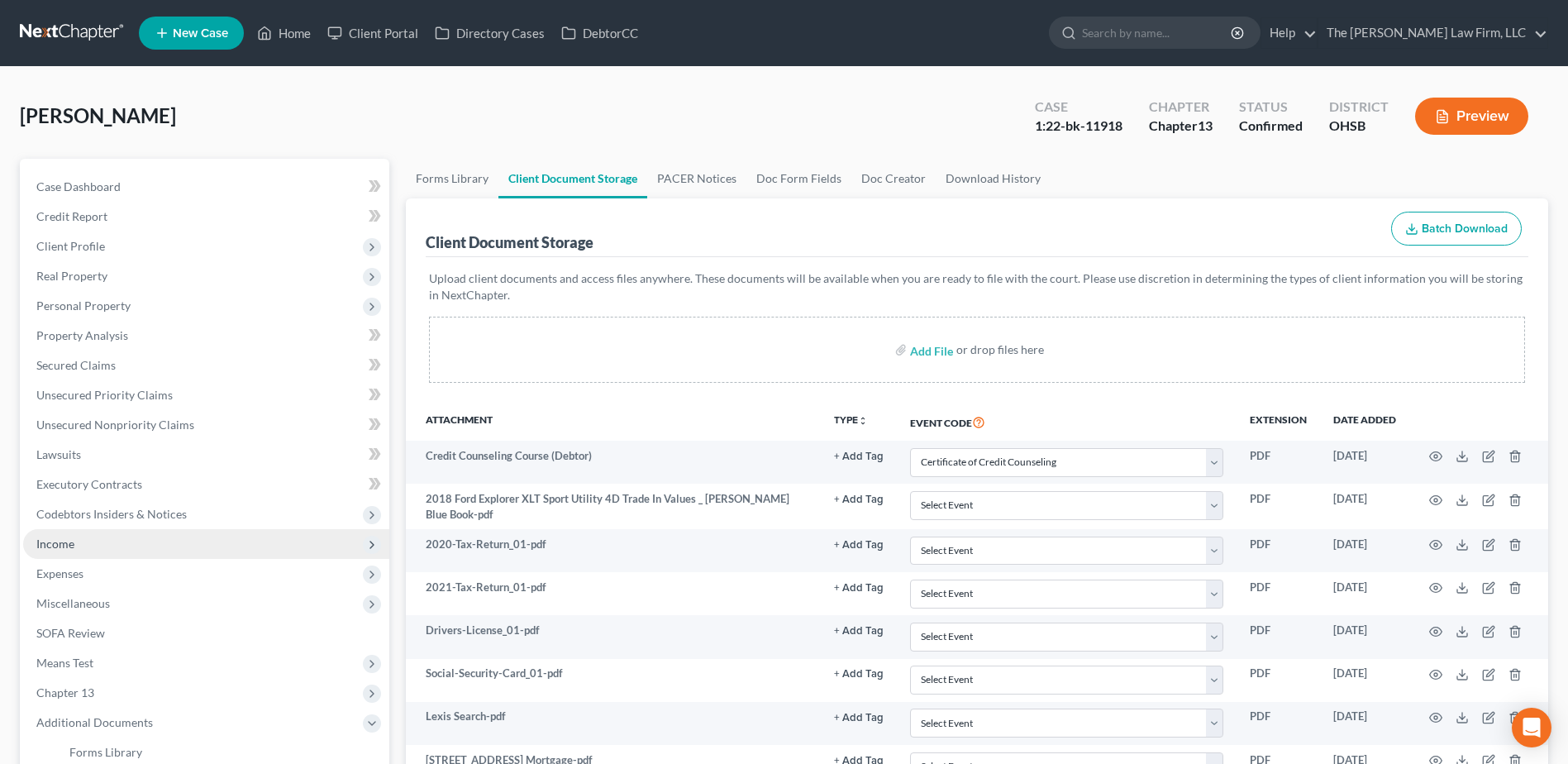
click at [80, 542] on span "Income" at bounding box center [206, 544] width 366 height 30
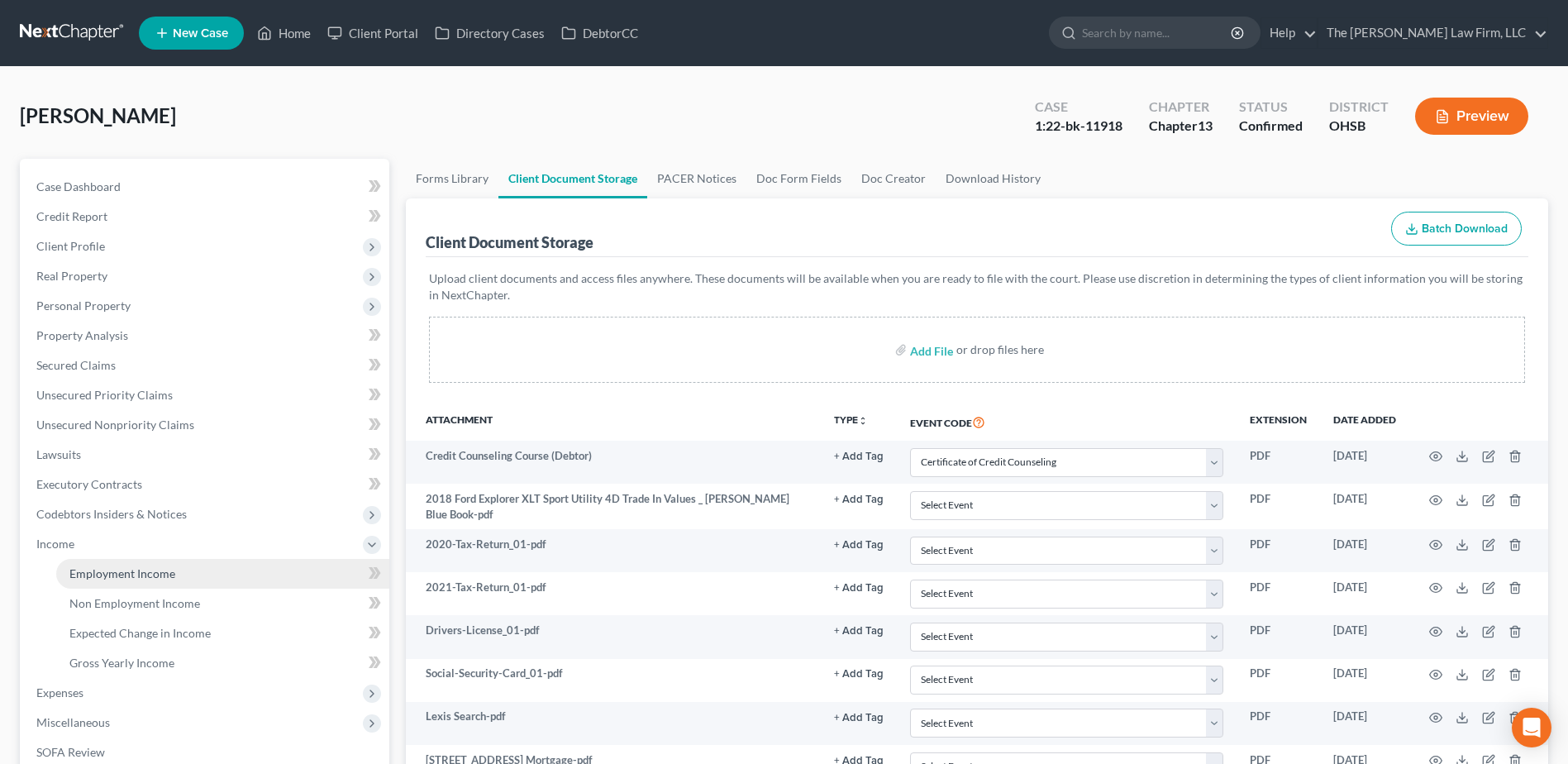
click at [111, 569] on span "Employment Income" at bounding box center [122, 573] width 106 height 14
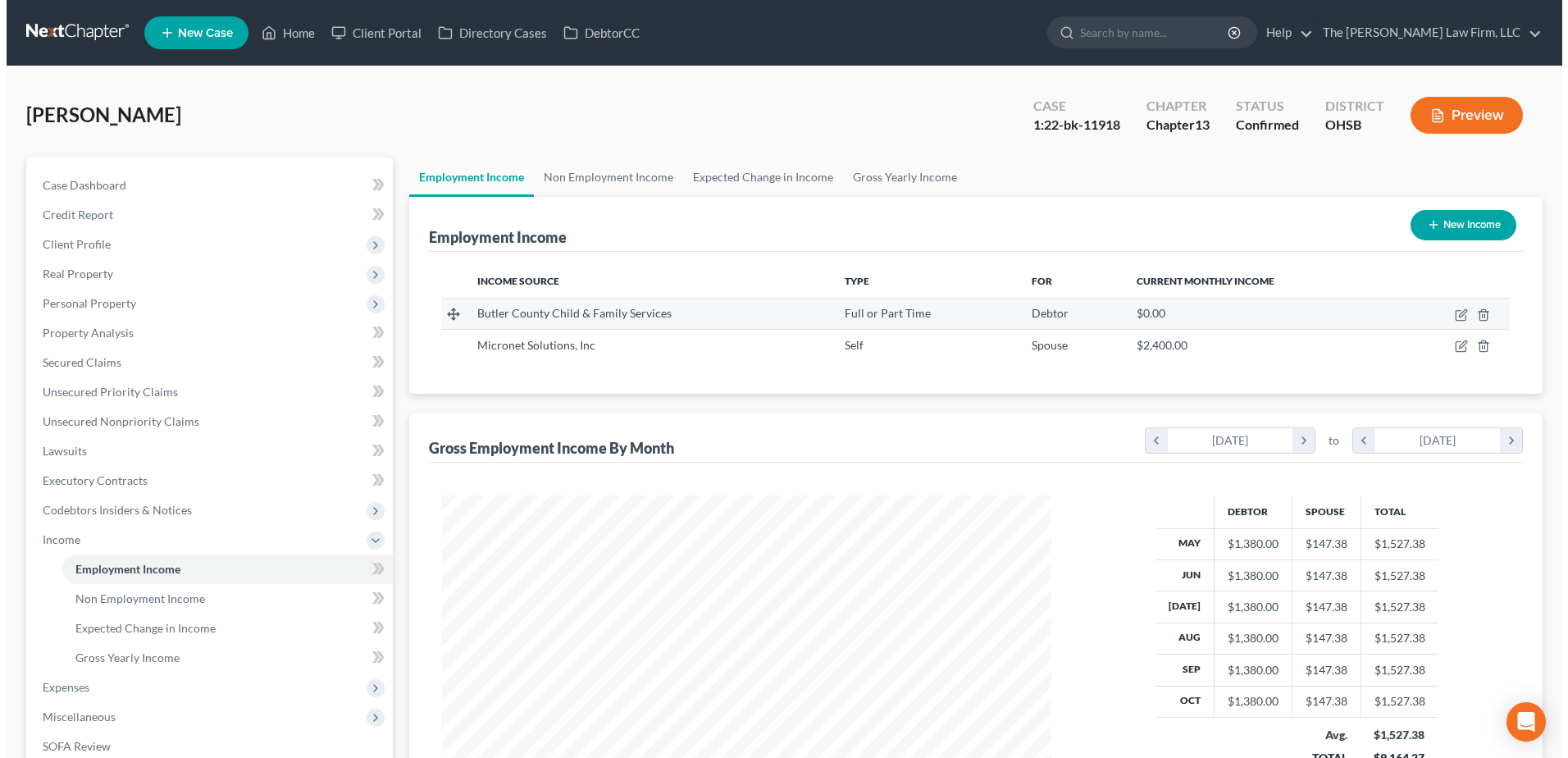
scroll to position [305, 641]
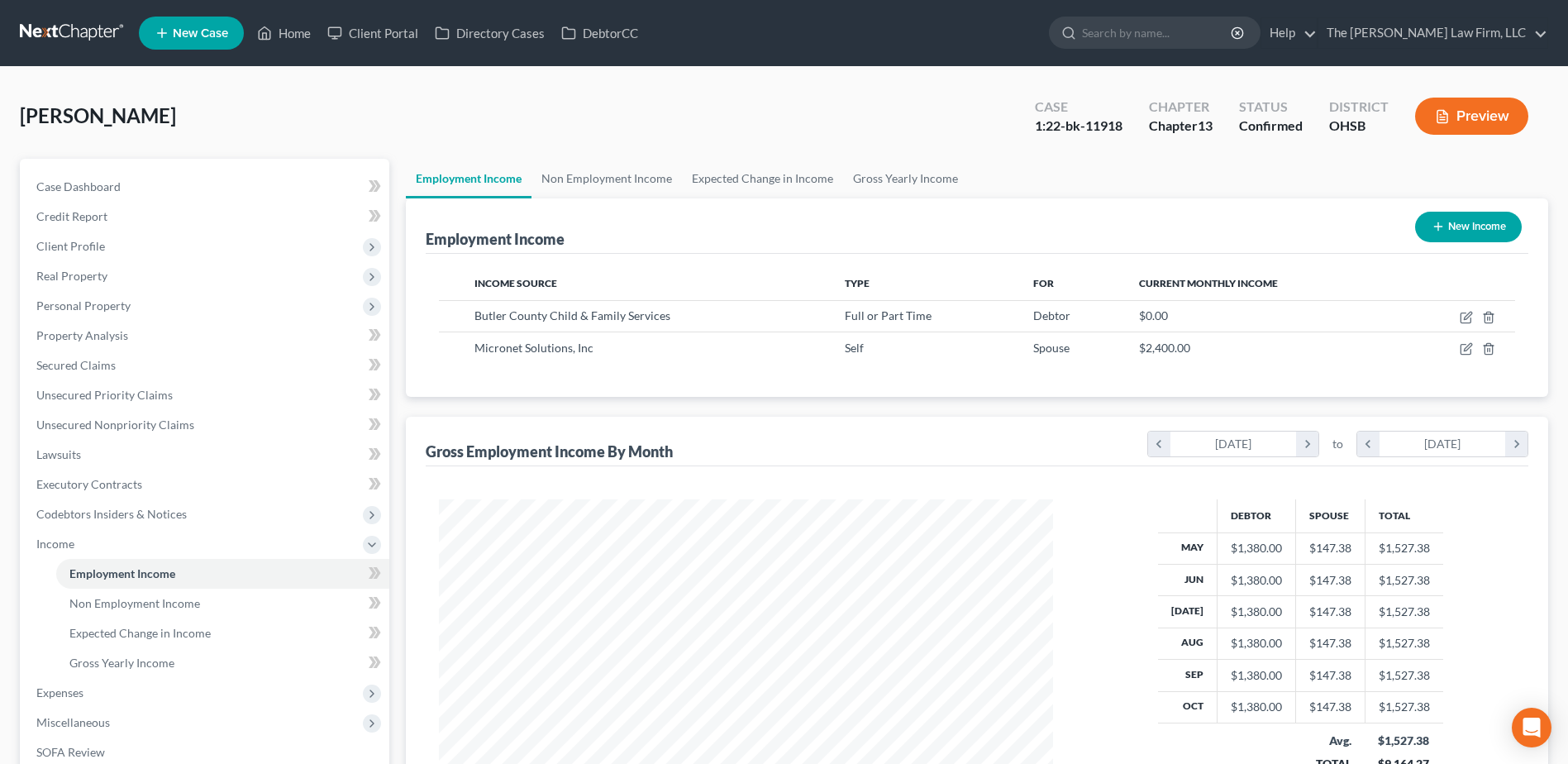
click at [1465, 226] on button "New Income" at bounding box center [1469, 227] width 107 height 31
select select "0"
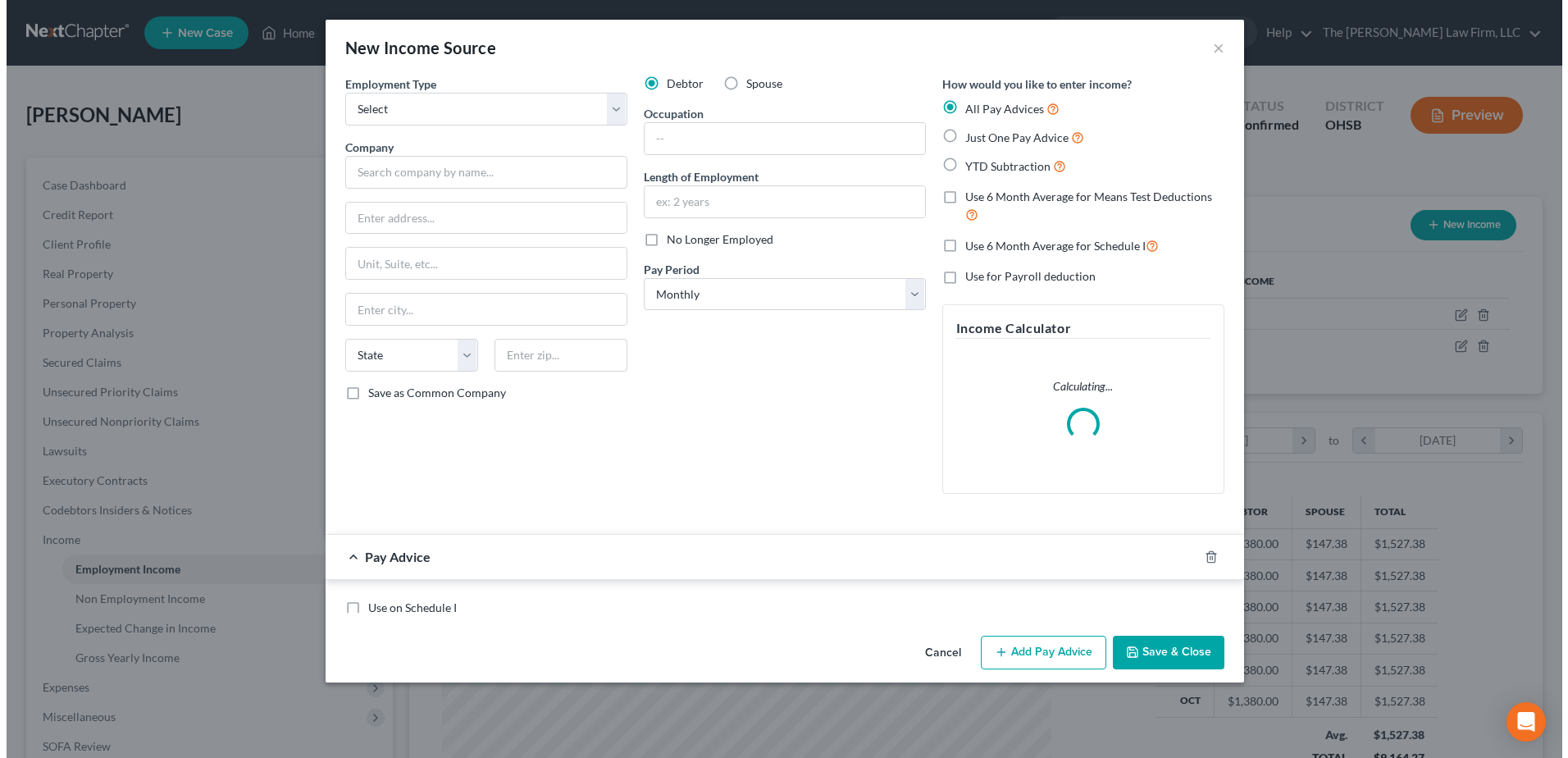
scroll to position [306, 648]
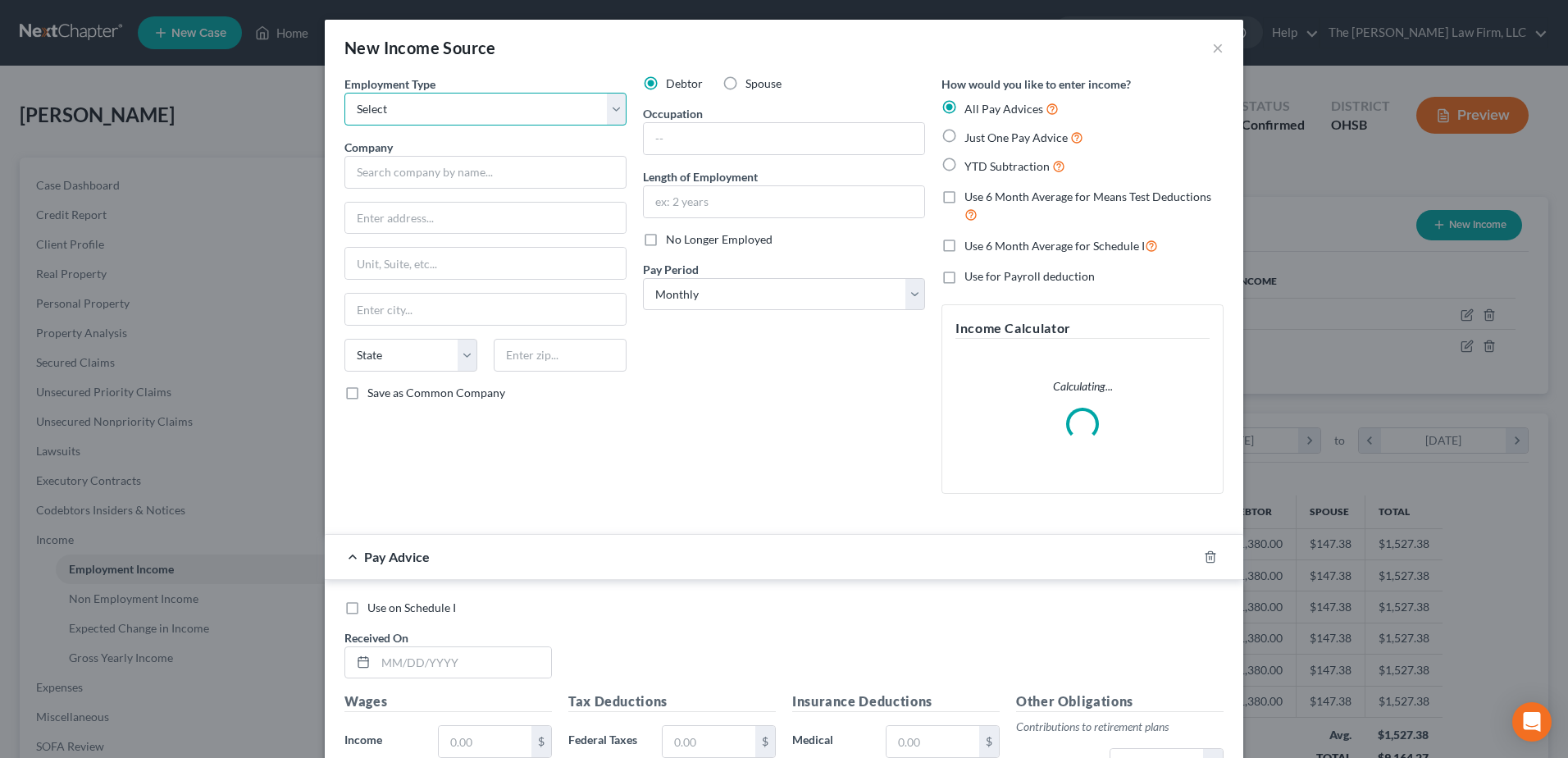
drag, startPoint x: 483, startPoint y: 112, endPoint x: 478, endPoint y: 124, distance: 13.0
click at [483, 112] on select "Select Full or Part Time Employment Self Employment" at bounding box center [485, 109] width 282 height 33
select select "0"
click at [344, 93] on select "Select Full or Part Time Employment Self Employment" at bounding box center [485, 109] width 282 height 33
click at [445, 178] on input "text" at bounding box center [485, 172] width 282 height 33
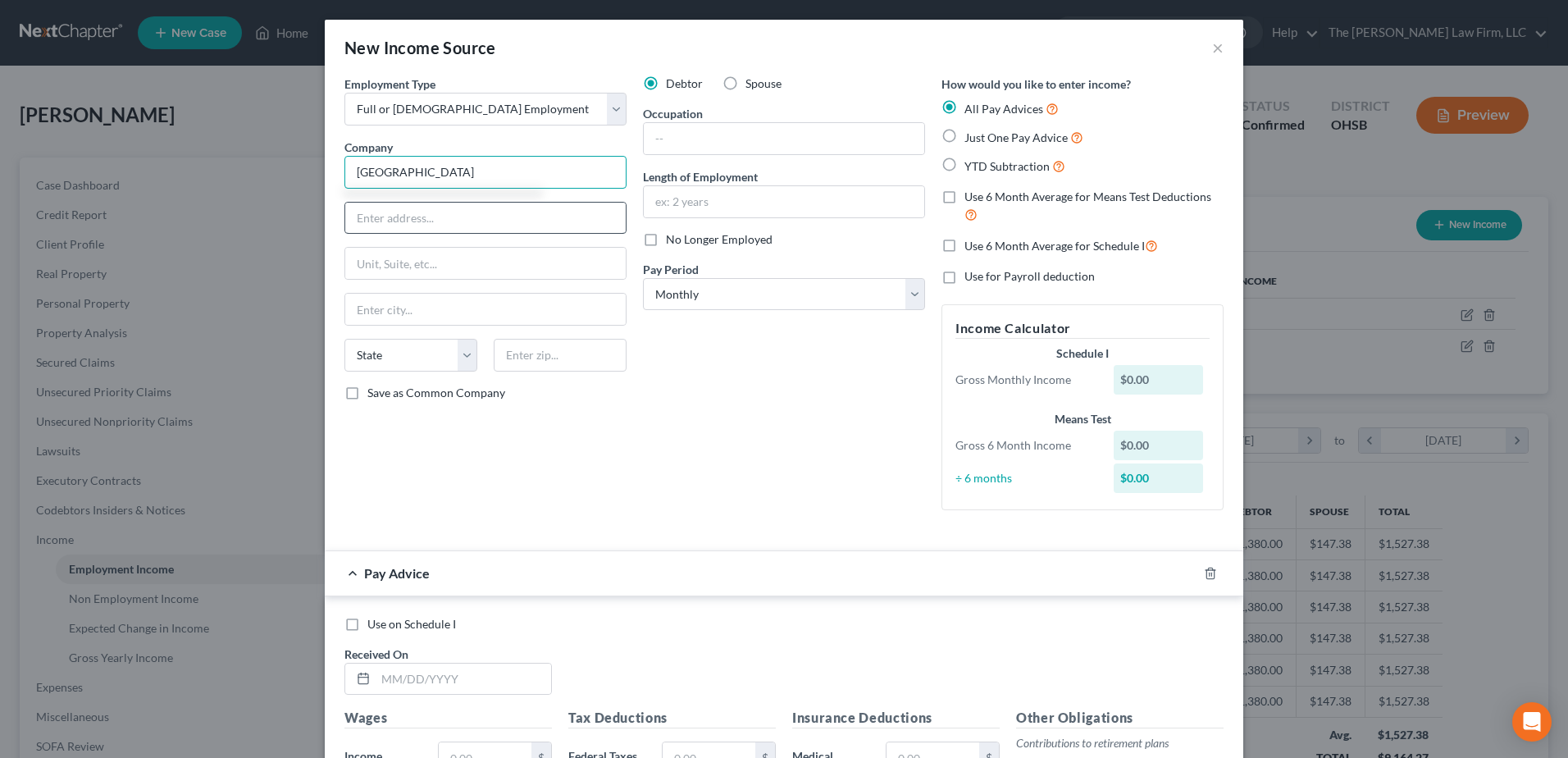
type input "[GEOGRAPHIC_DATA]"
click at [439, 230] on input "text" at bounding box center [485, 218] width 281 height 31
type input "[STREET_ADDRESS]"
type input "#350"
type input "40502"
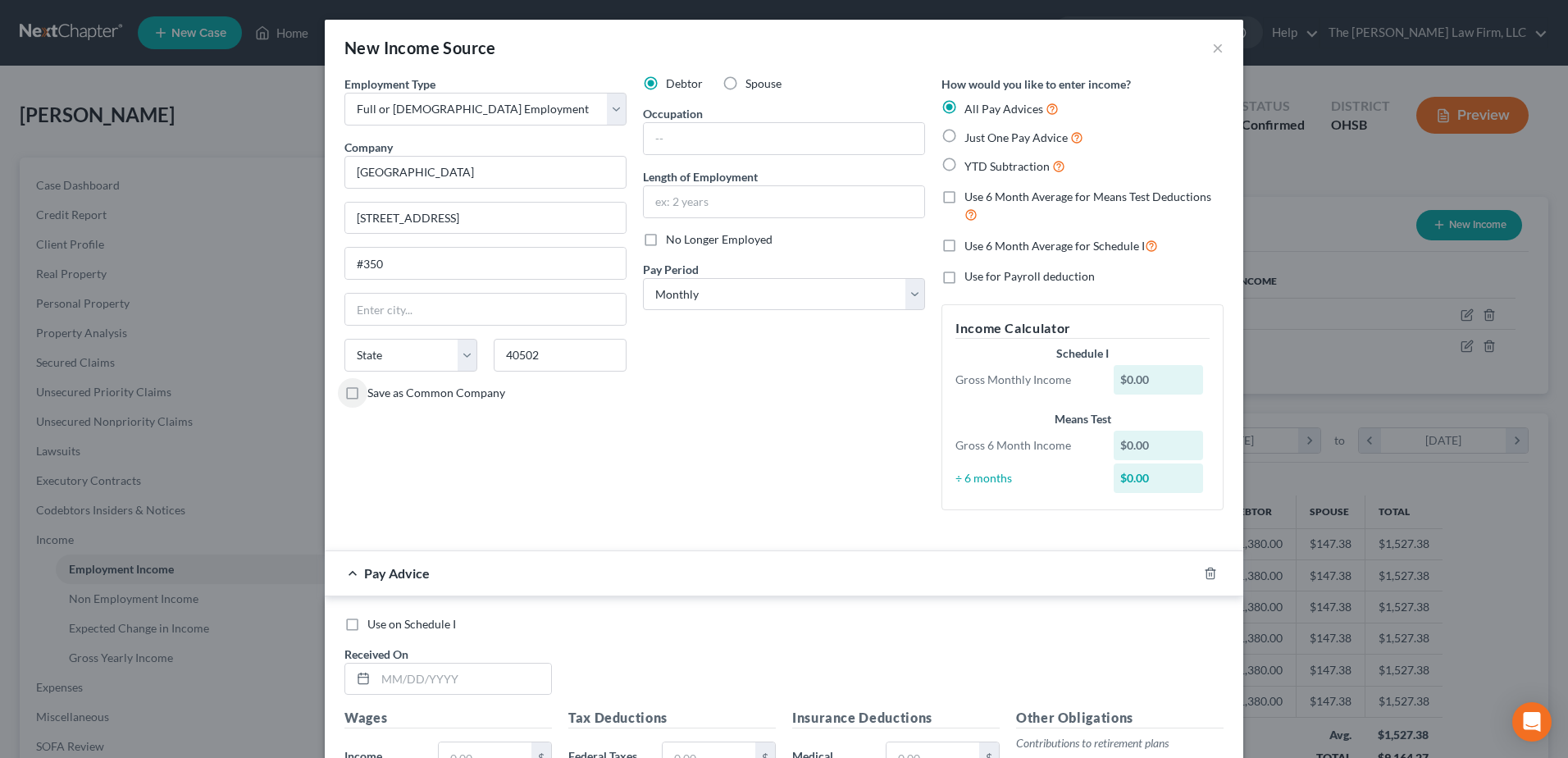
type input "[GEOGRAPHIC_DATA]"
select select "18"
click at [708, 144] on input "text" at bounding box center [784, 138] width 281 height 31
type input "Clerk"
type input "1 Month"
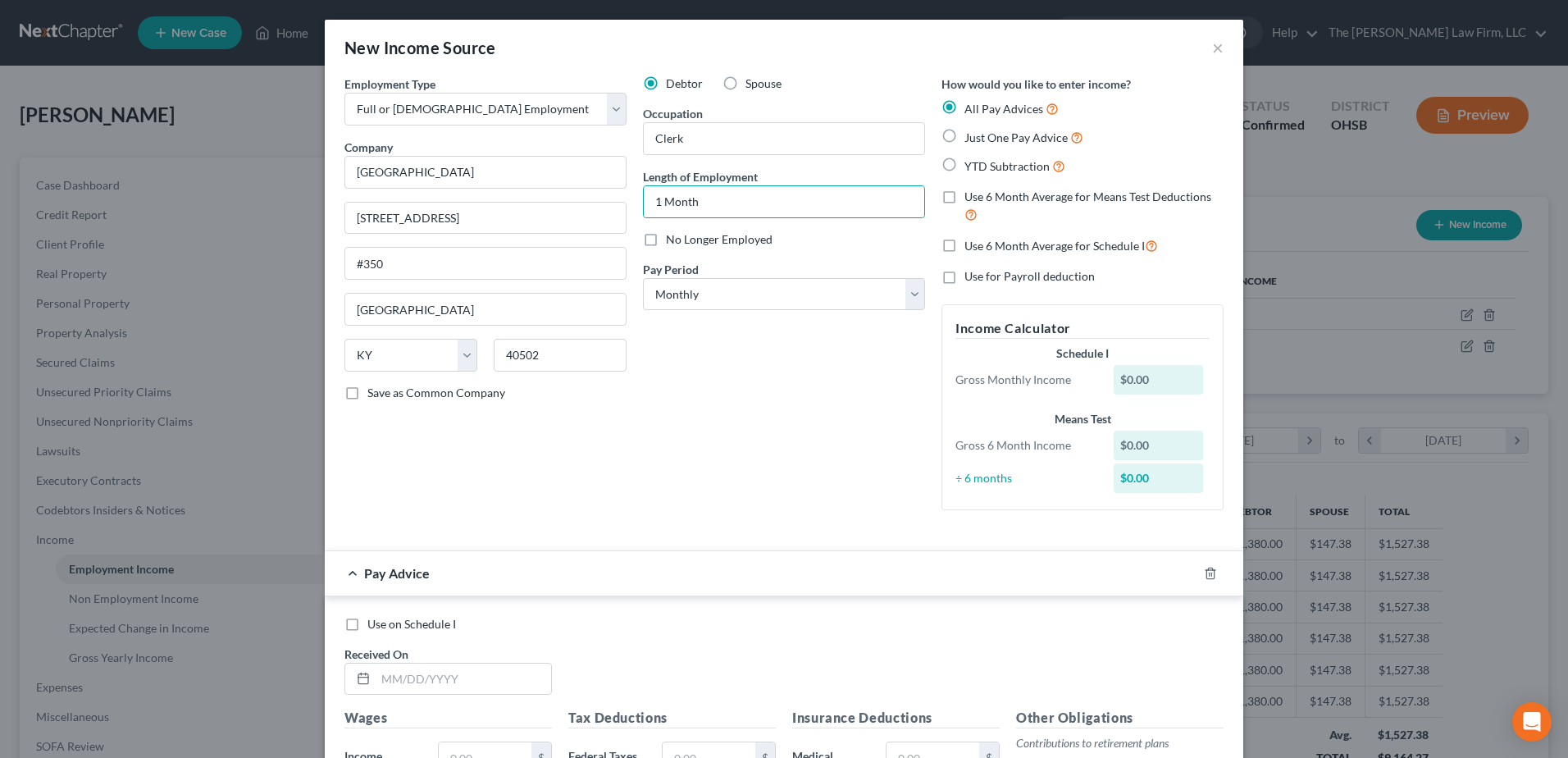
click at [728, 470] on div "Debtor Spouse Occupation Clerk Length of Employment 1 Month No Longer Employed …" at bounding box center [784, 300] width 299 height 448
drag, startPoint x: 701, startPoint y: 302, endPoint x: 697, endPoint y: 312, distance: 10.8
click at [698, 302] on select "Select Monthly Twice Monthly Every Other Week Weekly" at bounding box center [784, 295] width 282 height 33
select select "2"
click at [643, 278] on select "Select Monthly Twice Monthly Every Other Week Weekly" at bounding box center [784, 295] width 282 height 33
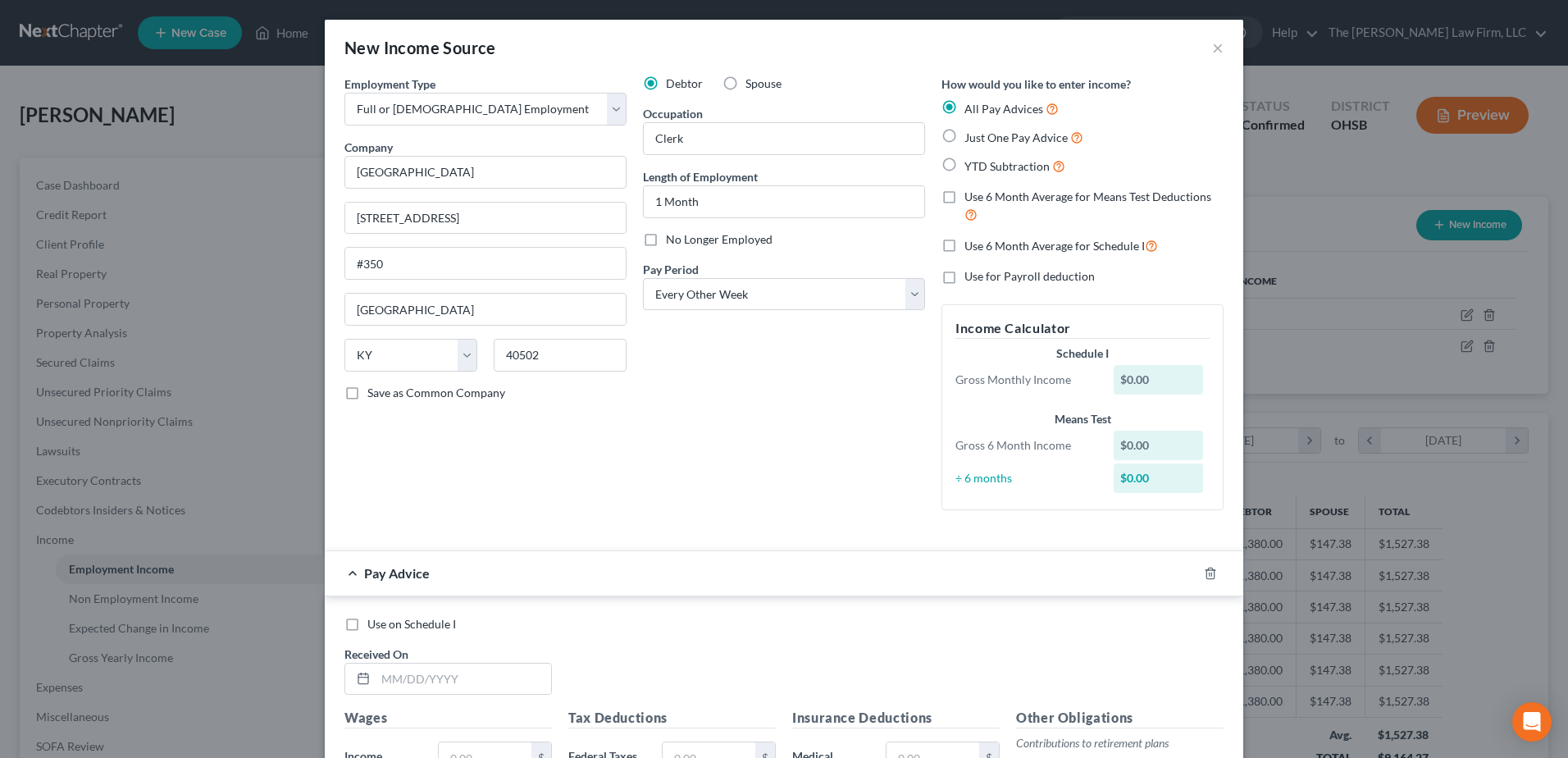
click at [965, 161] on label "YTD Subtraction" at bounding box center [1015, 166] width 101 height 19
click at [971, 161] on input "YTD Subtraction" at bounding box center [976, 162] width 11 height 11
radio input "true"
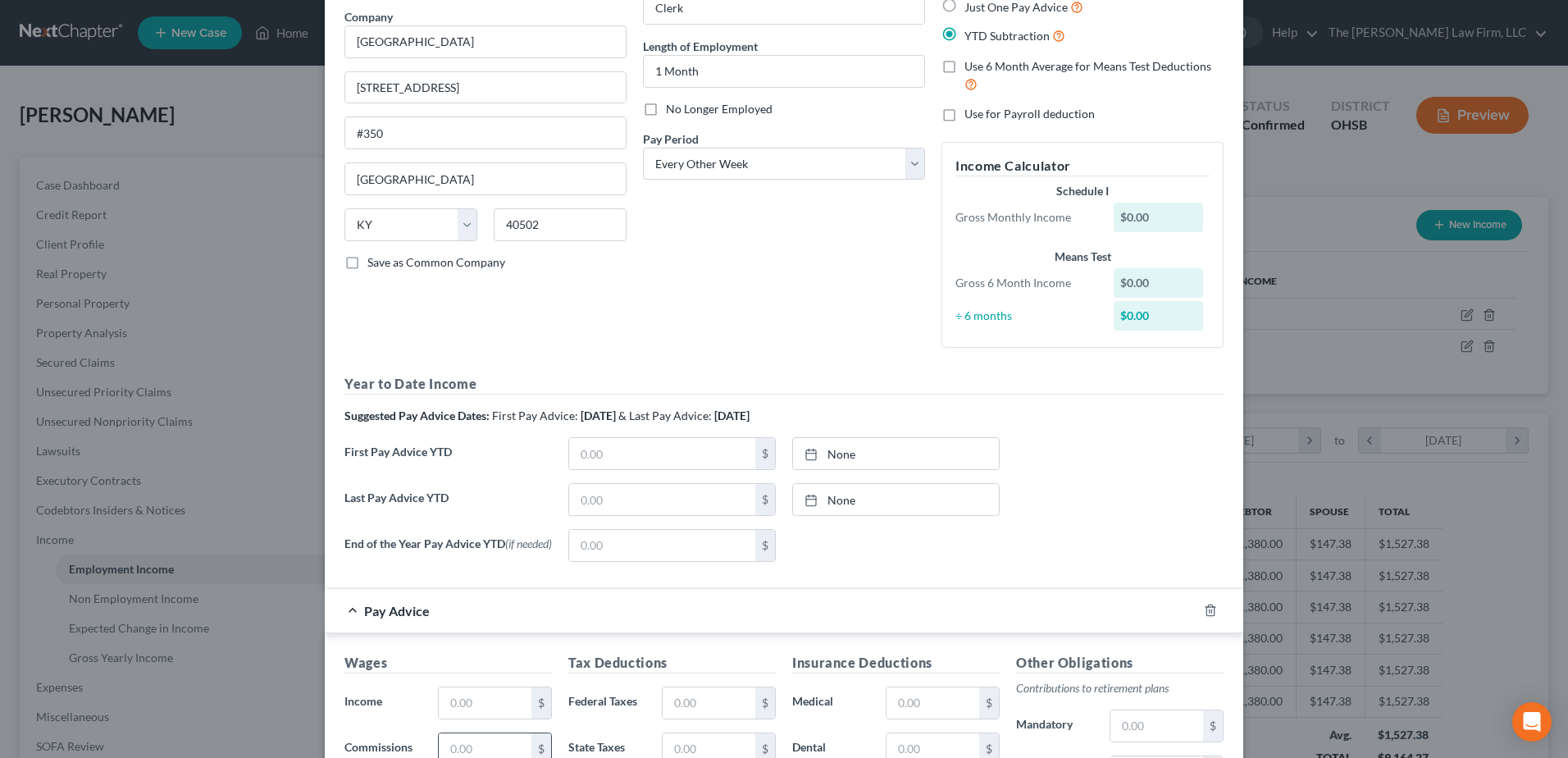
scroll to position [328, 0]
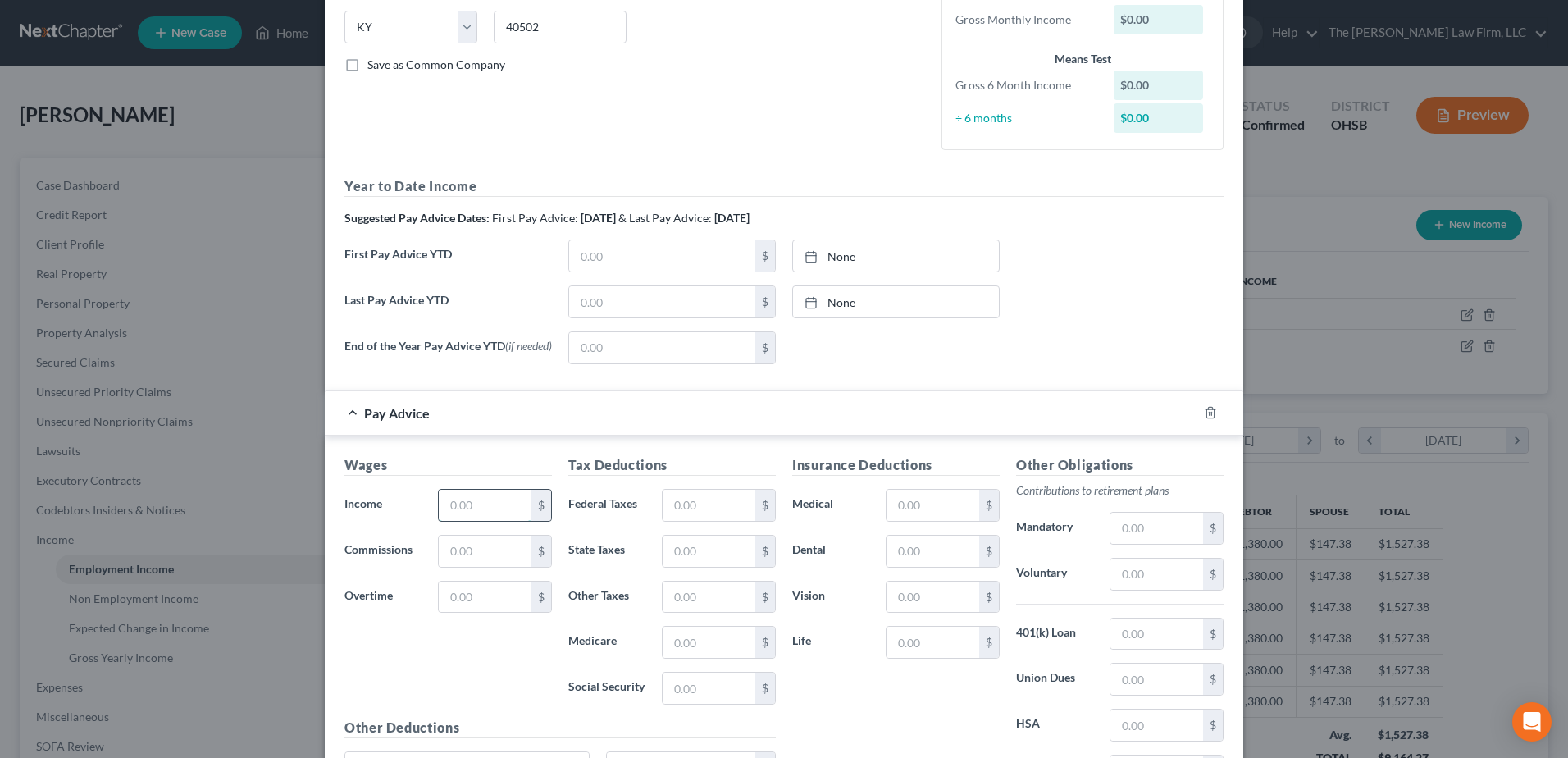
click at [484, 512] on input "text" at bounding box center [484, 505] width 92 height 31
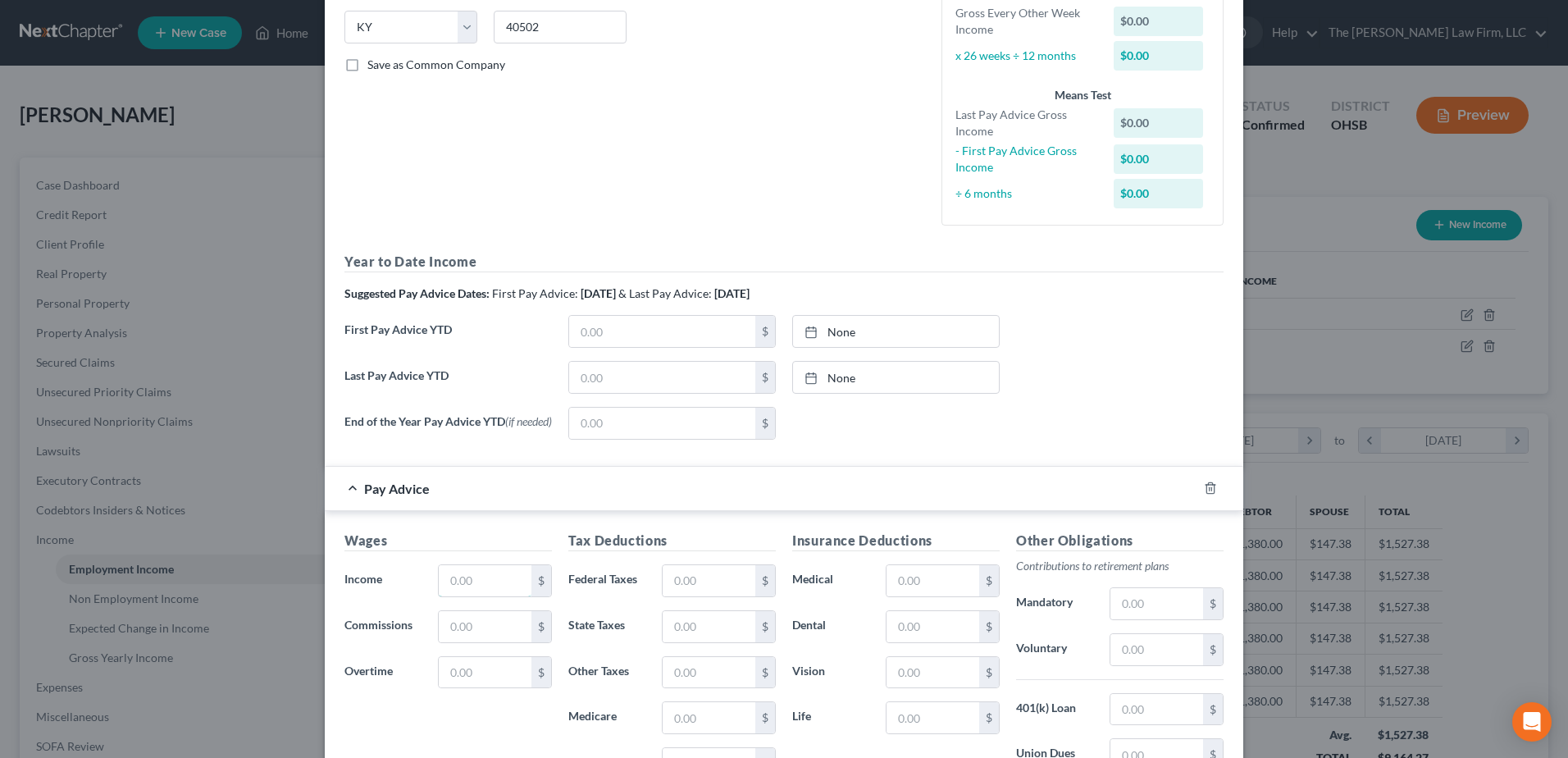
drag, startPoint x: 458, startPoint y: 587, endPoint x: 579, endPoint y: 592, distance: 121.1
click at [458, 587] on input "text" at bounding box center [484, 581] width 92 height 31
type input "2,192.31"
click at [721, 589] on input "text" at bounding box center [708, 581] width 92 height 31
type input "175.39"
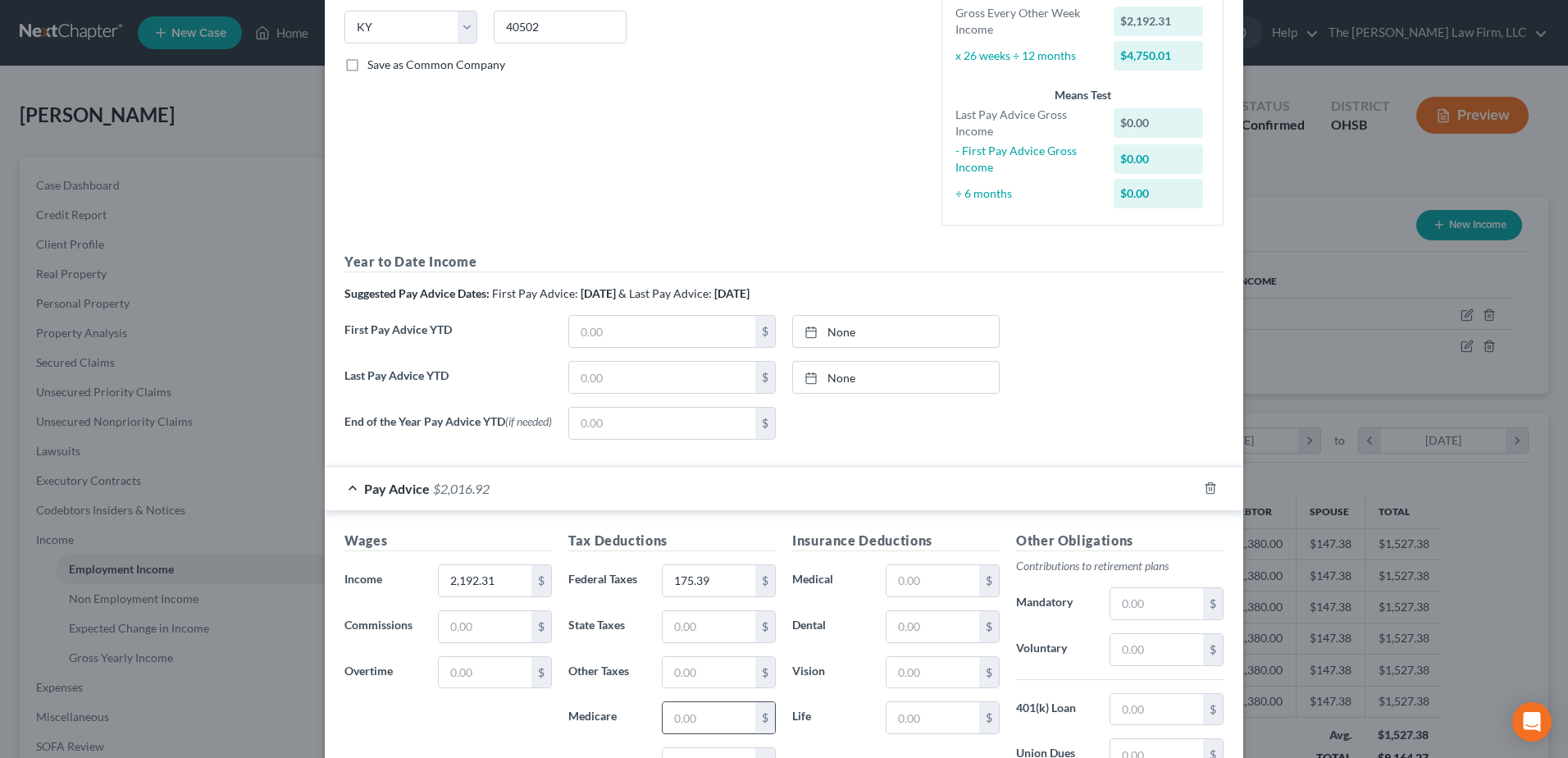
click at [700, 729] on input "text" at bounding box center [708, 717] width 92 height 31
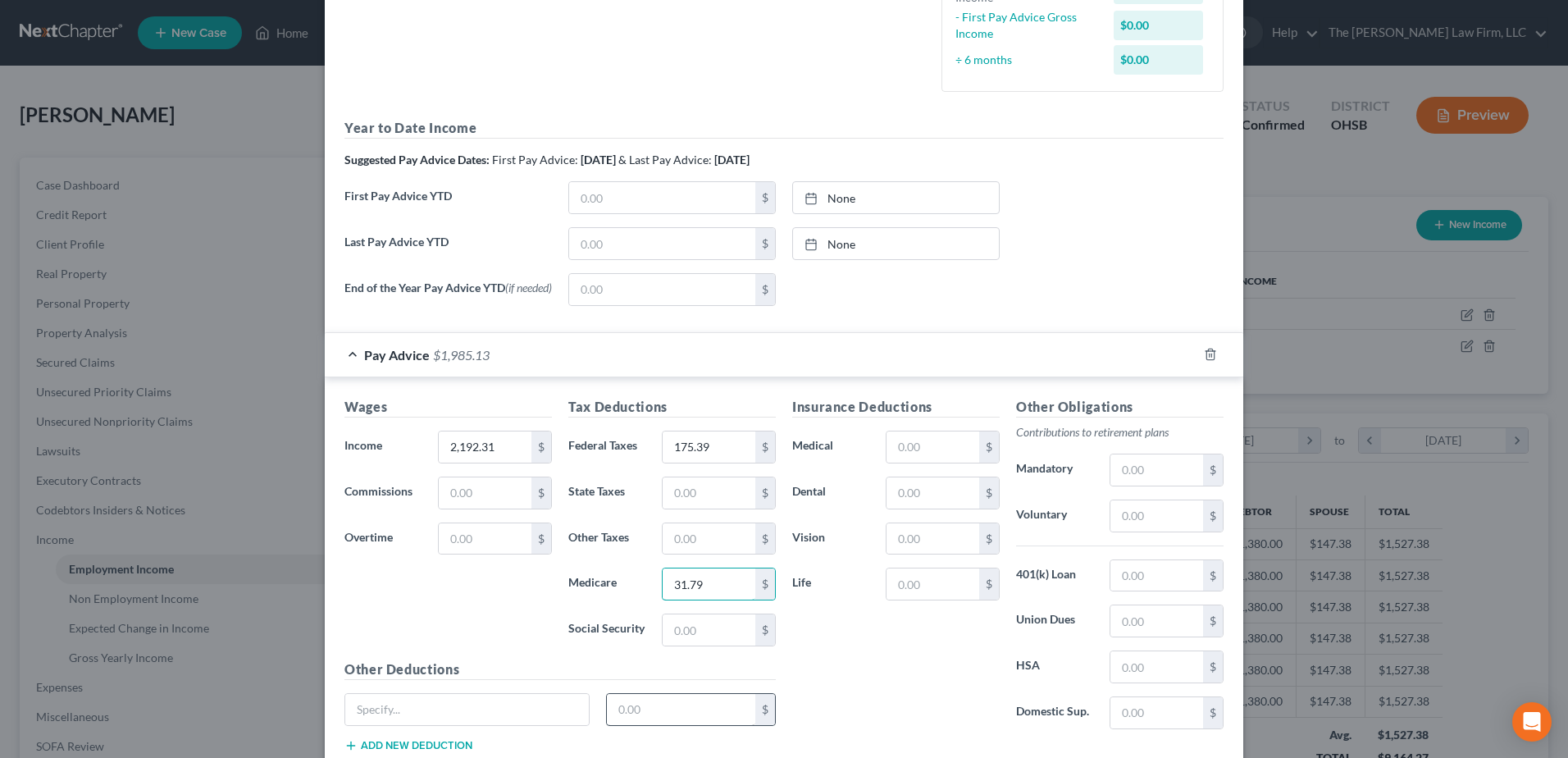
scroll to position [492, 0]
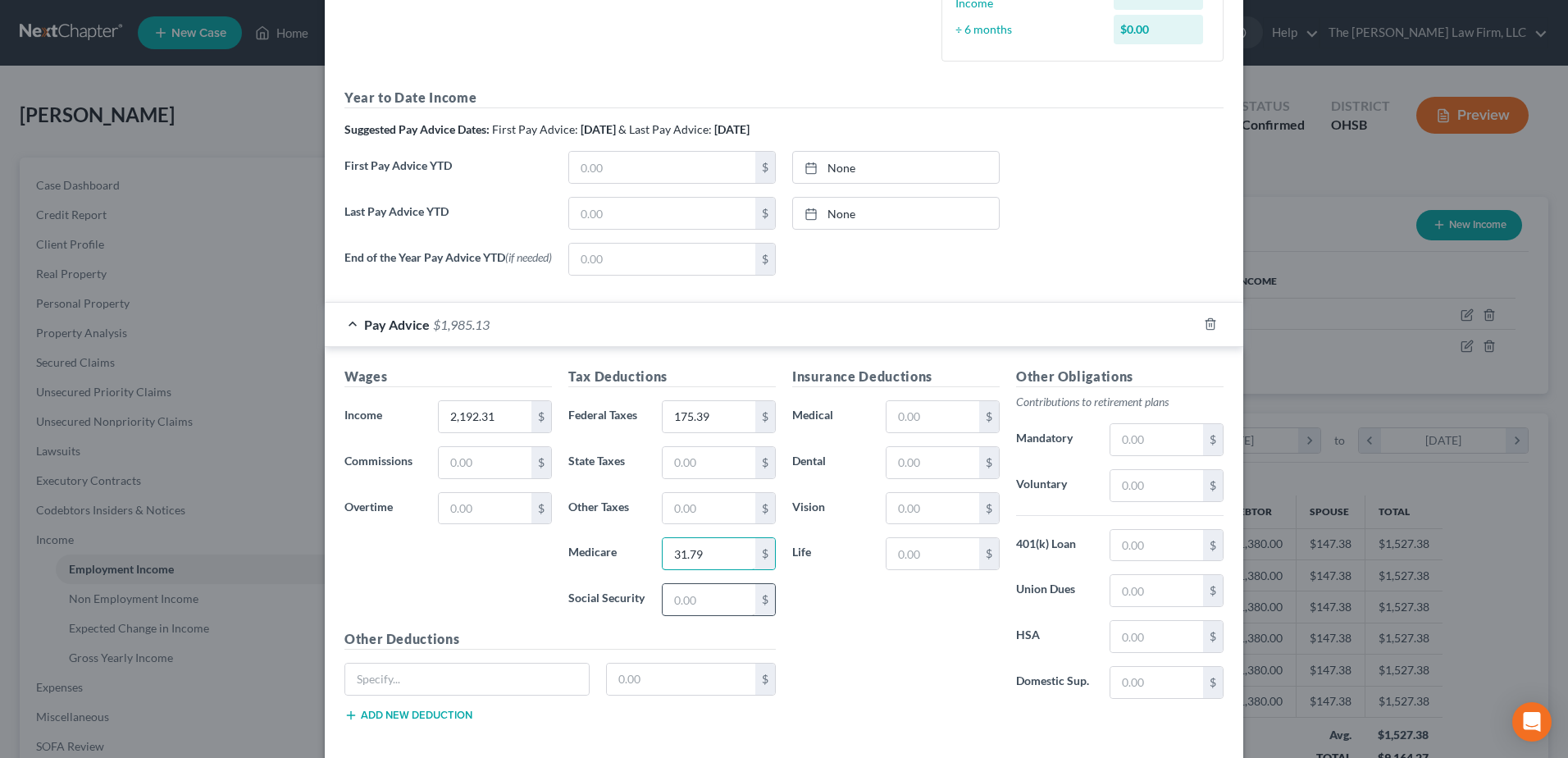
type input "31.79"
click at [714, 595] on input "text" at bounding box center [708, 599] width 92 height 31
type input "135.93"
click at [697, 468] on input "text" at bounding box center [708, 463] width 92 height 31
type input "51.96"
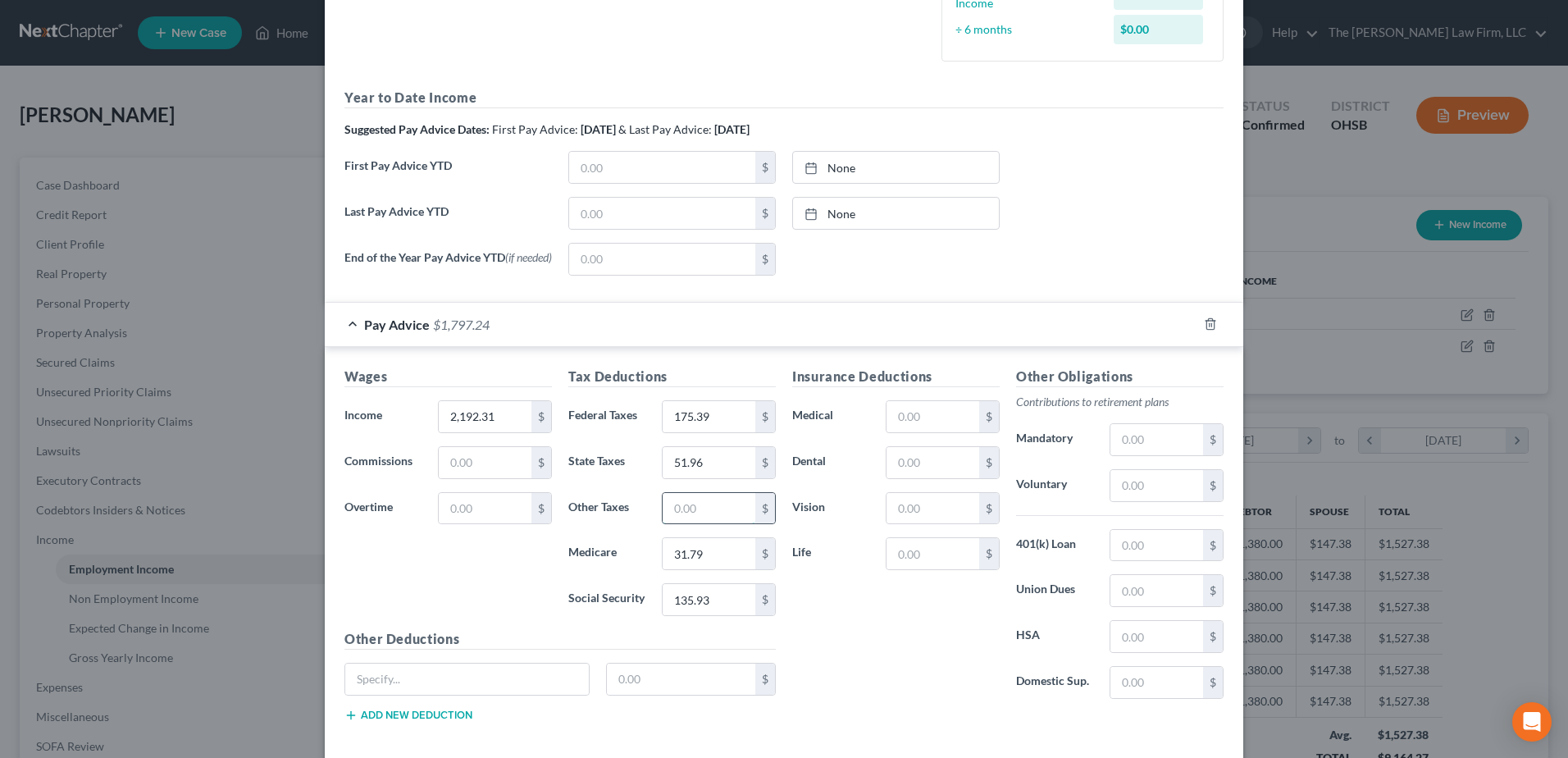
click at [696, 510] on input "text" at bounding box center [708, 508] width 92 height 31
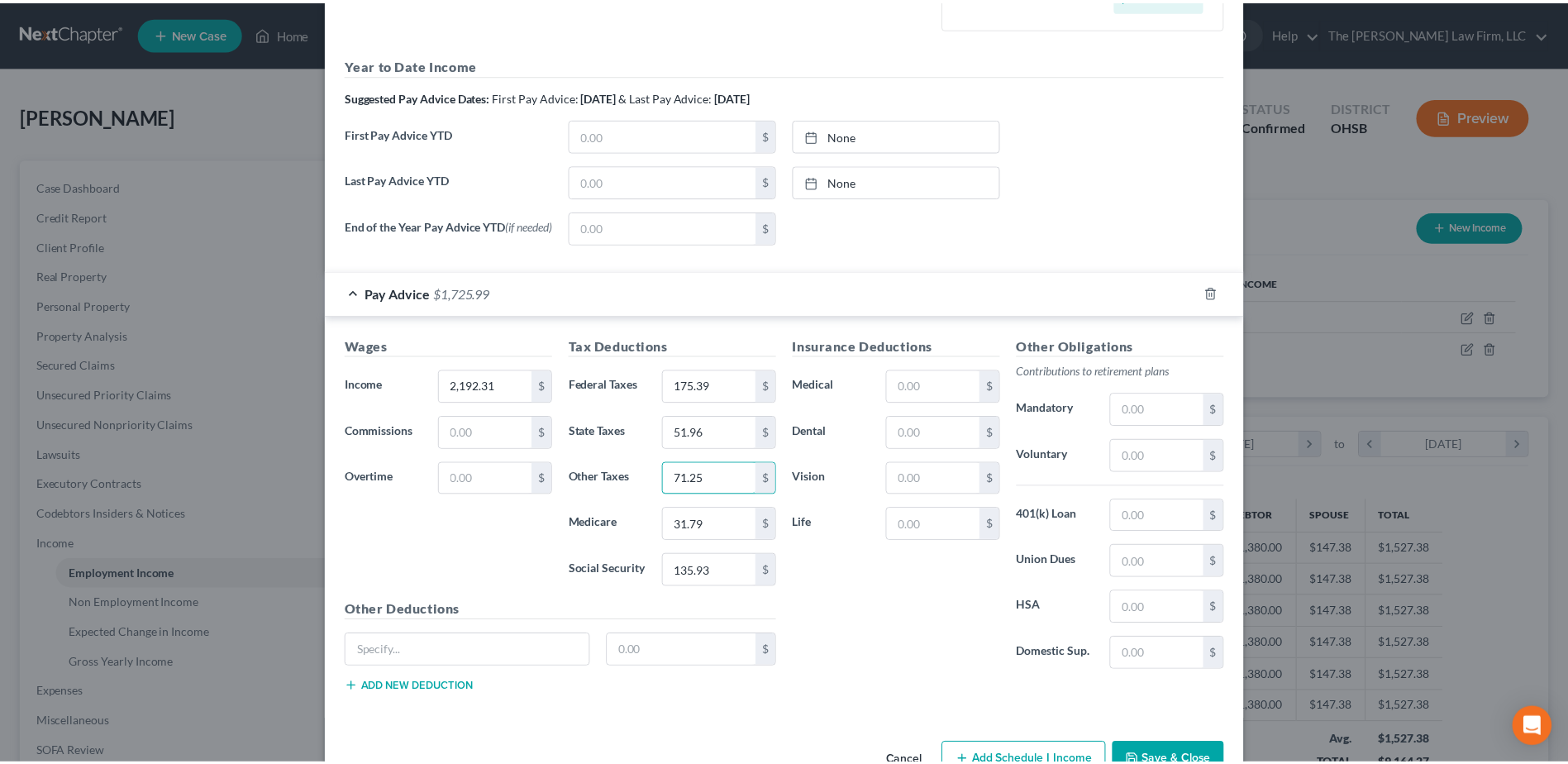
scroll to position [580, 0]
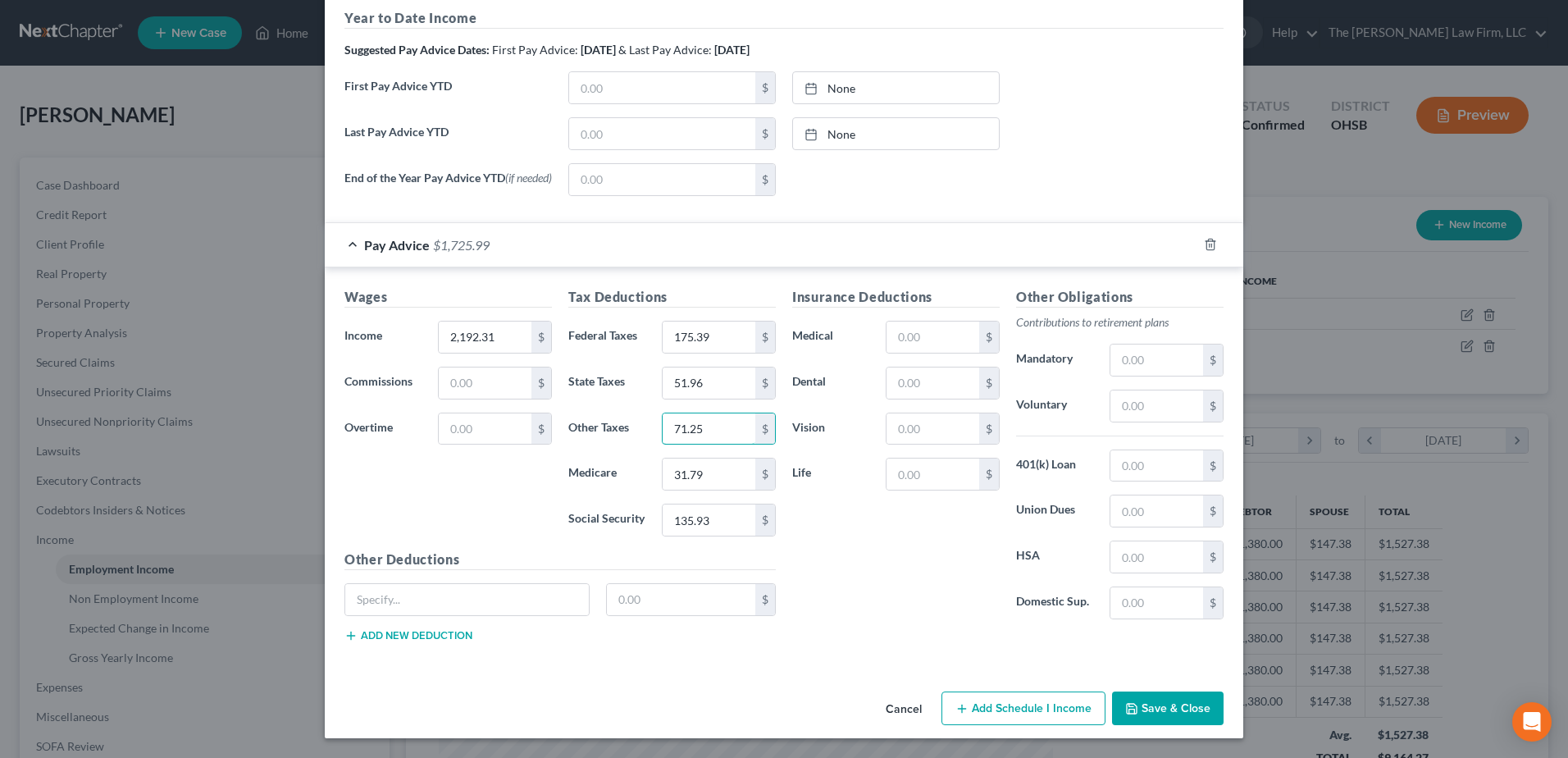
type input "71.25"
click at [1178, 708] on button "Save & Close" at bounding box center [1168, 709] width 111 height 35
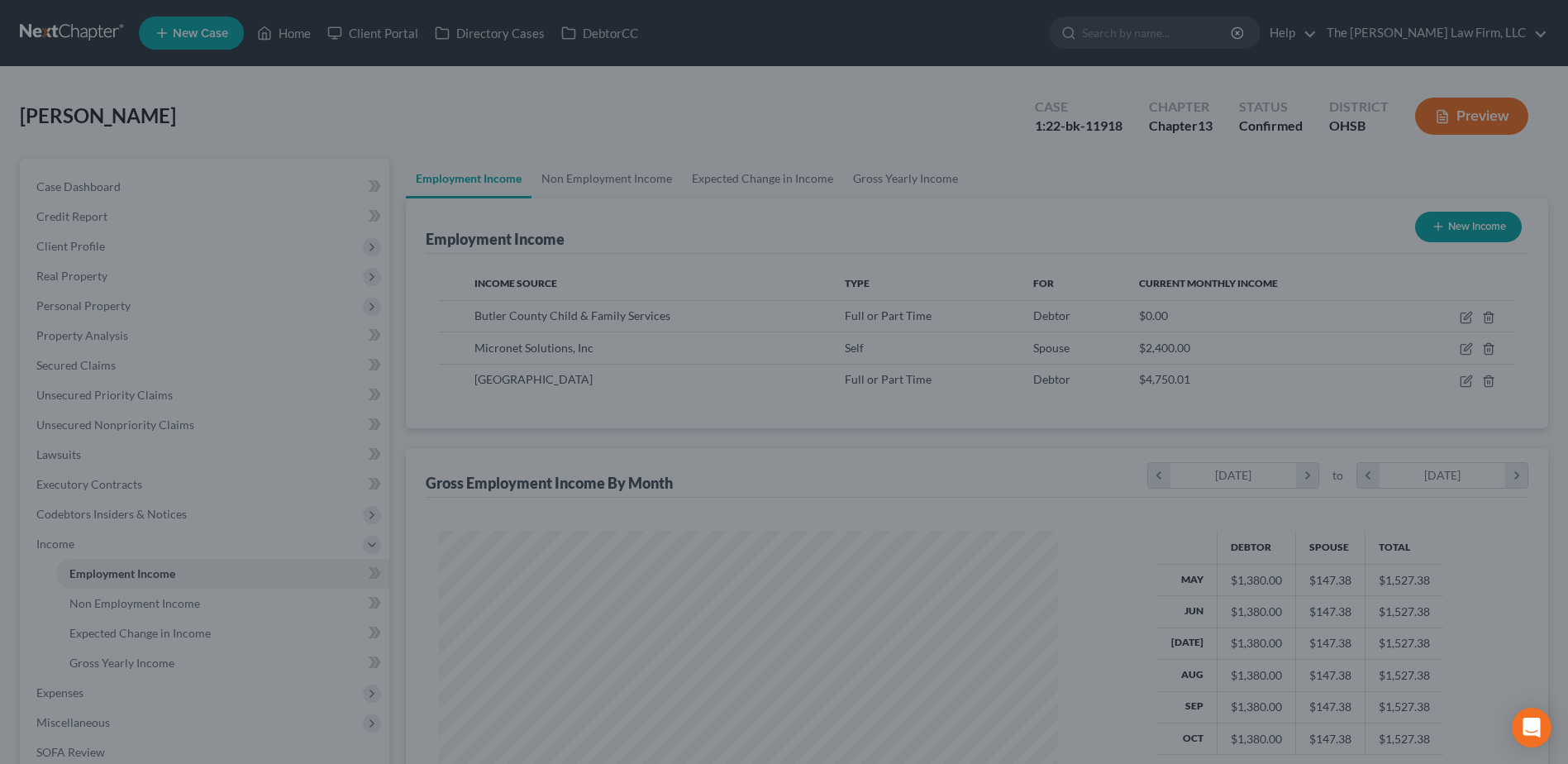
scroll to position [826581, 826129]
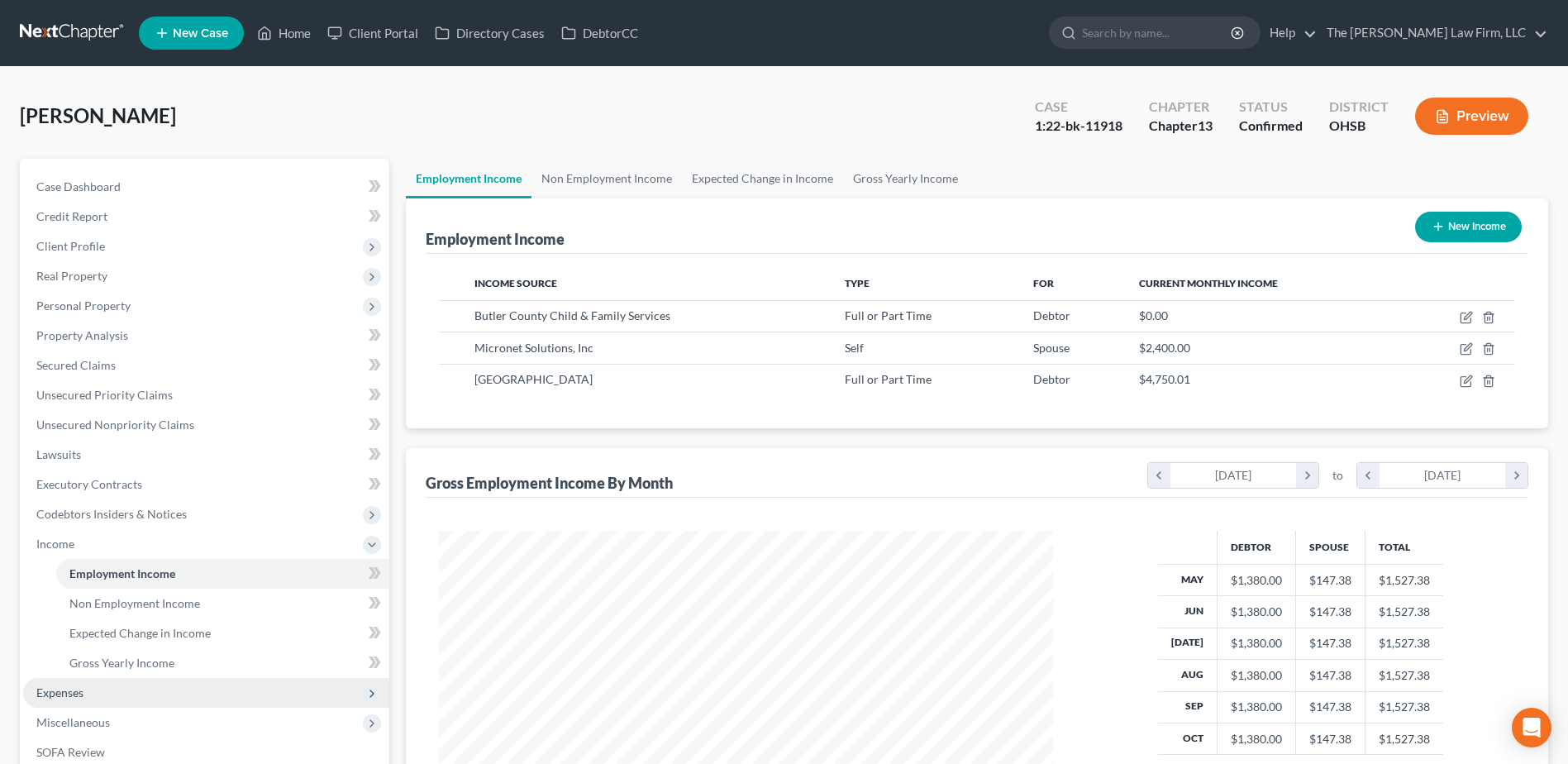
click at [109, 701] on span "Expenses" at bounding box center [206, 693] width 366 height 30
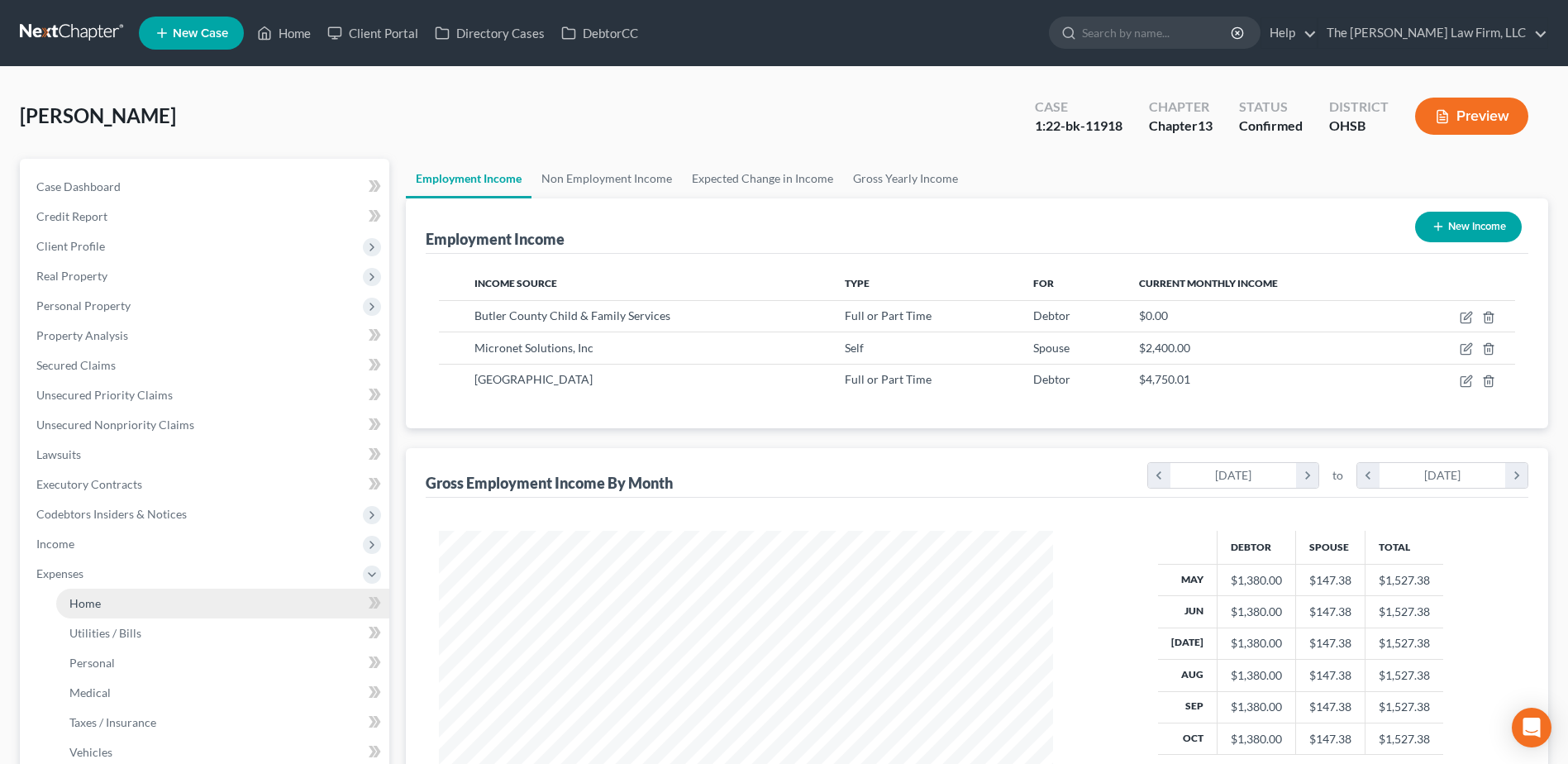
click at [111, 611] on link "Home" at bounding box center [223, 603] width 334 height 30
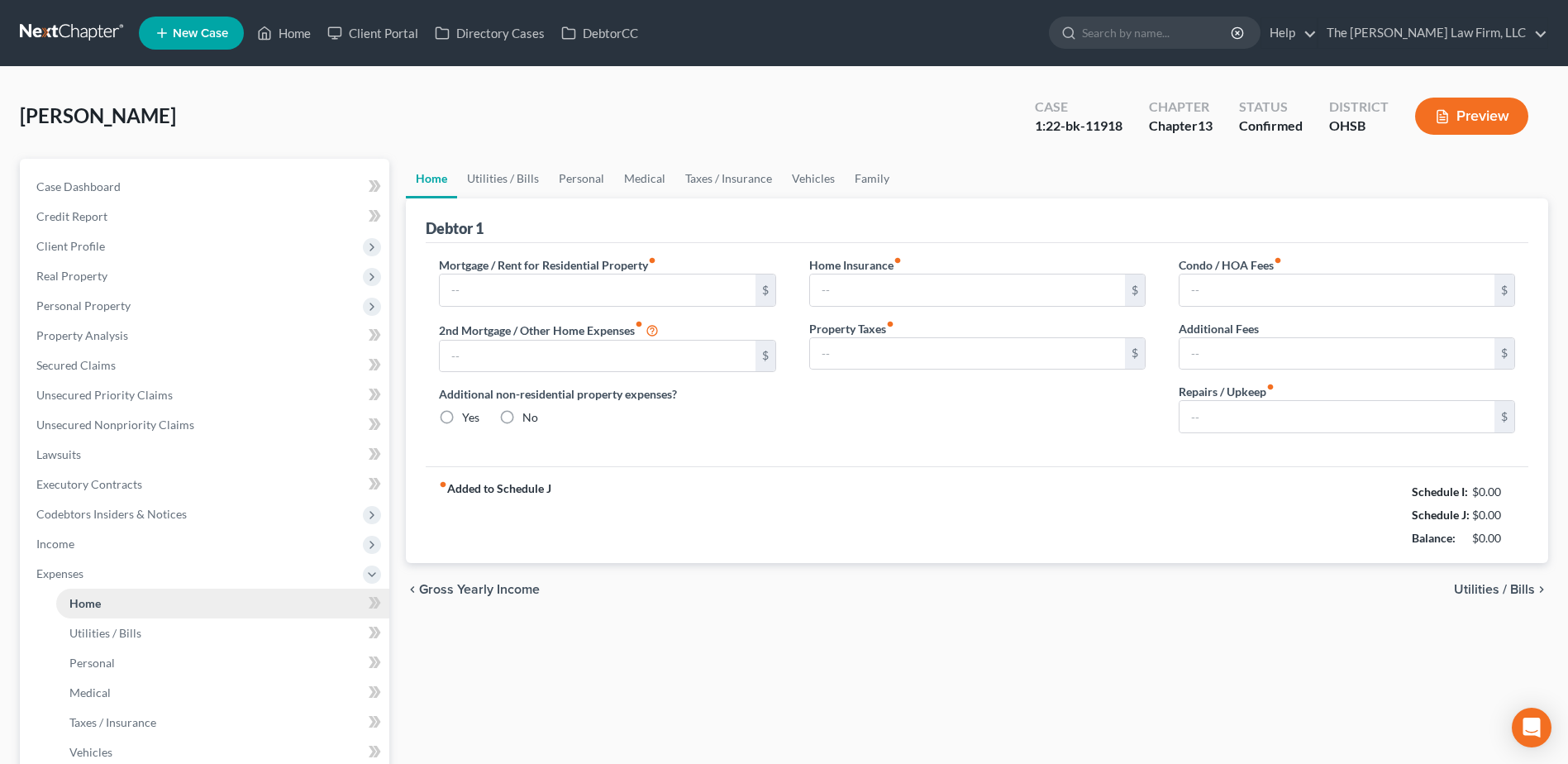
type input "0.00"
radio input "true"
type input "0.00"
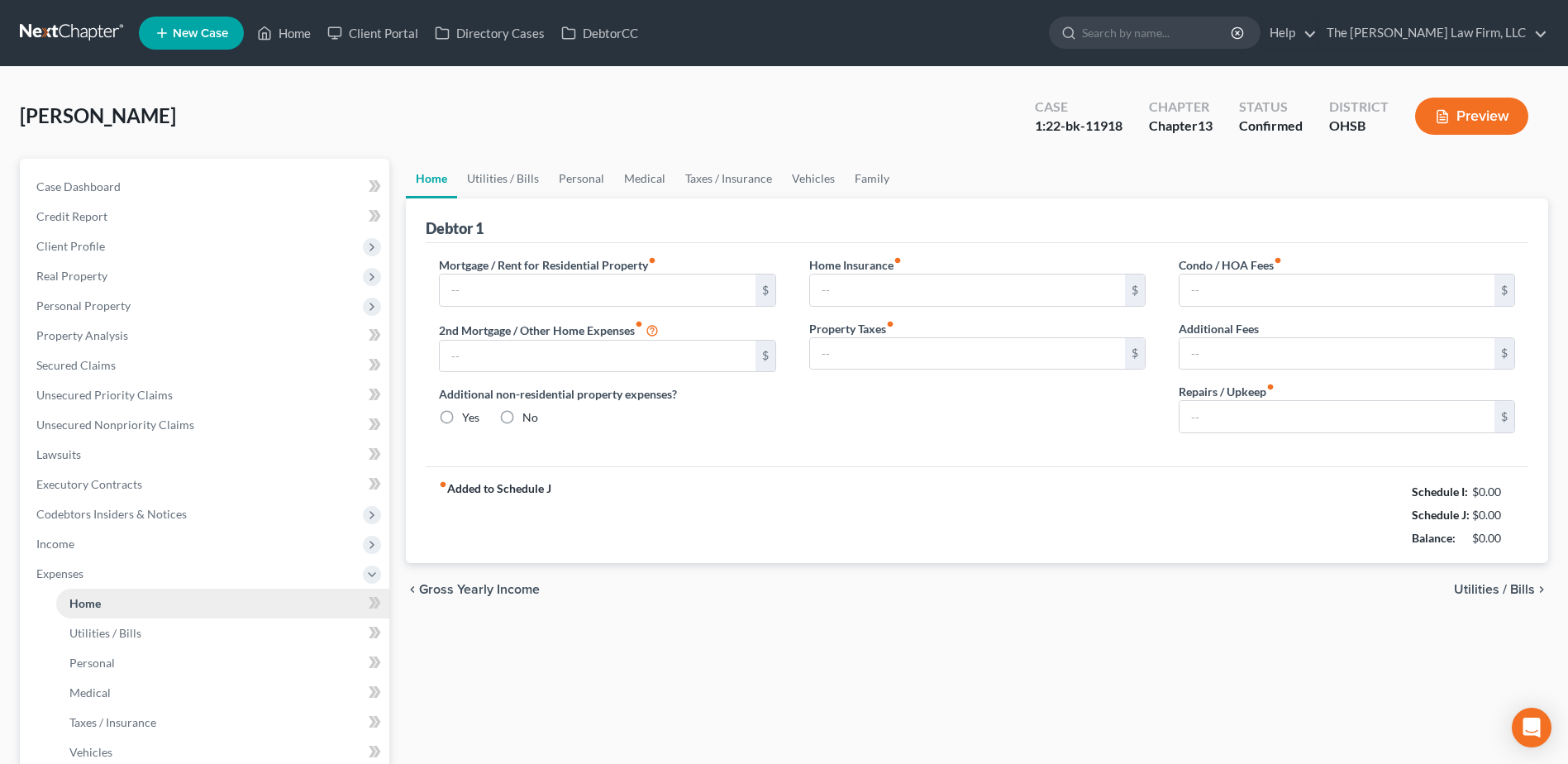
type input "0.00"
type input "50.00"
click at [69, 30] on link at bounding box center [73, 33] width 106 height 30
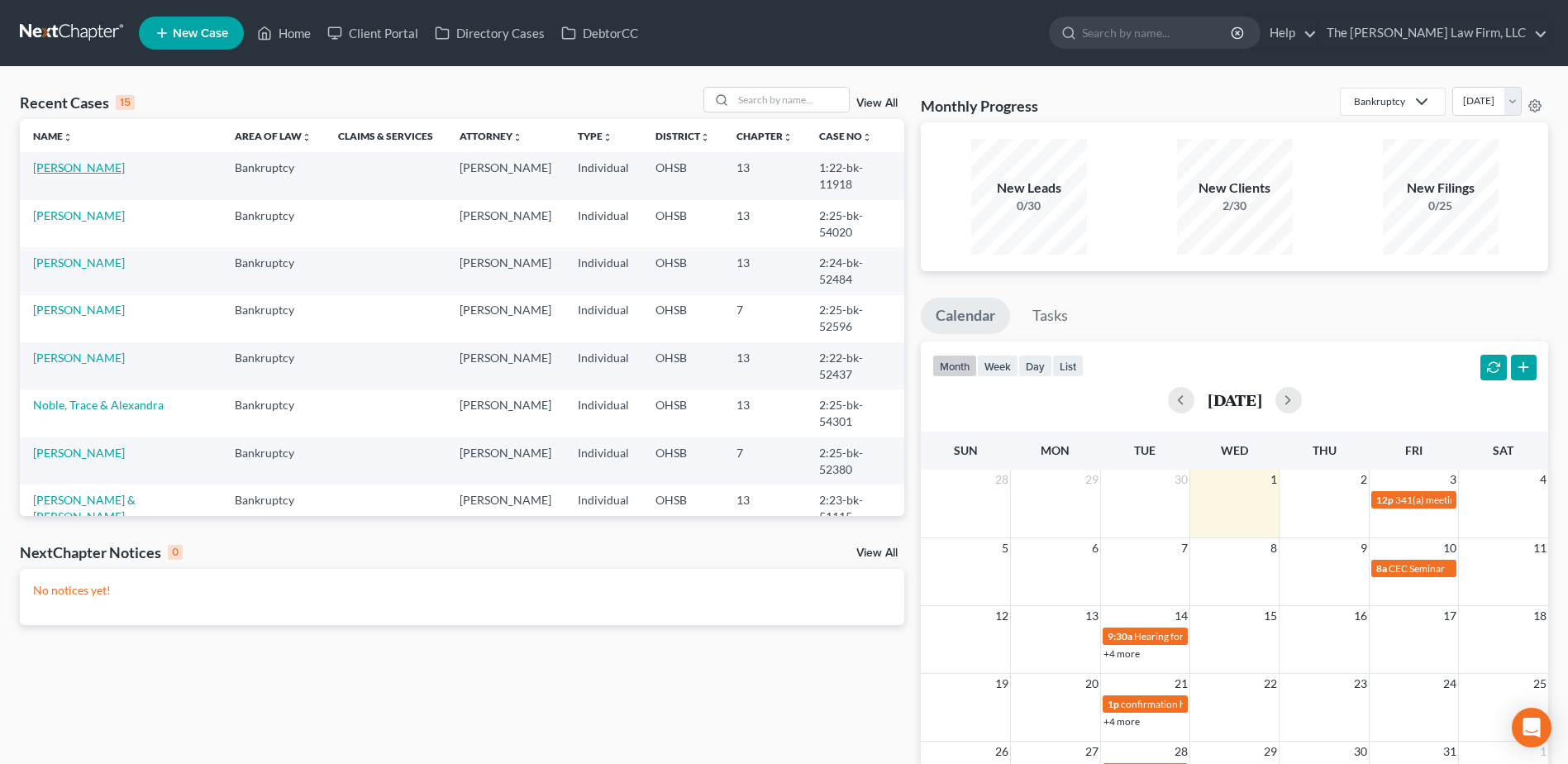
click at [104, 169] on link "[PERSON_NAME]" at bounding box center [79, 168] width 92 height 14
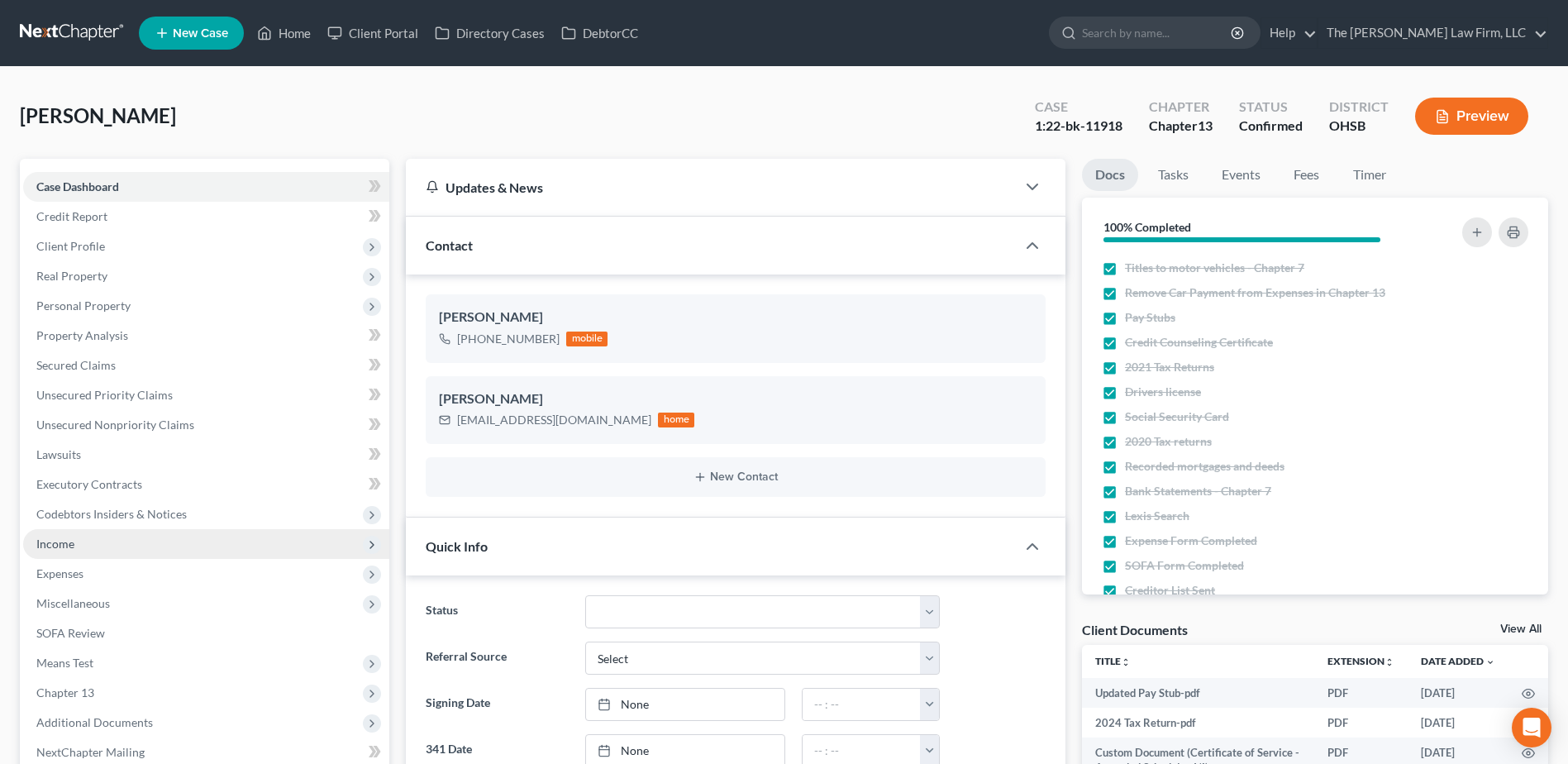
click at [157, 546] on span "Income" at bounding box center [206, 544] width 366 height 30
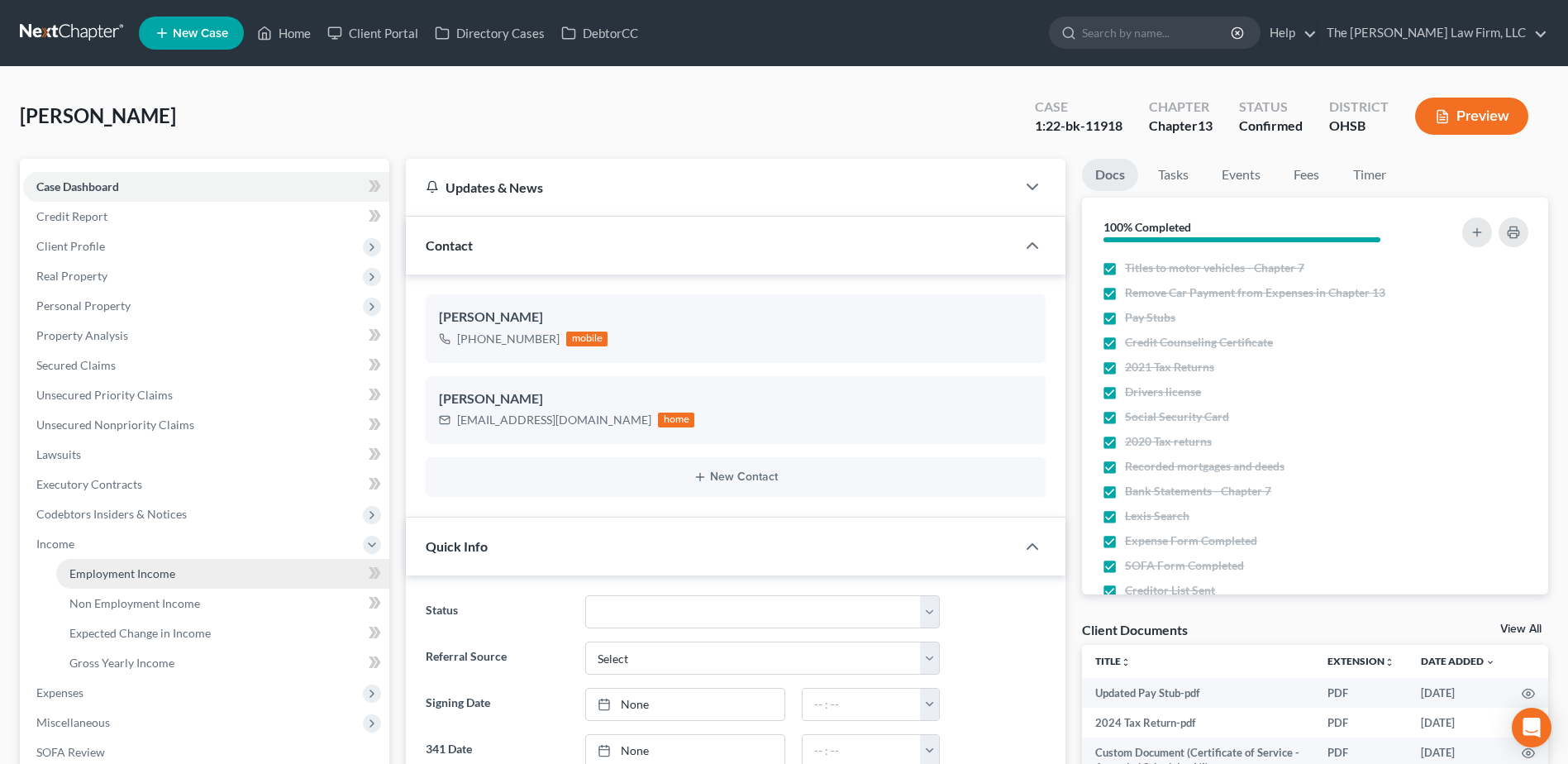
click at [151, 569] on span "Employment Income" at bounding box center [122, 573] width 106 height 14
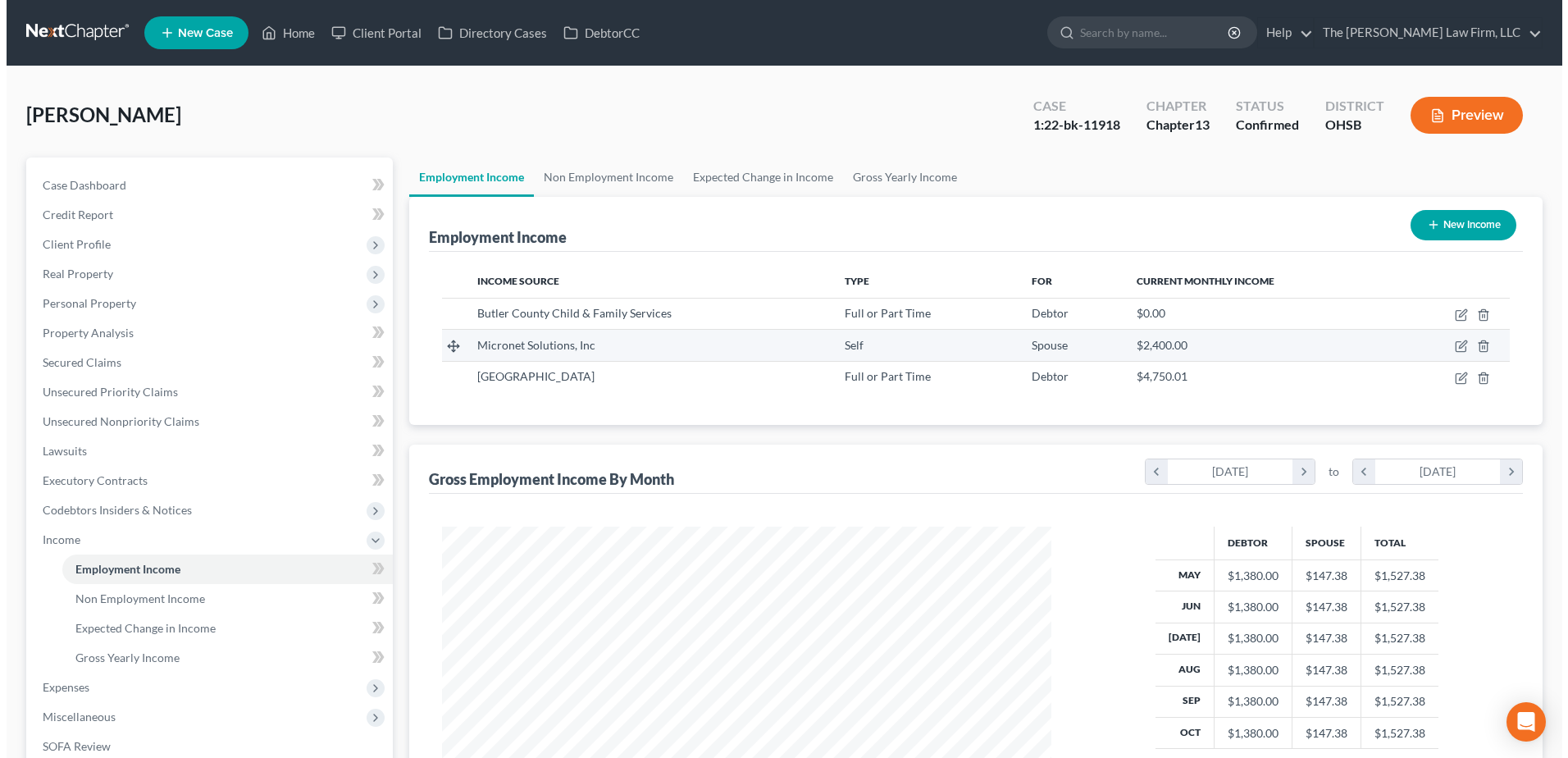
scroll to position [305, 641]
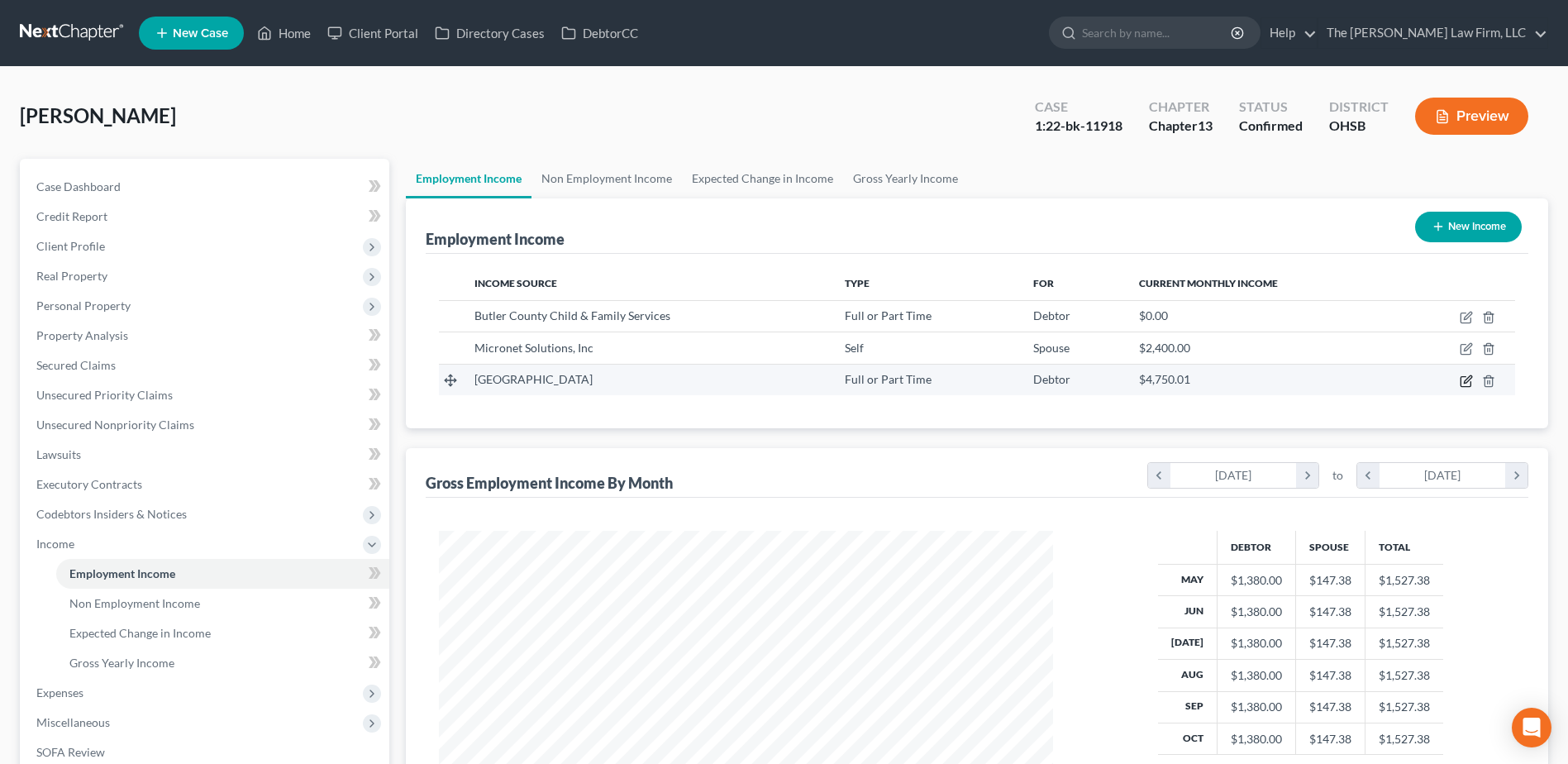
click at [1464, 379] on icon "button" at bounding box center [1466, 381] width 13 height 13
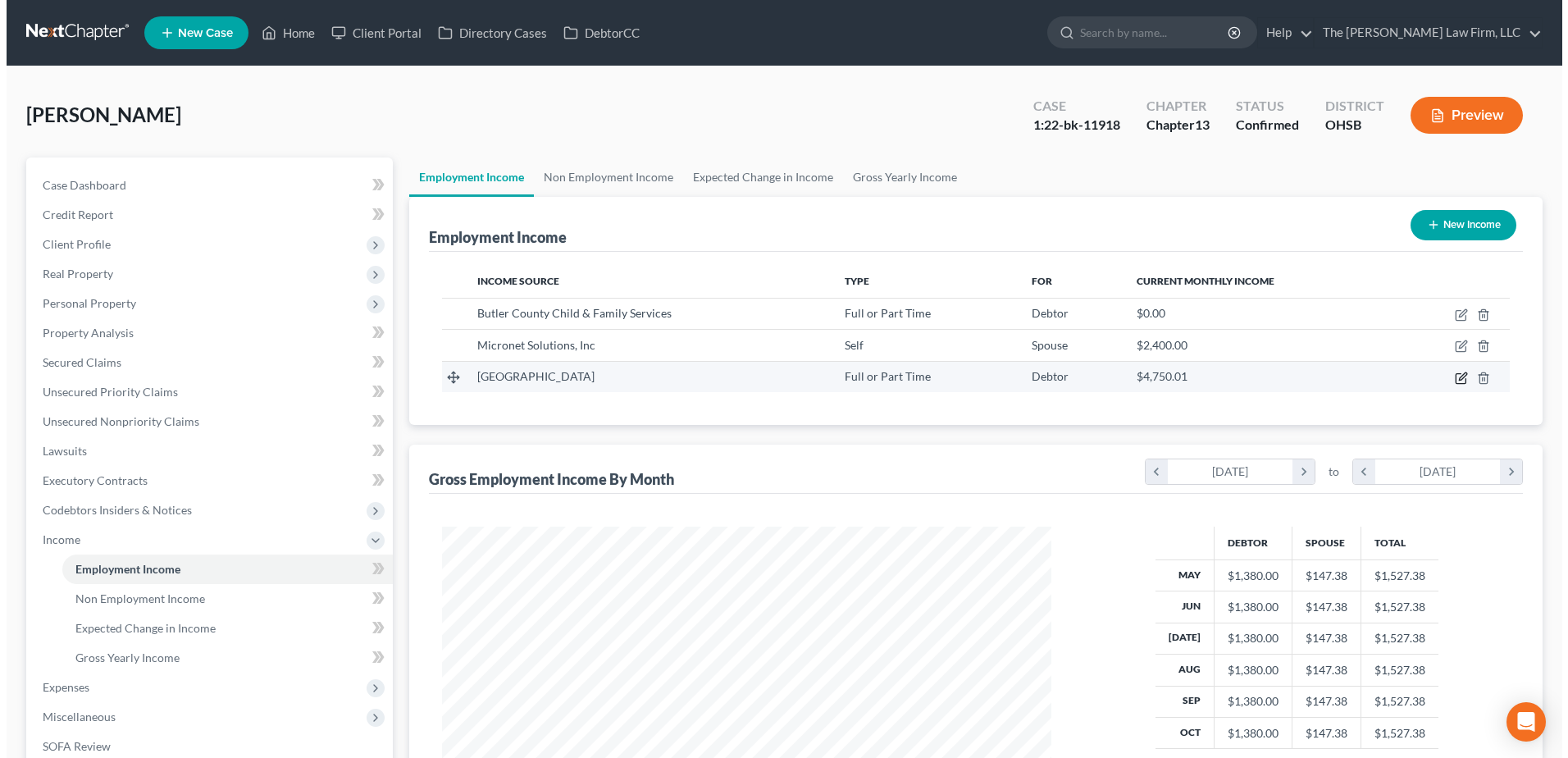
scroll to position [306, 648]
select select "0"
select select "18"
select select "2"
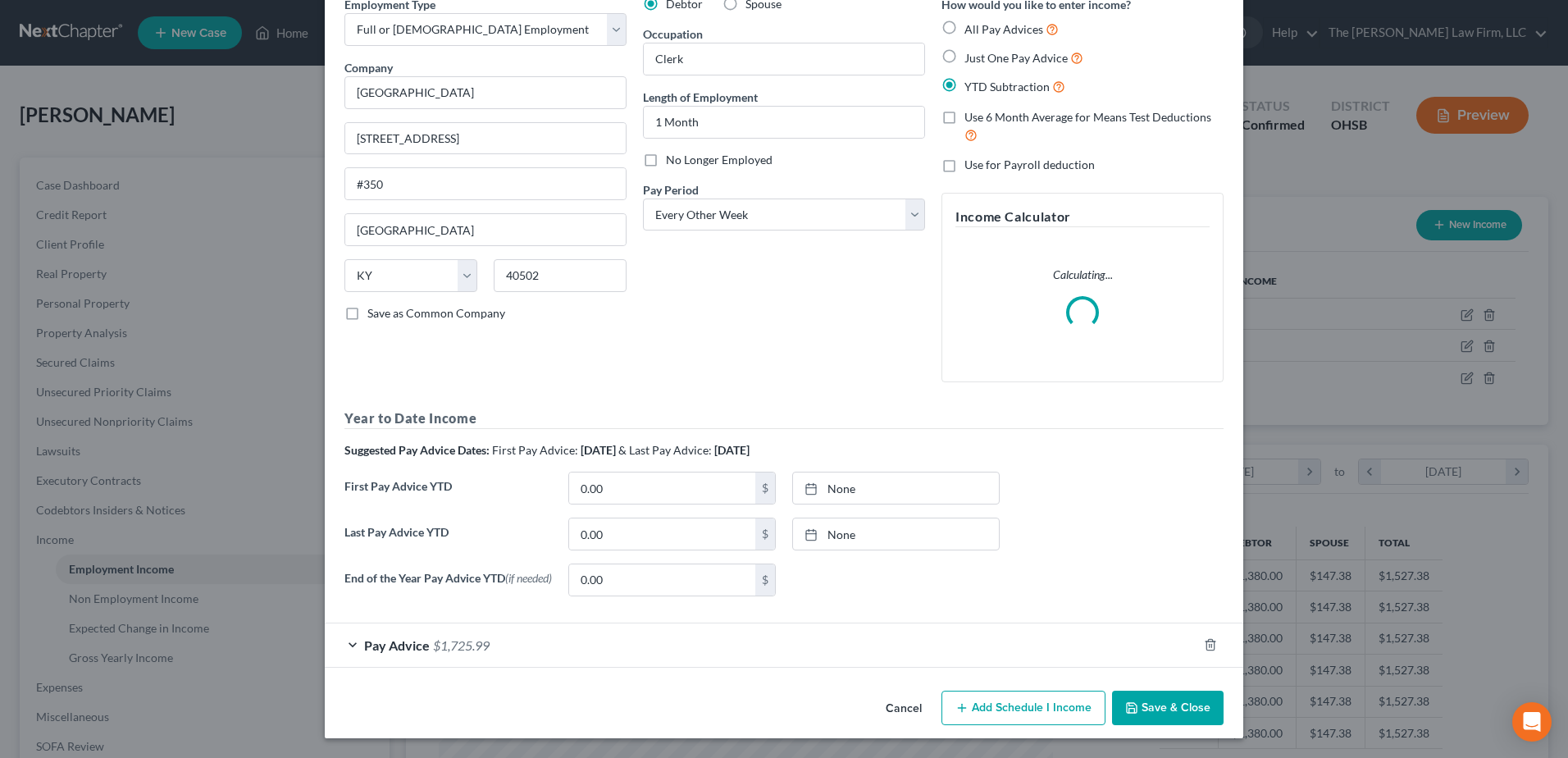
scroll to position [83, 0]
click at [447, 640] on span "$1,725.99" at bounding box center [461, 645] width 57 height 15
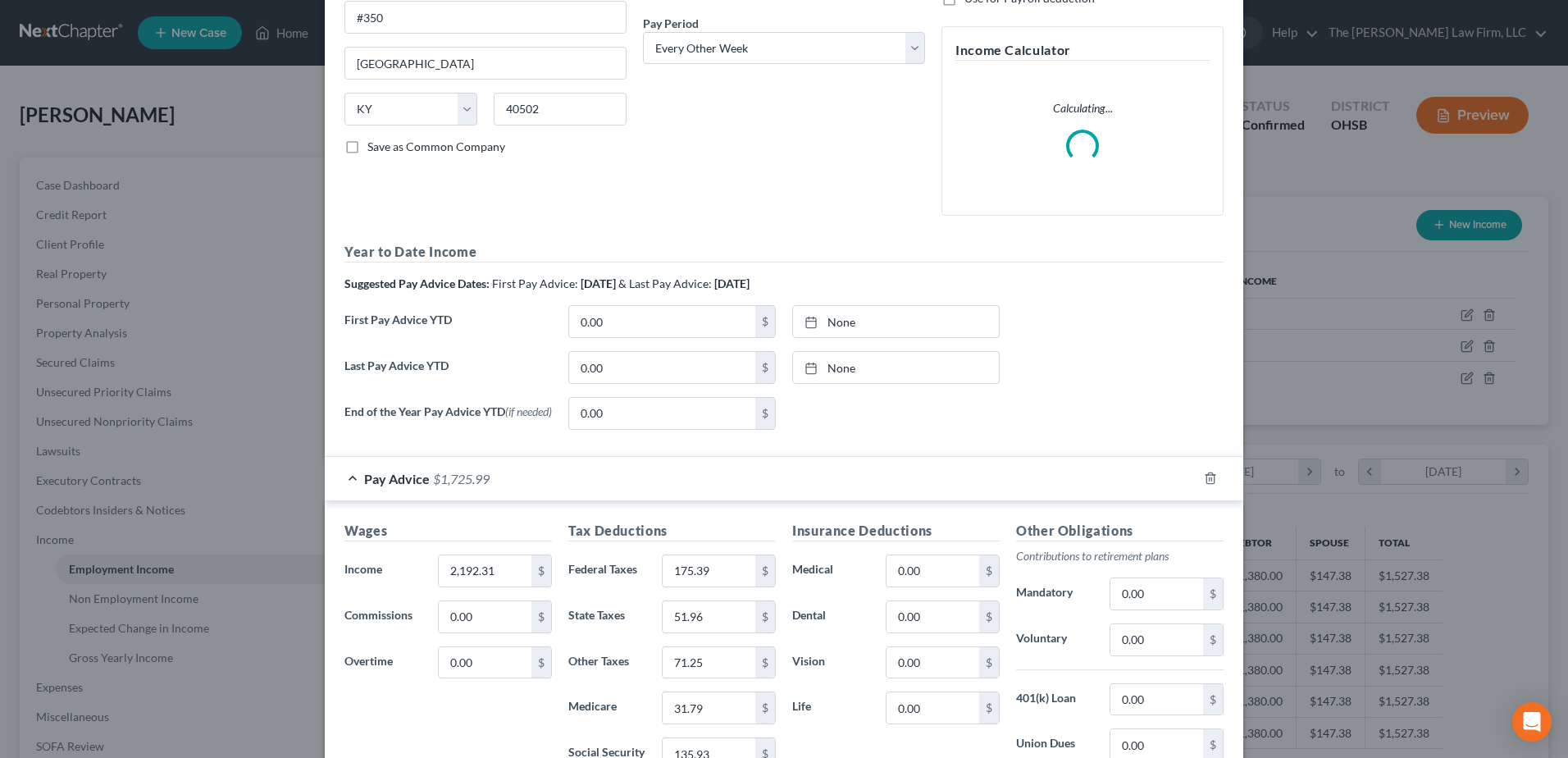
scroll to position [484, 0]
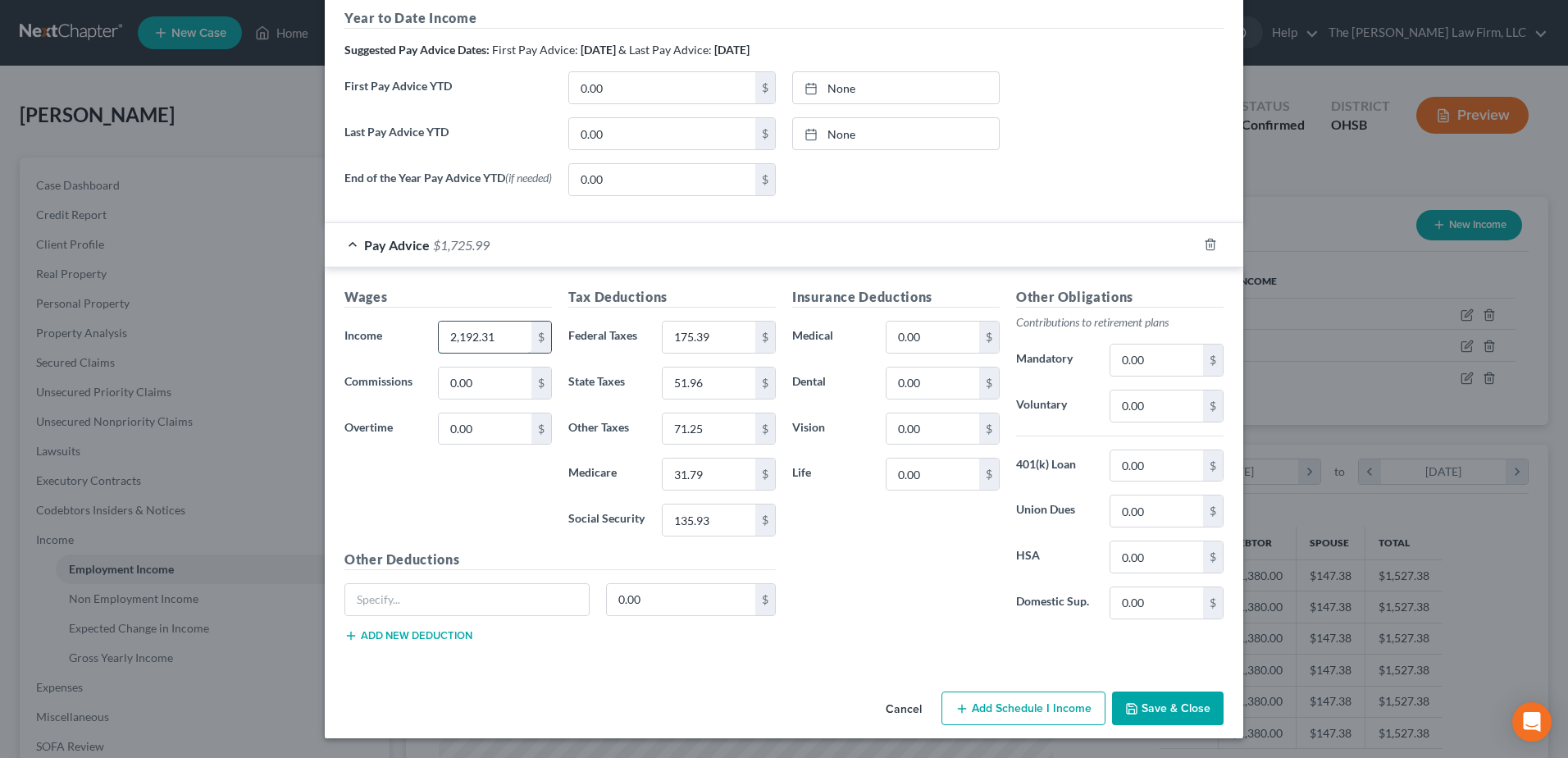
click at [483, 341] on input "2,192.31" at bounding box center [484, 337] width 92 height 31
click at [483, 340] on input "2,192.31" at bounding box center [484, 337] width 92 height 31
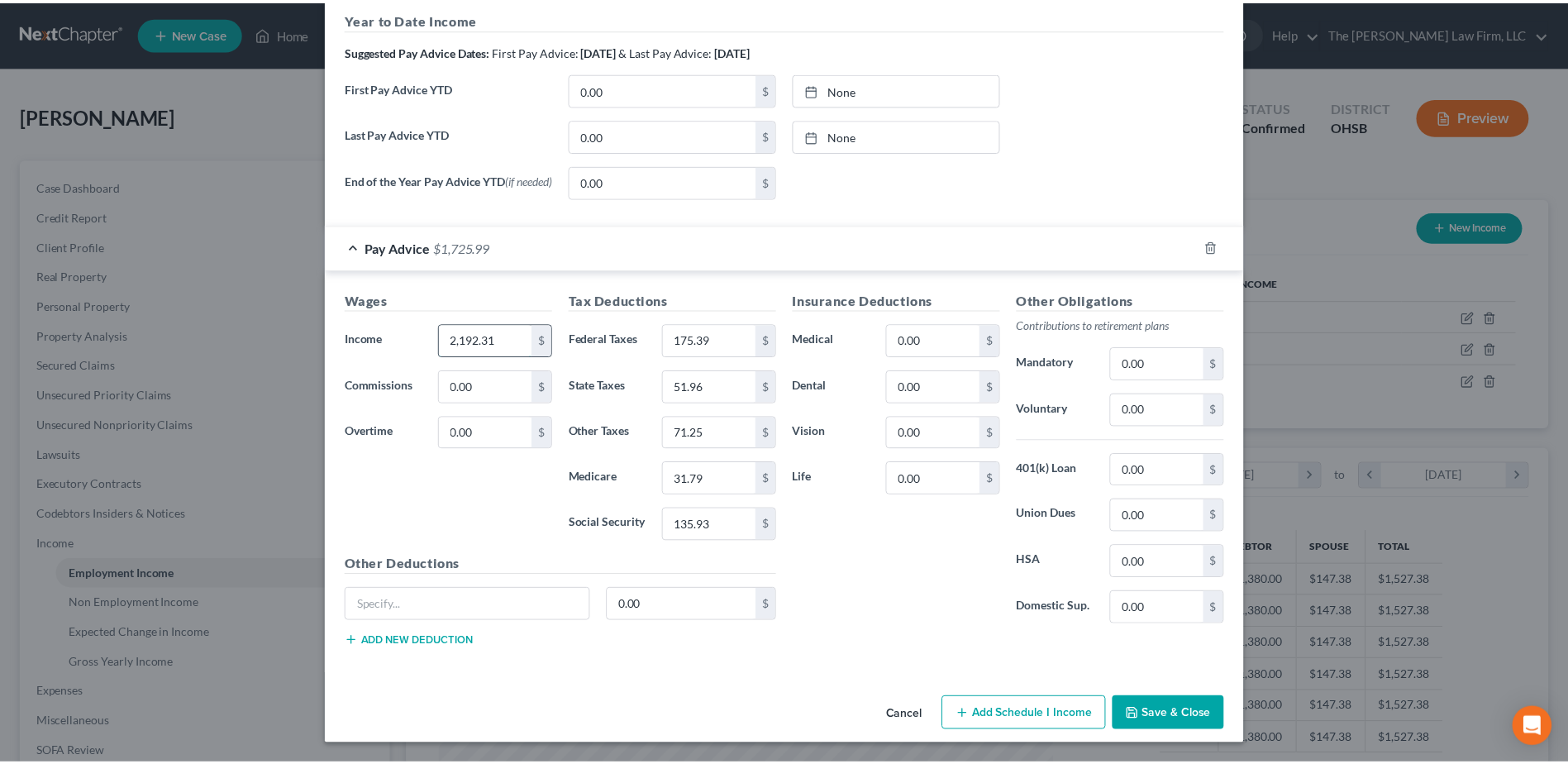
scroll to position [580, 0]
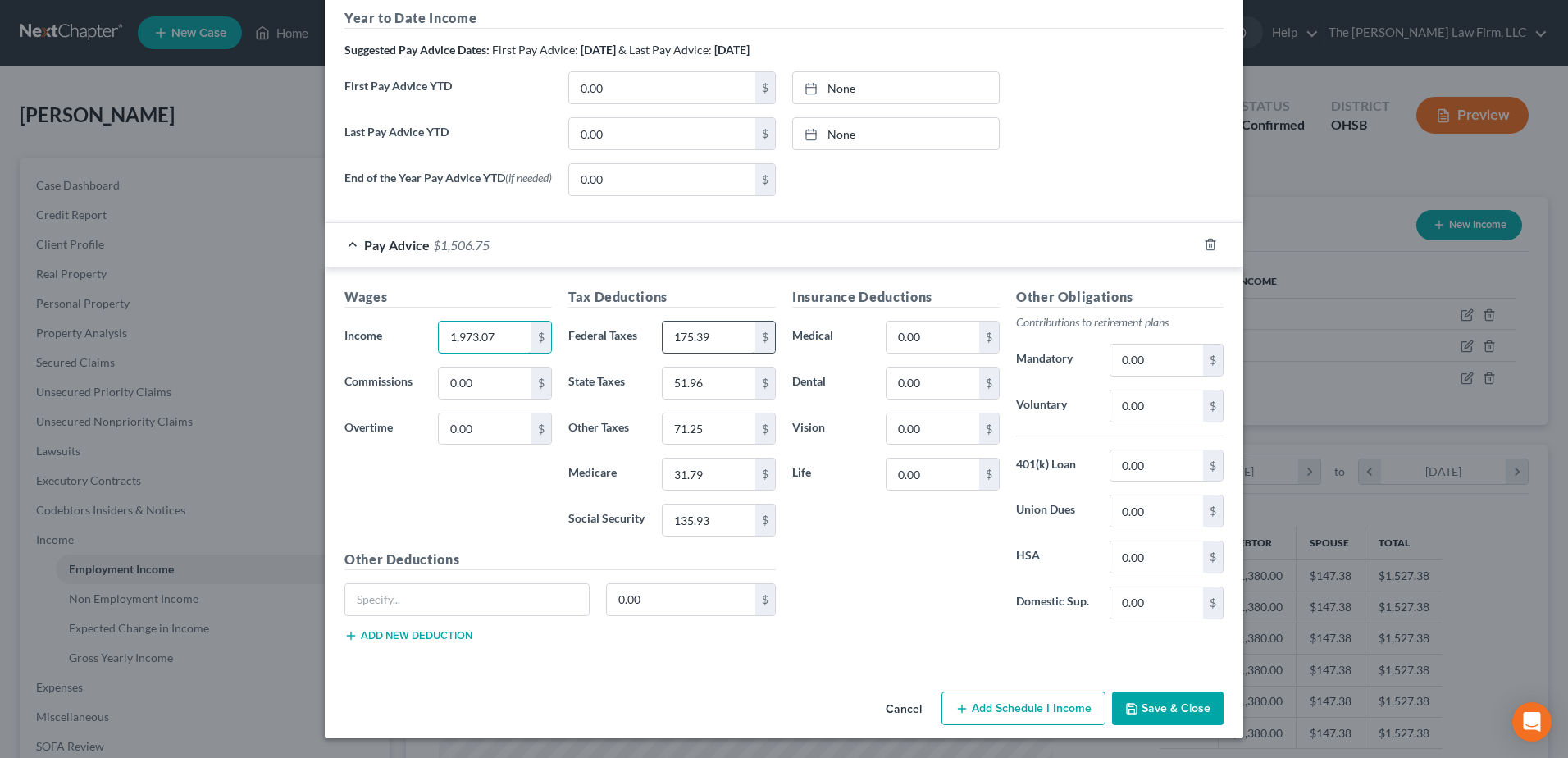
type input "1,973.07"
click at [689, 341] on input "175.39" at bounding box center [708, 337] width 92 height 31
type input "158.36"
click at [676, 391] on input "51.96" at bounding box center [708, 383] width 92 height 31
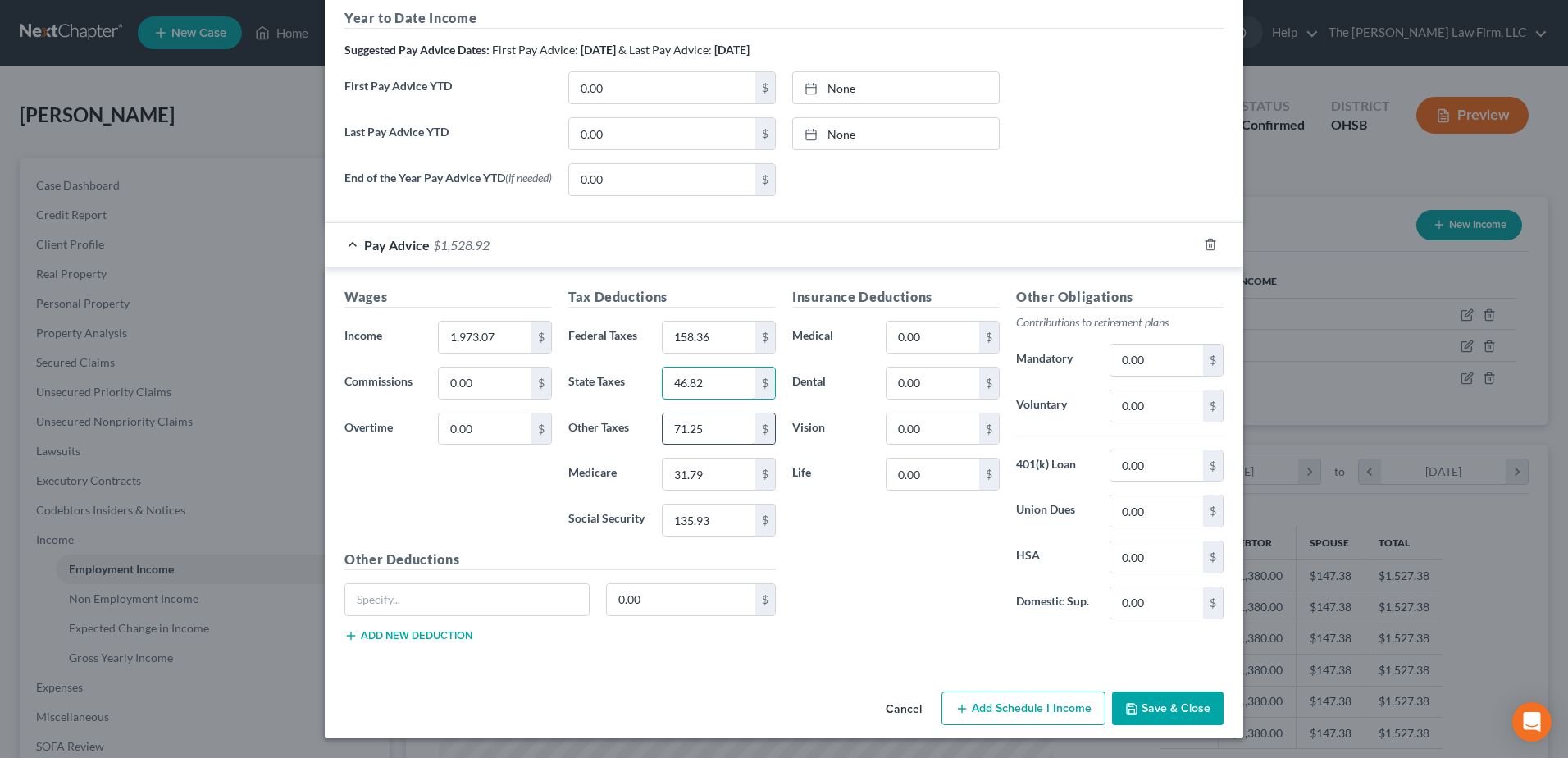
type input "46.82"
click at [708, 432] on input "71.25" at bounding box center [708, 429] width 92 height 31
type input "64.12"
click at [735, 467] on input "31.79" at bounding box center [708, 474] width 92 height 31
type input "28.61"
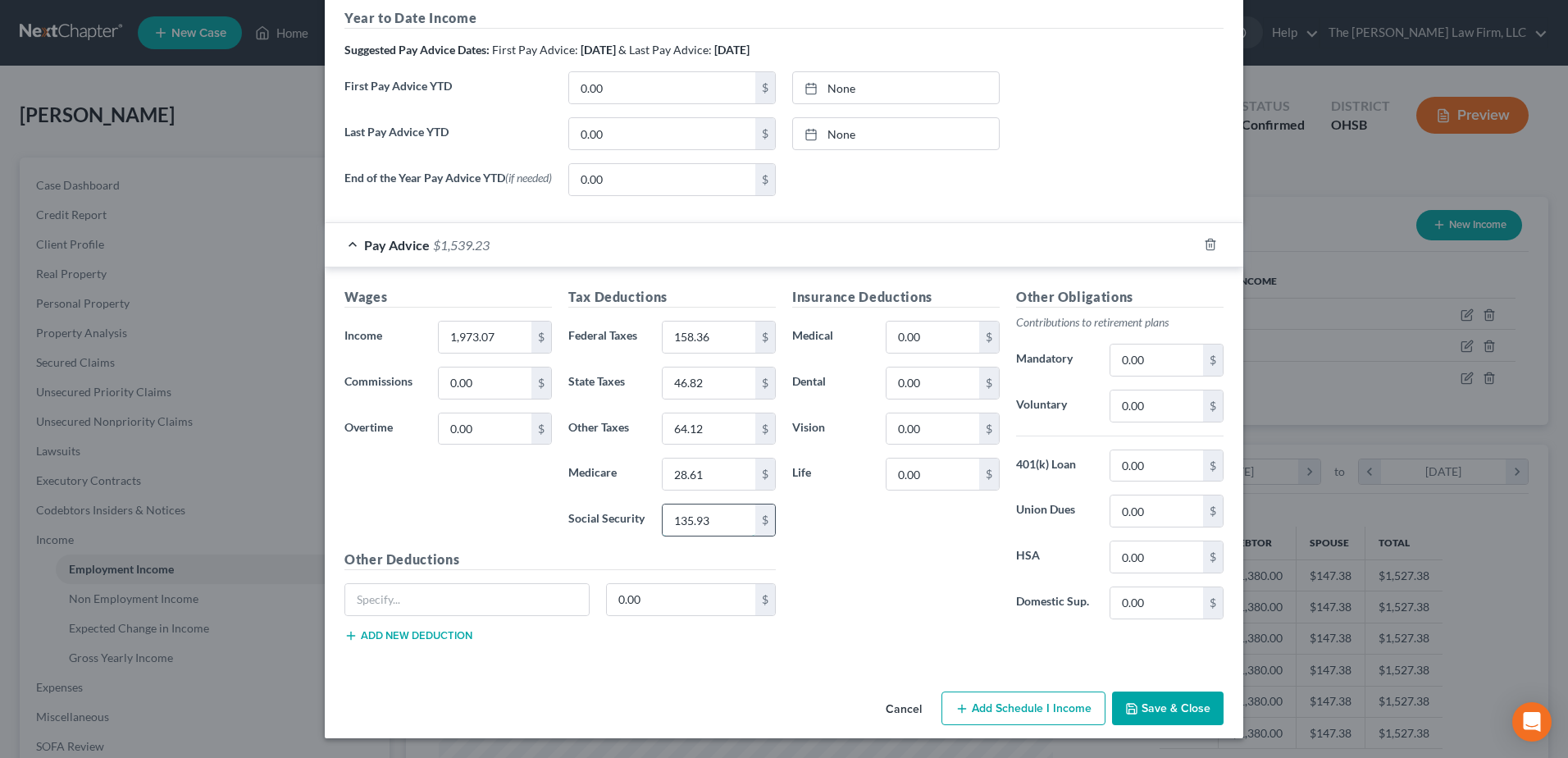
click at [710, 514] on input "135.93" at bounding box center [708, 519] width 92 height 31
type input "122.33"
click at [1144, 705] on button "Save & Close" at bounding box center [1168, 709] width 111 height 35
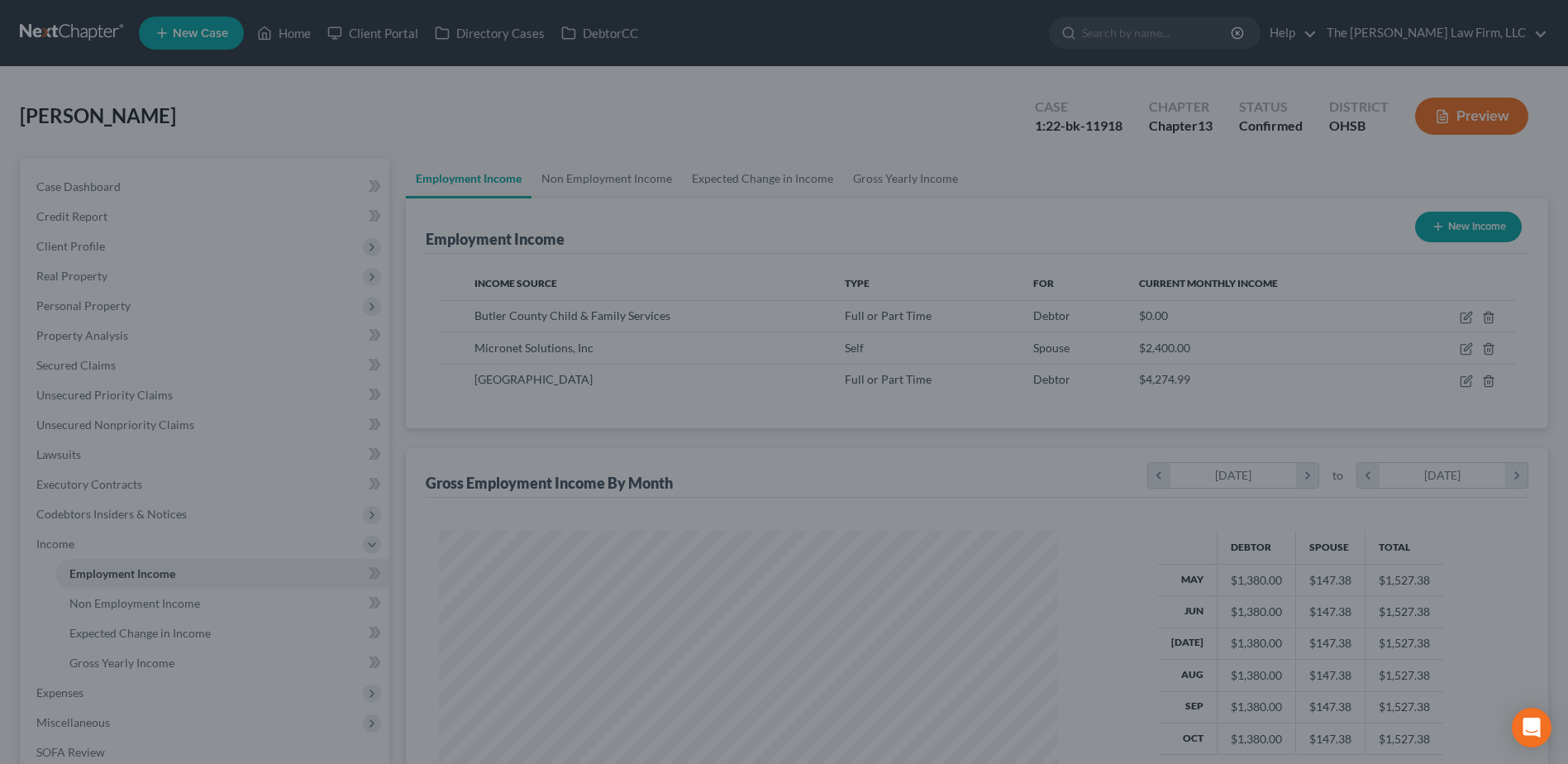
scroll to position [826581, 826129]
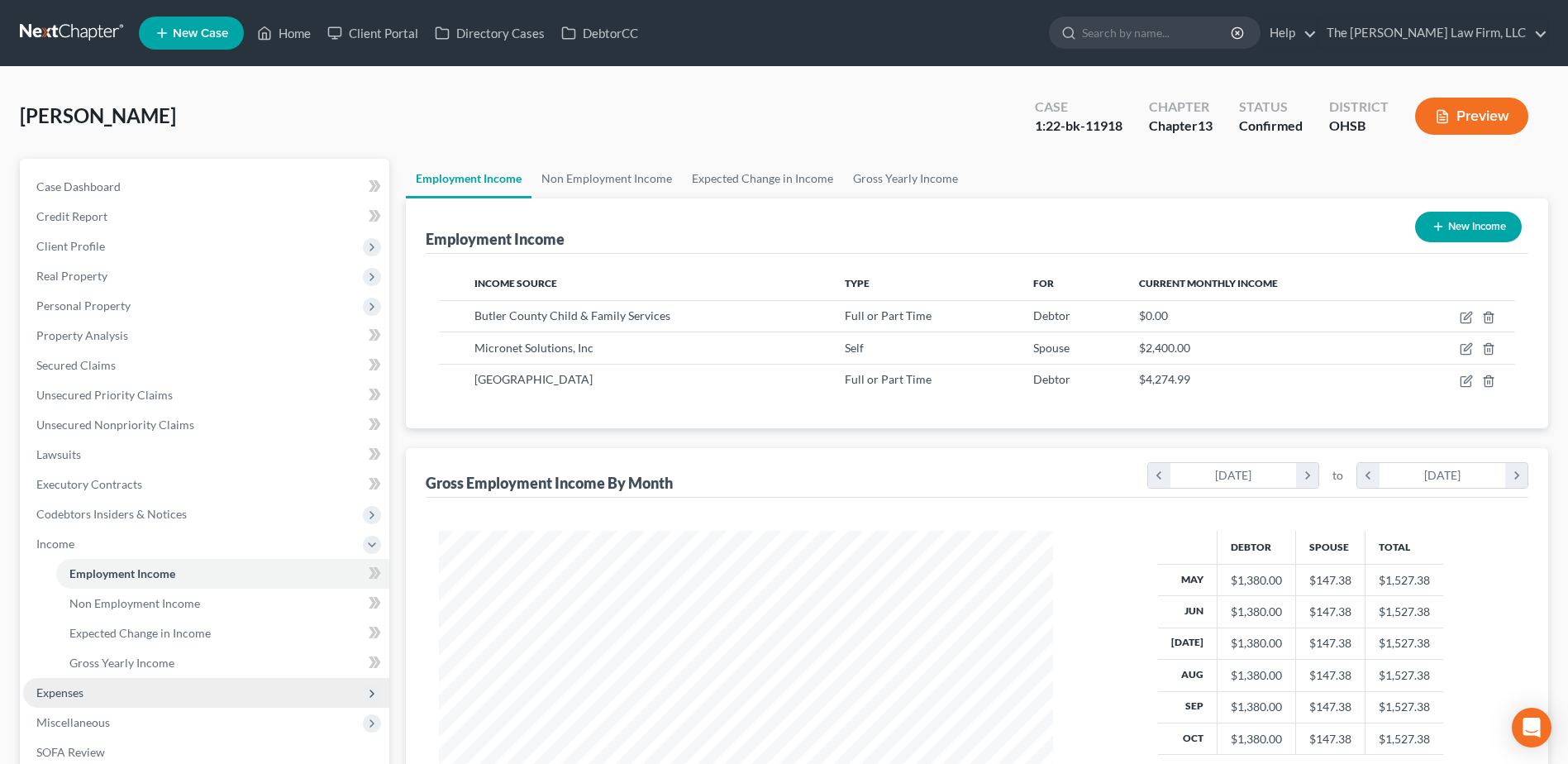
click at [78, 688] on span "Expenses" at bounding box center [60, 692] width 47 height 14
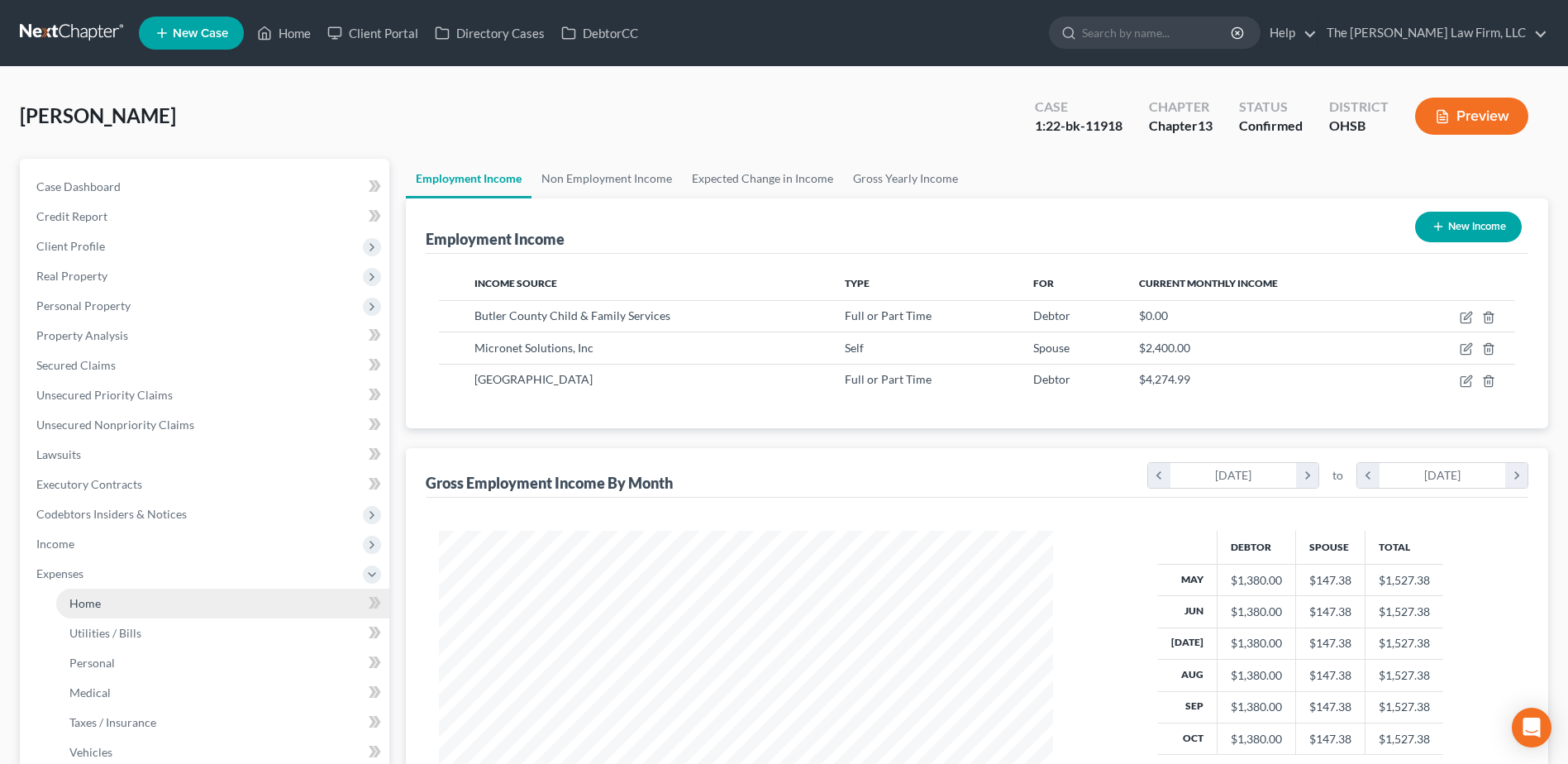
click at [95, 604] on span "Home" at bounding box center [85, 603] width 32 height 14
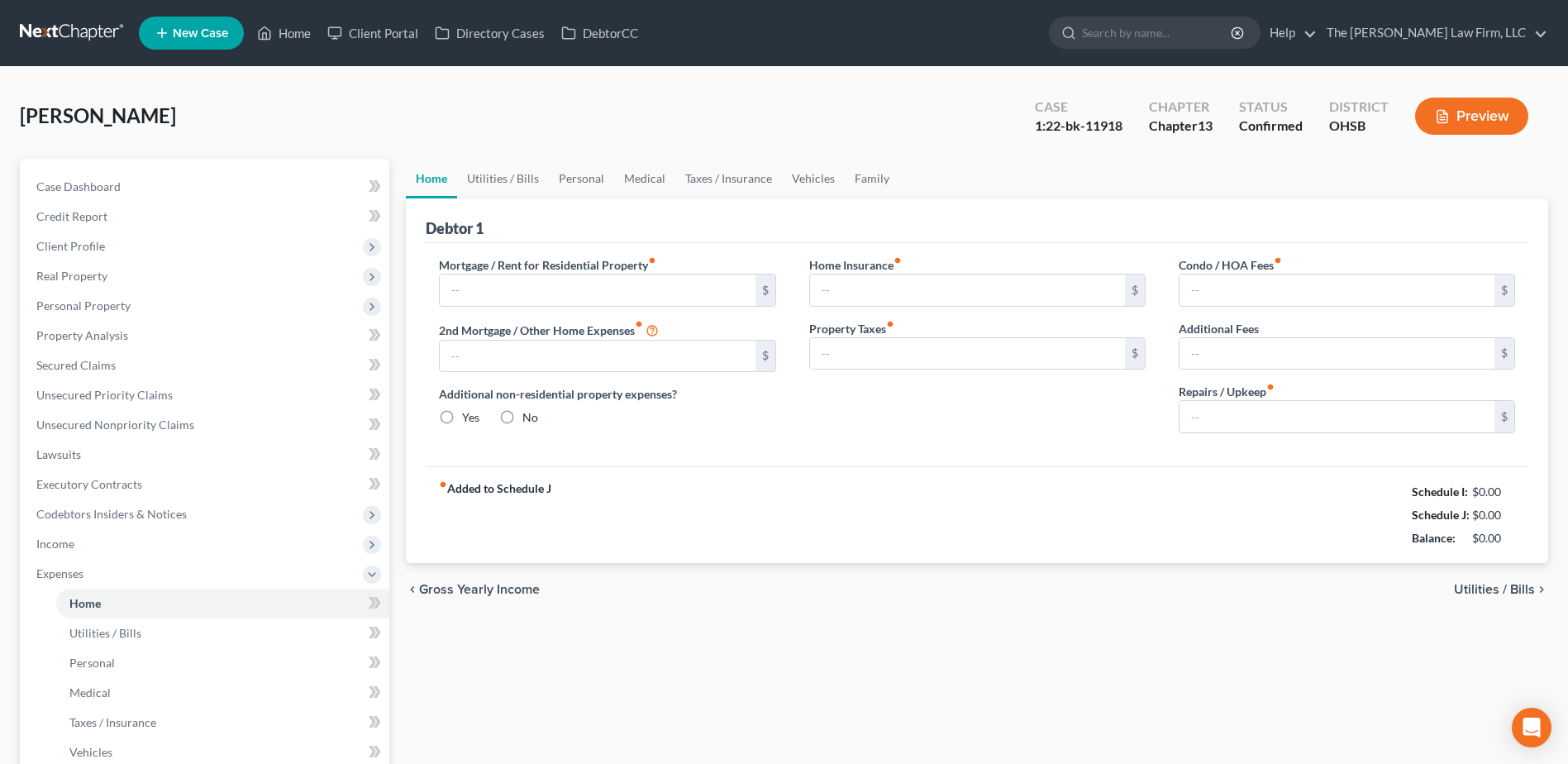
type input "0.00"
radio input "true"
type input "0.00"
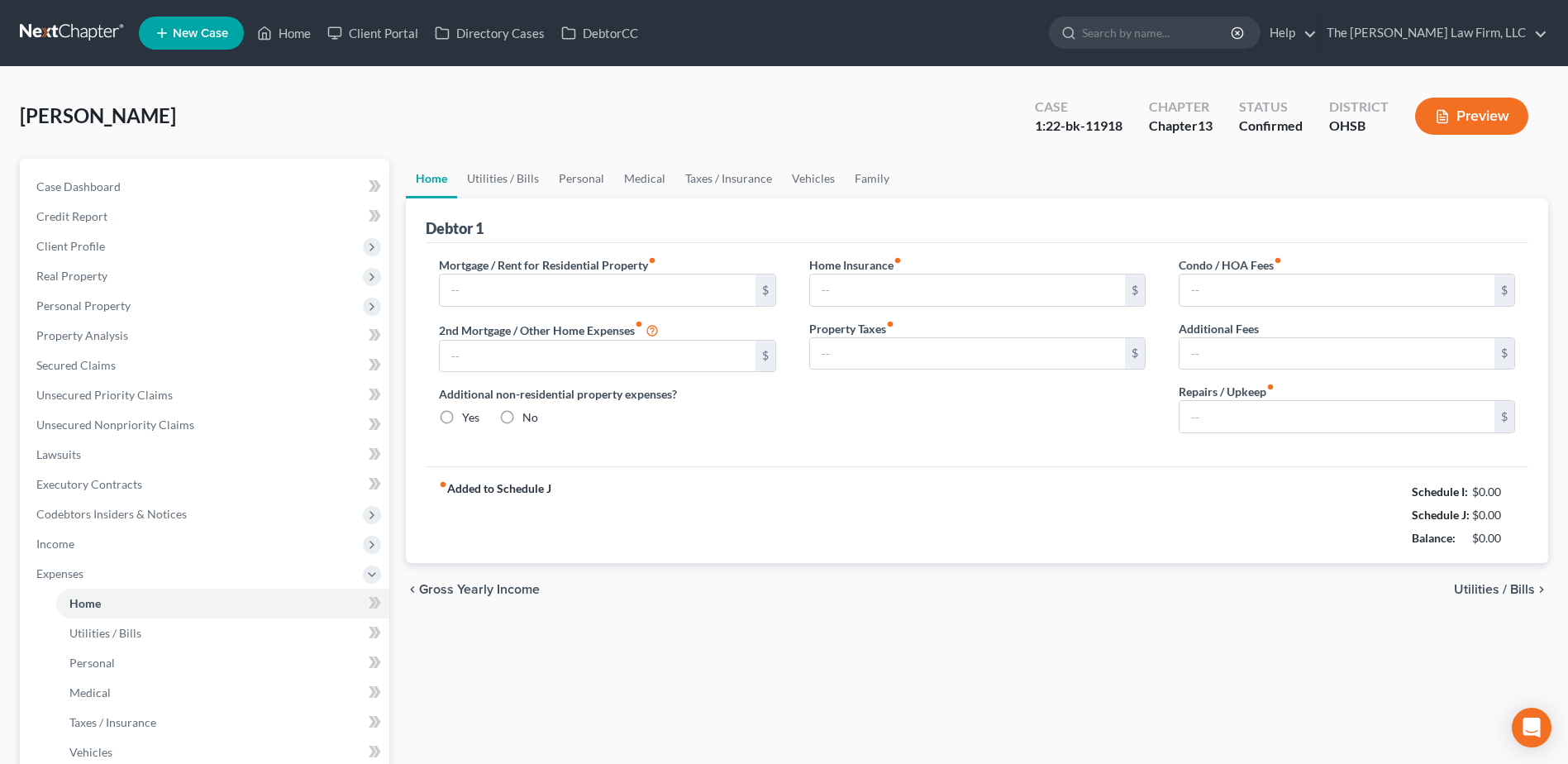
type input "0.00"
type input "50.00"
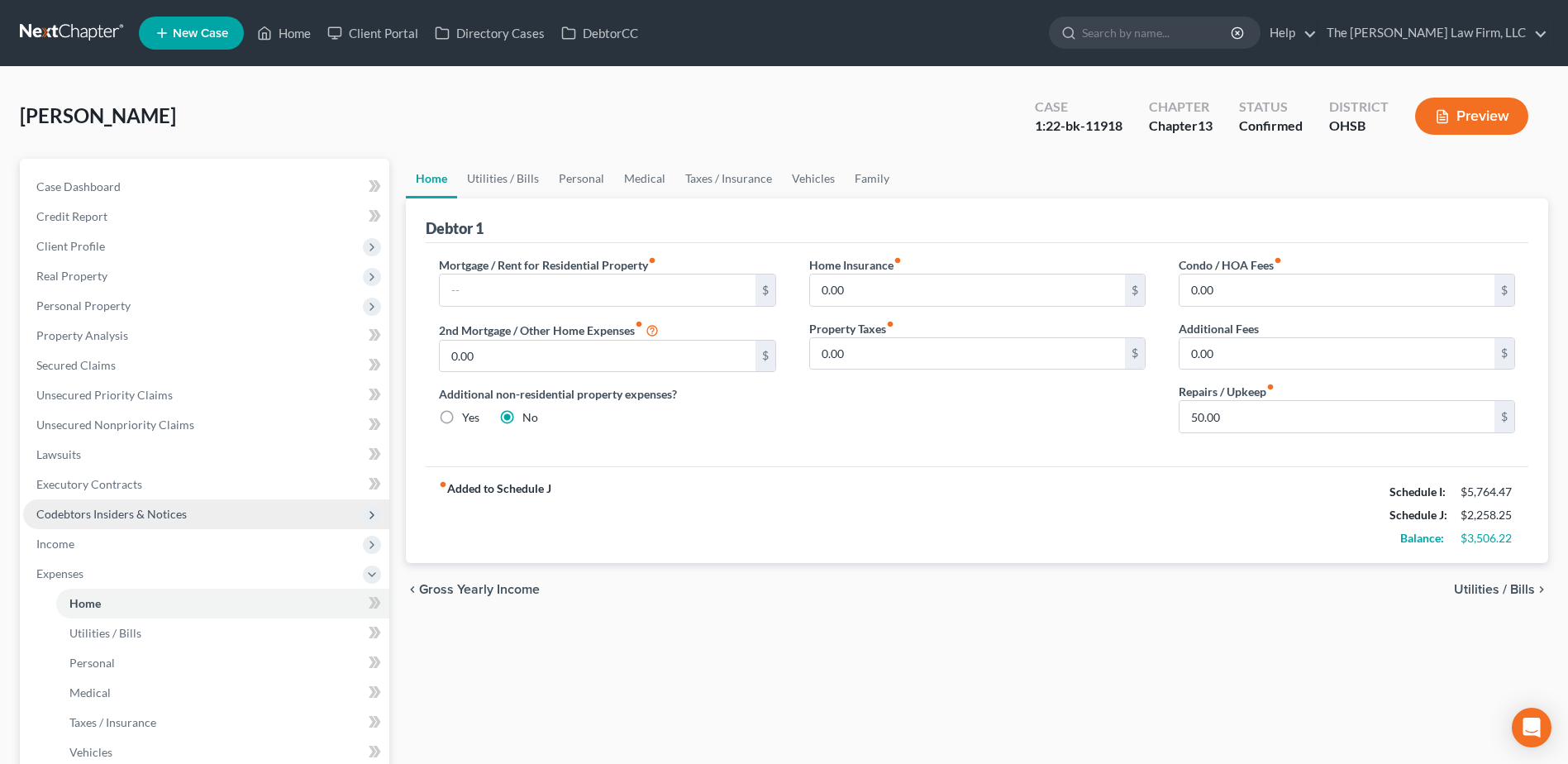
scroll to position [165, 0]
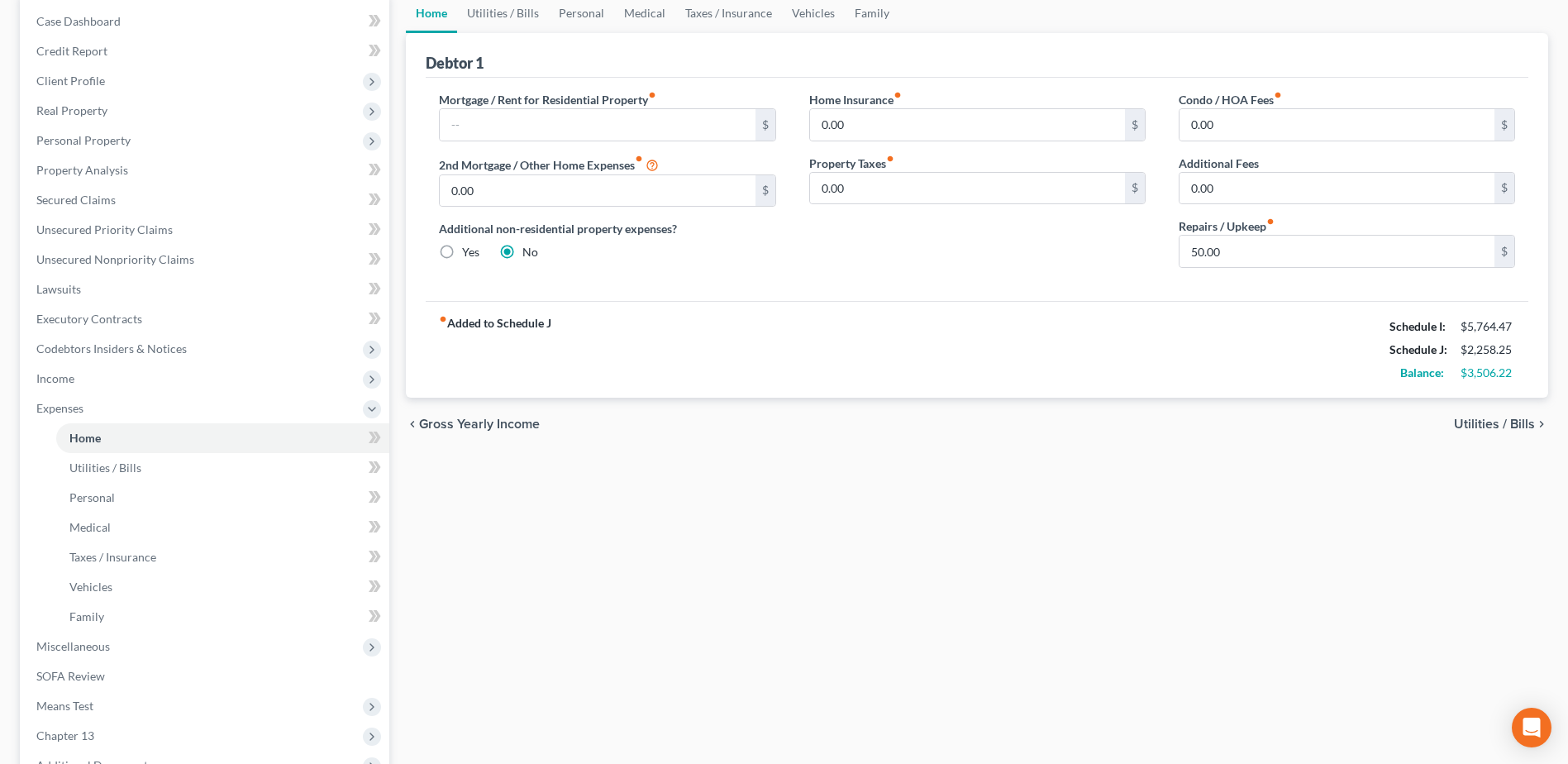
drag, startPoint x: 79, startPoint y: 84, endPoint x: 88, endPoint y: 99, distance: 17.5
click at [80, 84] on span "Client Profile" at bounding box center [71, 80] width 68 height 14
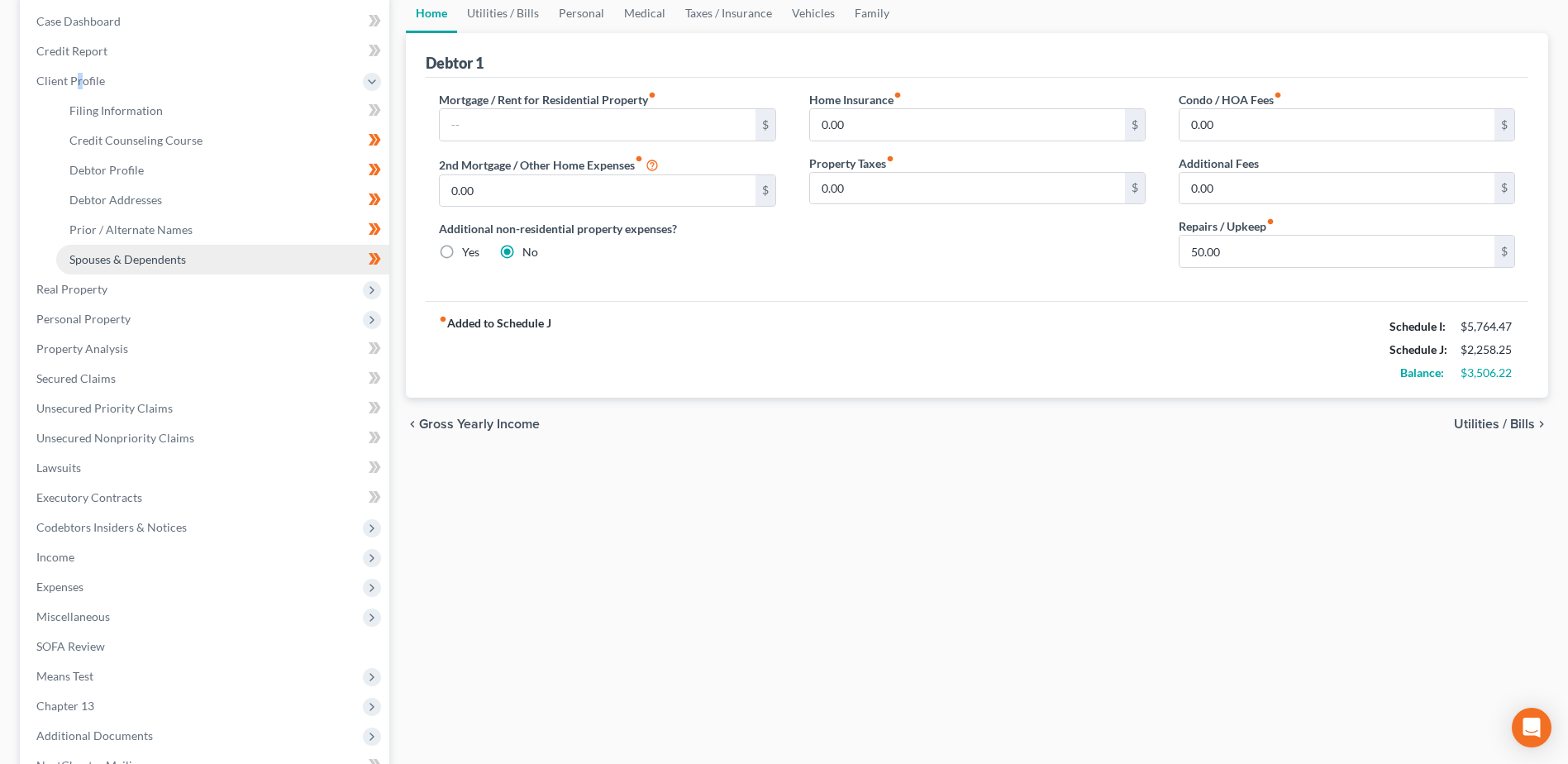
click at [128, 258] on span "Spouses & Dependents" at bounding box center [127, 259] width 116 height 14
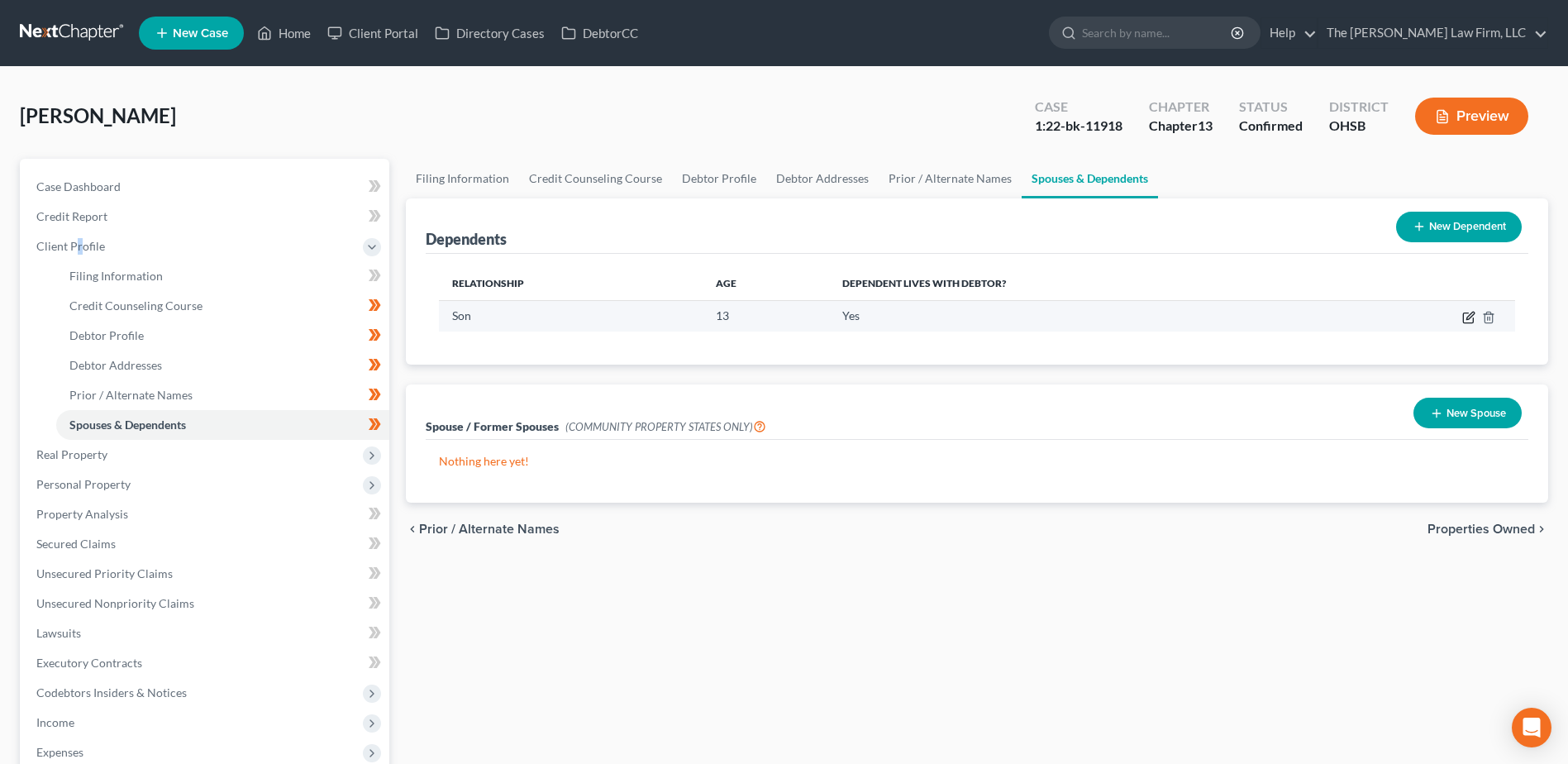
click at [1467, 317] on icon "button" at bounding box center [1469, 317] width 13 height 13
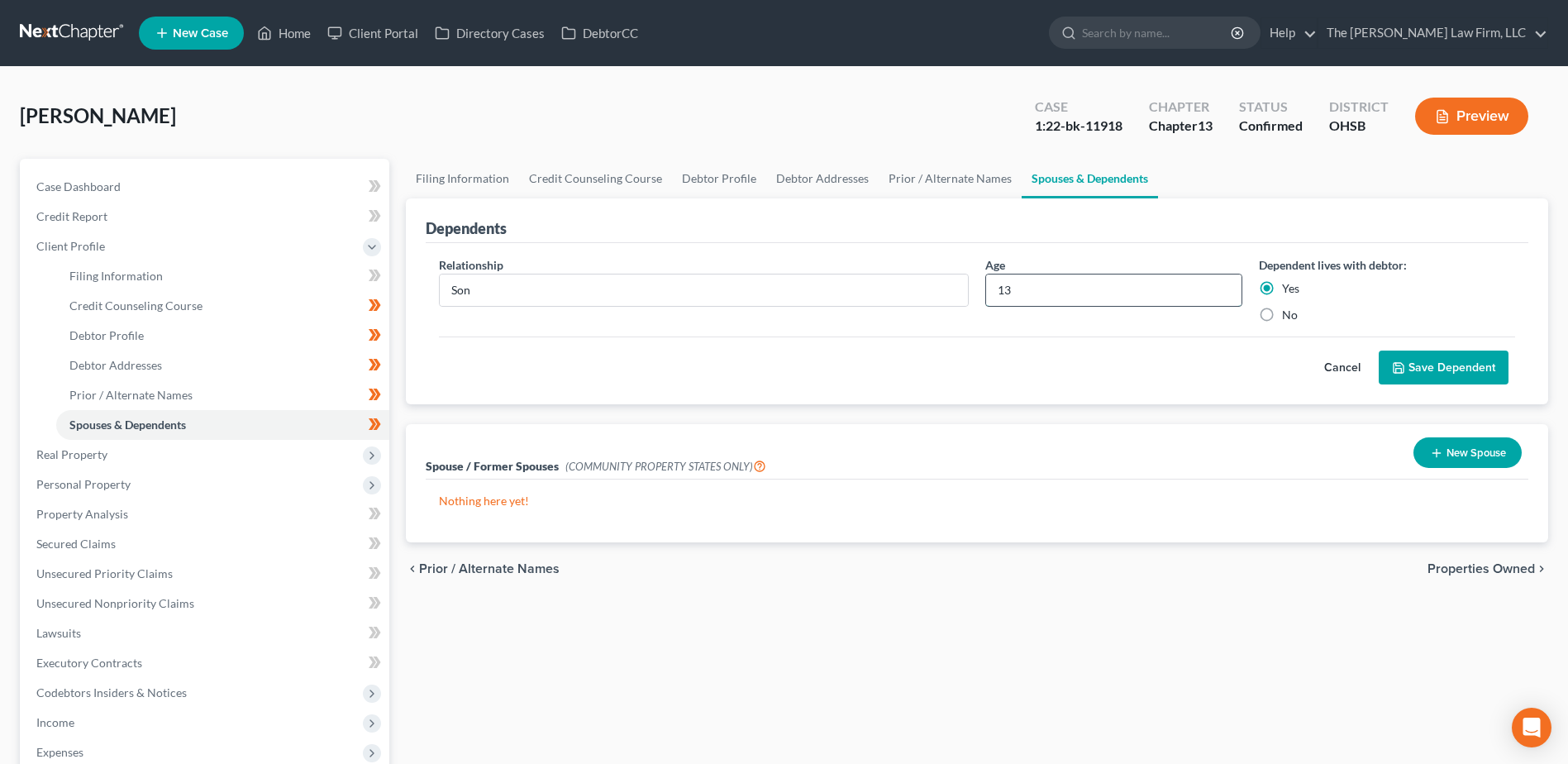
click at [1007, 286] on input "13" at bounding box center [1114, 290] width 255 height 32
click at [1009, 289] on input "13" at bounding box center [1114, 290] width 255 height 32
click at [1009, 291] on input "13" at bounding box center [1114, 290] width 255 height 32
type input "16"
click at [1429, 355] on button "Save Dependent" at bounding box center [1444, 368] width 130 height 35
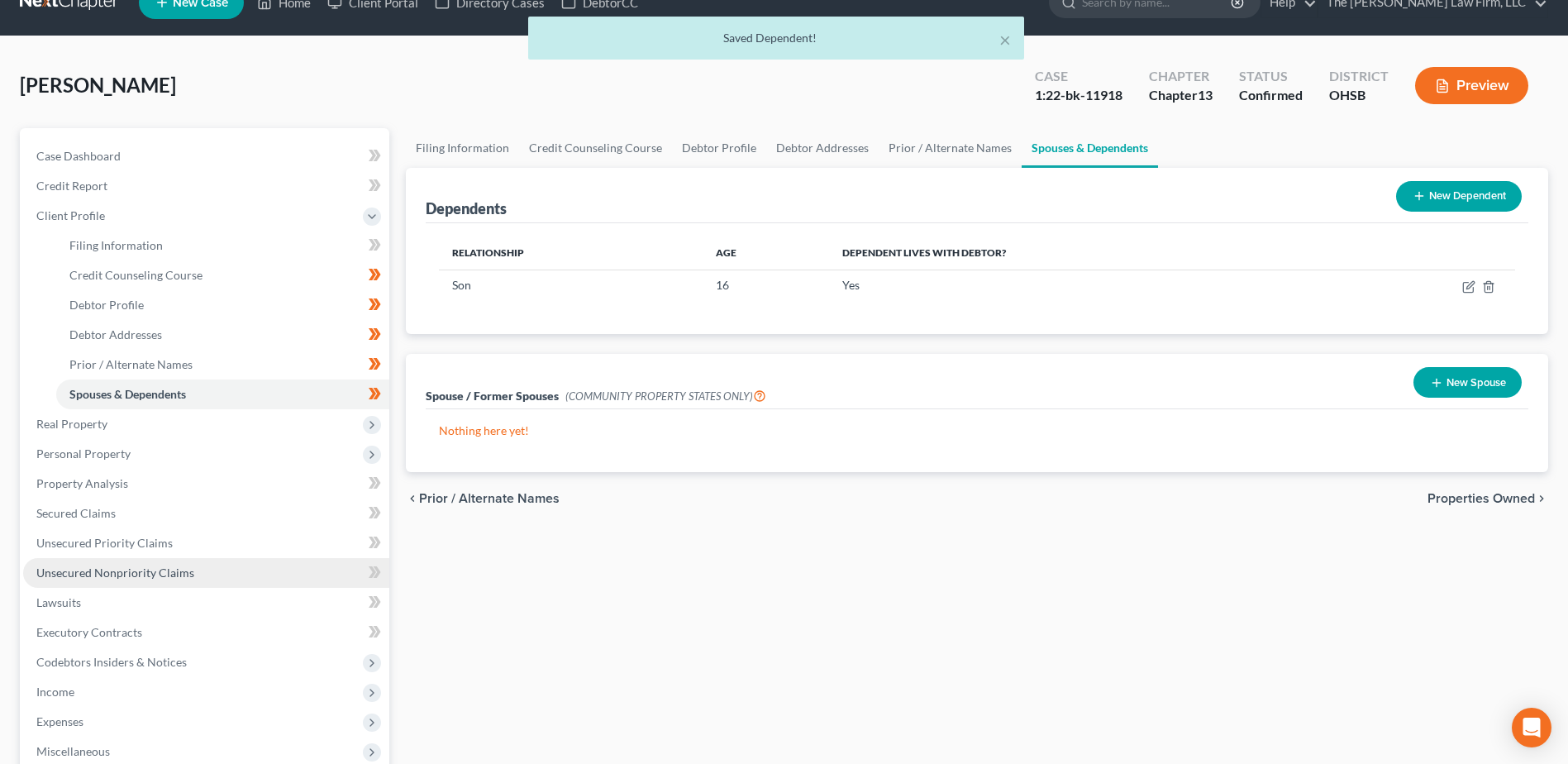
scroll to position [248, 0]
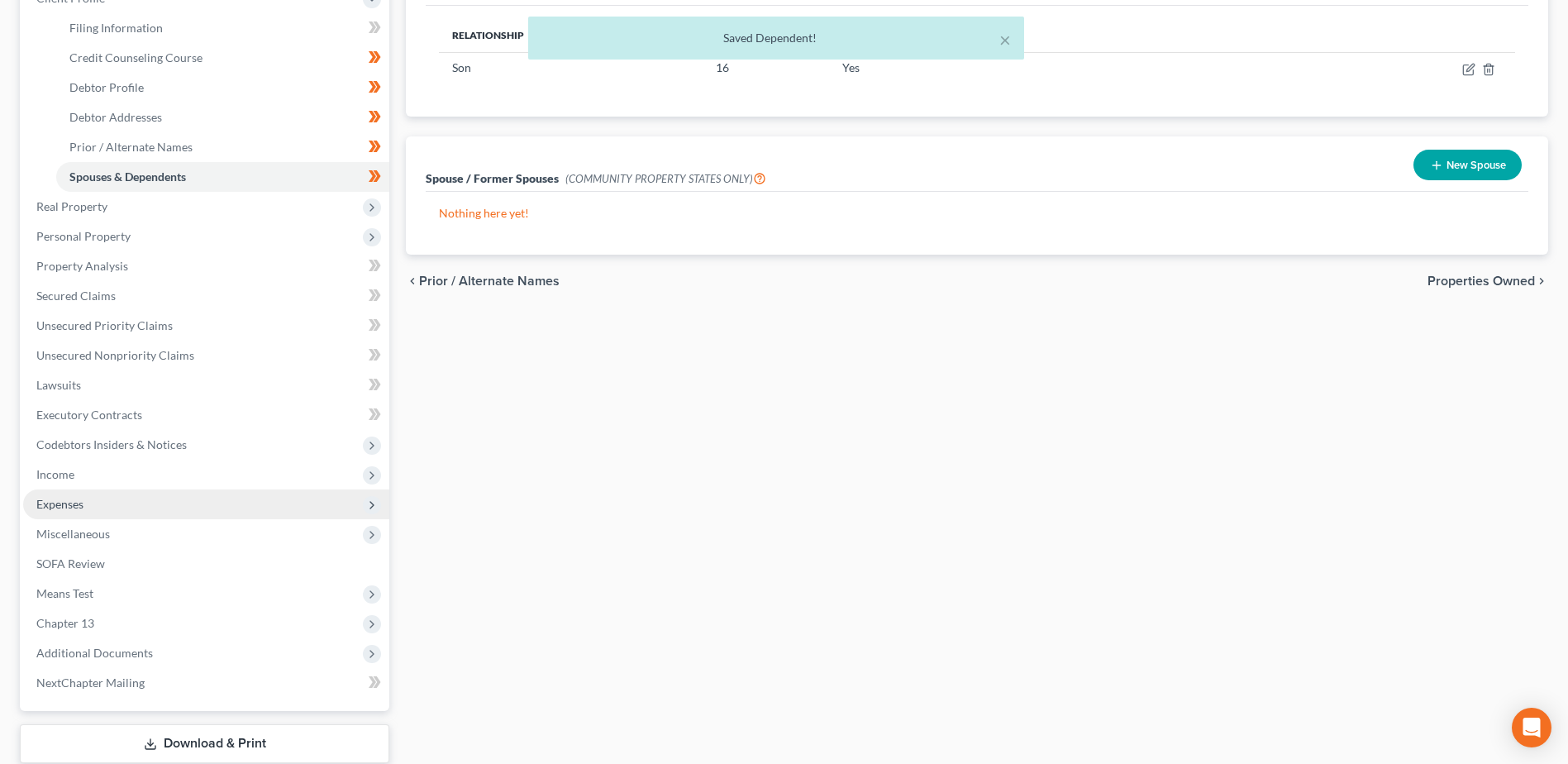
click at [90, 506] on span "Expenses" at bounding box center [206, 504] width 366 height 30
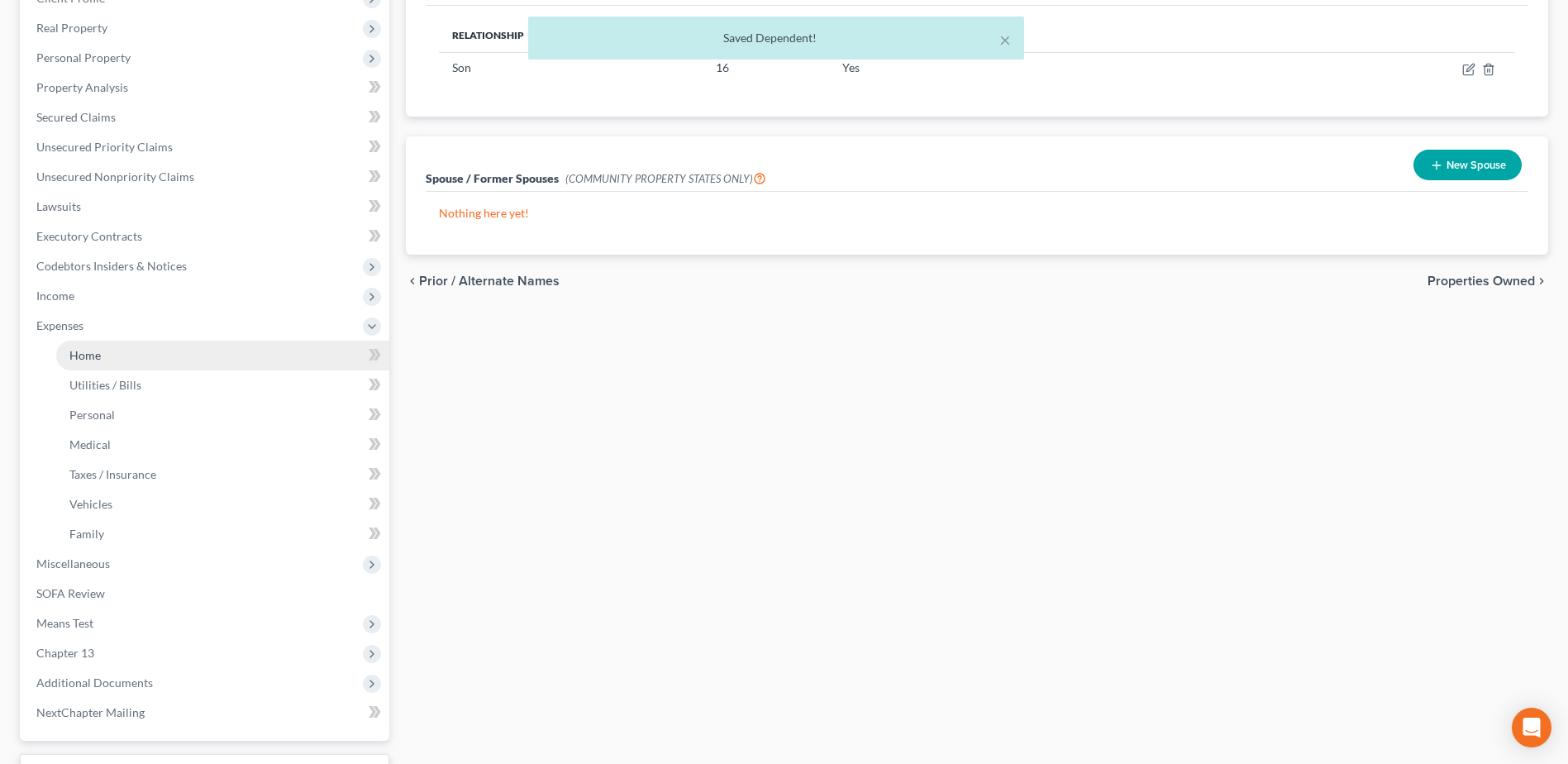
click at [127, 348] on link "Home" at bounding box center [223, 355] width 334 height 30
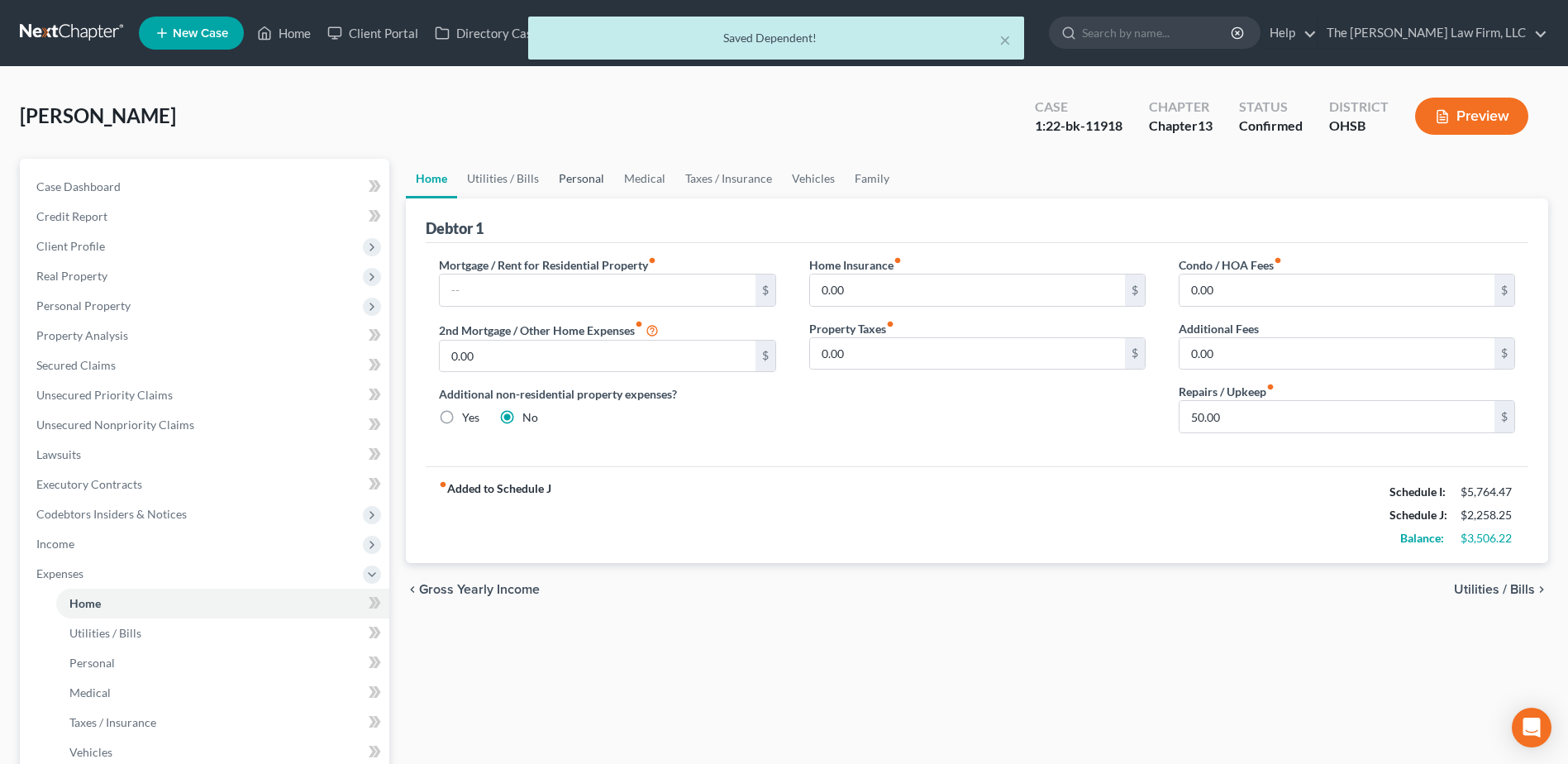
click at [571, 184] on link "Personal" at bounding box center [582, 179] width 65 height 39
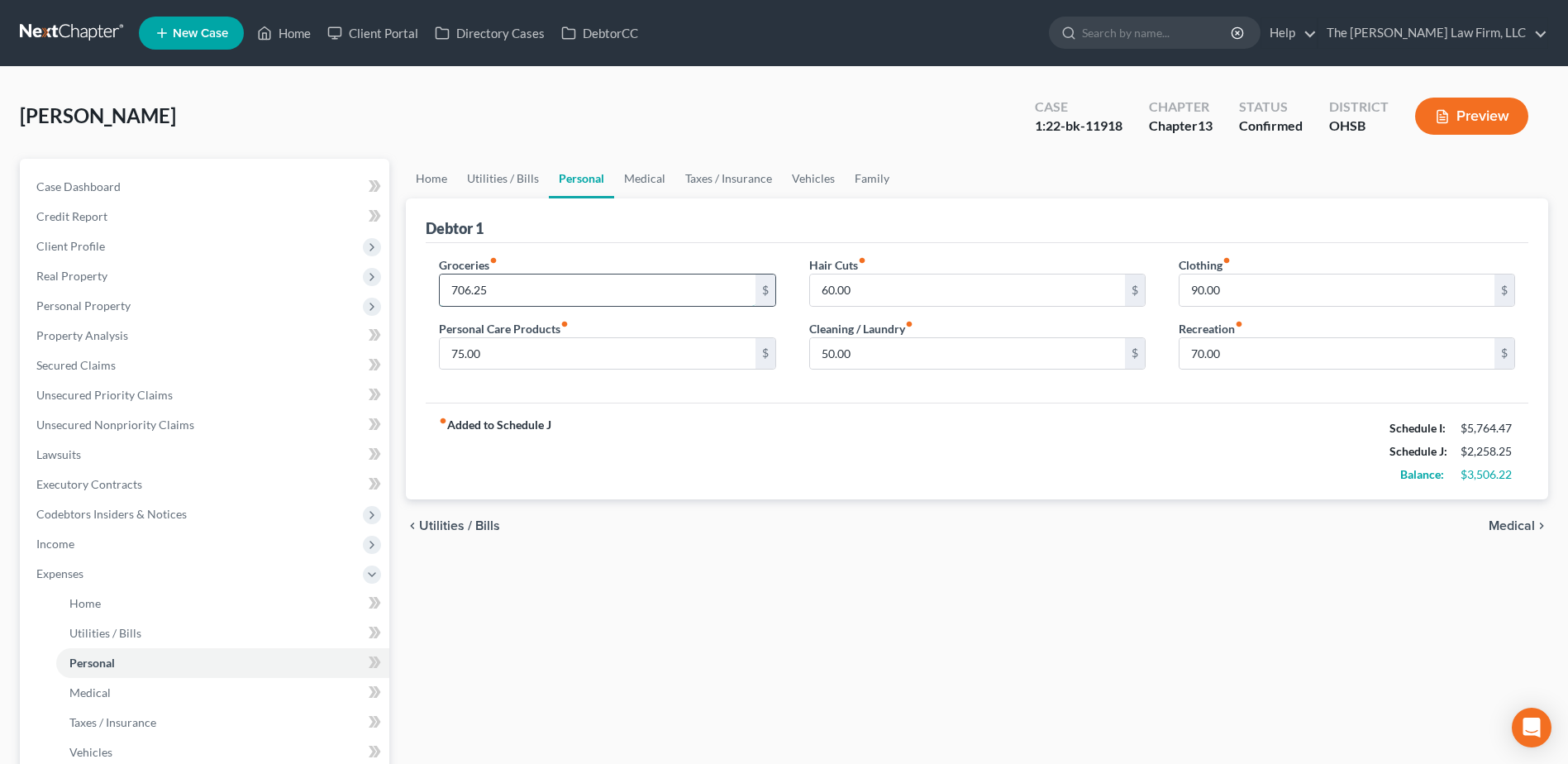
click at [520, 288] on input "706.25" at bounding box center [597, 290] width 315 height 32
click at [1244, 282] on input "90.00" at bounding box center [1337, 290] width 315 height 32
type input "150.00"
click at [1254, 358] on input "70.00" at bounding box center [1337, 353] width 315 height 32
type input "125.00"
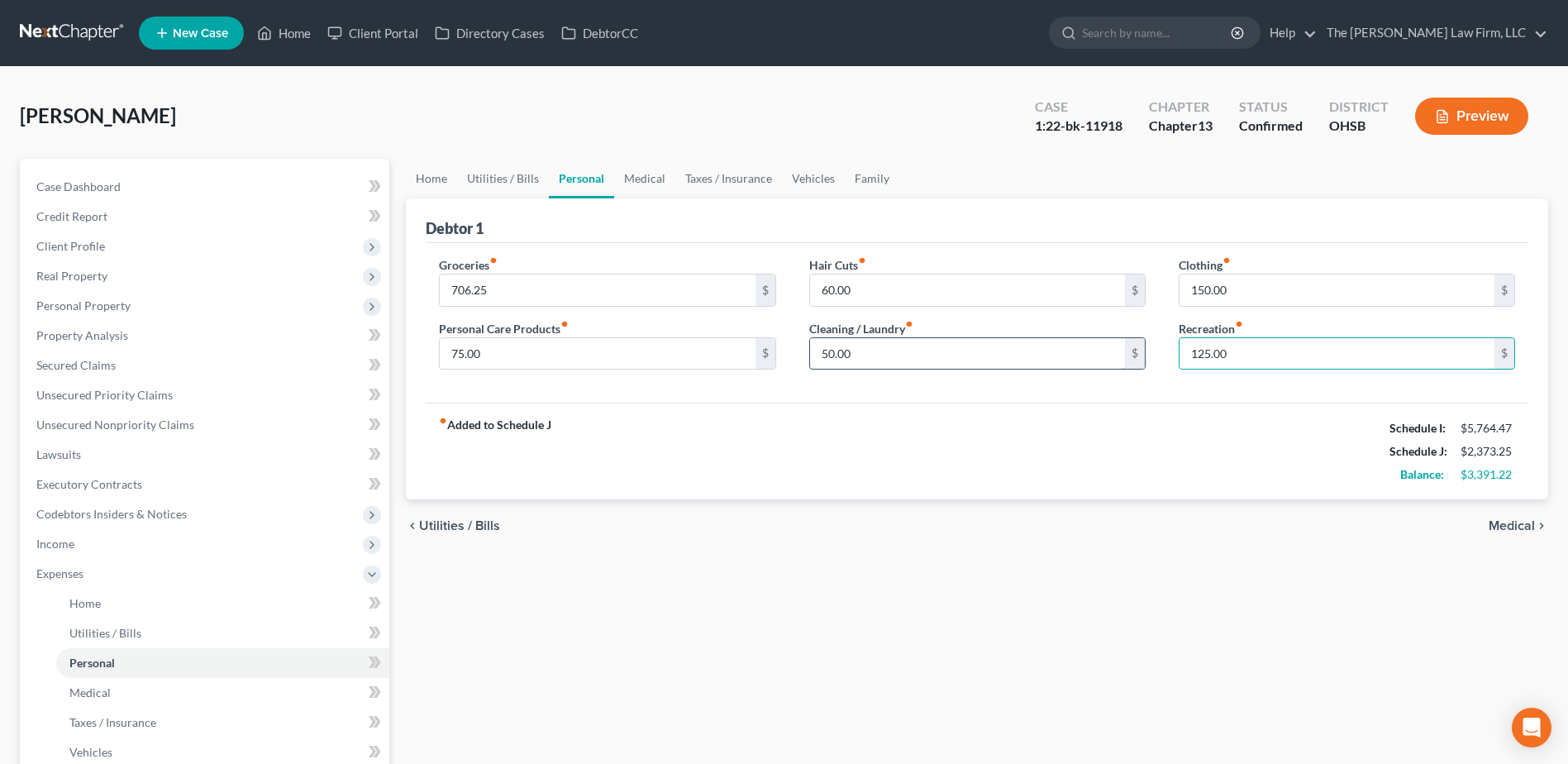
click at [920, 358] on input "50.00" at bounding box center [967, 353] width 315 height 32
type input "75.00"
click at [528, 287] on input "706.25" at bounding box center [597, 290] width 315 height 32
type input "900.00"
click at [645, 176] on link "Medical" at bounding box center [645, 179] width 62 height 39
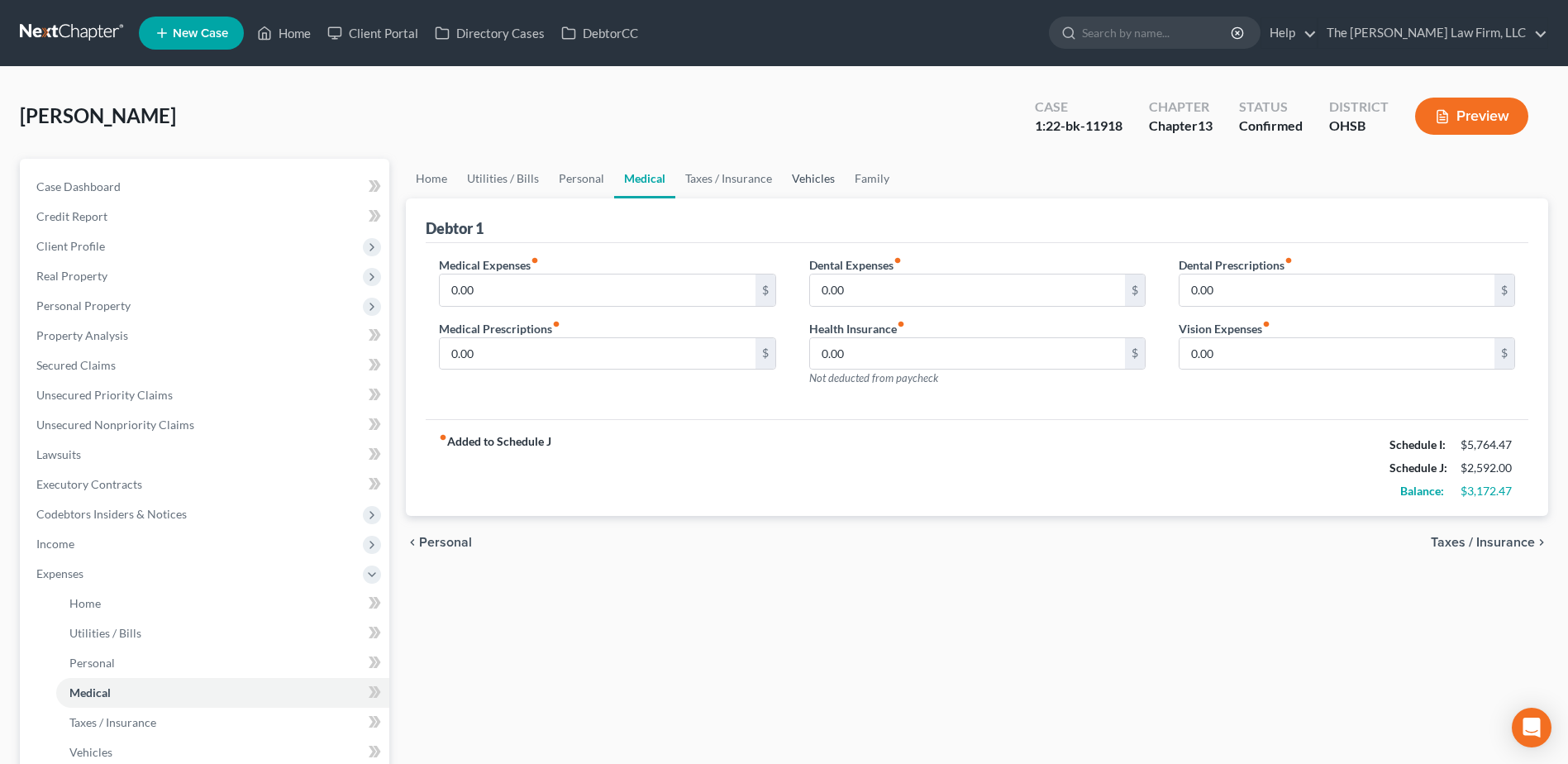
drag, startPoint x: 808, startPoint y: 174, endPoint x: 798, endPoint y: 185, distance: 14.9
click at [808, 174] on link "Vehicles" at bounding box center [813, 179] width 62 height 39
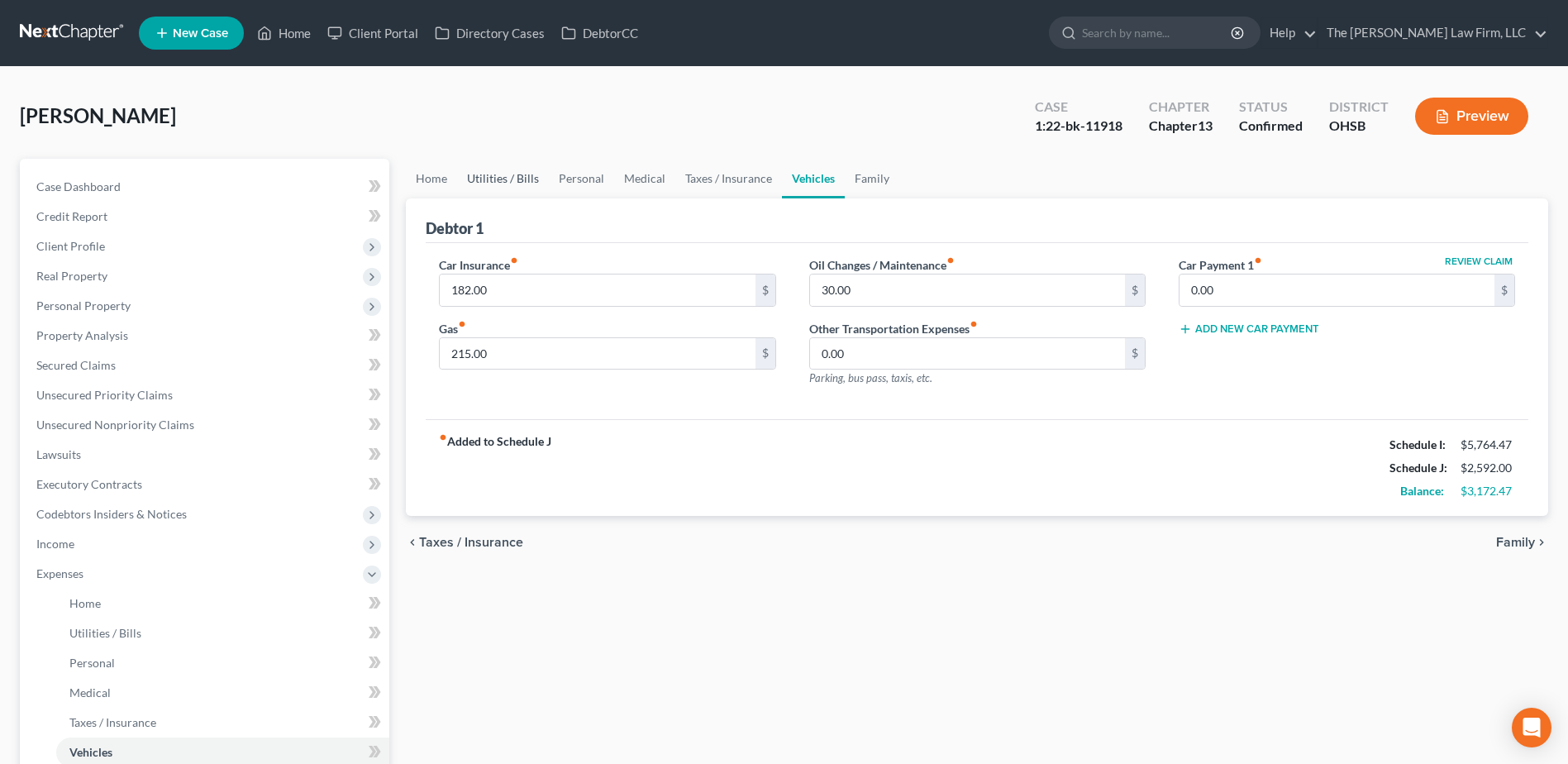
click at [476, 181] on link "Utilities / Bills" at bounding box center [502, 179] width 92 height 39
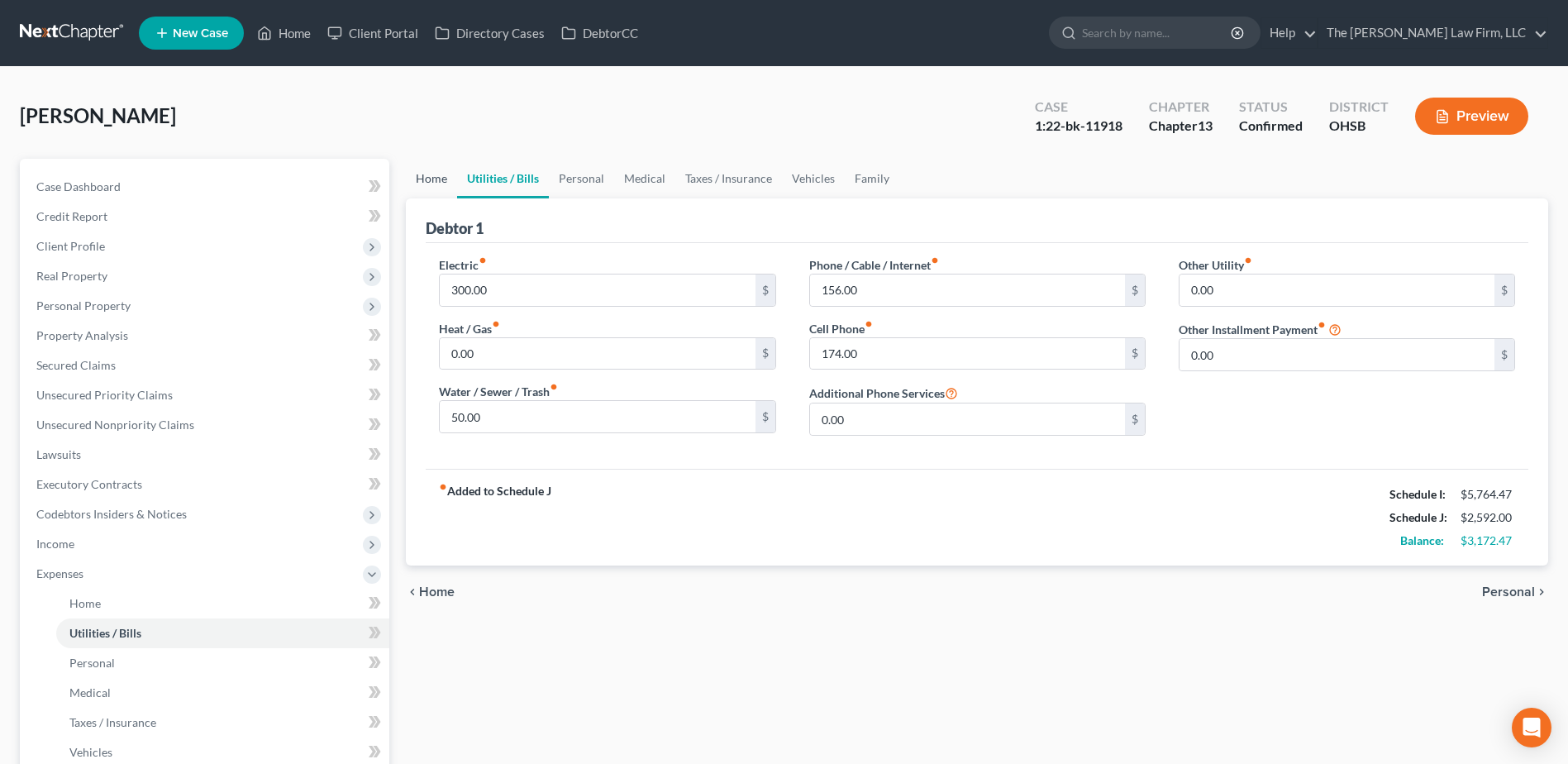
click at [422, 175] on link "Home" at bounding box center [432, 179] width 51 height 39
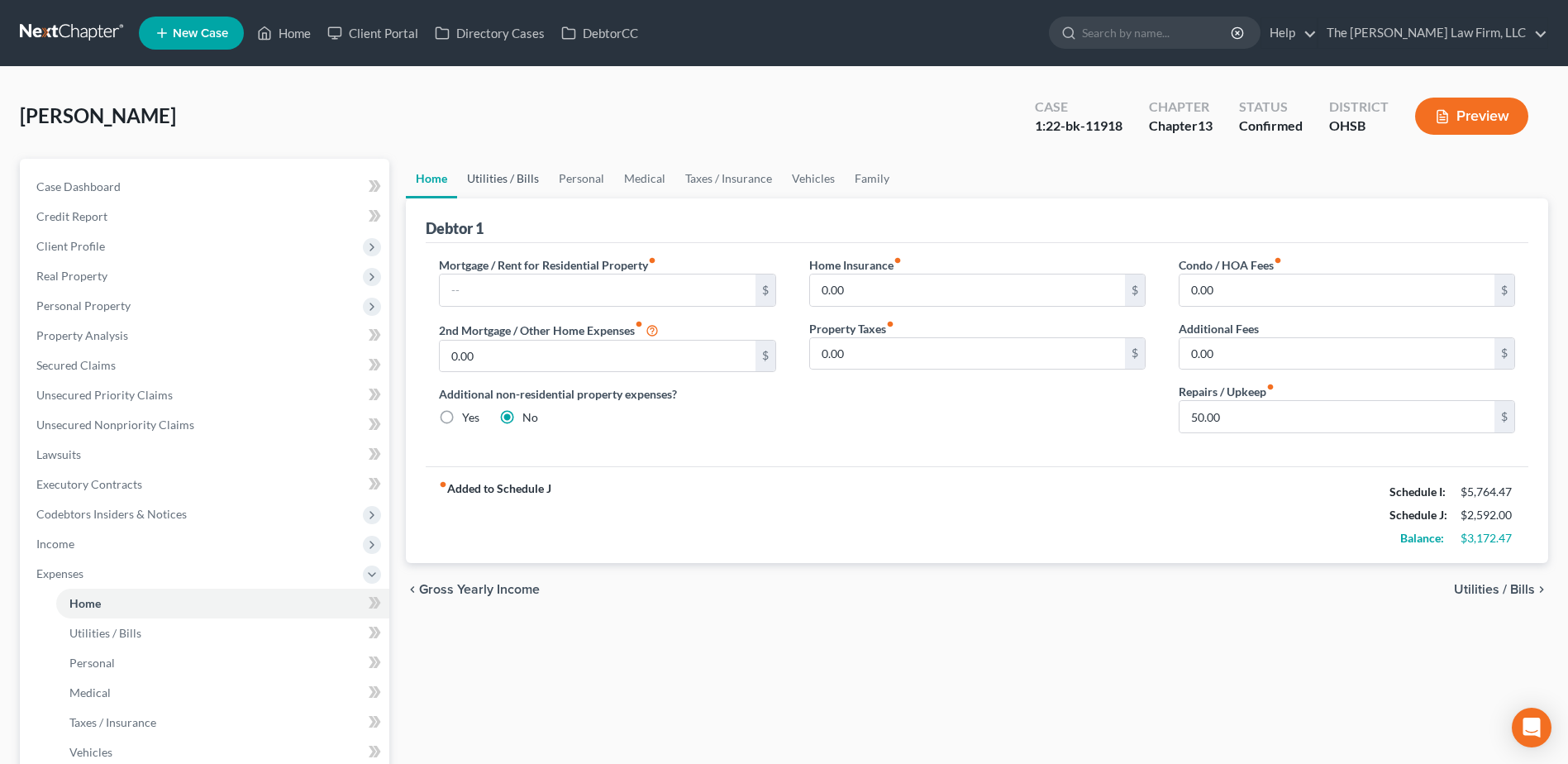
click at [488, 173] on link "Utilities / Bills" at bounding box center [502, 179] width 92 height 39
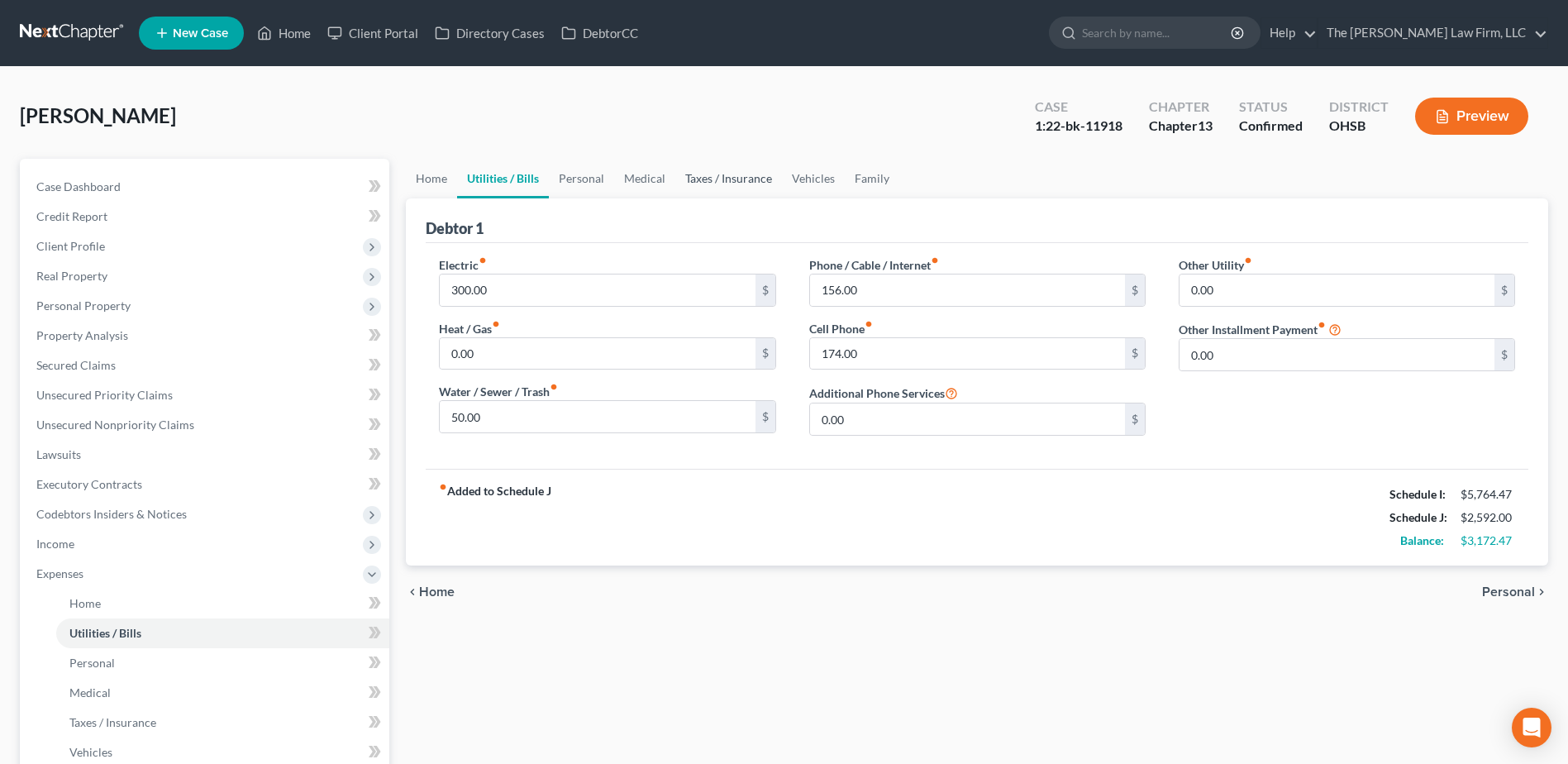
click at [678, 179] on link "Taxes / Insurance" at bounding box center [729, 179] width 107 height 39
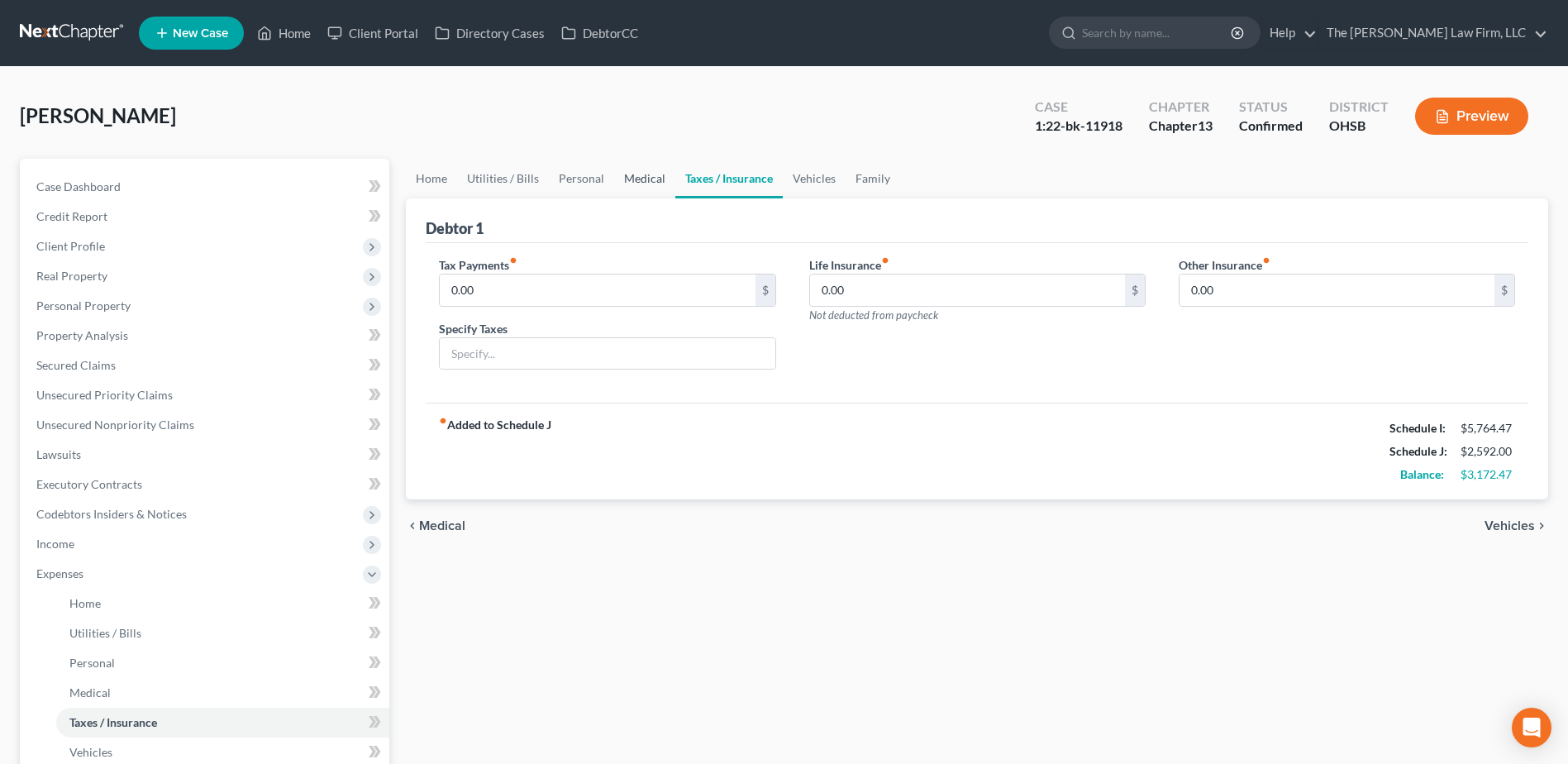
click at [642, 178] on link "Medical" at bounding box center [645, 179] width 62 height 39
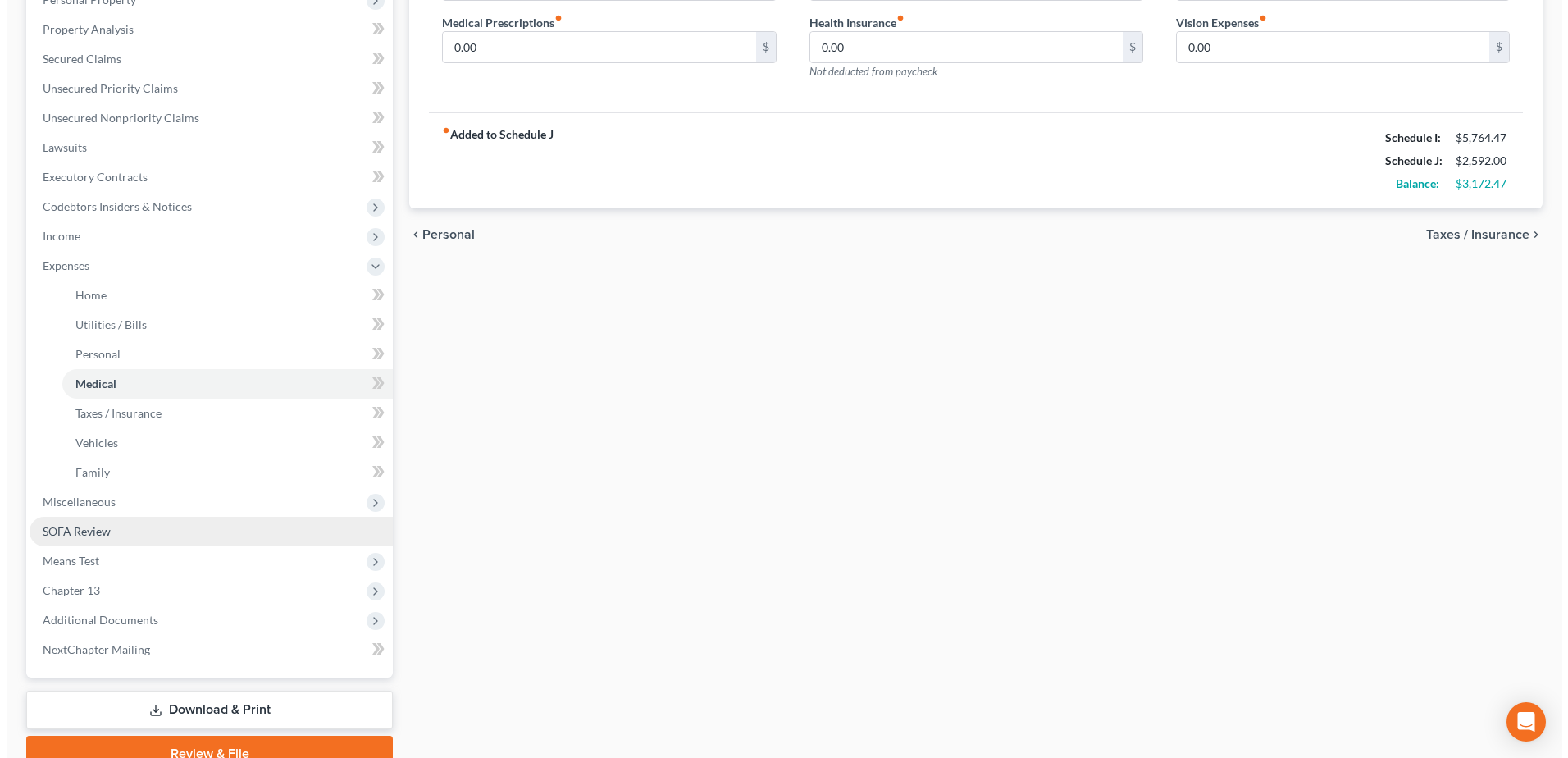
scroll to position [328, 0]
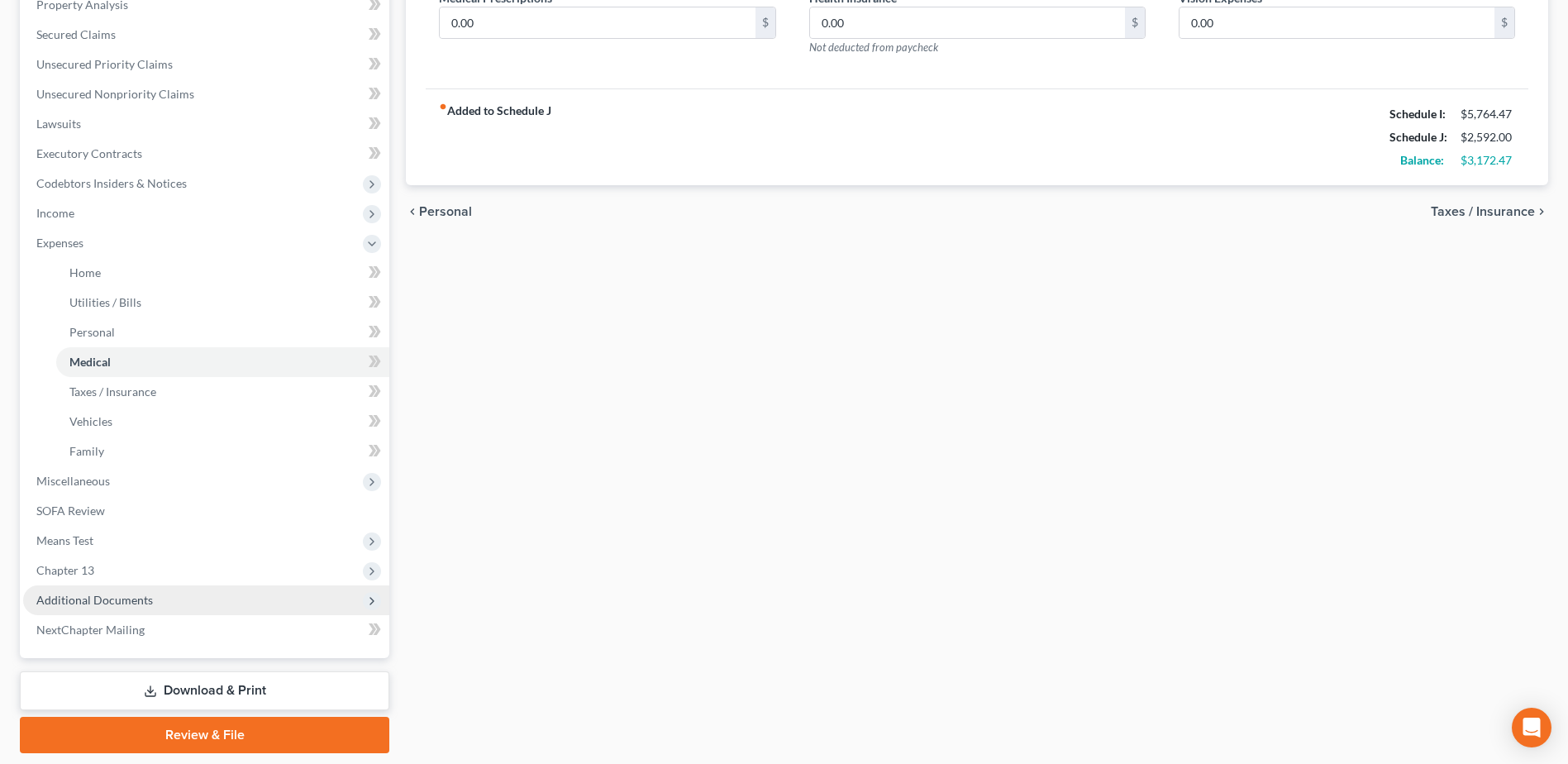
click at [149, 601] on span "Additional Documents" at bounding box center [95, 600] width 116 height 14
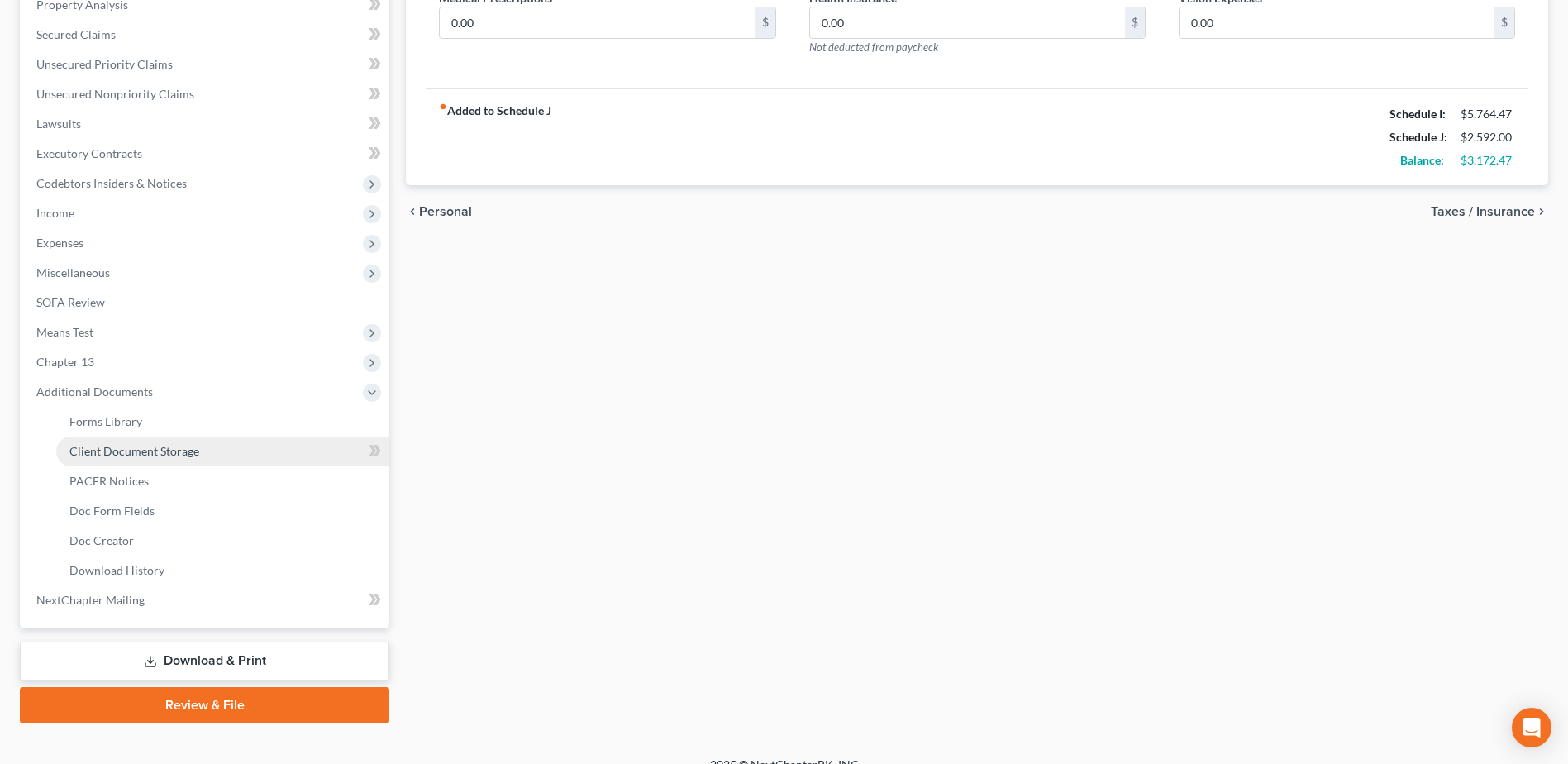
click at [163, 454] on span "Client Document Storage" at bounding box center [134, 451] width 130 height 14
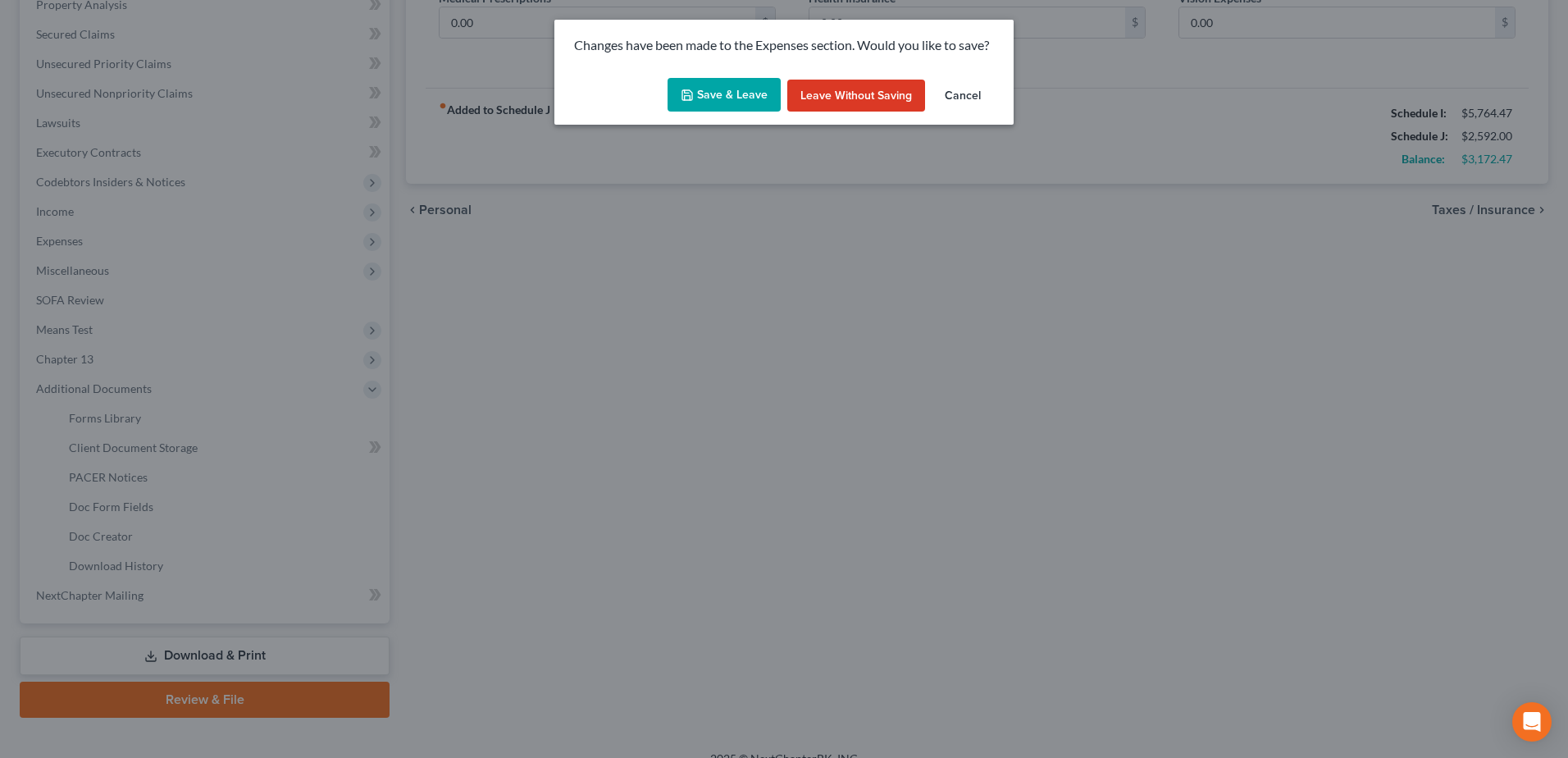
click at [713, 114] on div "Save & Leave Leave without Saving Cancel" at bounding box center [783, 98] width 459 height 54
click at [709, 98] on button "Save & Leave" at bounding box center [724, 95] width 113 height 35
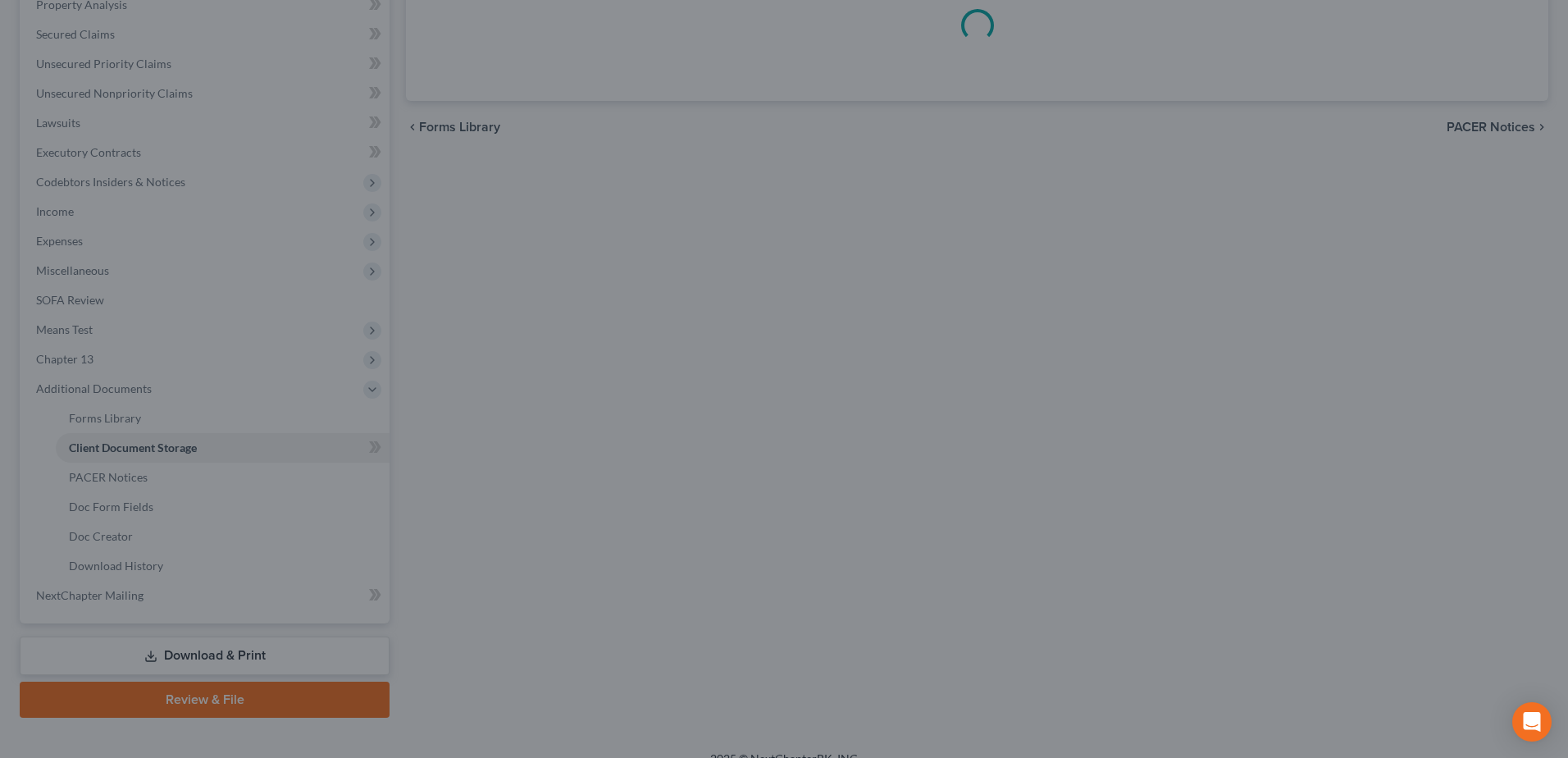
select select "7"
select select "52"
select select "61"
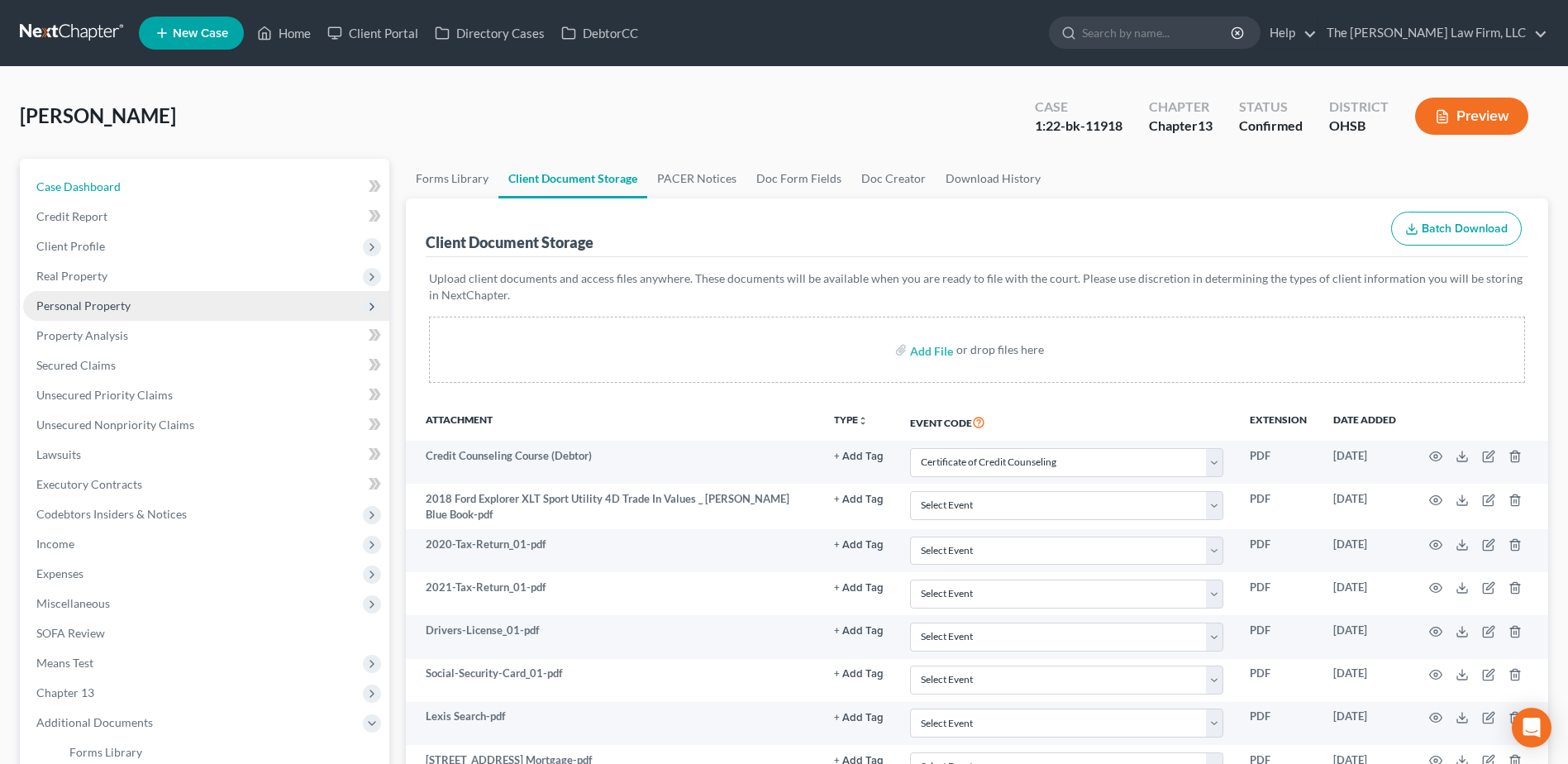
drag, startPoint x: 98, startPoint y: 185, endPoint x: 291, endPoint y: 293, distance: 221.2
click at [98, 185] on span "Case Dashboard" at bounding box center [79, 187] width 85 height 14
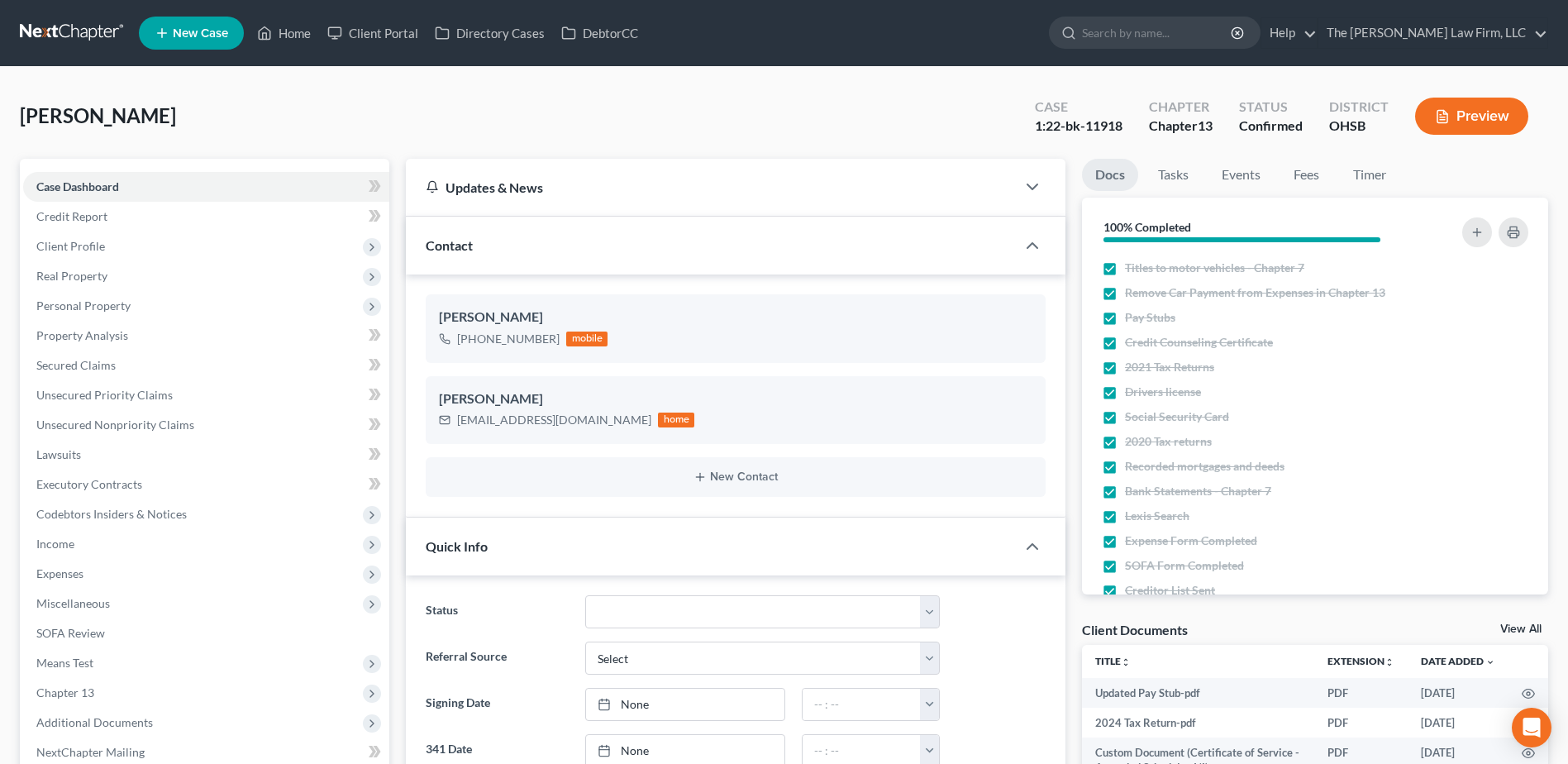
click at [34, 28] on link at bounding box center [73, 33] width 106 height 30
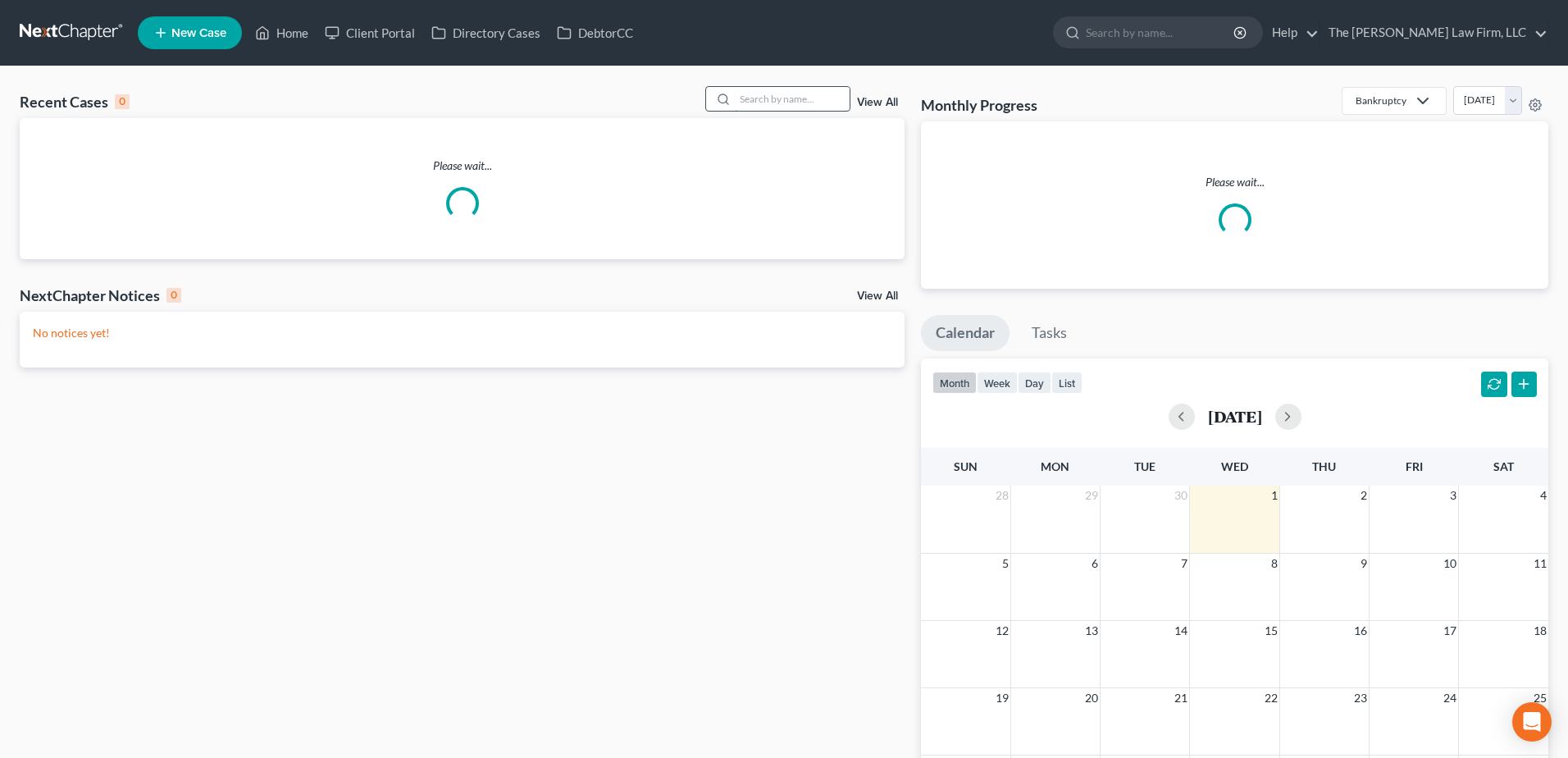
click at [759, 100] on input "search" at bounding box center [792, 98] width 115 height 24
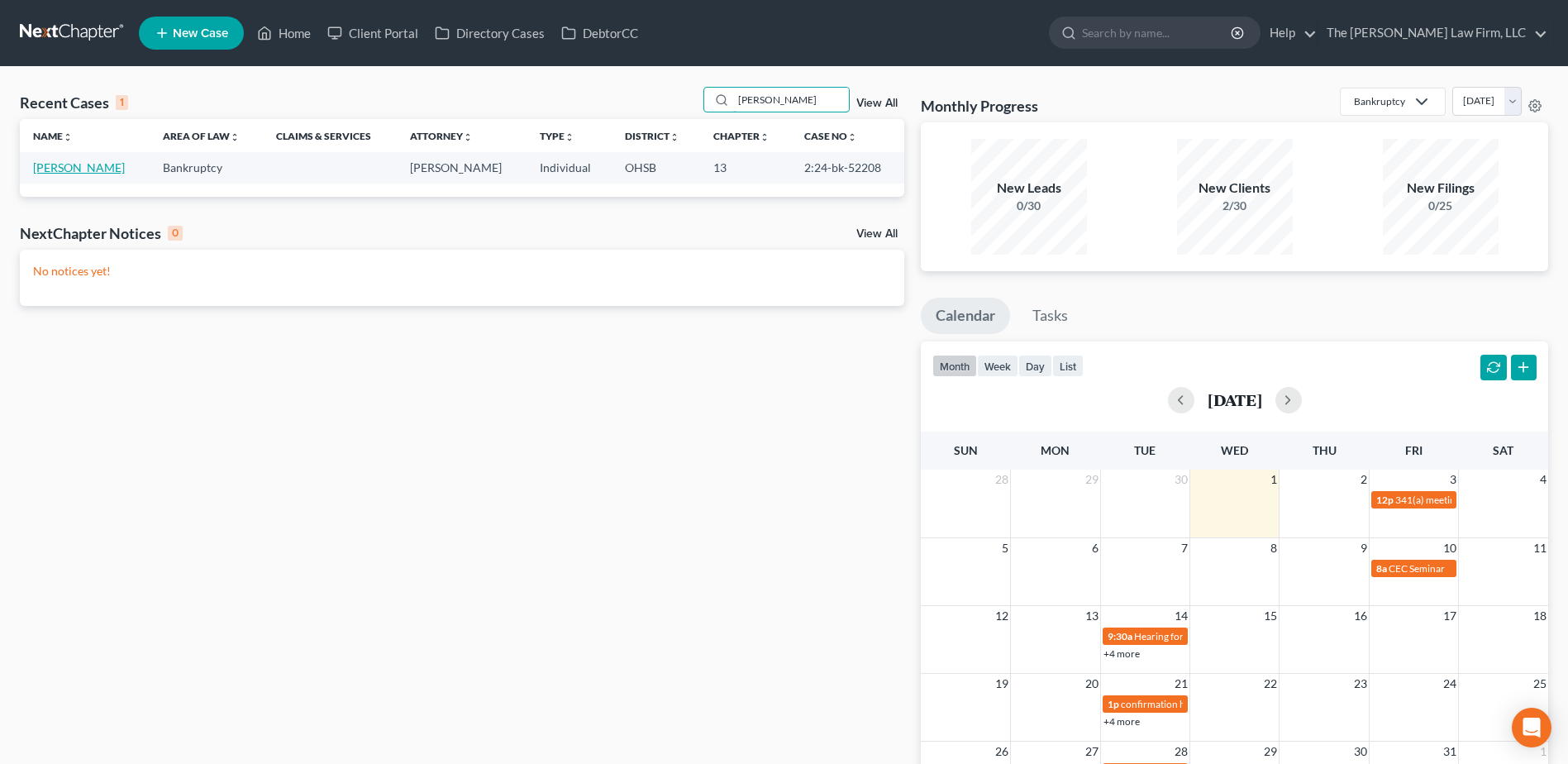
type input "[PERSON_NAME]"
click at [49, 168] on link "[PERSON_NAME]" at bounding box center [79, 168] width 92 height 14
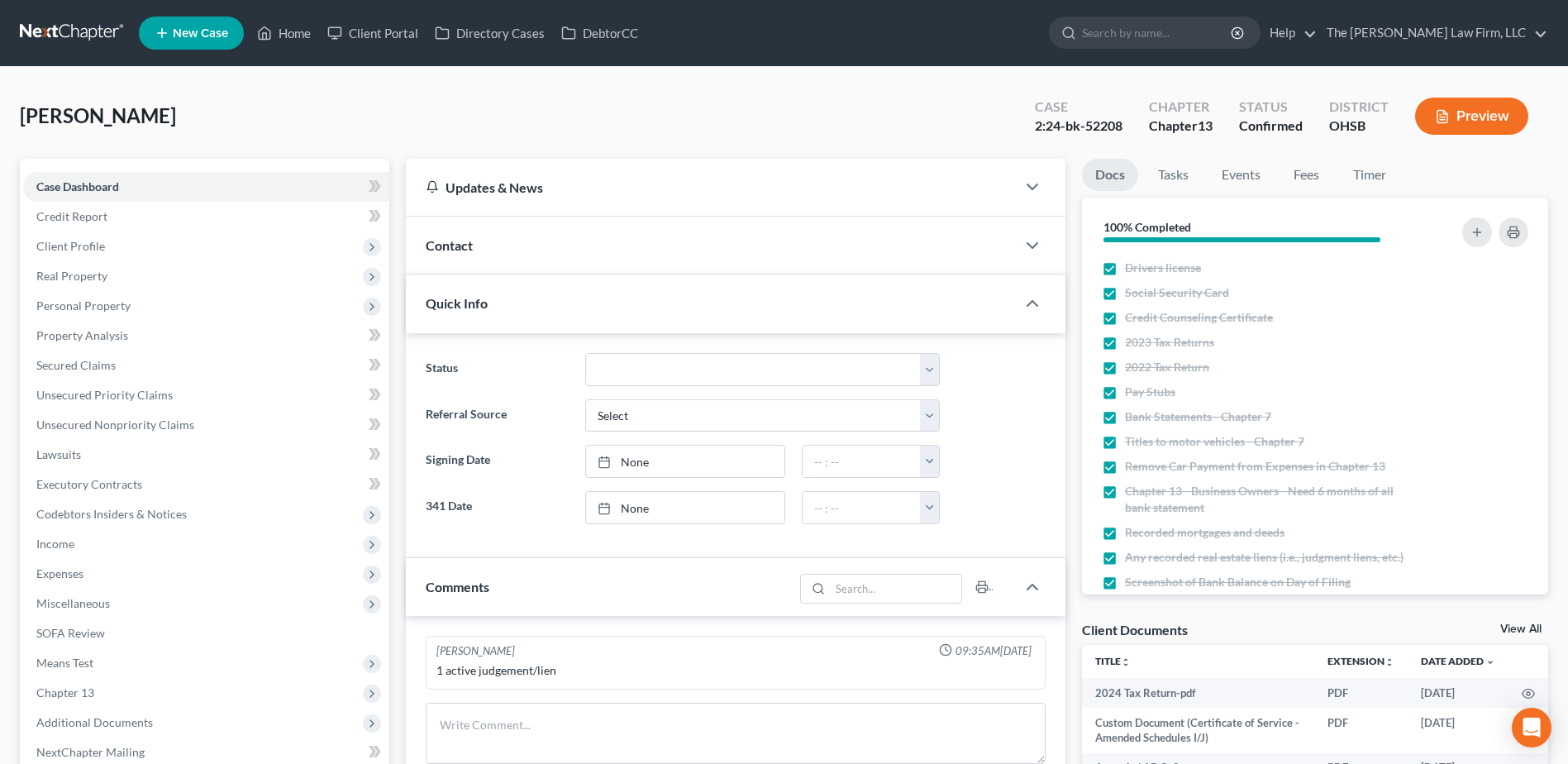
click at [60, 30] on link at bounding box center [73, 33] width 106 height 30
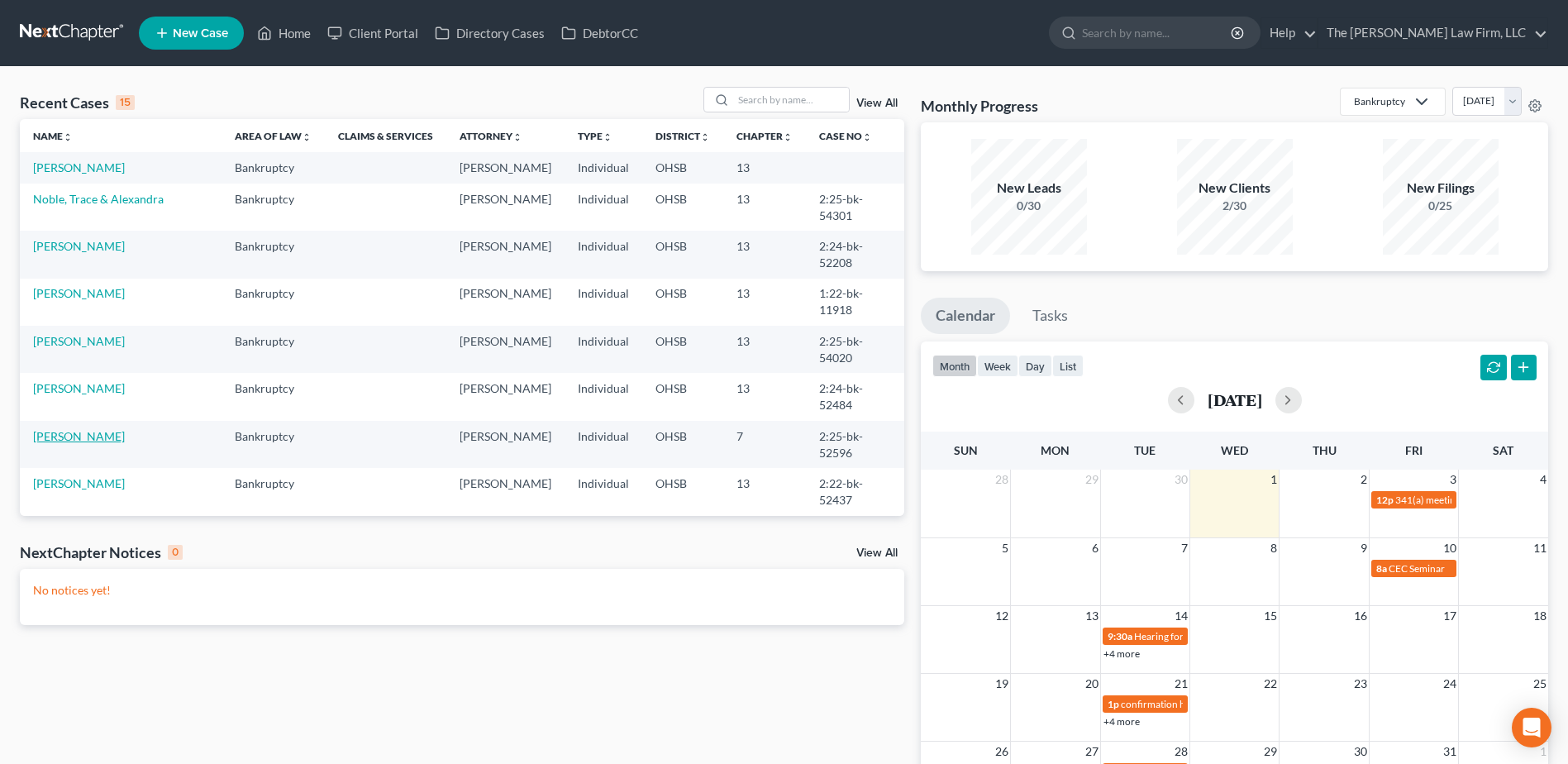
click at [88, 435] on link "[PERSON_NAME]" at bounding box center [79, 436] width 92 height 14
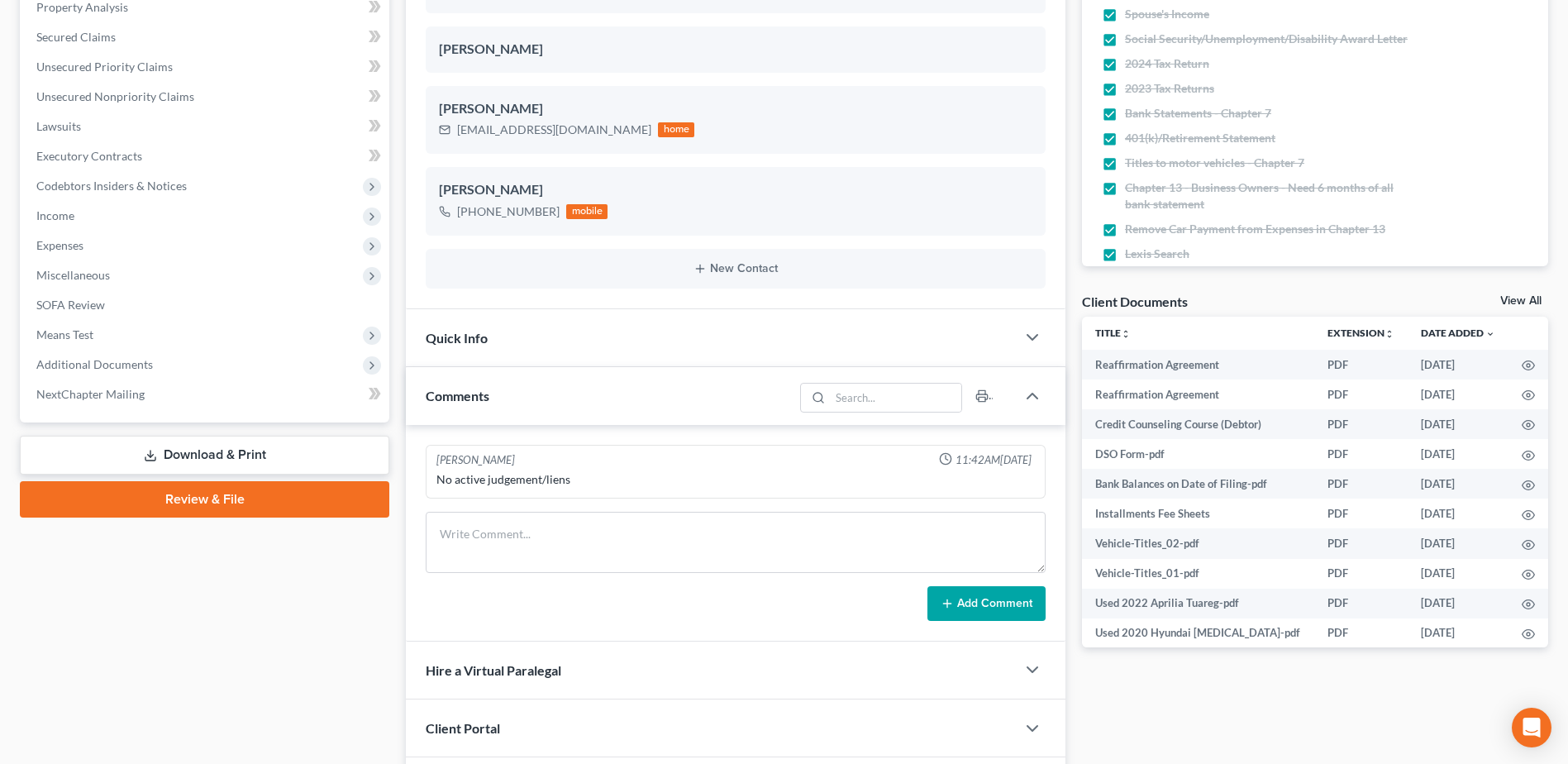
scroll to position [331, 0]
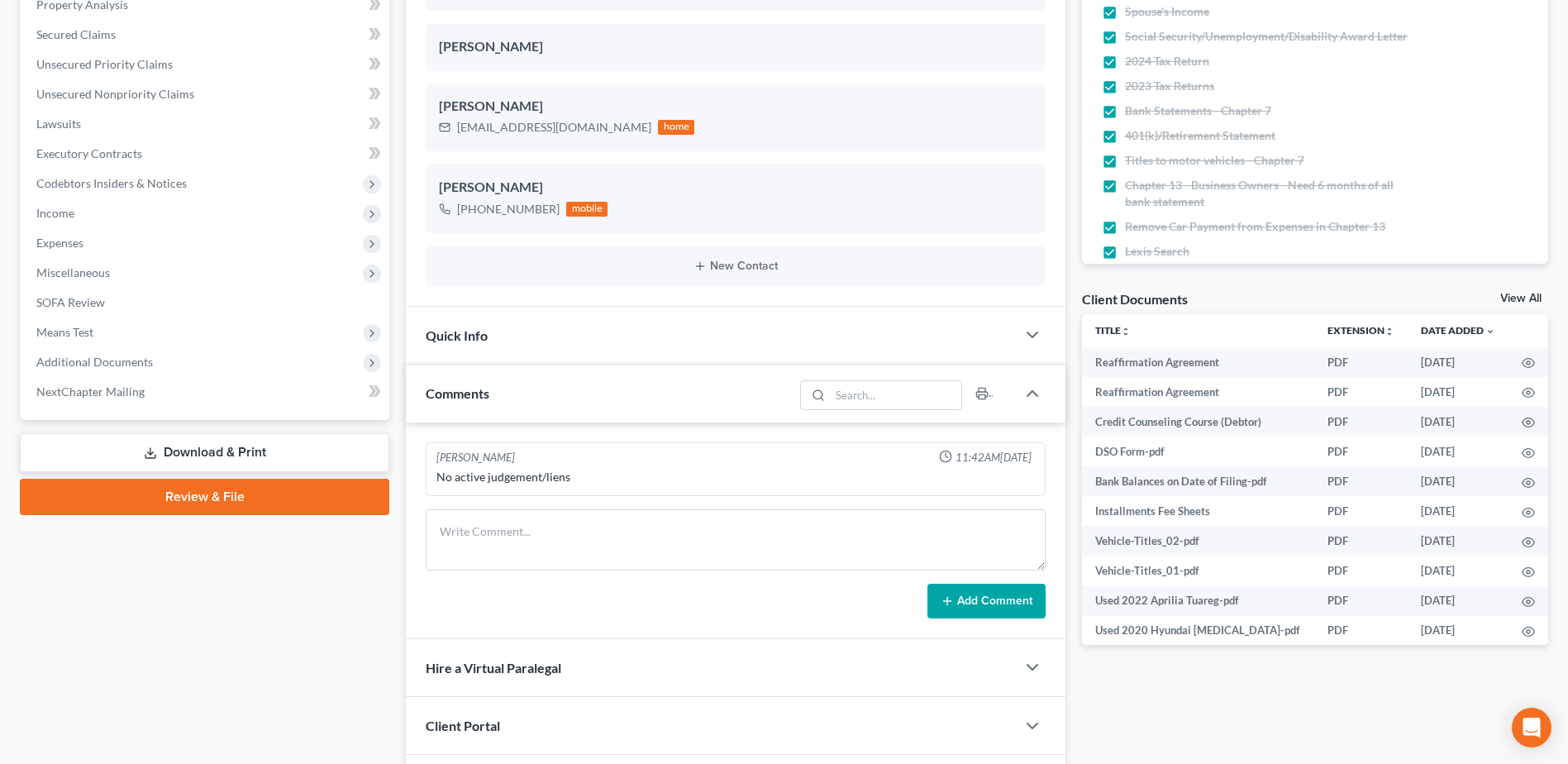
drag, startPoint x: 129, startPoint y: 366, endPoint x: 128, endPoint y: 388, distance: 22.0
click at [129, 366] on span "Additional Documents" at bounding box center [95, 362] width 116 height 14
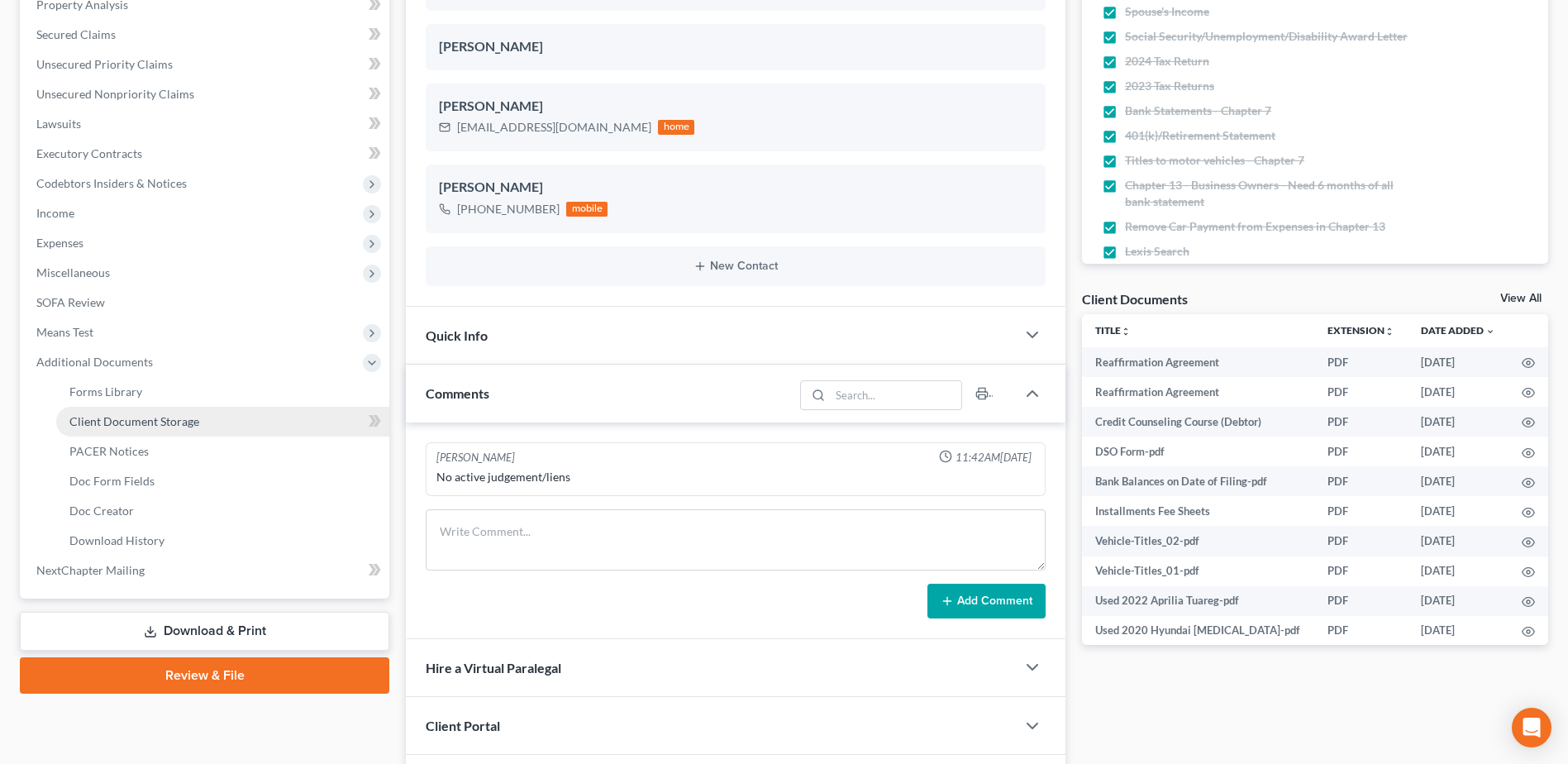
click at [127, 416] on span "Client Document Storage" at bounding box center [134, 421] width 130 height 14
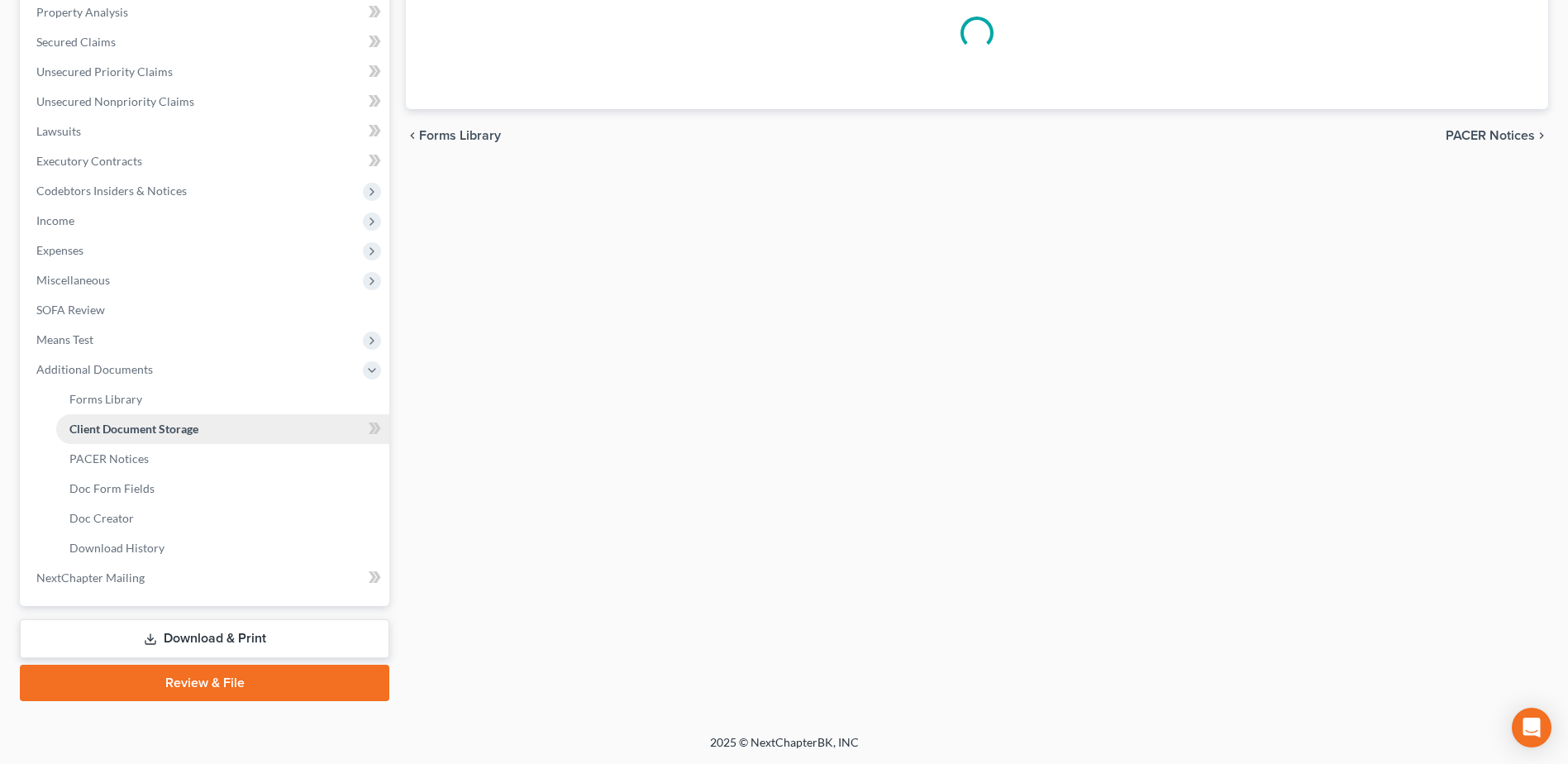
scroll to position [323, 0]
select select "52"
select select "61"
select select "7"
select select "37"
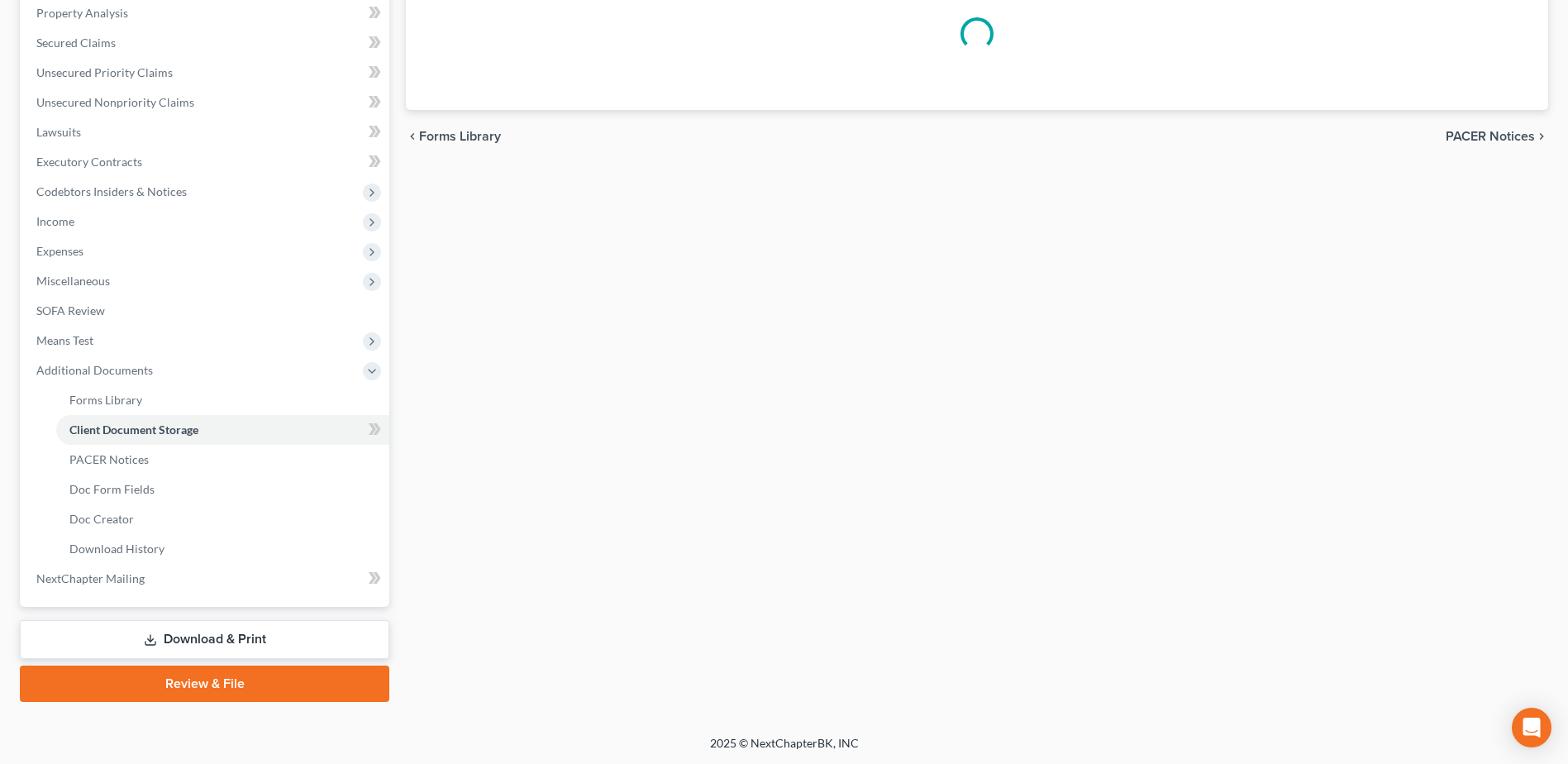
select select "7"
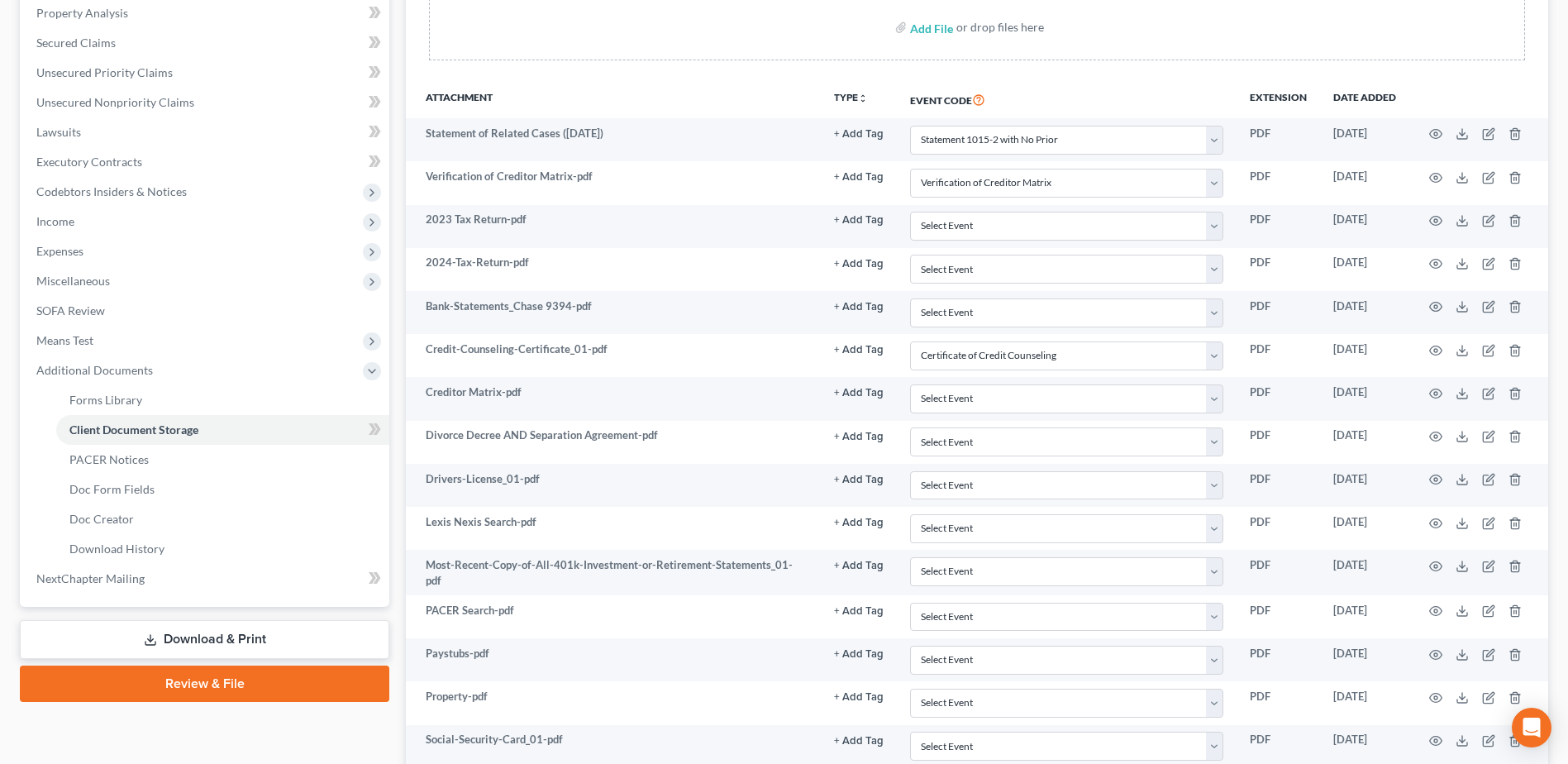
scroll to position [0, 0]
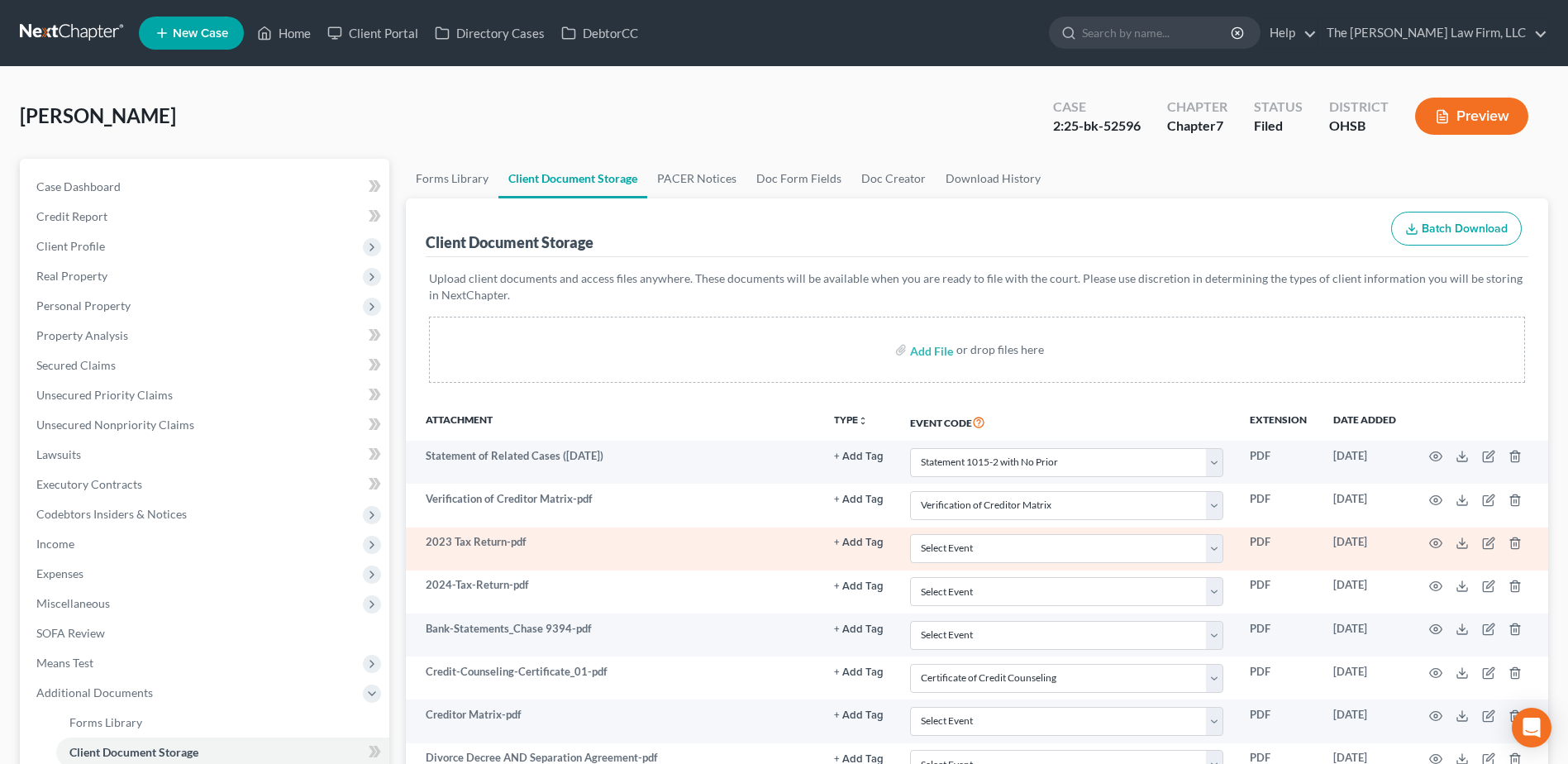
select select "52"
select select "61"
select select "7"
select select "37"
select select "7"
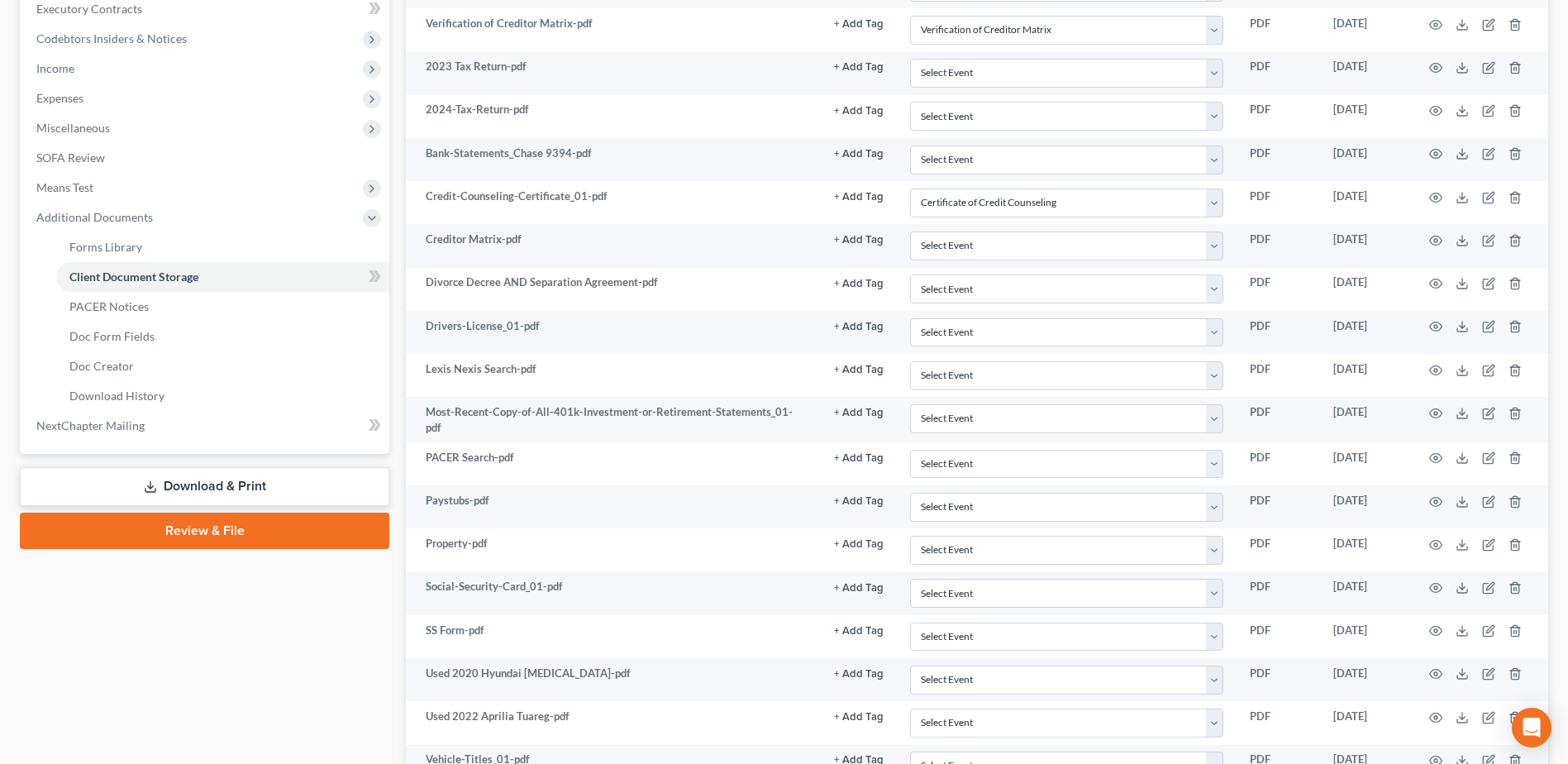
click at [161, 526] on link "Review & File" at bounding box center [204, 530] width 370 height 37
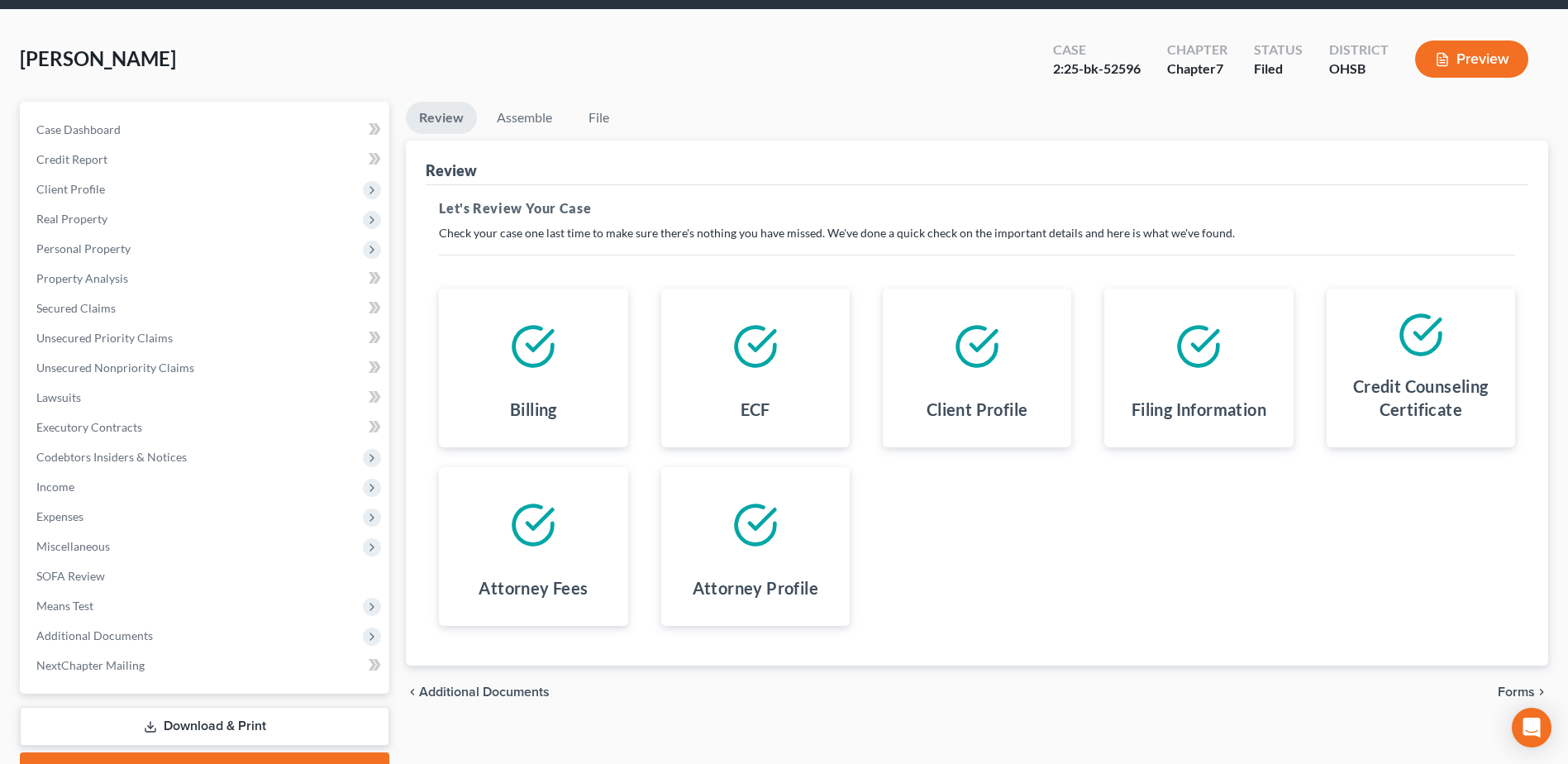
scroll to position [145, 0]
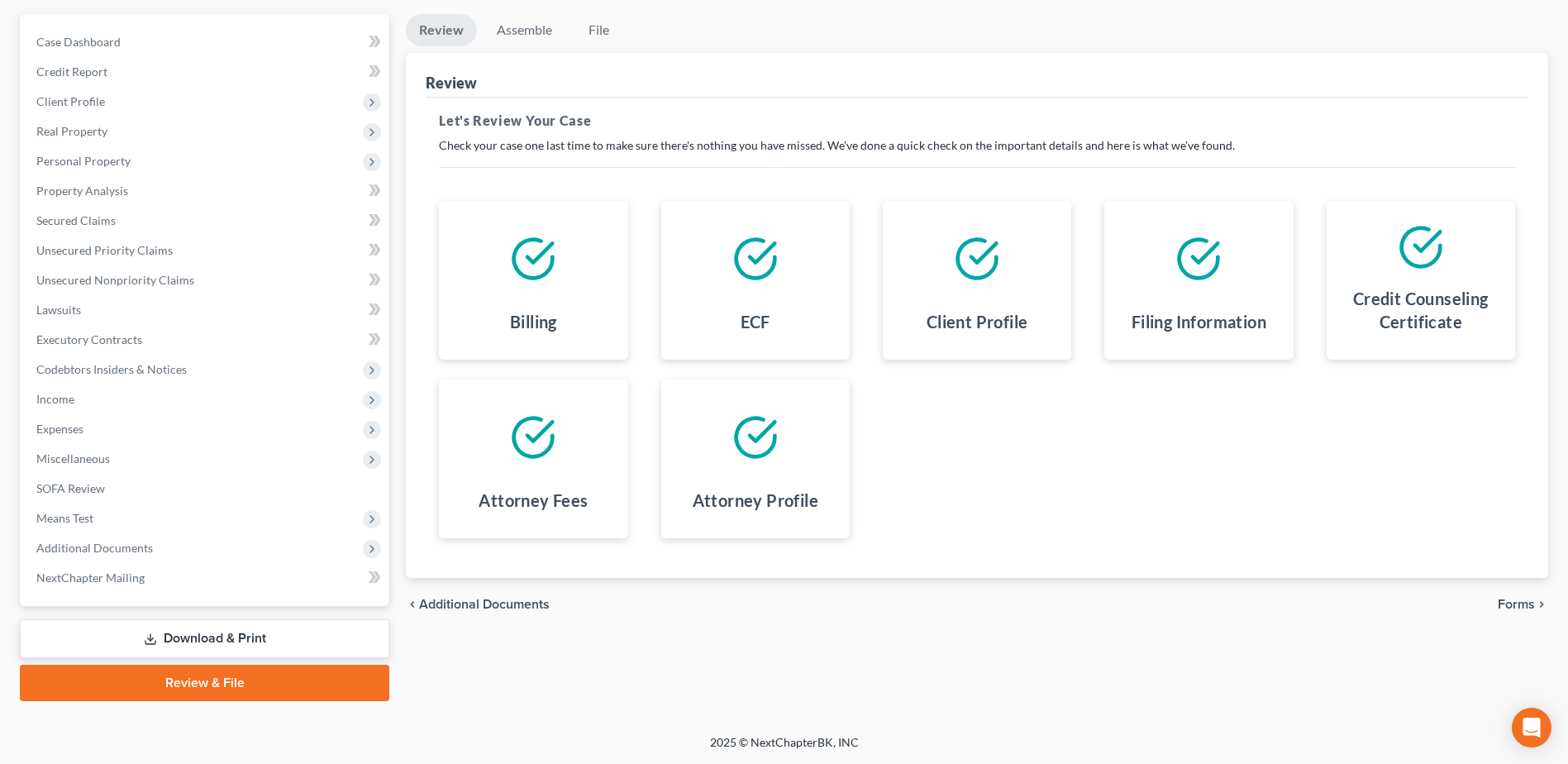
click at [1508, 607] on span "Forms" at bounding box center [1516, 604] width 37 height 13
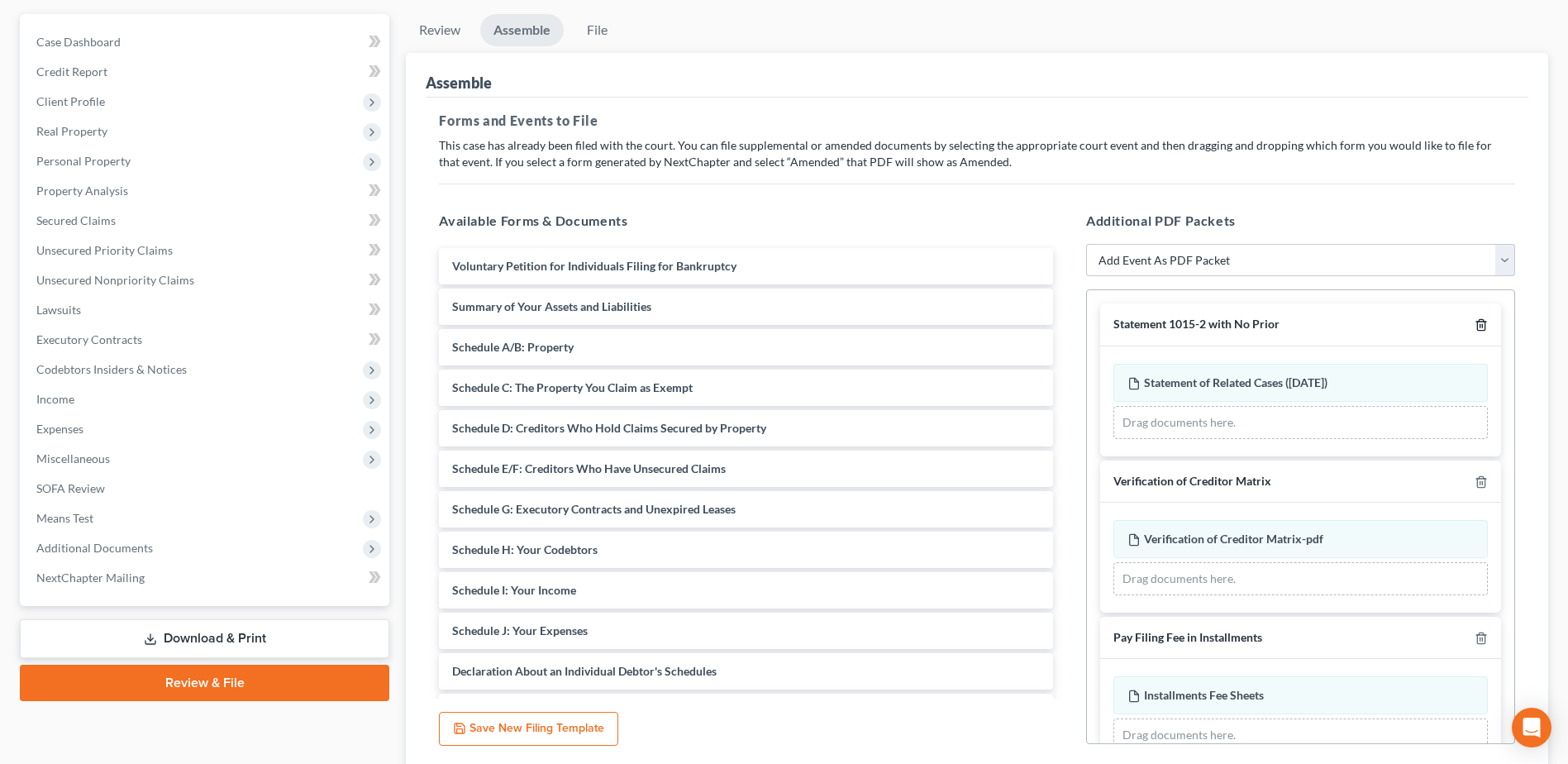
click at [1475, 329] on icon "button" at bounding box center [1481, 324] width 13 height 13
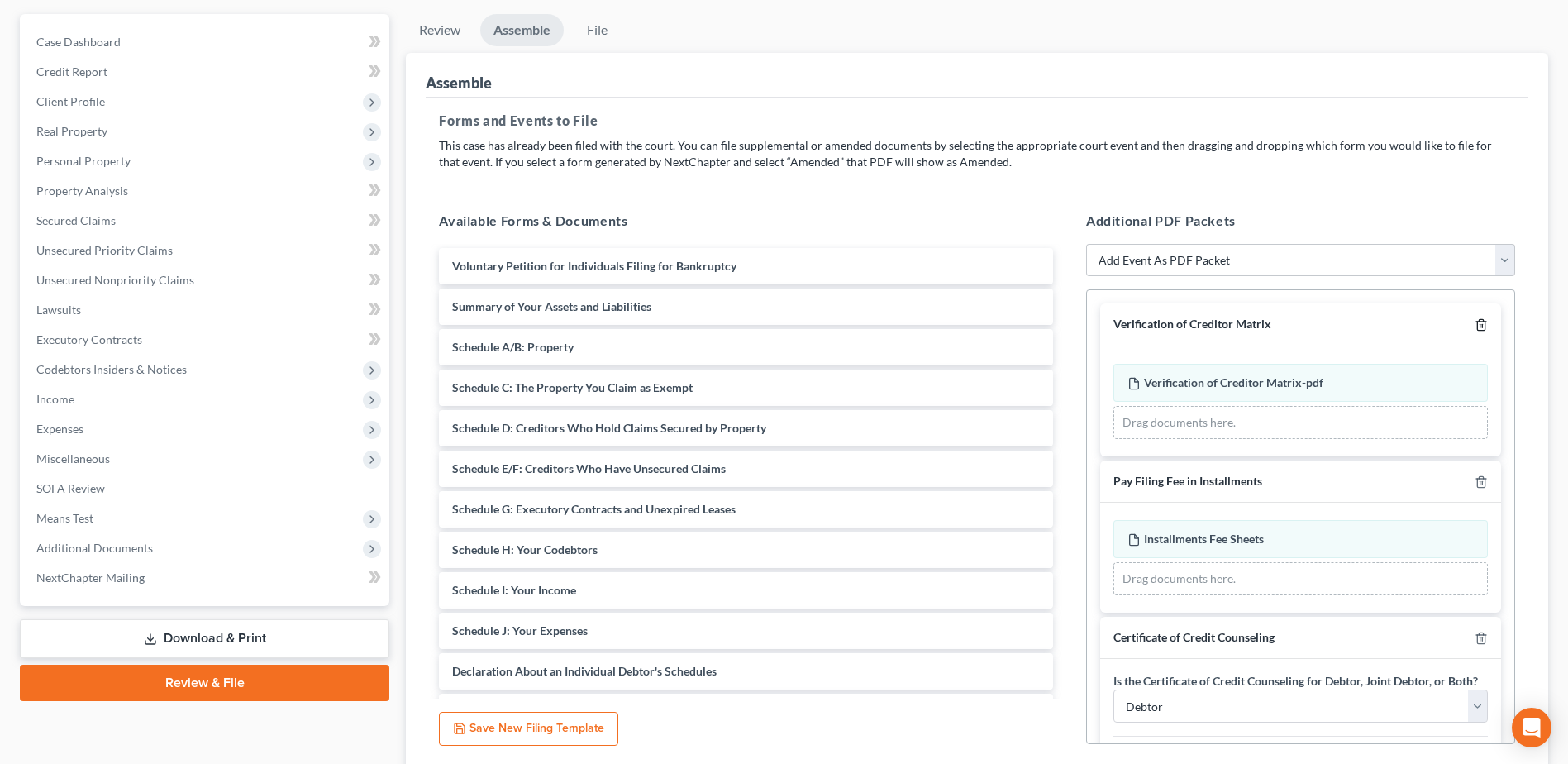
click at [1475, 329] on icon "button" at bounding box center [1481, 324] width 13 height 13
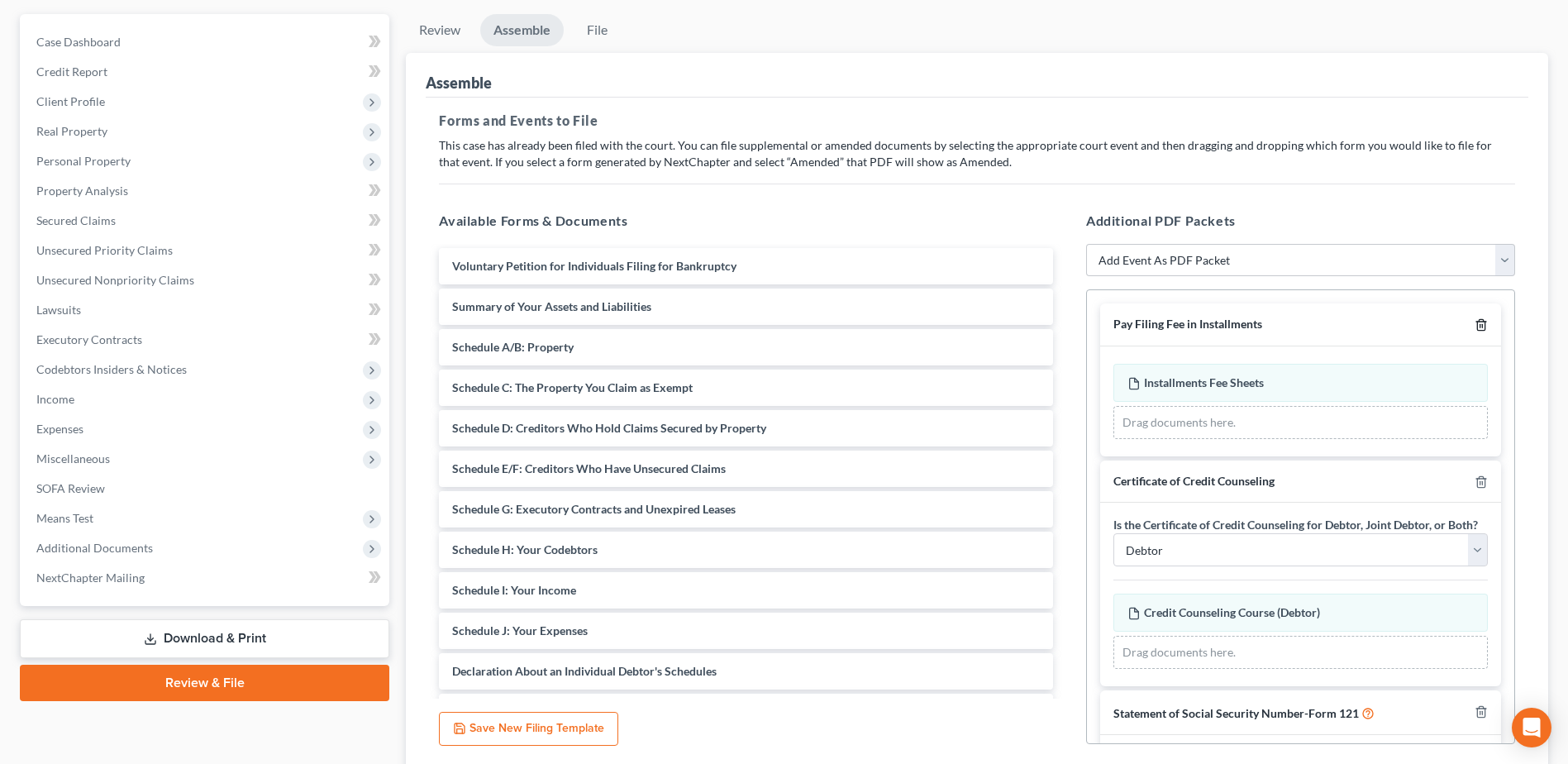
click at [1475, 329] on icon "button" at bounding box center [1481, 324] width 13 height 13
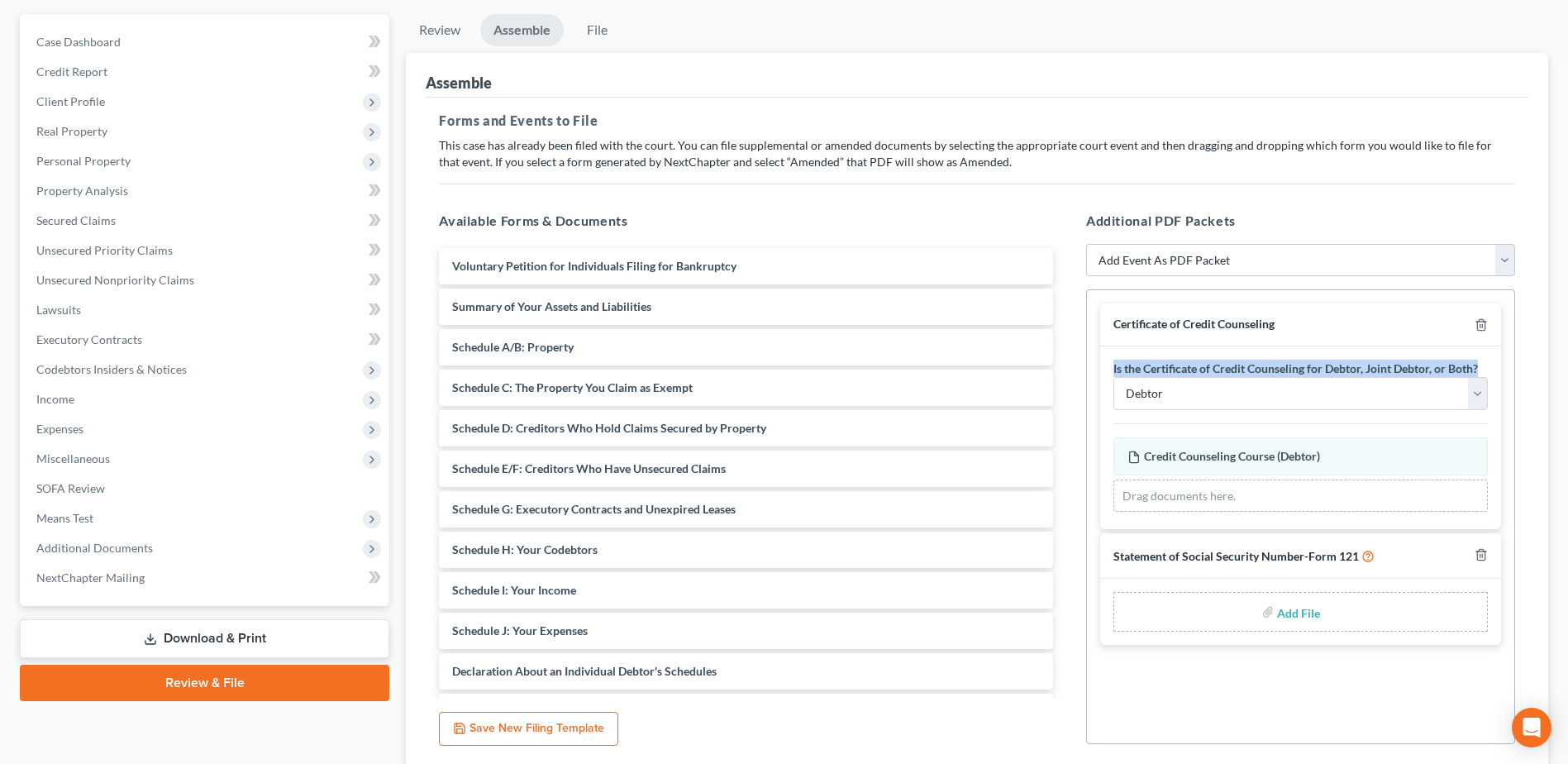
click at [1468, 329] on div "Certificate of Credit Counseling" at bounding box center [1300, 325] width 401 height 43
click at [1476, 321] on icon "button" at bounding box center [1481, 324] width 13 height 13
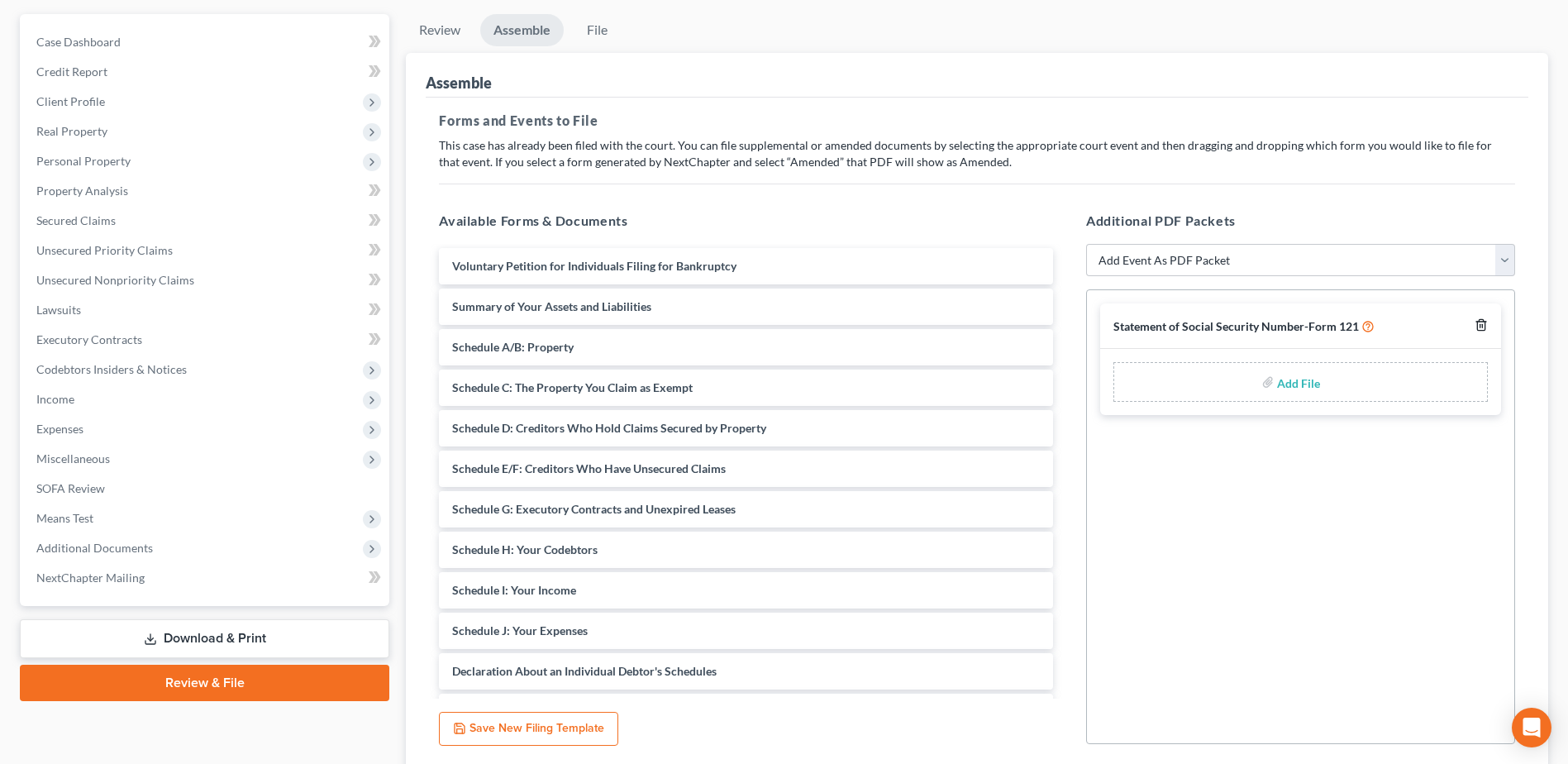
click at [1476, 323] on icon "button" at bounding box center [1481, 324] width 13 height 13
click at [1437, 271] on select "Add Event As PDF Packet 20 Largest Unsecured Creditors Amended Document Amended…" at bounding box center [1301, 260] width 429 height 33
select select "25"
click at [1086, 244] on select "Add Event As PDF Packet 20 Largest Unsecured Creditors Amended Document Amended…" at bounding box center [1301, 260] width 429 height 33
select select
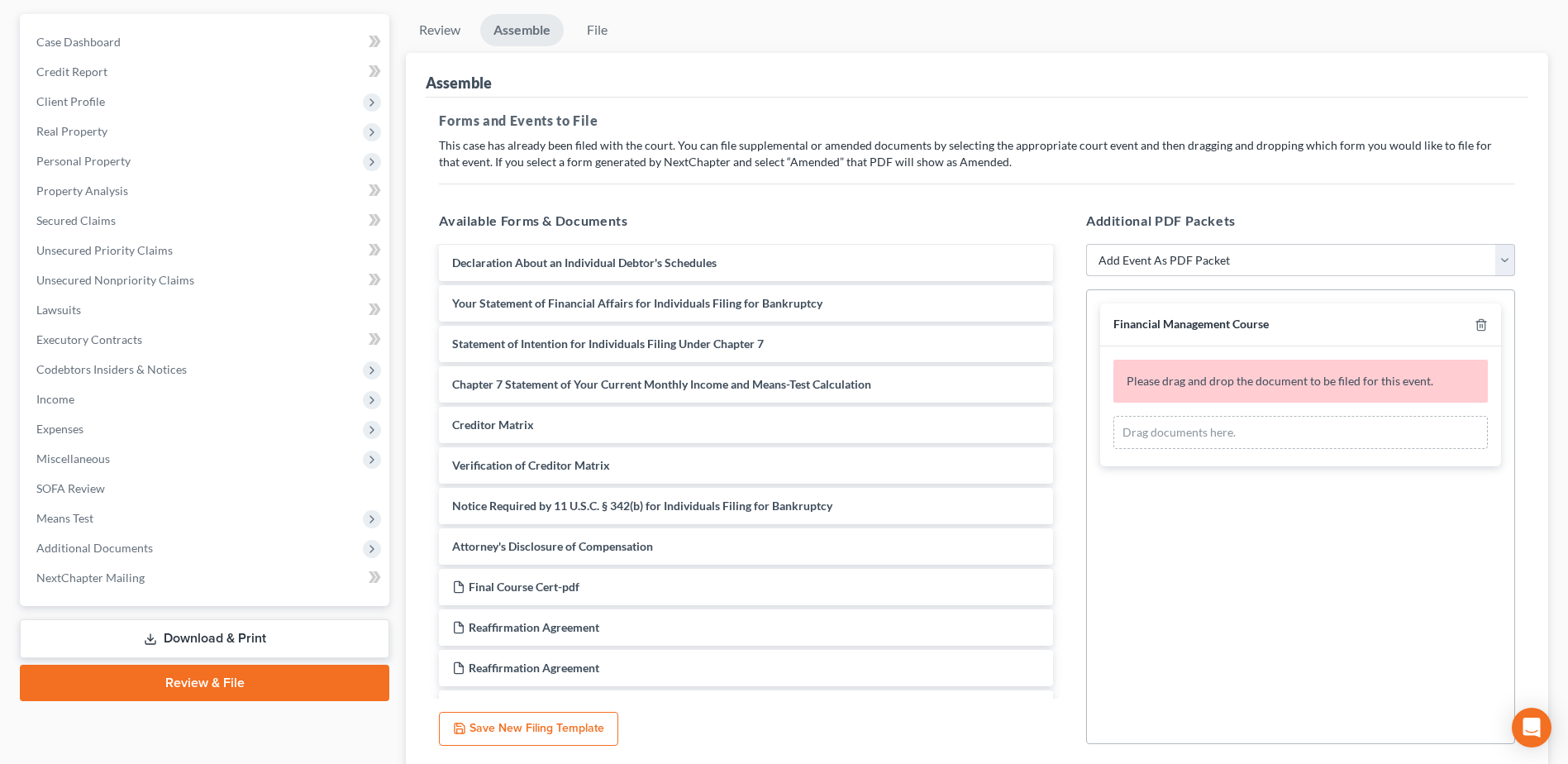
scroll to position [413, 0]
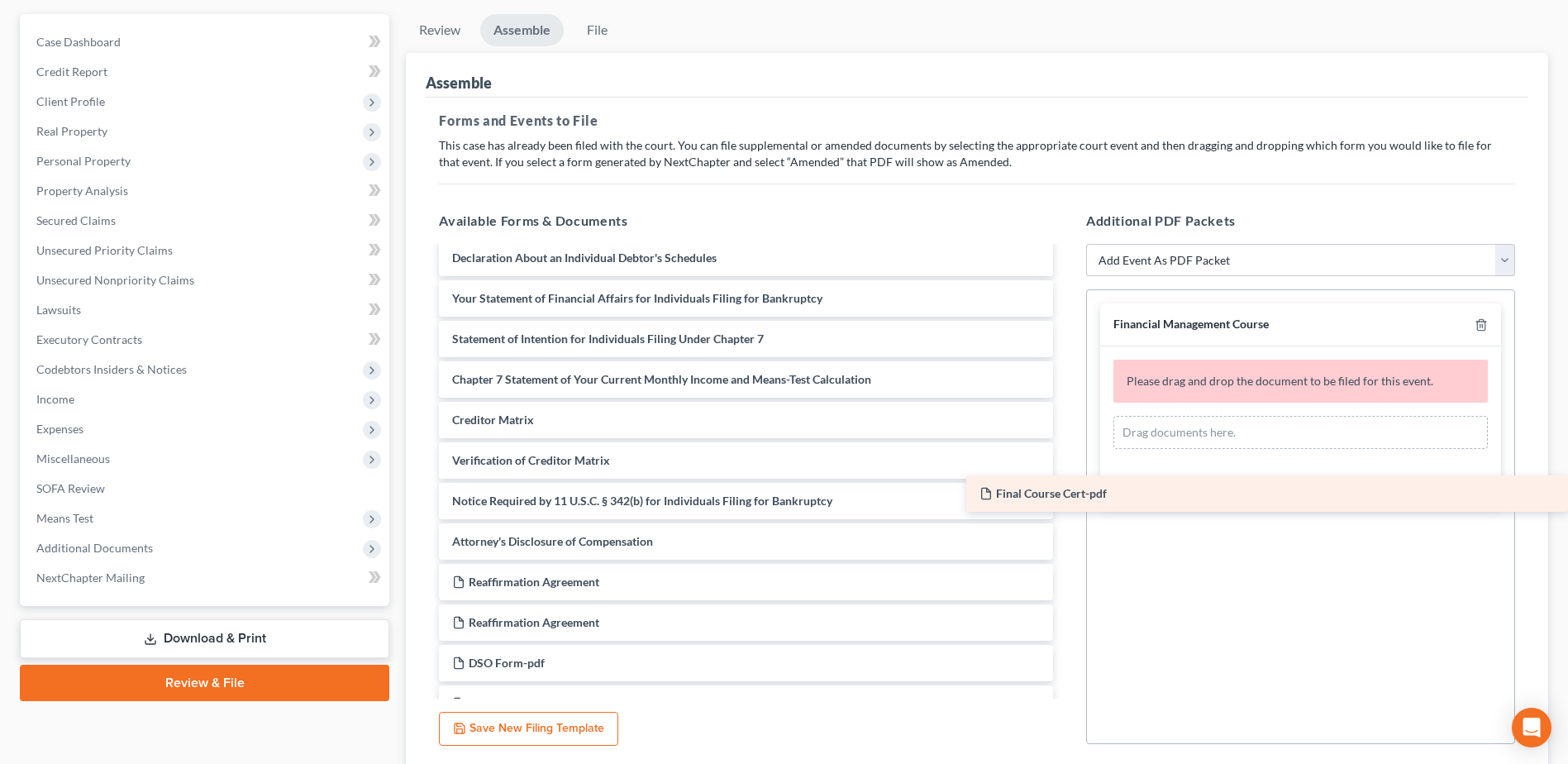
drag, startPoint x: 613, startPoint y: 581, endPoint x: 1312, endPoint y: 493, distance: 704.5
click at [1067, 493] on div "Final Course Cert-pdf Voluntary Petition for Individuals Filing for Bankruptcy …" at bounding box center [746, 704] width 641 height 1738
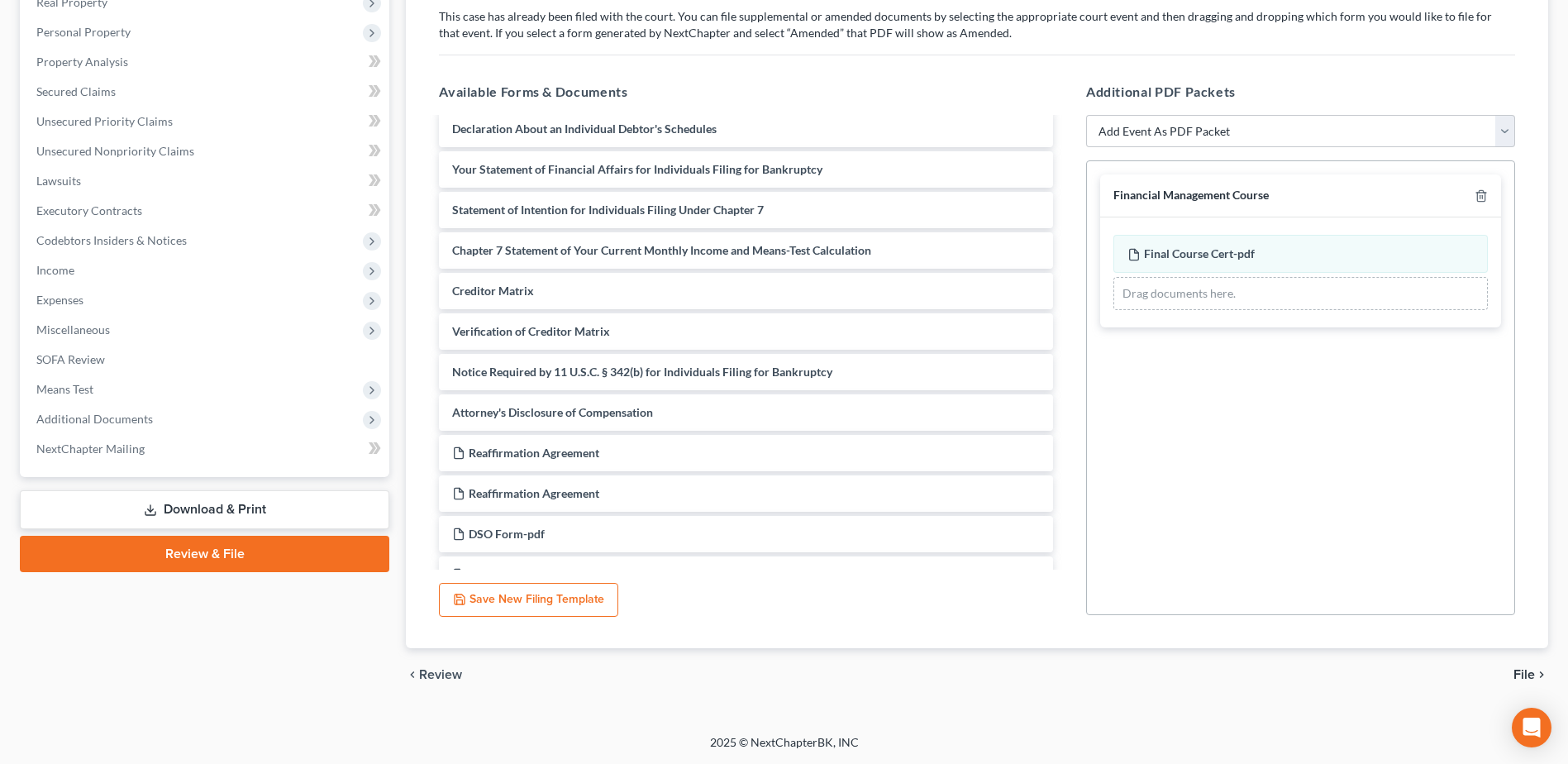
click at [1534, 670] on span "File" at bounding box center [1524, 674] width 21 height 13
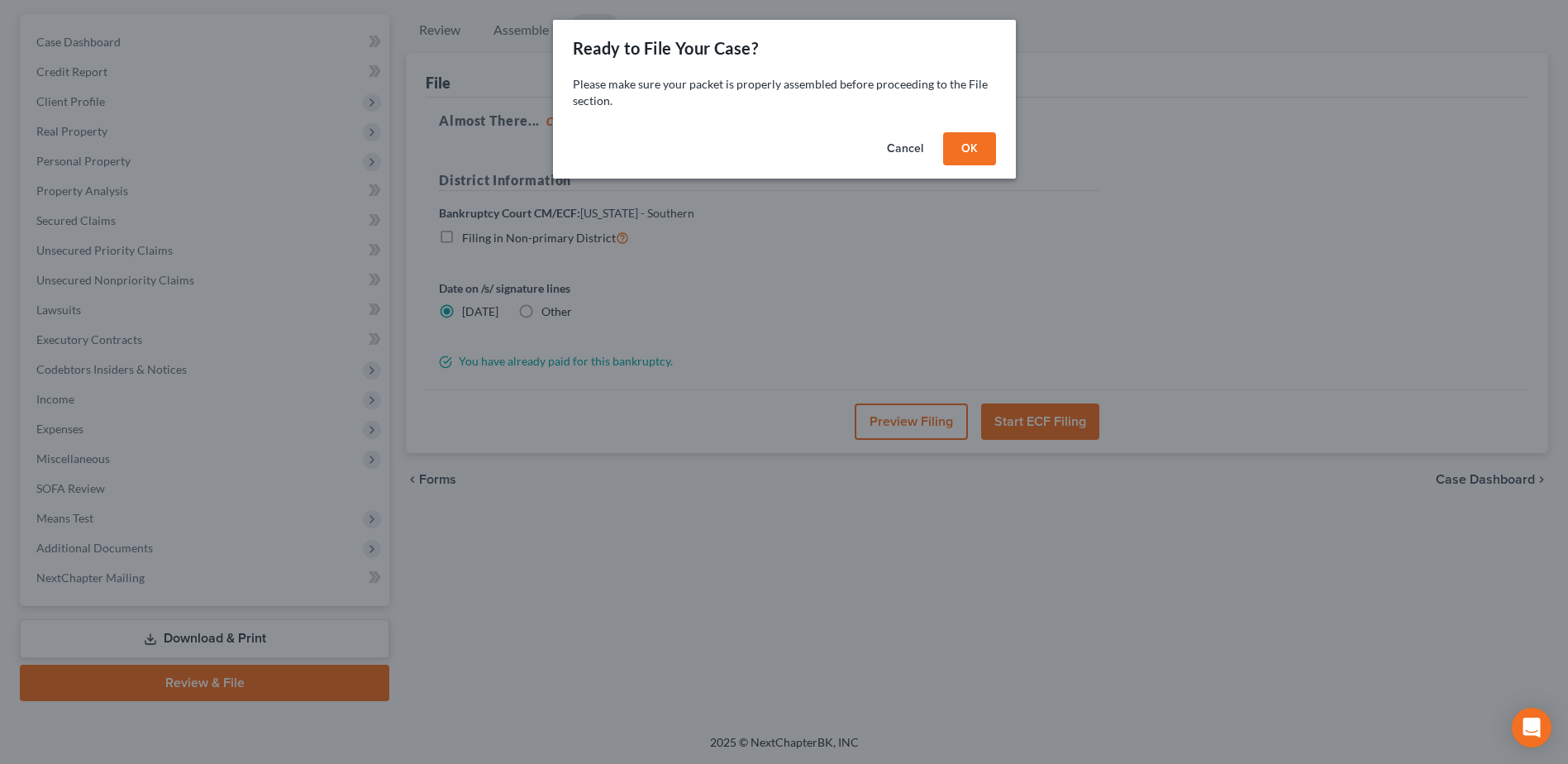
scroll to position [145, 0]
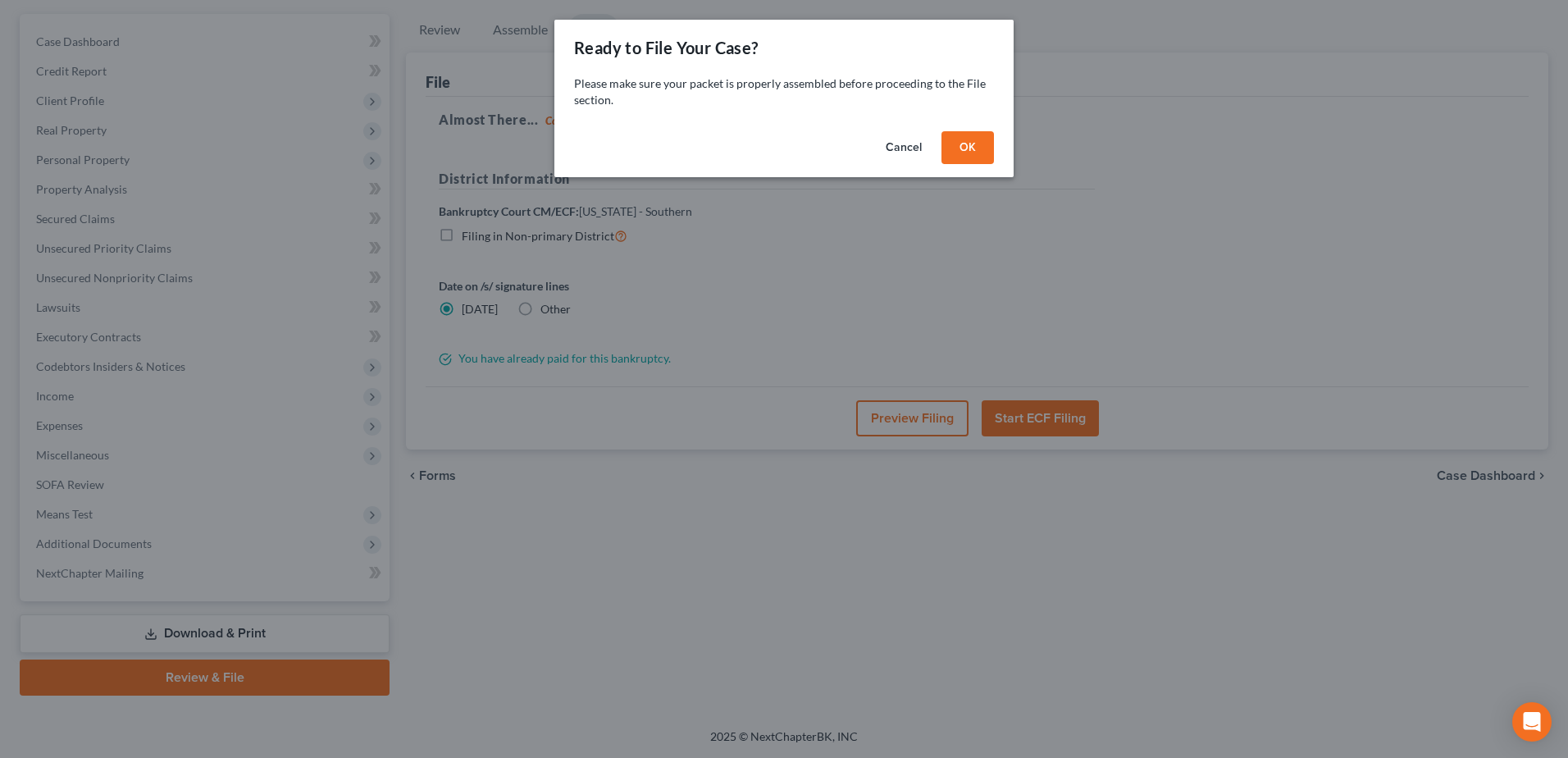
click at [977, 156] on button "OK" at bounding box center [968, 148] width 53 height 33
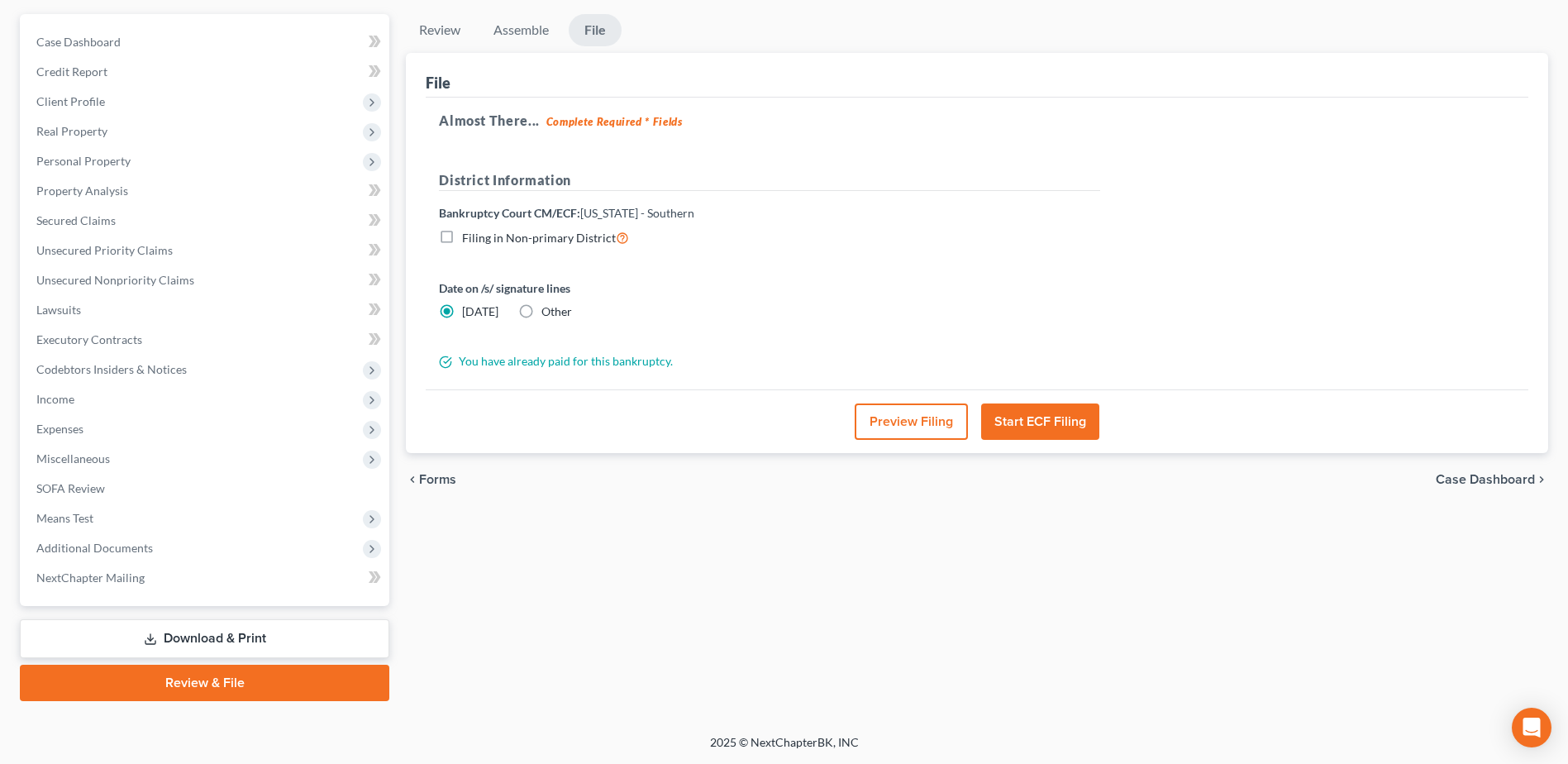
click at [902, 424] on button "Preview Filing" at bounding box center [911, 422] width 113 height 37
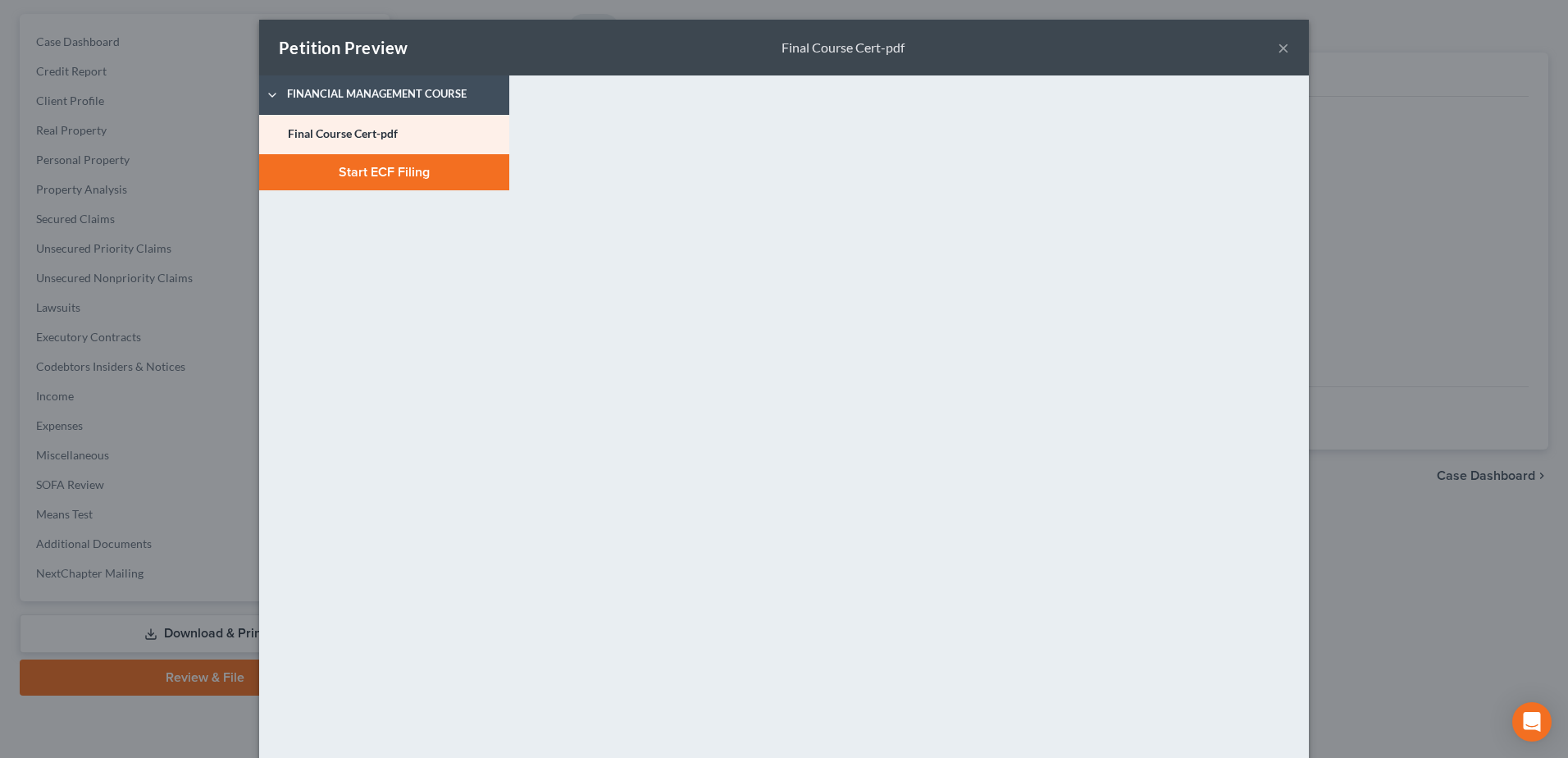
click at [379, 175] on button "Start ECF Filing" at bounding box center [384, 172] width 250 height 36
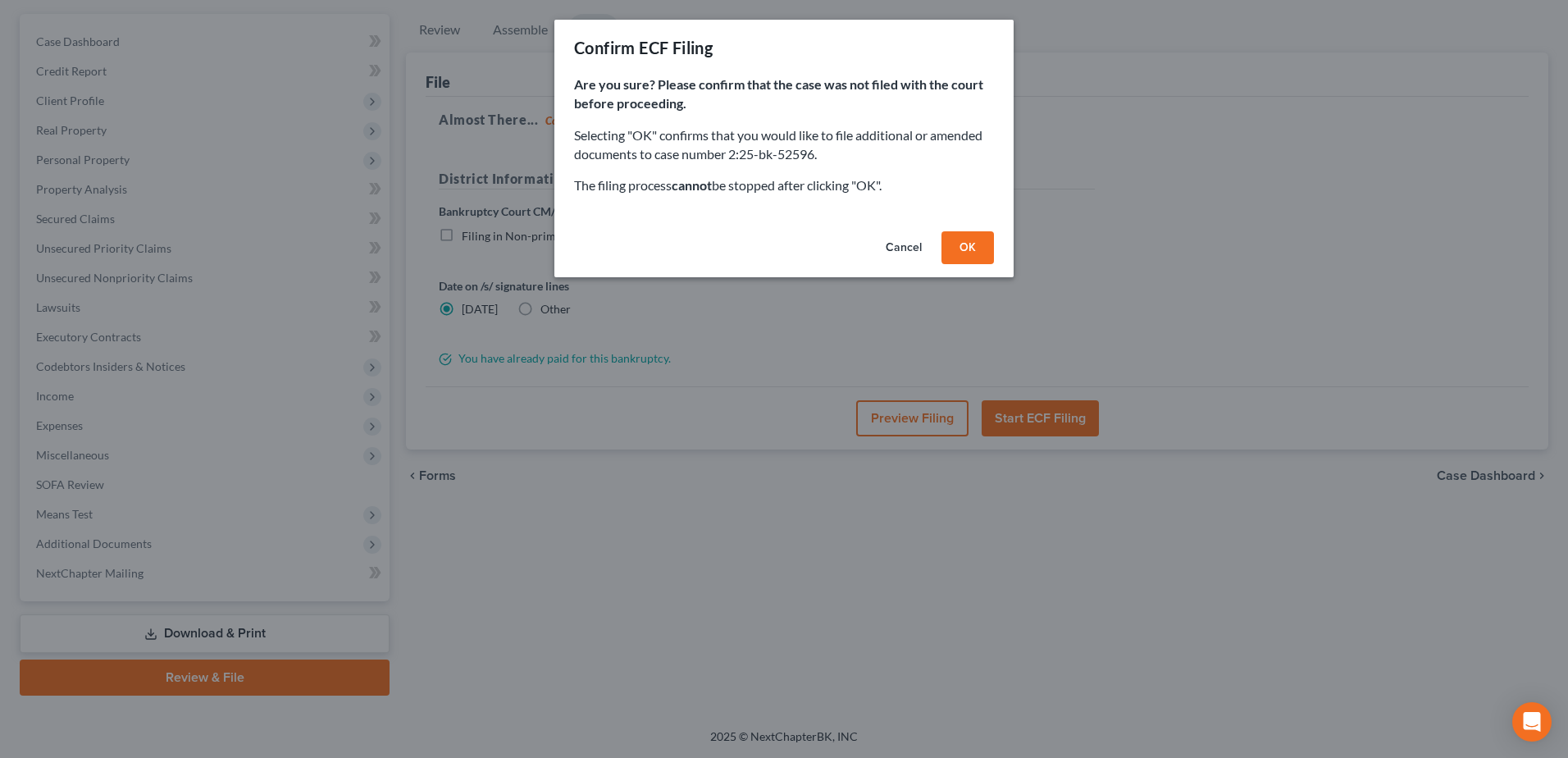
click at [967, 246] on button "OK" at bounding box center [968, 248] width 53 height 33
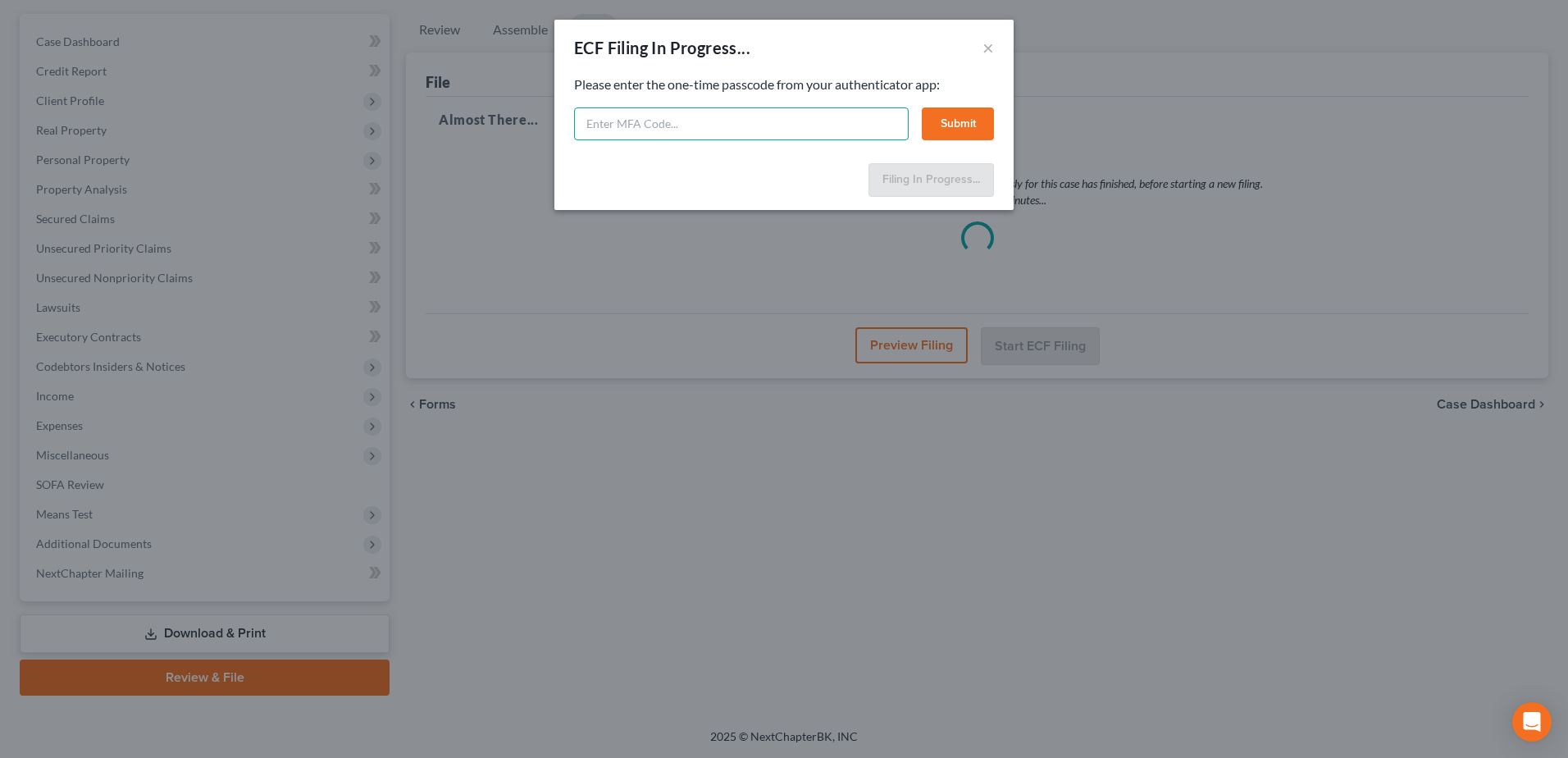
click at [783, 128] on input "text" at bounding box center [742, 124] width 334 height 33
type input "284282"
click at [958, 131] on button "Submit" at bounding box center [957, 124] width 72 height 33
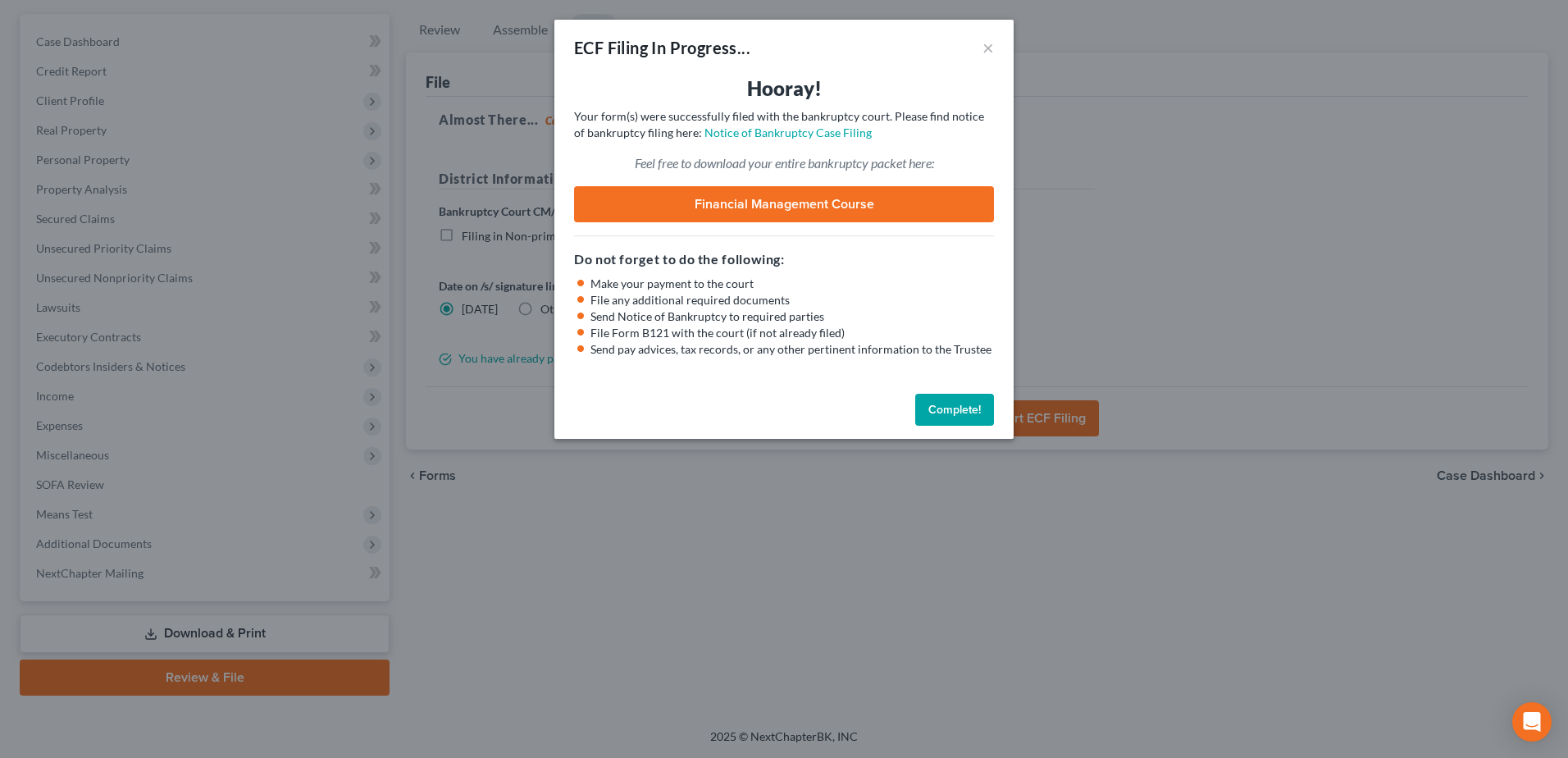
click at [939, 413] on button "Complete!" at bounding box center [955, 410] width 79 height 33
